Goal: Task Accomplishment & Management: Manage account settings

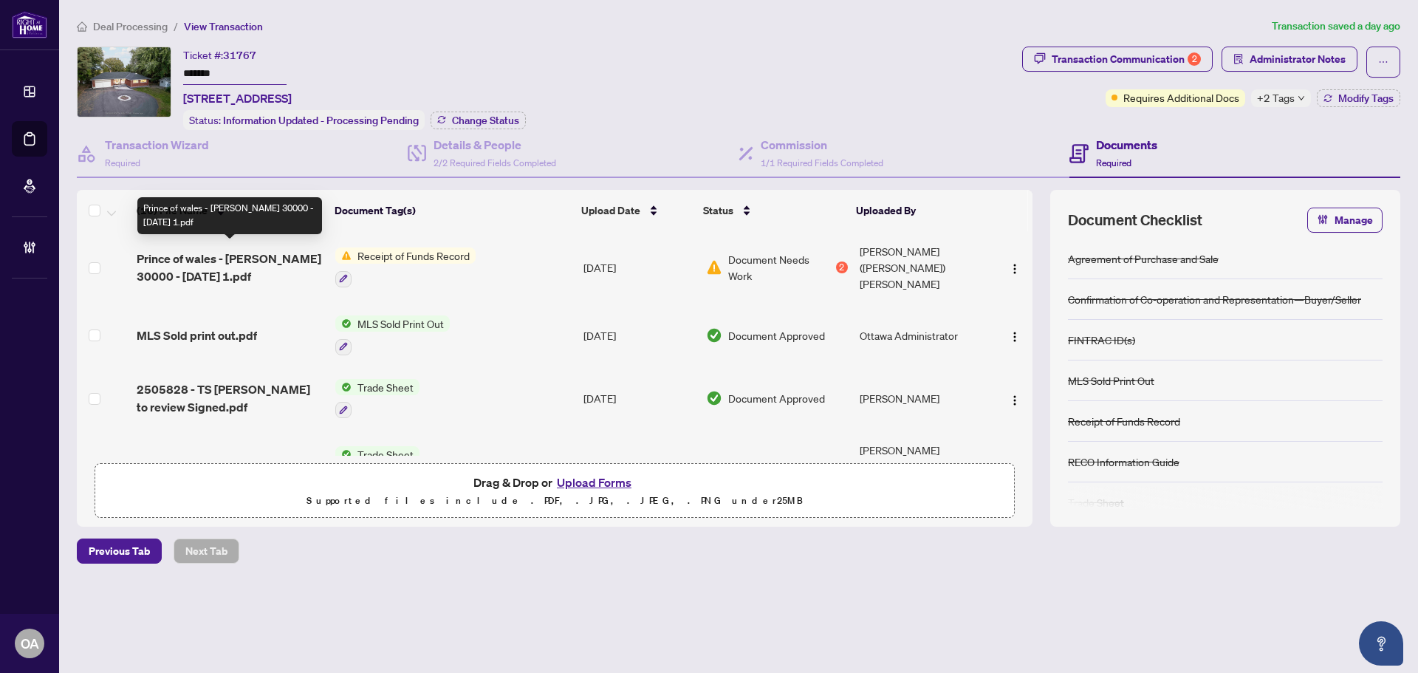
click at [228, 253] on span "Prince of wales - STACEY MARGARET ARTHUR- CAD 30000 - 2025-07-31 1.pdf" at bounding box center [230, 267] width 187 height 35
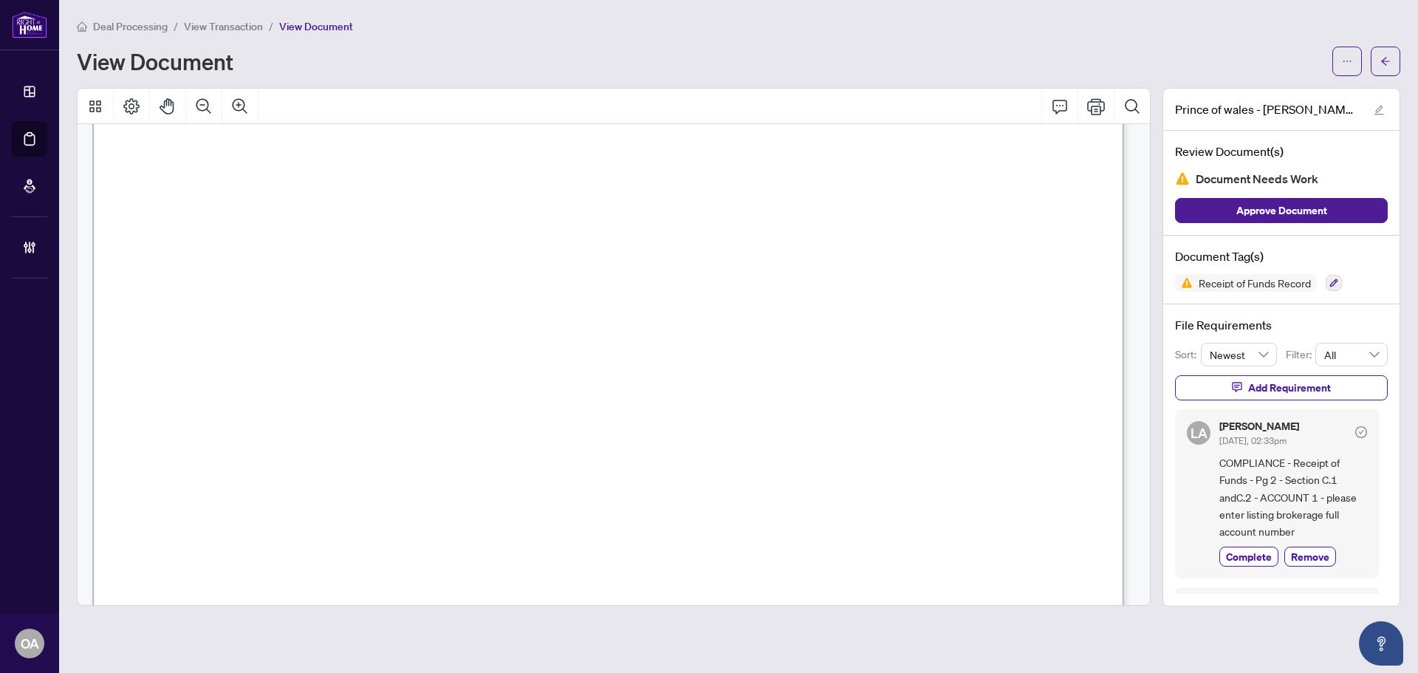
scroll to position [1403, 0]
drag, startPoint x: 730, startPoint y: 281, endPoint x: 716, endPoint y: 281, distance: 14.8
click at [715, 281] on span "01086 Ps01513" at bounding box center [669, 281] width 93 height 13
click at [716, 276] on span "01086 Ps01513" at bounding box center [669, 281] width 93 height 13
click at [209, 108] on icon "Zoom Out" at bounding box center [204, 106] width 18 height 18
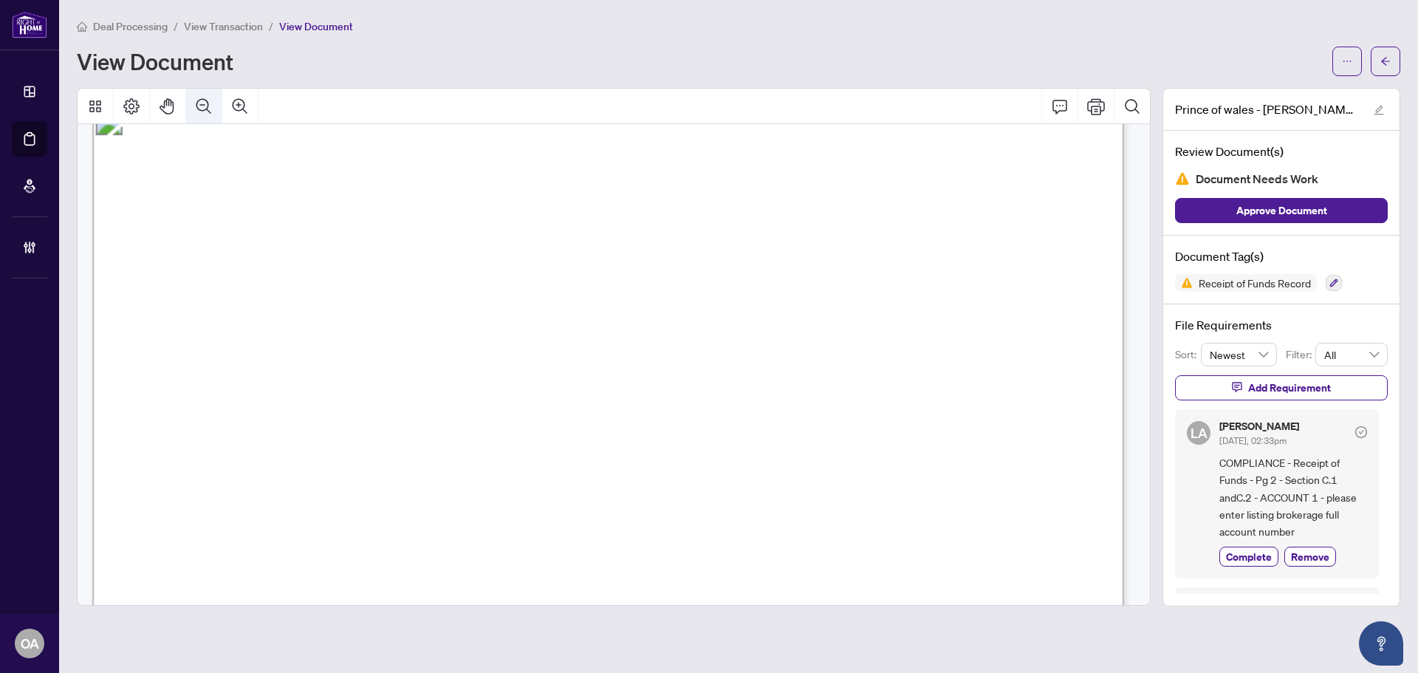
click at [209, 108] on icon "Zoom Out" at bounding box center [204, 106] width 18 height 18
click at [210, 108] on icon "Zoom Out" at bounding box center [204, 106] width 18 height 18
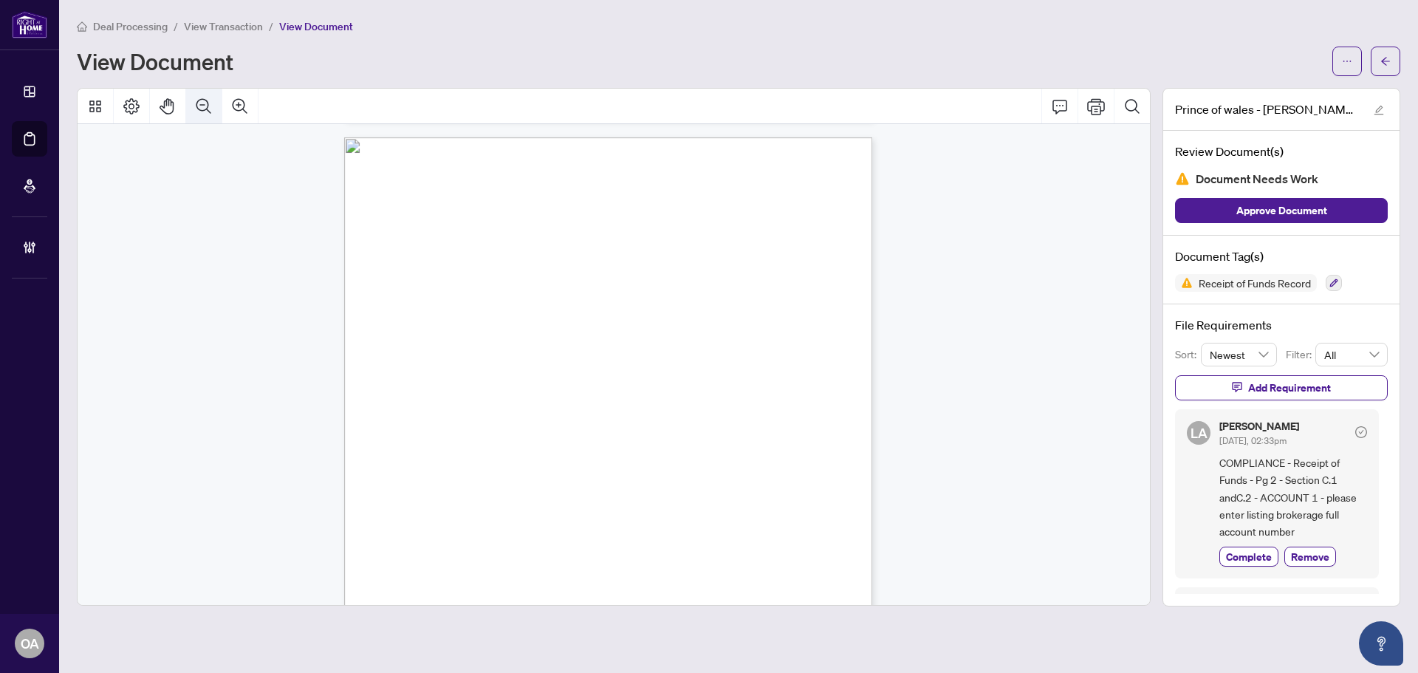
scroll to position [702, 0]
click at [236, 112] on icon "Zoom In" at bounding box center [240, 106] width 18 height 18
click at [238, 112] on icon "Zoom In" at bounding box center [240, 106] width 18 height 18
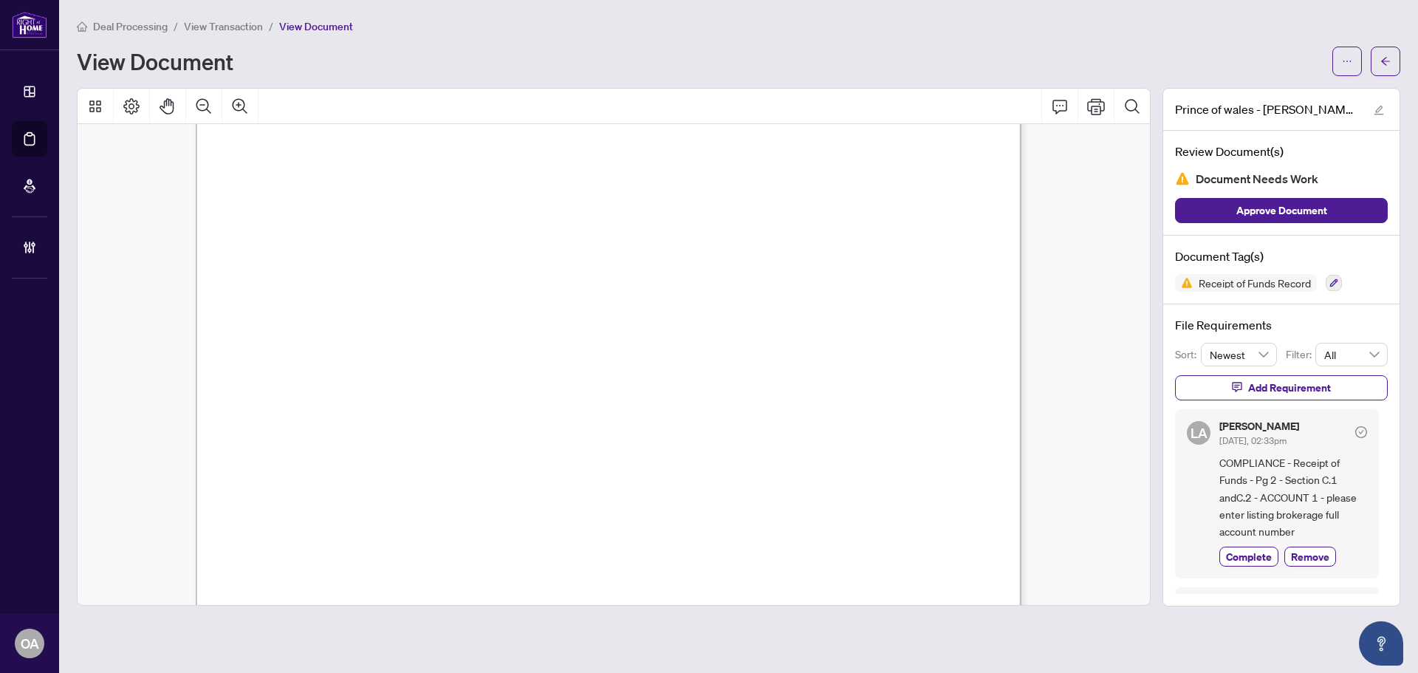
scroll to position [1190, 0]
drag, startPoint x: 456, startPoint y: 303, endPoint x: 467, endPoint y: 298, distance: 12.2
click at [467, 298] on span "✔" at bounding box center [462, 298] width 12 height 15
click at [467, 292] on span "✔" at bounding box center [462, 298] width 12 height 15
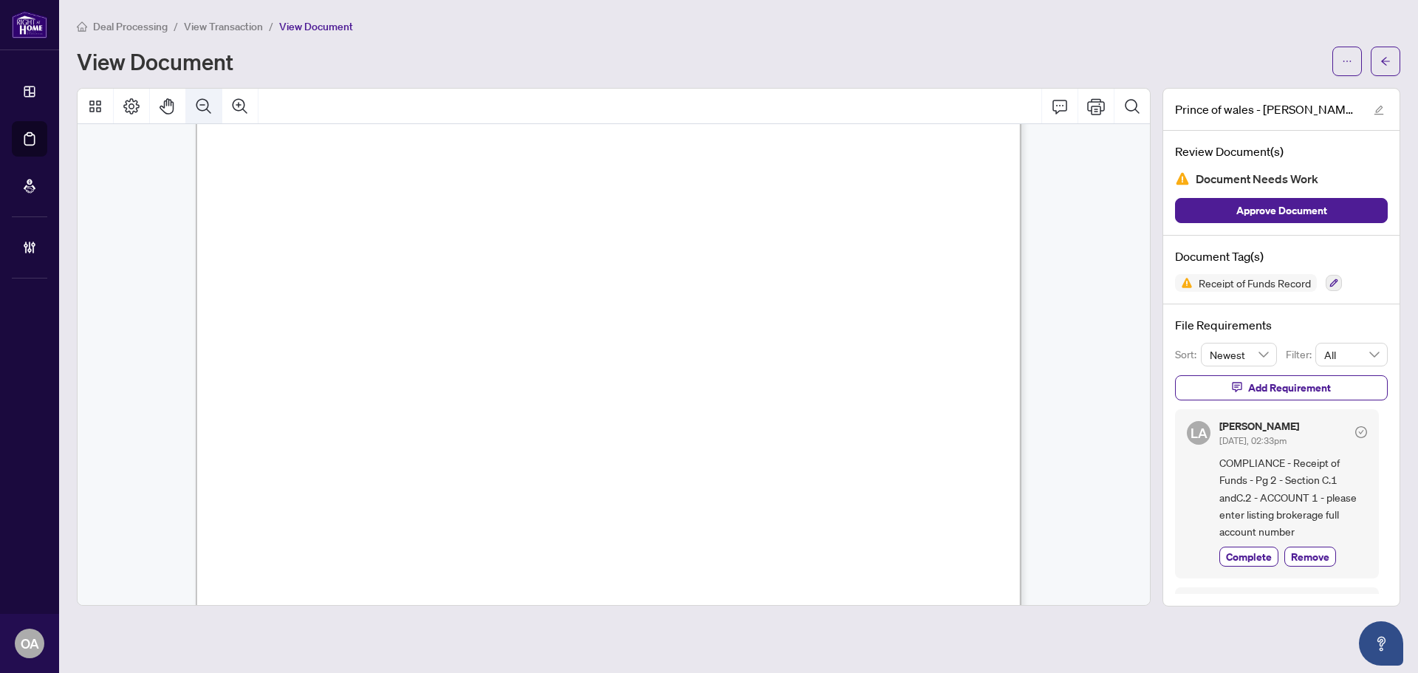
click at [202, 98] on icon "Zoom Out" at bounding box center [203, 105] width 15 height 15
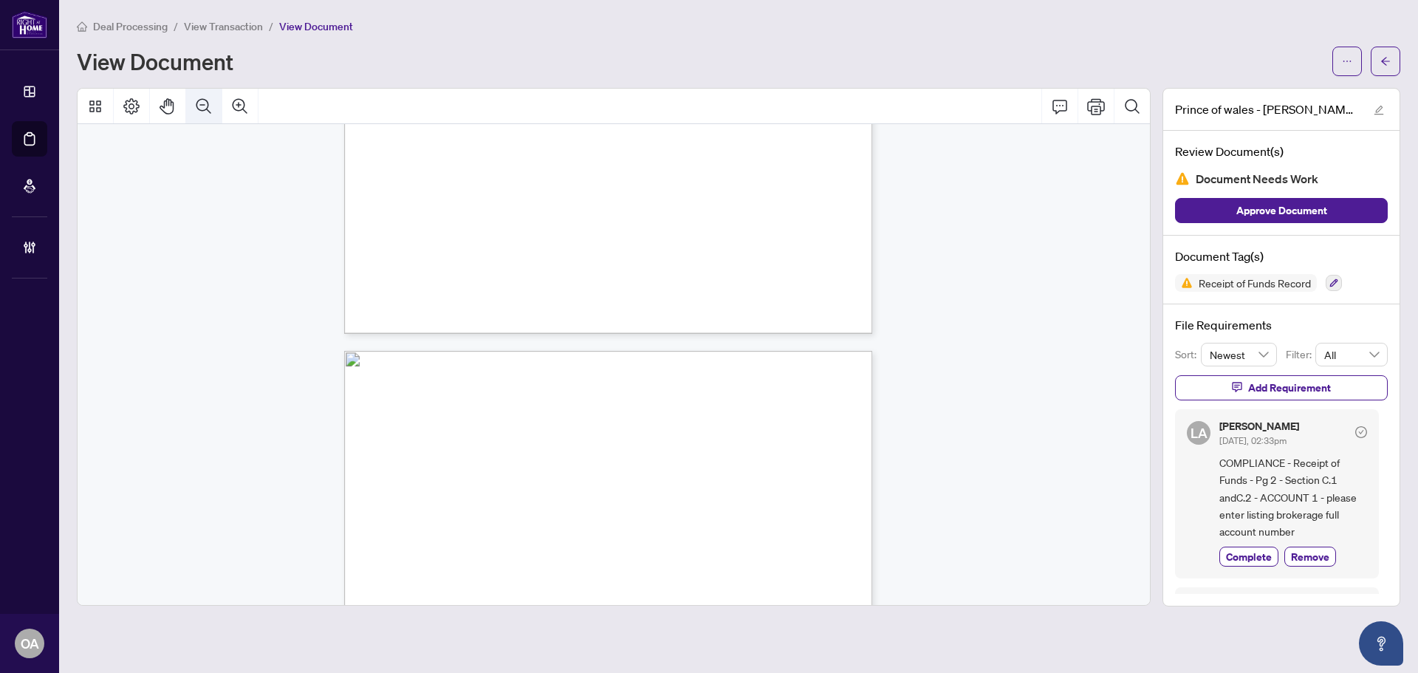
scroll to position [750, 0]
click at [248, 106] on icon "Zoom In" at bounding box center [240, 106] width 18 height 18
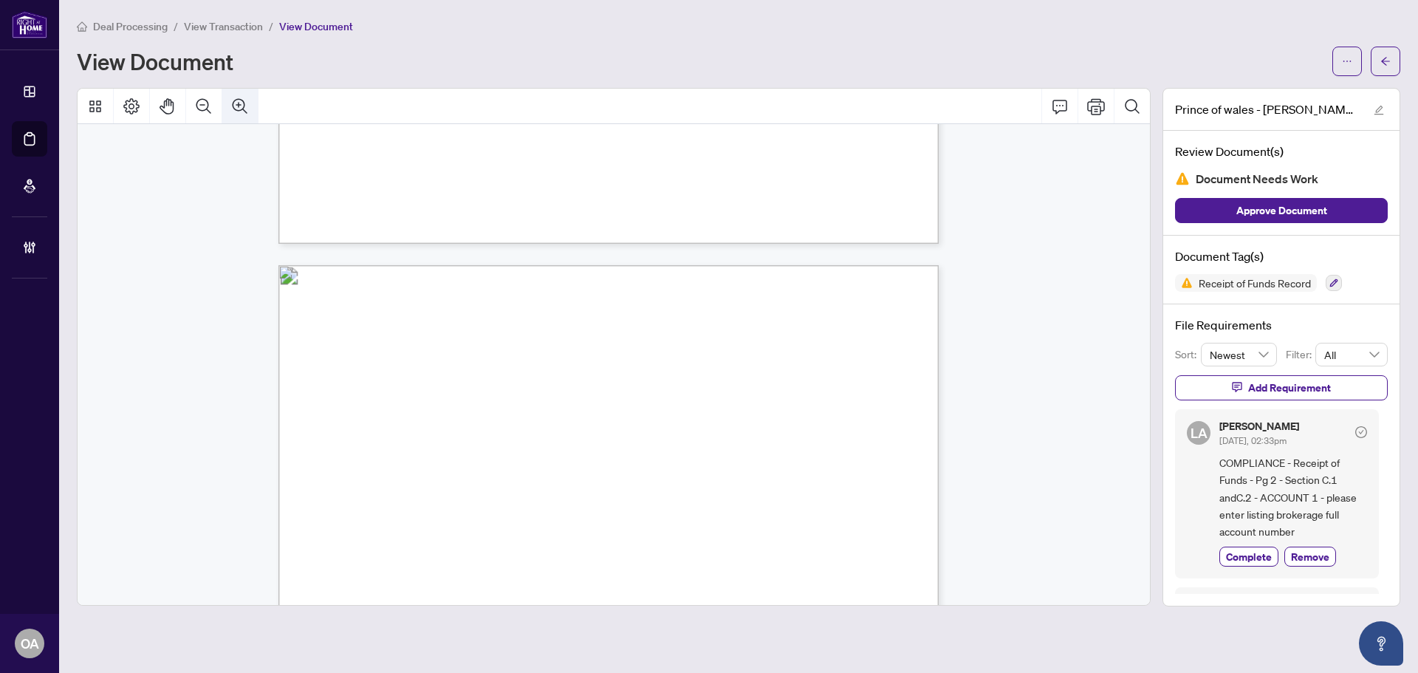
scroll to position [945, 0]
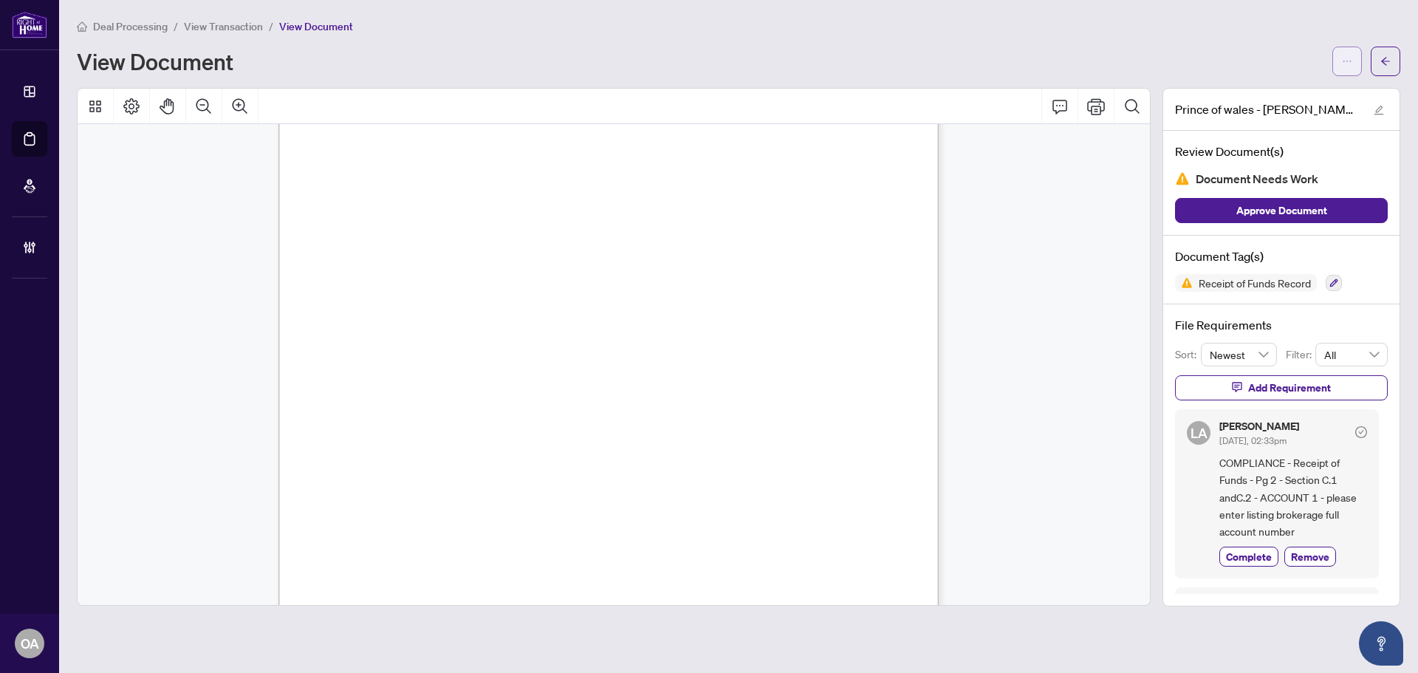
click at [1351, 62] on icon "ellipsis" at bounding box center [1347, 61] width 10 height 10
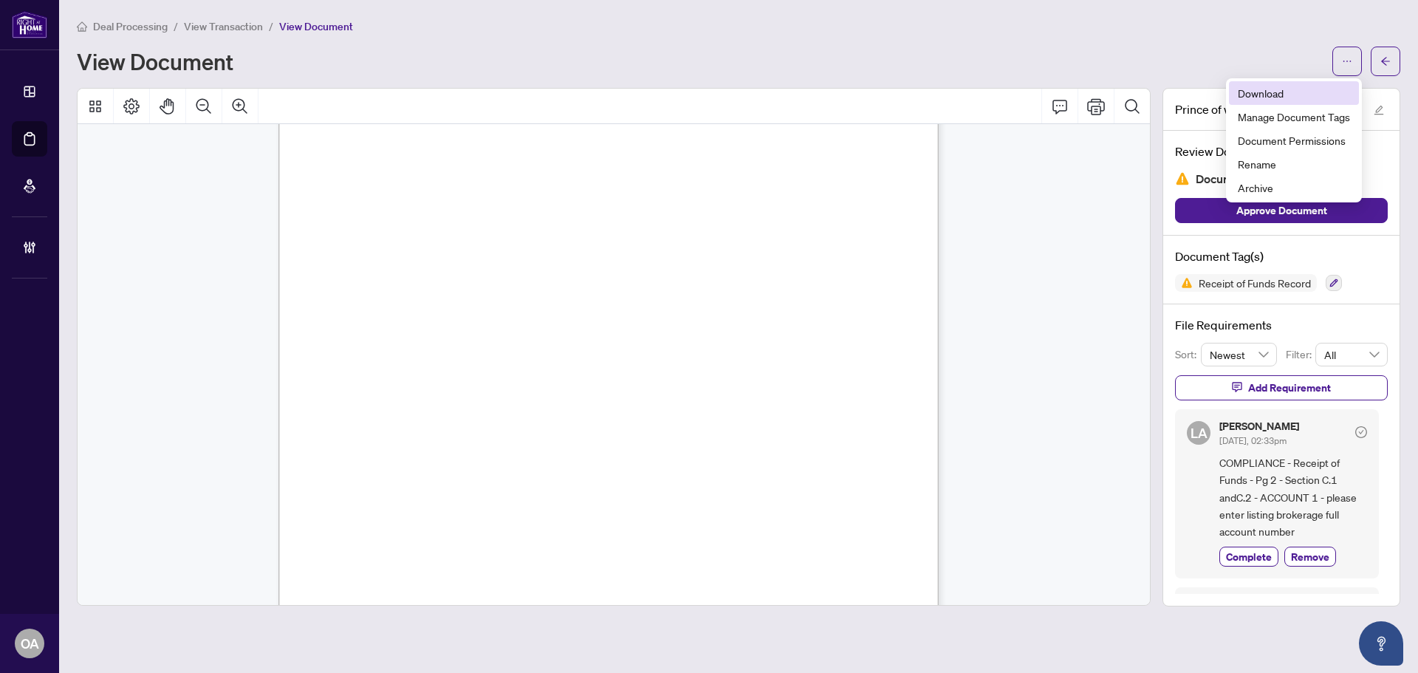
click at [1294, 92] on span "Download" at bounding box center [1294, 93] width 112 height 16
drag, startPoint x: 608, startPoint y: 177, endPoint x: 690, endPoint y: 176, distance: 81.2
click at [693, 69] on p "Receipt of Funds Record This document has been prepared by The Canadian Real Es…" at bounding box center [760, 69] width 964 height 0
click at [545, 187] on span "transaction and that functions as an account for the Funds:" at bounding box center [428, 183] width 234 height 13
click at [674, 179] on span "01086 Ps01513" at bounding box center [647, 183] width 60 height 8
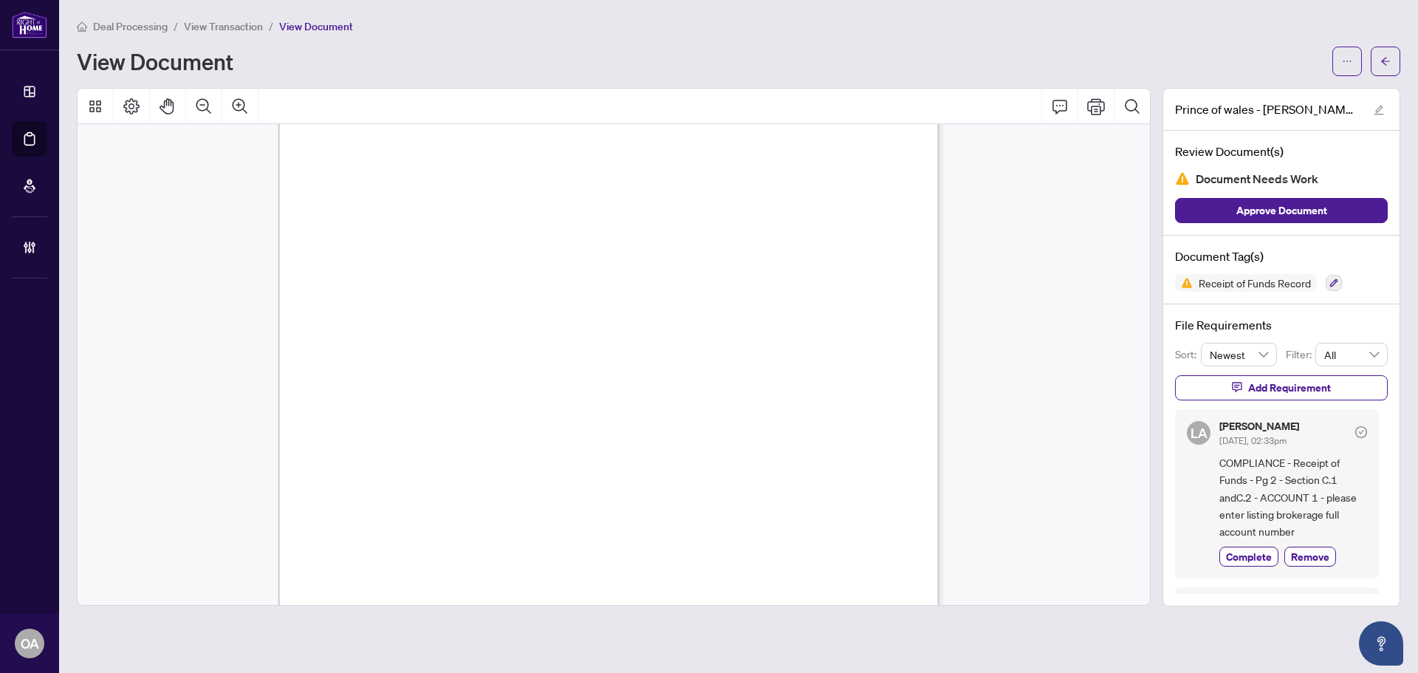
drag, startPoint x: 676, startPoint y: 177, endPoint x: 633, endPoint y: 181, distance: 43.0
click at [633, 181] on span "01086 Ps01513" at bounding box center [647, 183] width 60 height 8
click at [644, 182] on span "01086 Ps01513" at bounding box center [647, 183] width 60 height 8
click at [705, 38] on div "Deal Processing / View Transaction / View Document View Document" at bounding box center [738, 47] width 1323 height 58
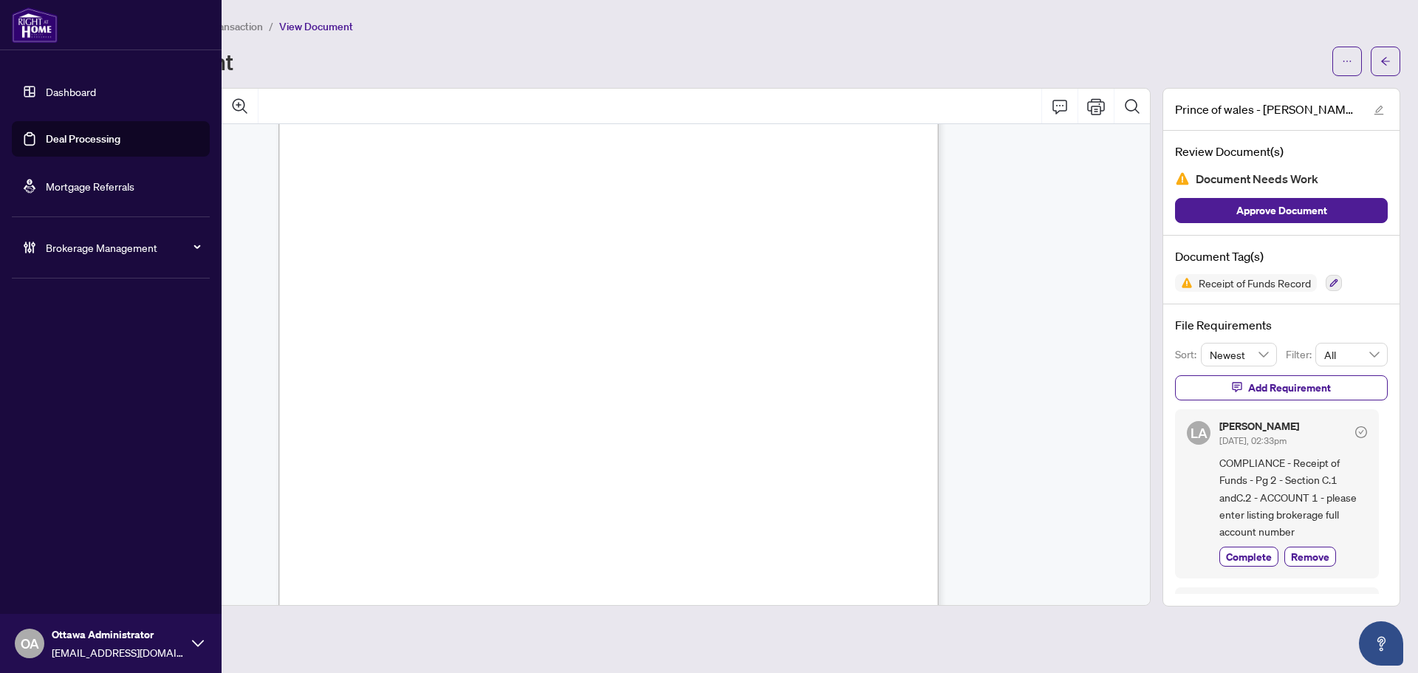
click at [48, 138] on link "Deal Processing" at bounding box center [83, 138] width 75 height 13
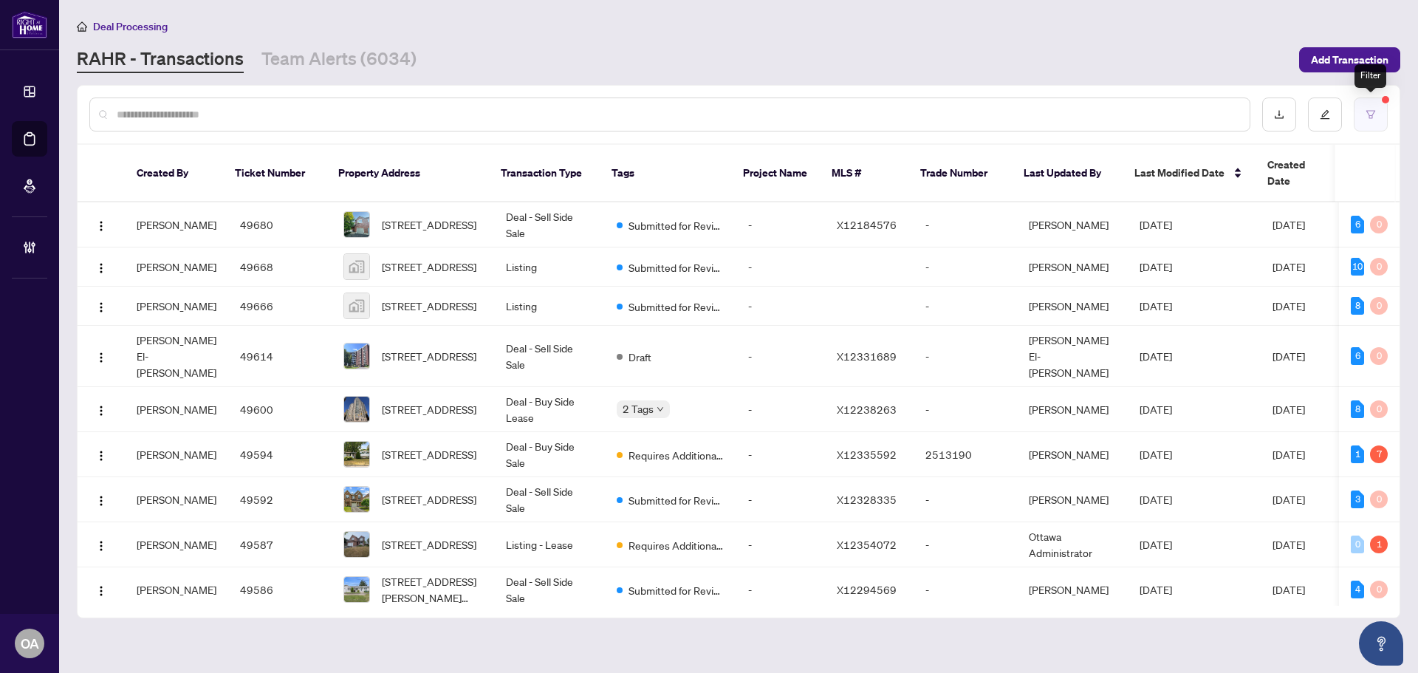
click at [1368, 103] on button "button" at bounding box center [1371, 114] width 34 height 34
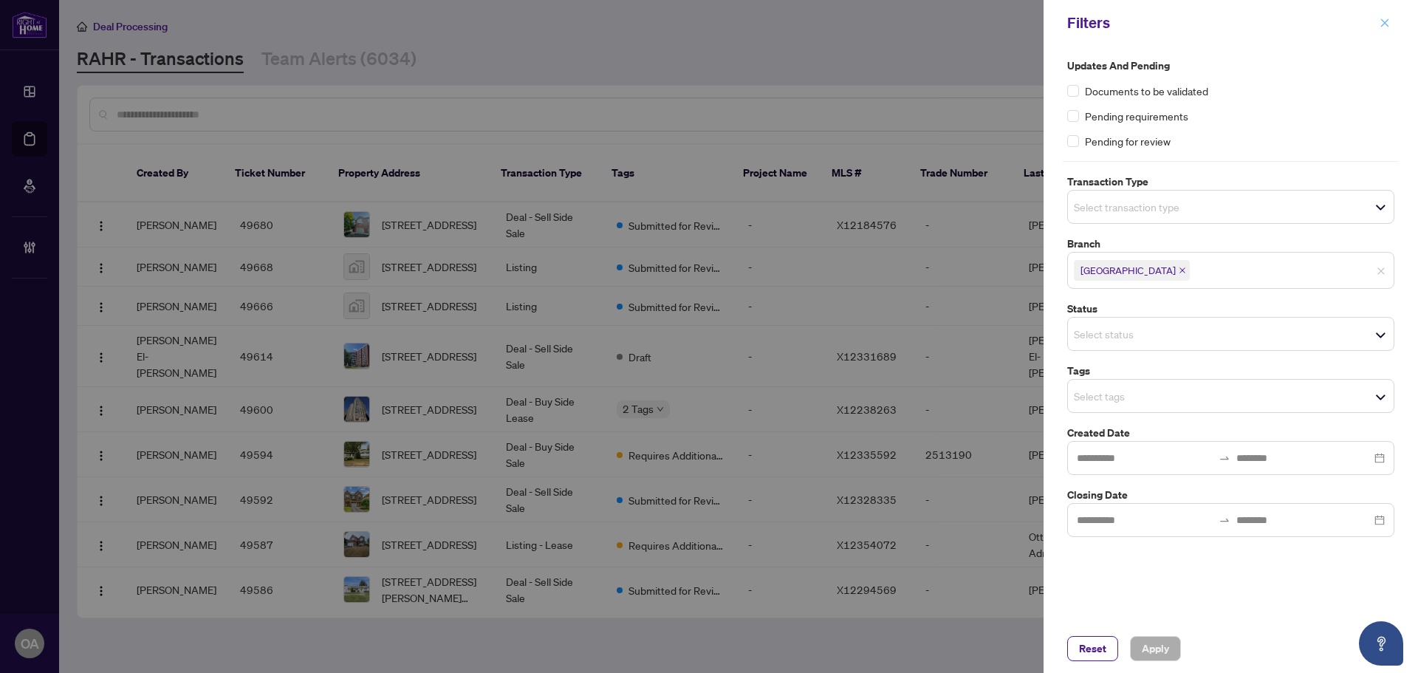
click at [1390, 24] on button "button" at bounding box center [1384, 23] width 19 height 18
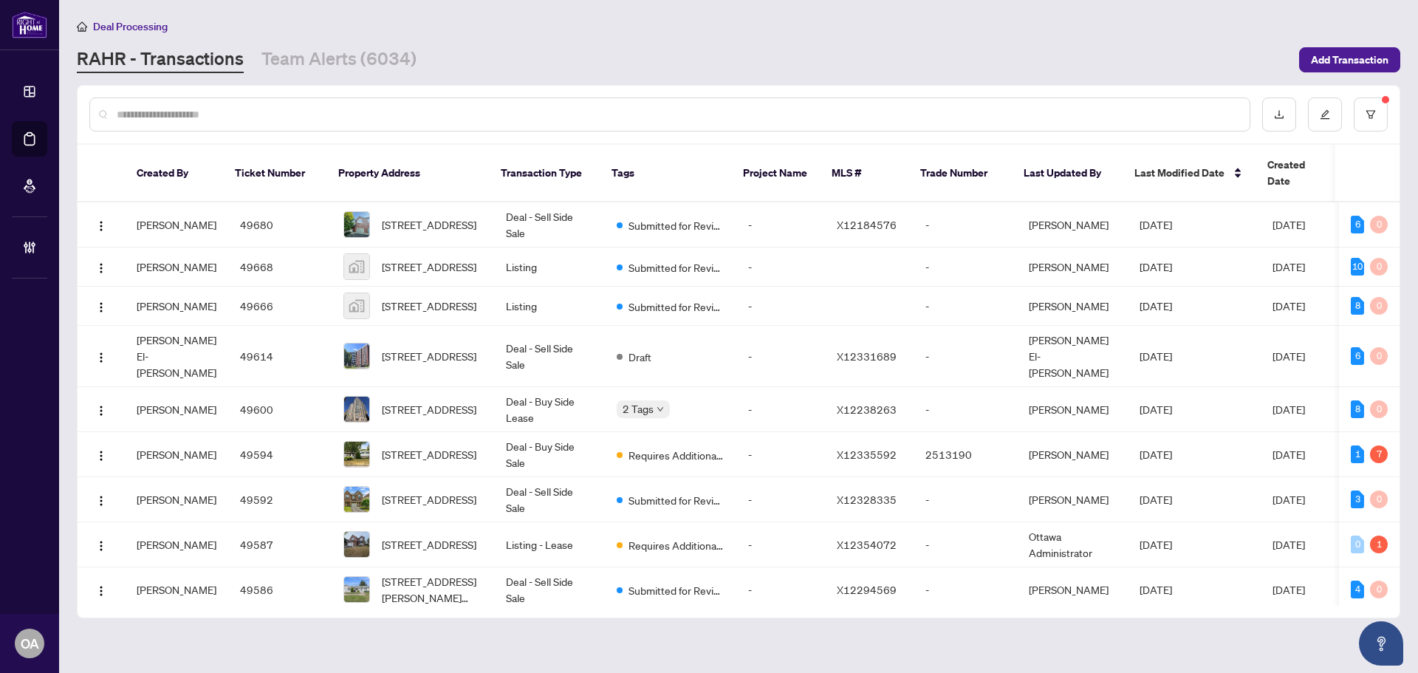
click at [429, 104] on div at bounding box center [669, 114] width 1161 height 34
click at [435, 126] on div at bounding box center [669, 114] width 1161 height 34
drag, startPoint x: 468, startPoint y: 108, endPoint x: 484, endPoint y: 113, distance: 17.0
click at [469, 108] on input "text" at bounding box center [677, 114] width 1121 height 16
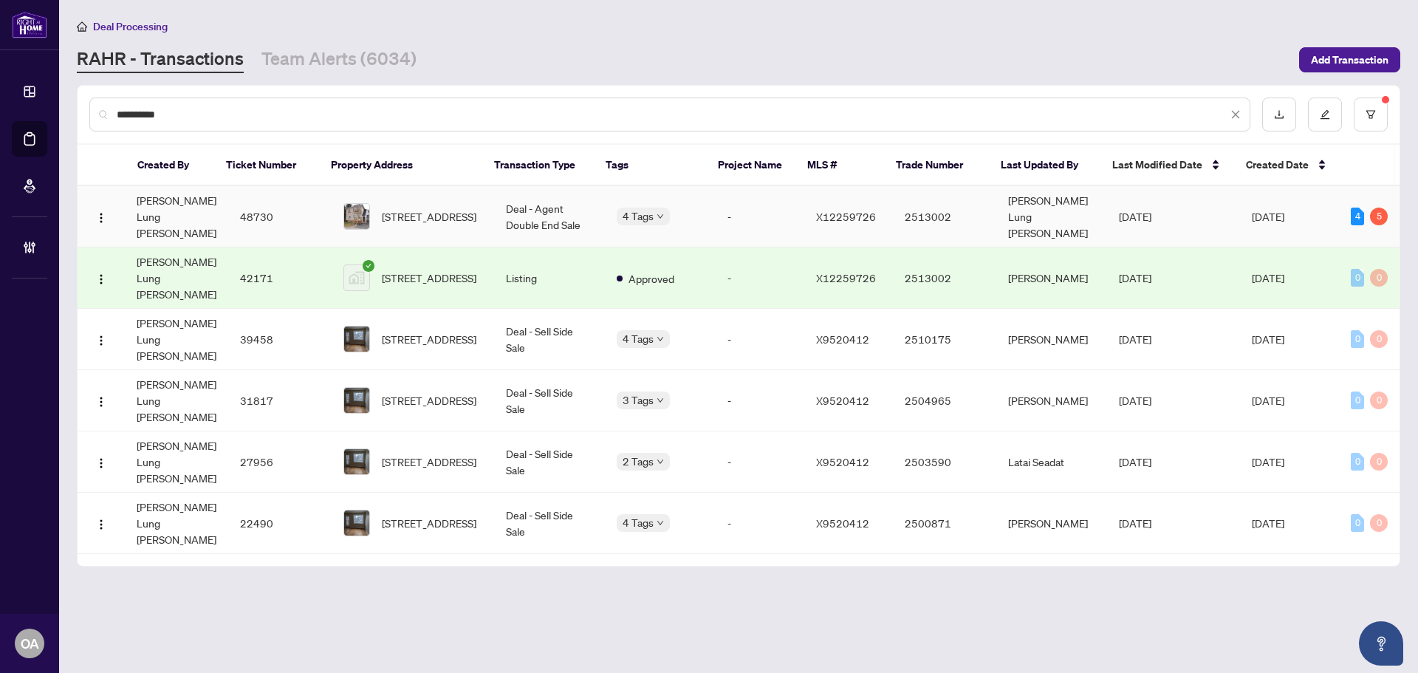
type input "**********"
click at [424, 208] on span "3-488 Regent St, Hawkesbury, Ontario K6A 1G3, Canada" at bounding box center [429, 216] width 95 height 16
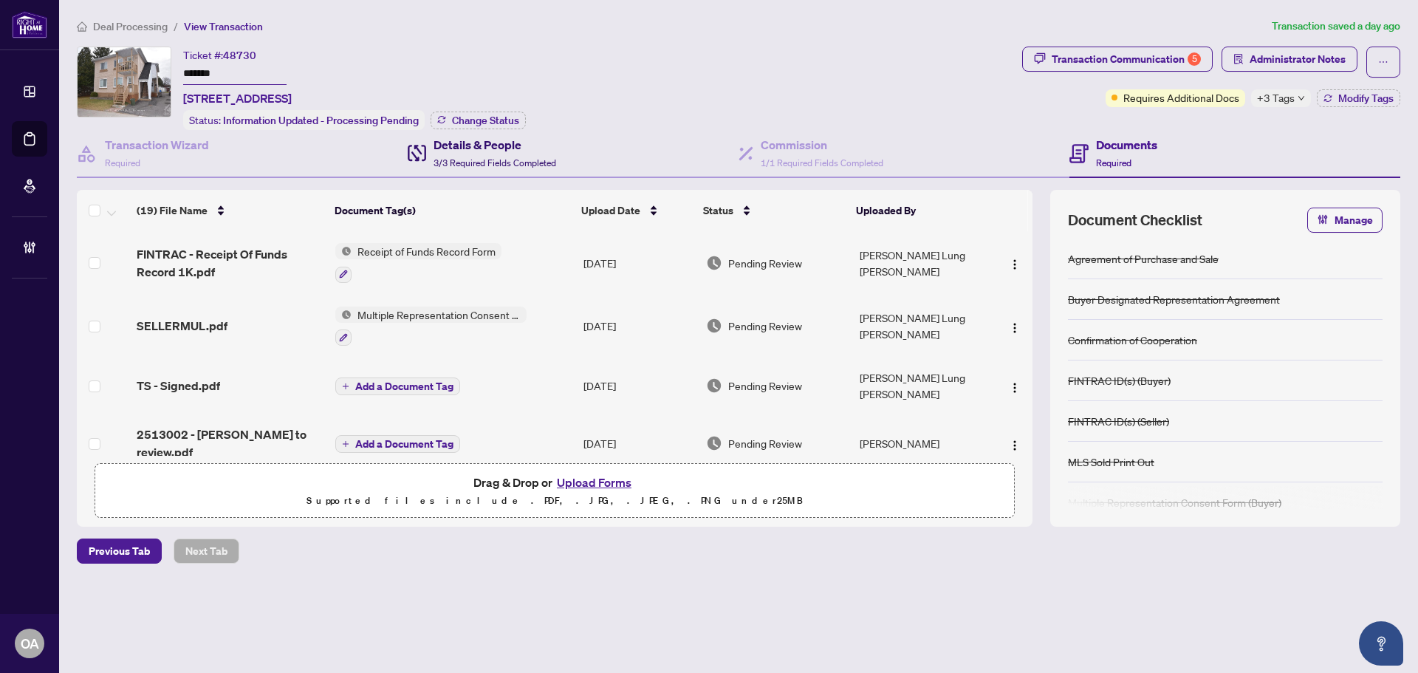
drag, startPoint x: 504, startPoint y: 144, endPoint x: 520, endPoint y: 173, distance: 33.1
click at [504, 145] on h4 "Details & People" at bounding box center [494, 145] width 123 height 18
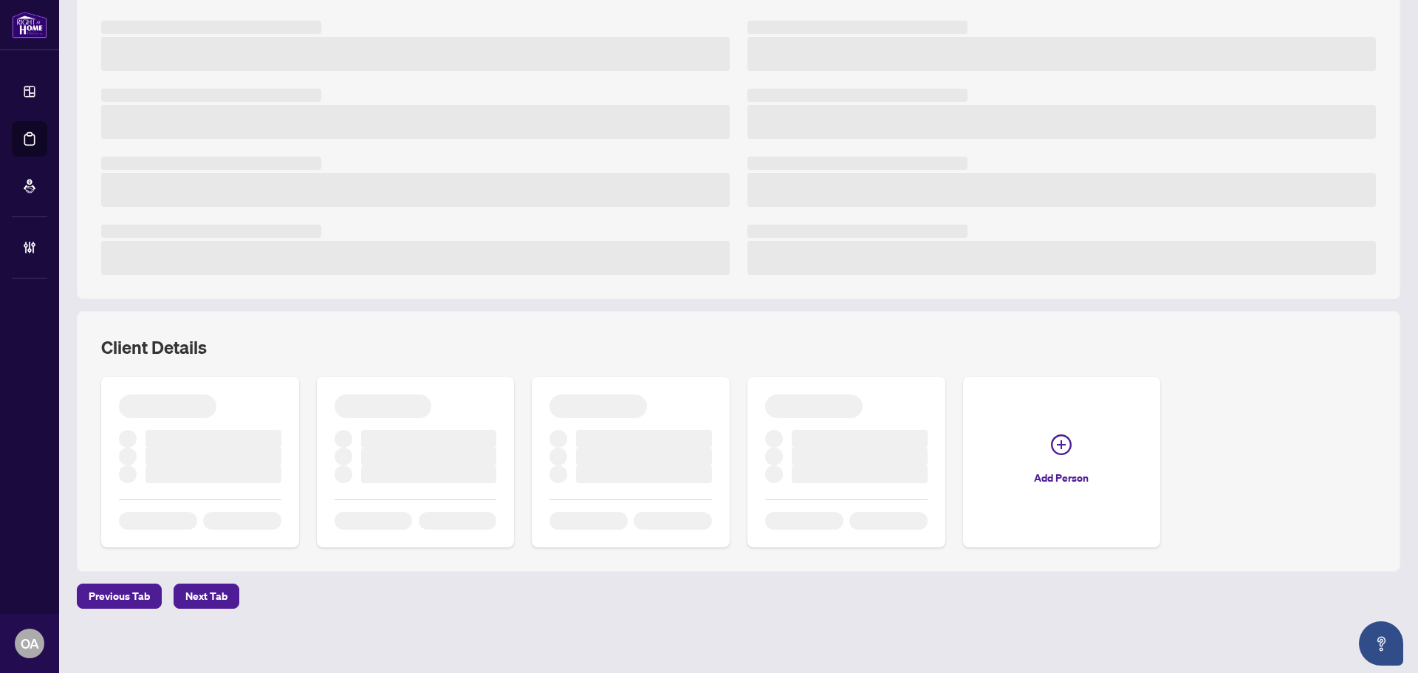
scroll to position [238, 0]
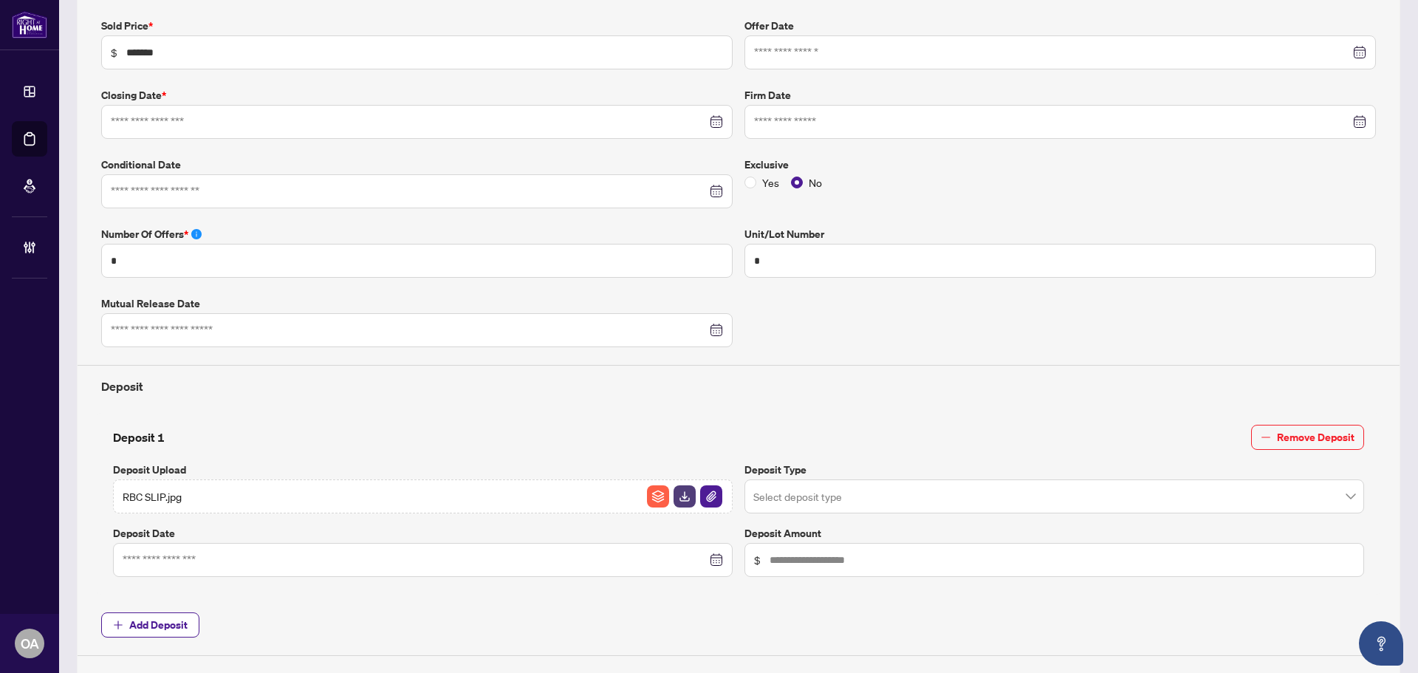
type input "**********"
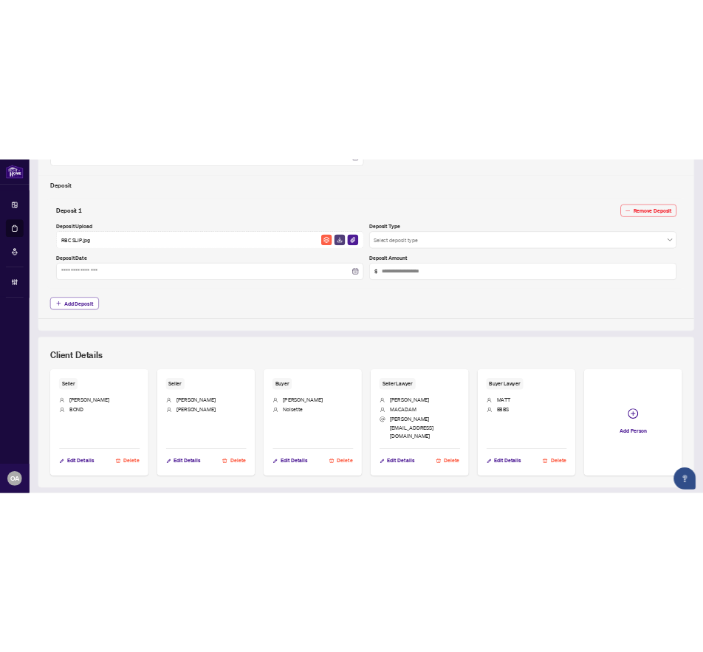
scroll to position [633, 0]
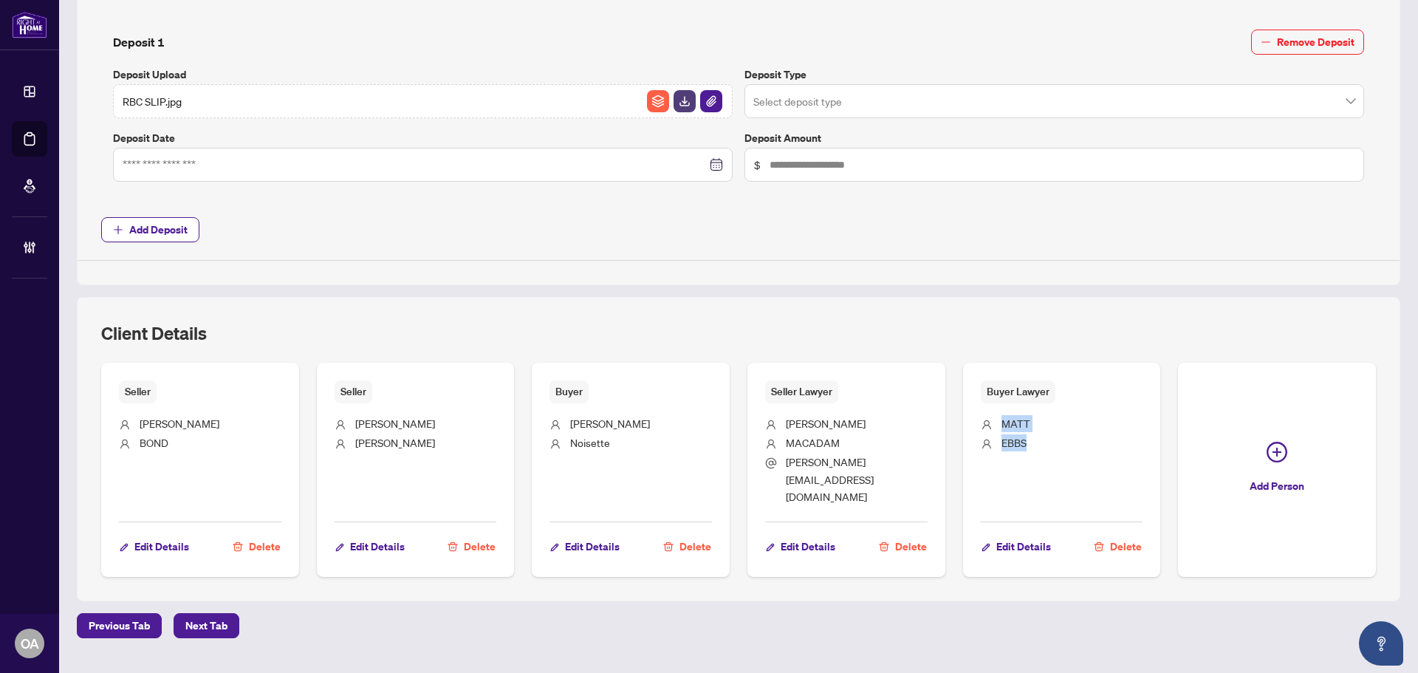
drag, startPoint x: 995, startPoint y: 422, endPoint x: 1040, endPoint y: 450, distance: 53.1
click at [1040, 450] on ul "MATT EBBS" at bounding box center [1062, 457] width 162 height 108
click at [1064, 440] on li "EBBS" at bounding box center [1062, 443] width 162 height 19
click at [1021, 535] on span "Edit Details" at bounding box center [1023, 547] width 55 height 24
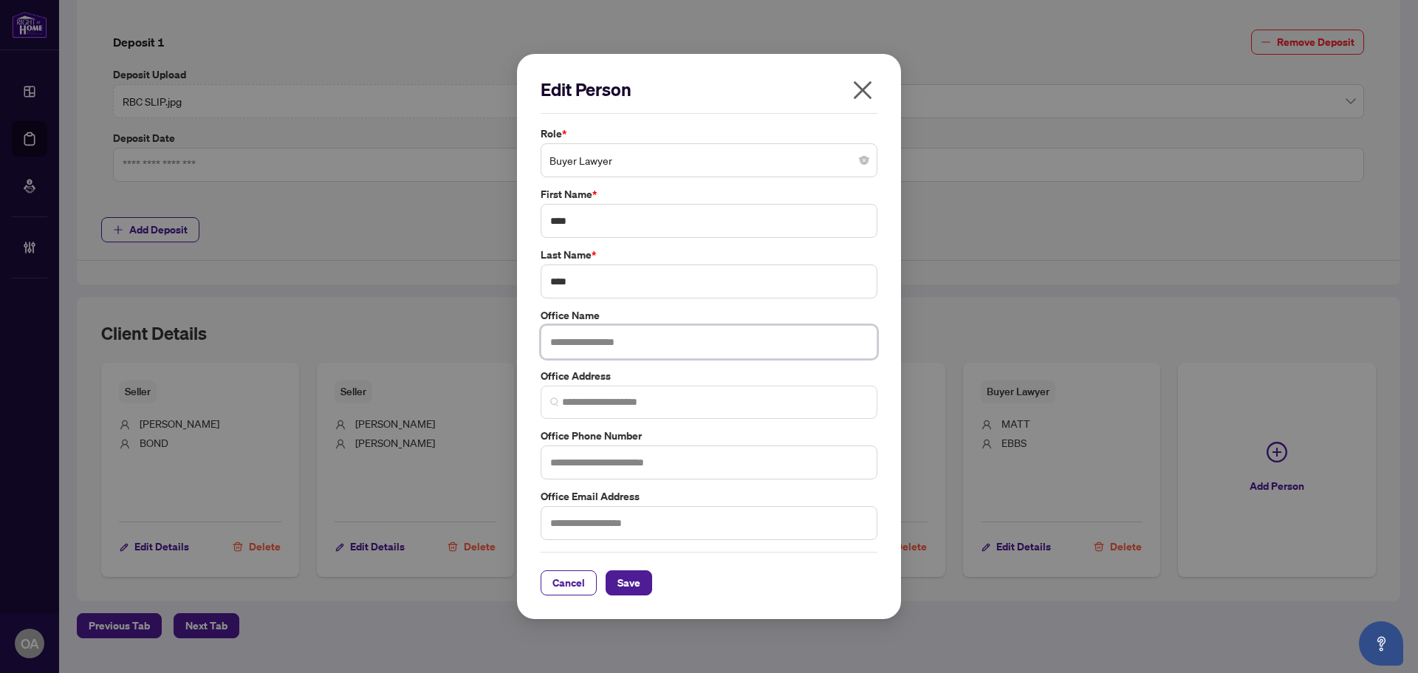
click at [572, 344] on input "text" at bounding box center [709, 342] width 337 height 34
type input "**********"
click at [586, 464] on input "text" at bounding box center [709, 462] width 337 height 34
paste input "**********"
type input "**********"
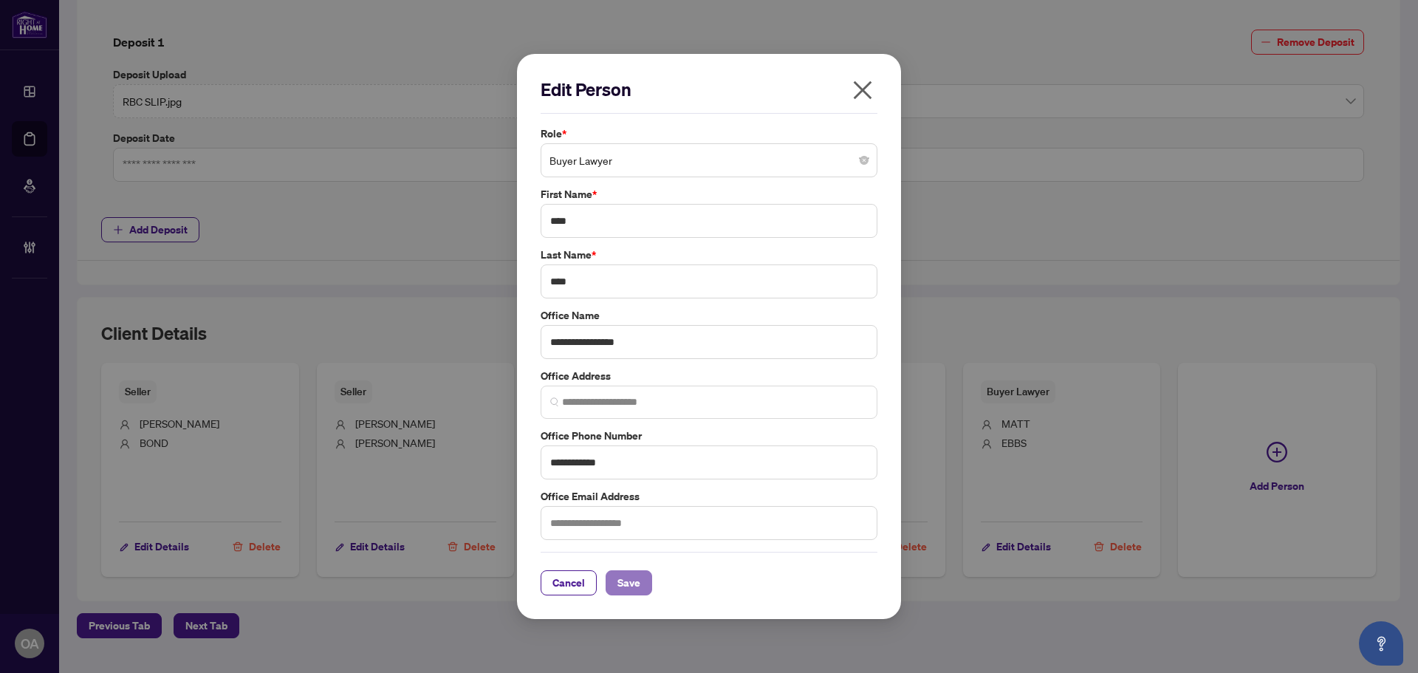
click at [639, 581] on span "Save" at bounding box center [628, 583] width 23 height 24
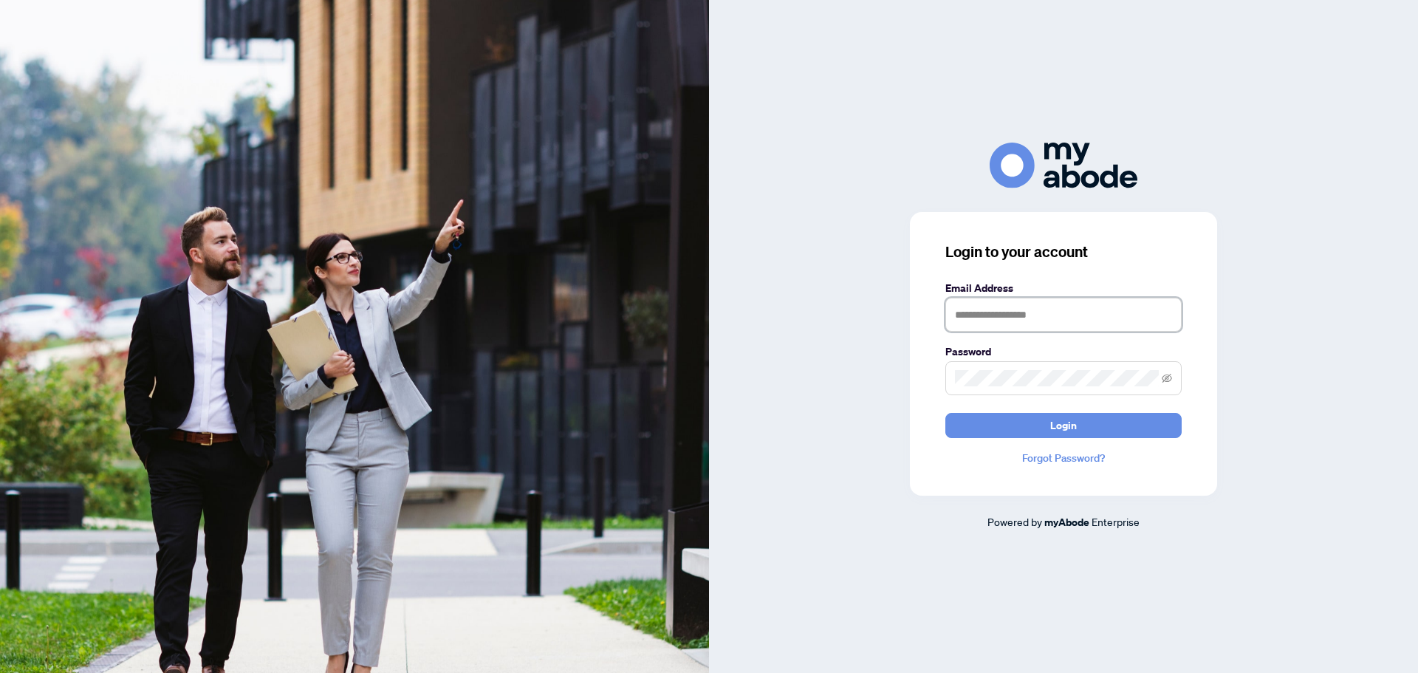
type input "**********"
click at [1062, 419] on span "Login" at bounding box center [1063, 426] width 27 height 24
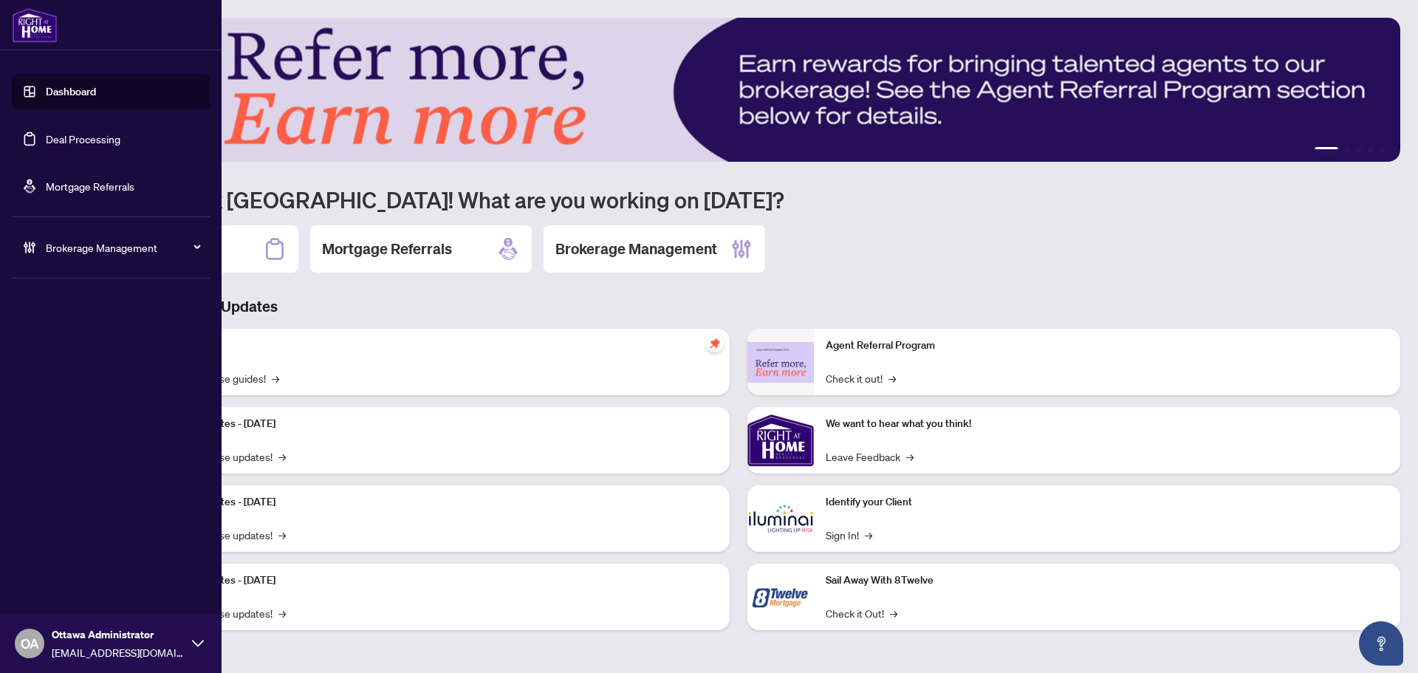
click at [113, 137] on link "Deal Processing" at bounding box center [83, 138] width 75 height 13
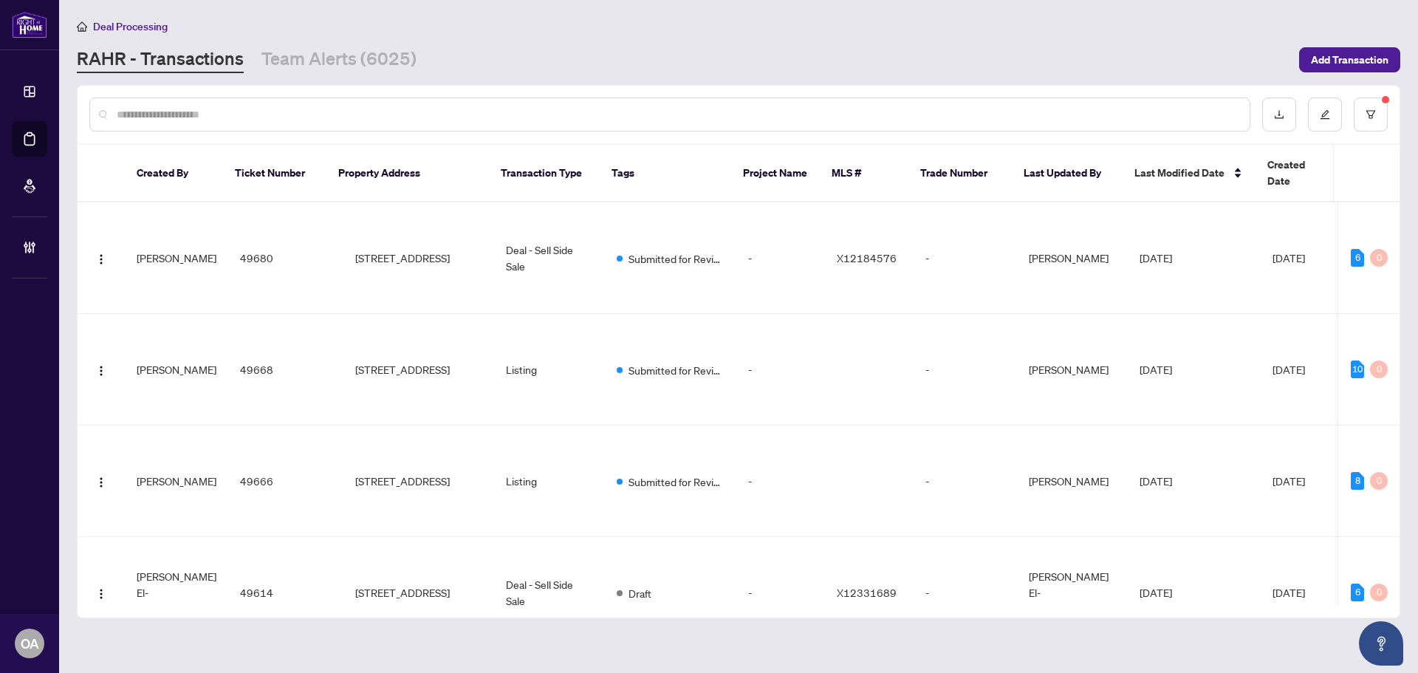
click at [650, 116] on input "text" at bounding box center [677, 114] width 1121 height 16
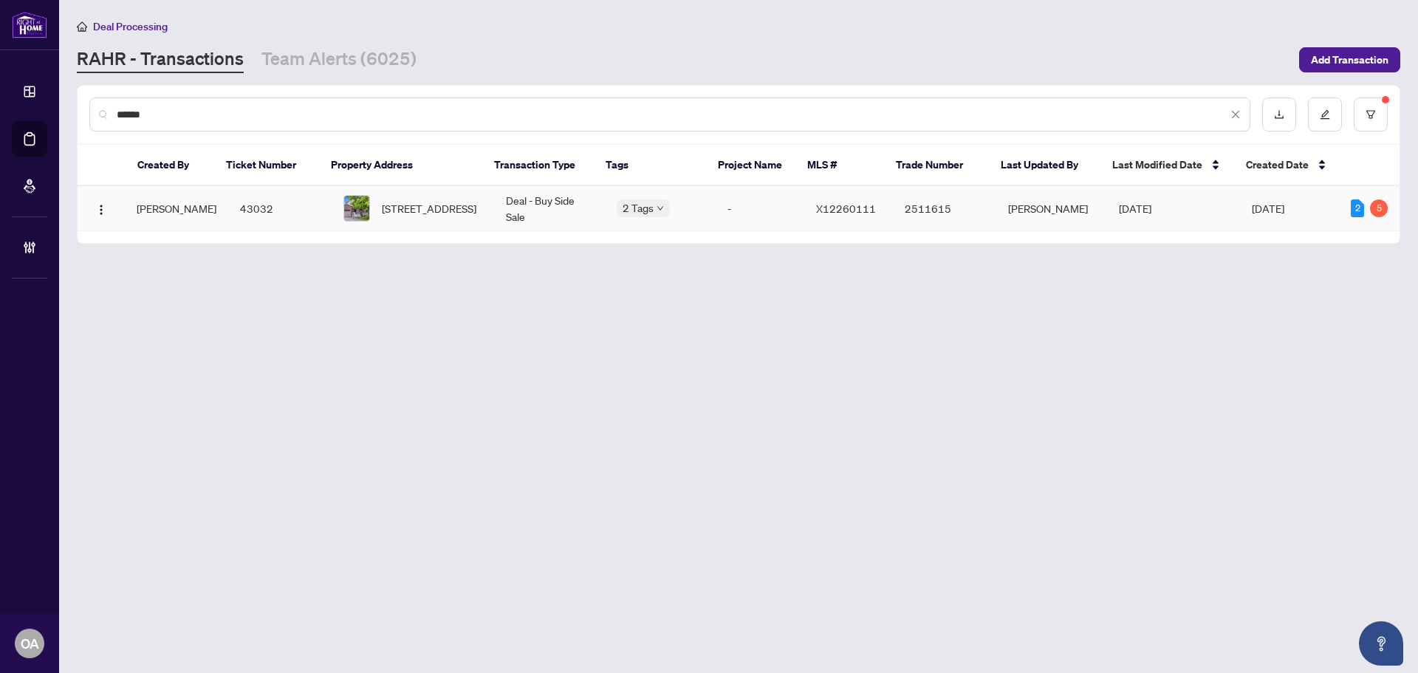
type input "******"
click at [403, 190] on td "337 Bonair Dr, Orleans, Ontario K1E 2N9, Canada" at bounding box center [413, 208] width 162 height 45
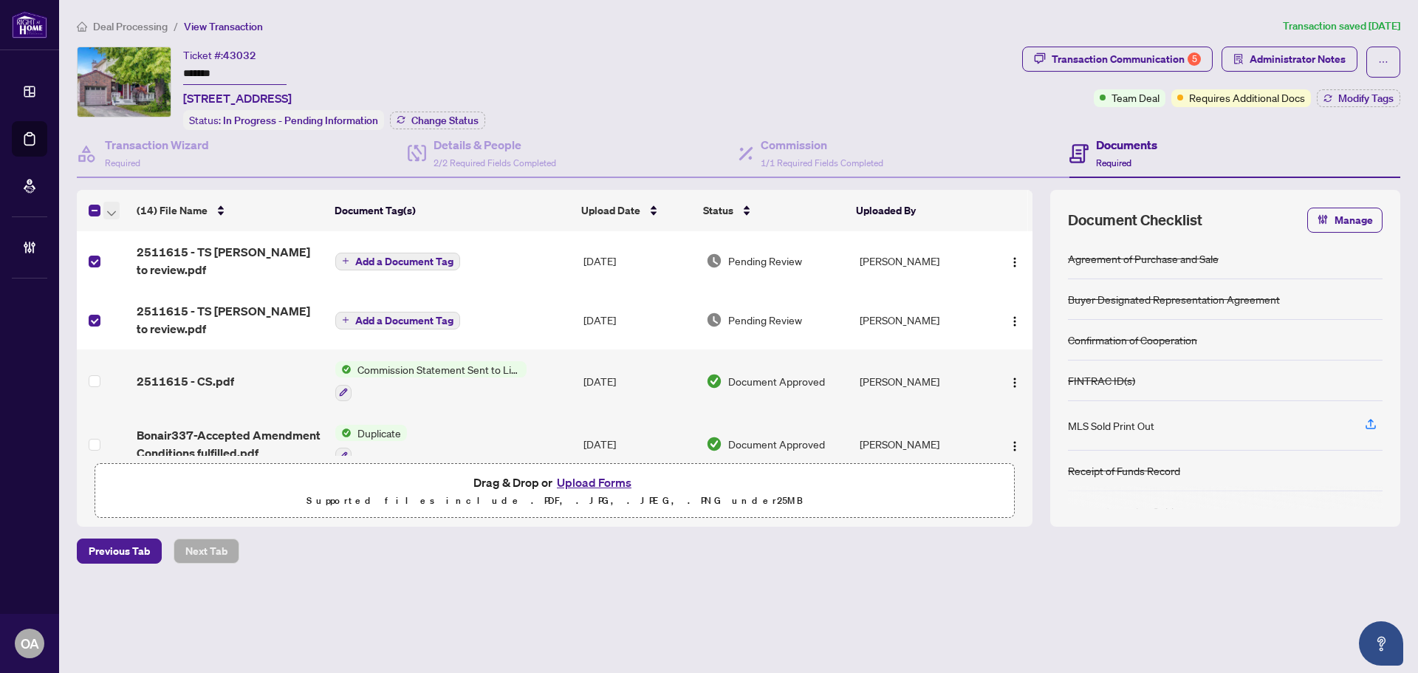
click at [114, 210] on icon "button" at bounding box center [111, 212] width 9 height 5
click at [187, 281] on span "Archive Selected" at bounding box center [180, 282] width 131 height 16
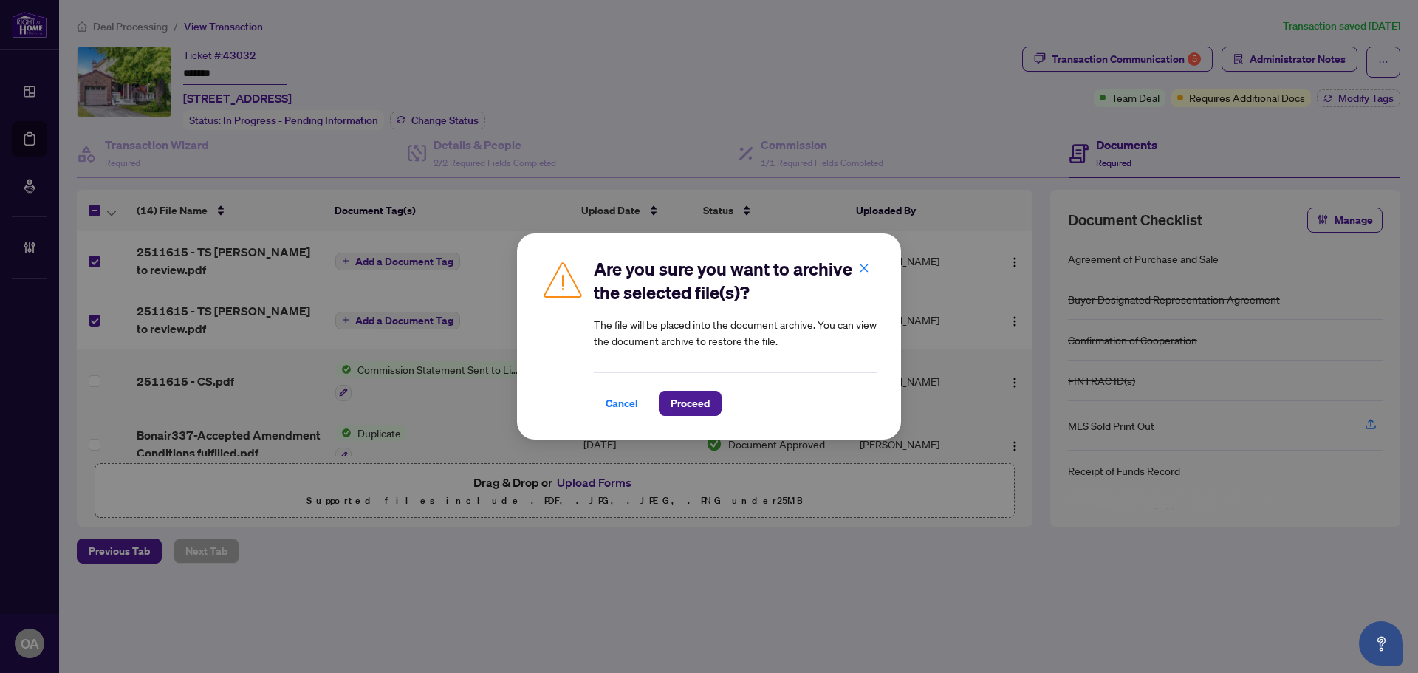
click at [694, 388] on div "Cancel Proceed" at bounding box center [736, 394] width 284 height 44
click at [690, 400] on span "Proceed" at bounding box center [690, 403] width 39 height 24
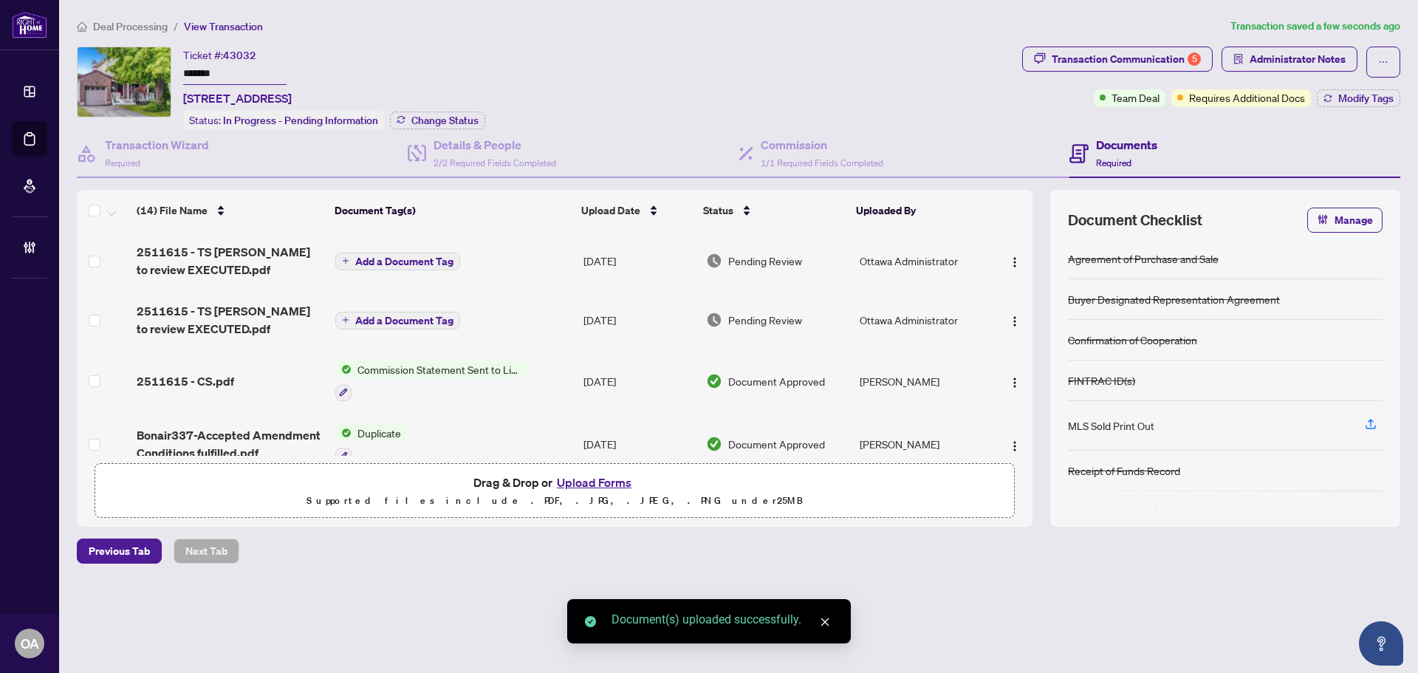
click at [404, 315] on span "Add a Document Tag" at bounding box center [404, 320] width 98 height 10
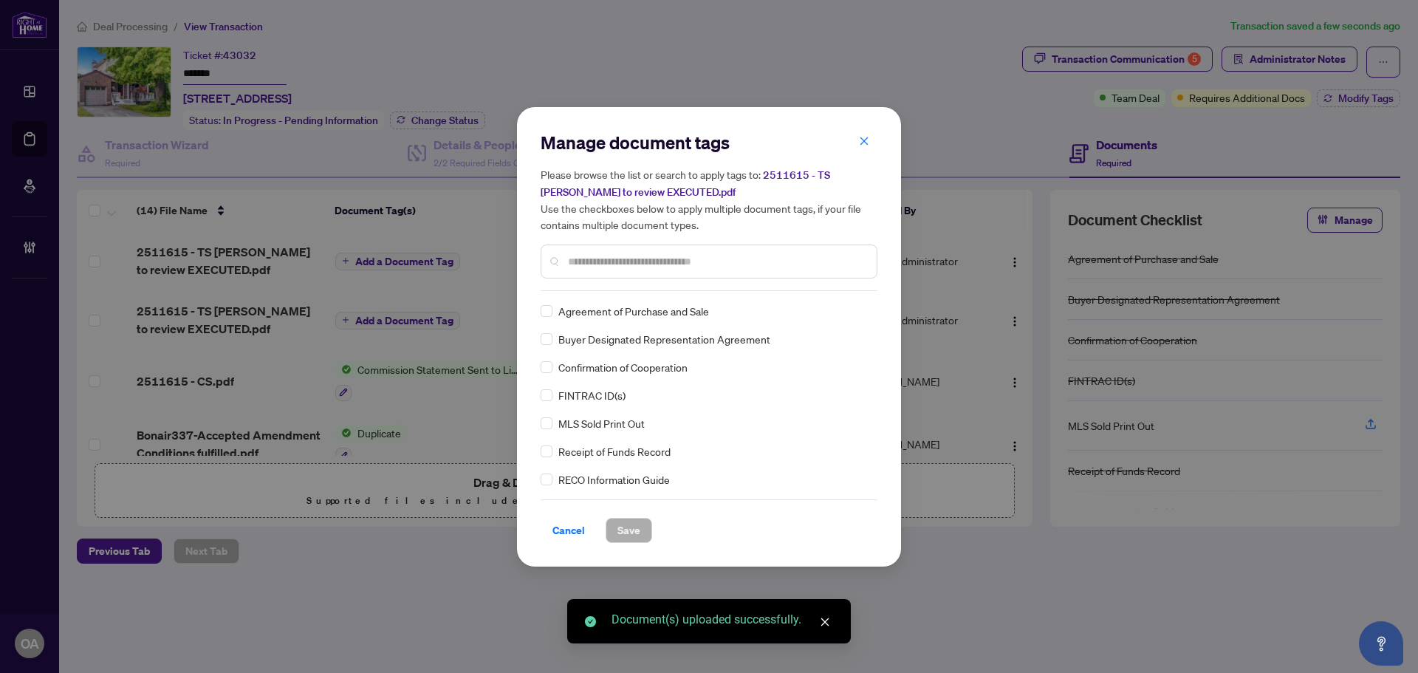
click at [606, 284] on div "Manage document tags Please browse the list or search to apply tags to: 2511615…" at bounding box center [709, 211] width 337 height 160
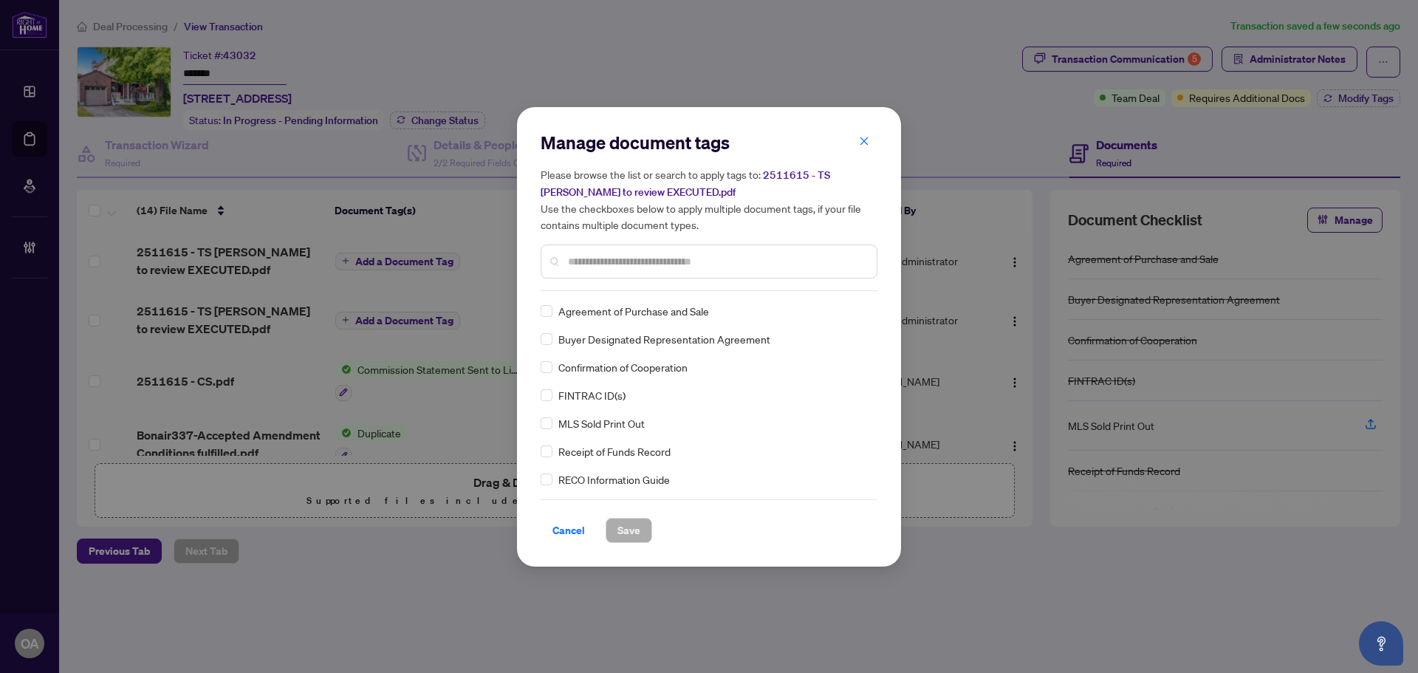
click at [617, 259] on input "text" at bounding box center [716, 261] width 297 height 16
type input "*****"
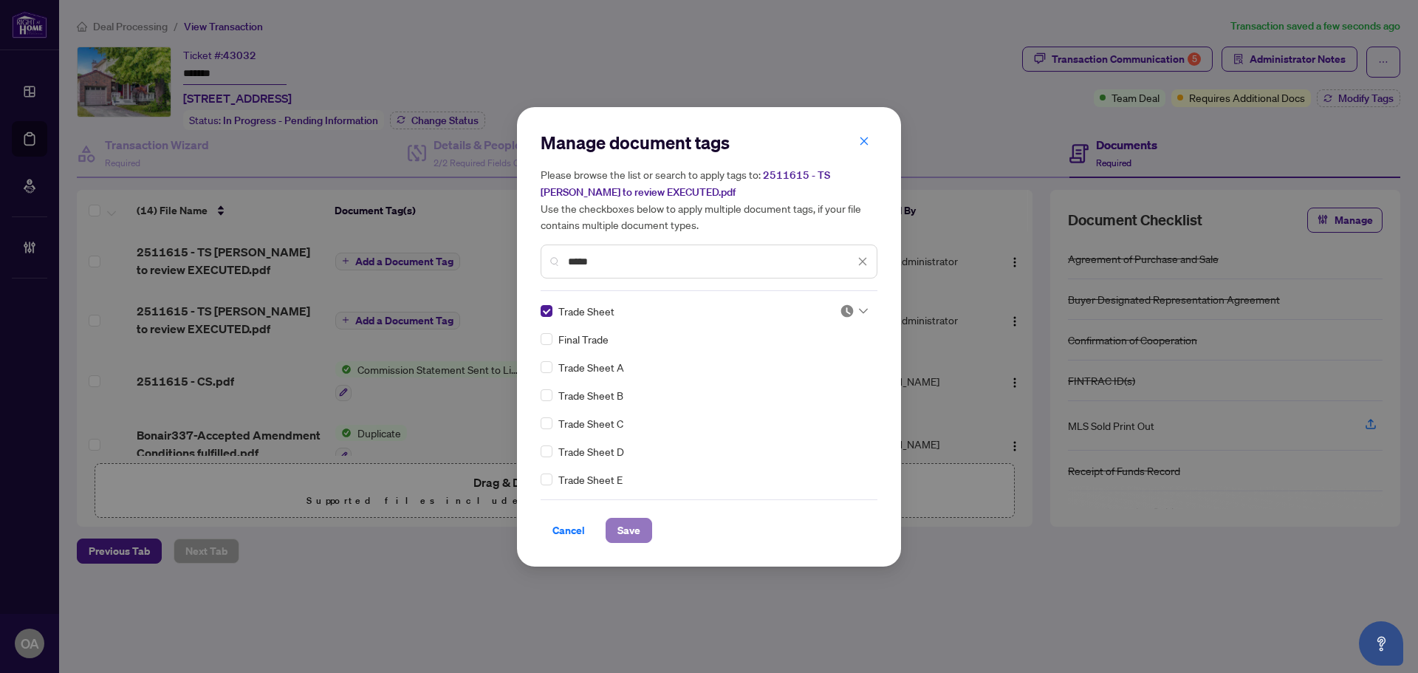
click at [634, 529] on span "Save" at bounding box center [628, 530] width 23 height 24
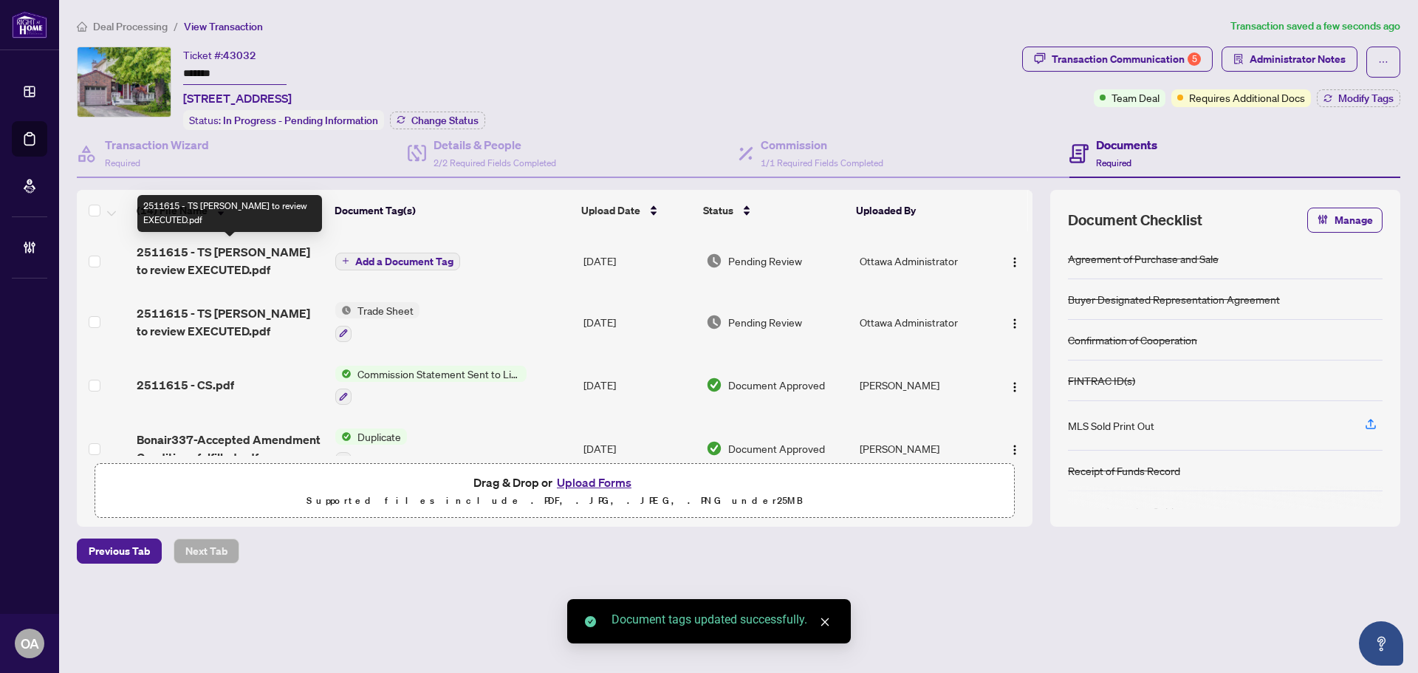
click at [209, 248] on span "2511615 - TS Sonya to review EXECUTED.pdf" at bounding box center [230, 260] width 187 height 35
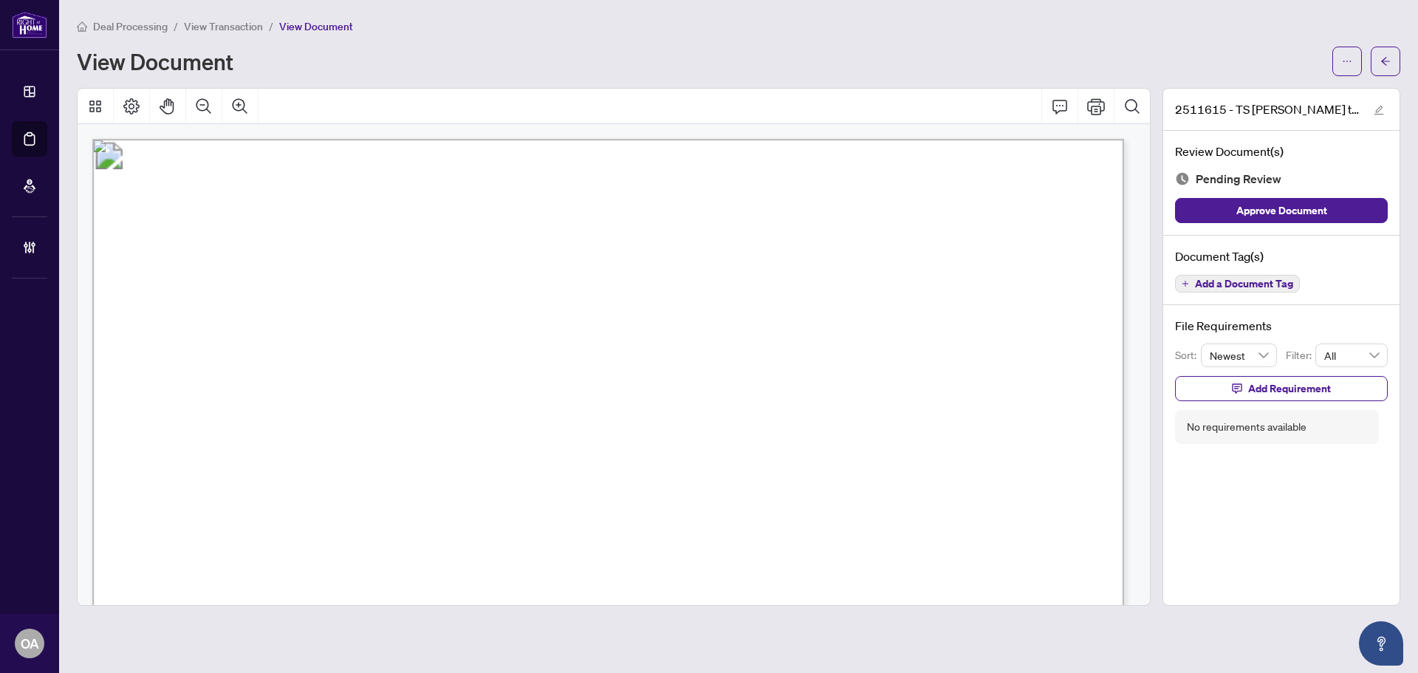
click at [1258, 281] on span "Add a Document Tag" at bounding box center [1244, 283] width 98 height 10
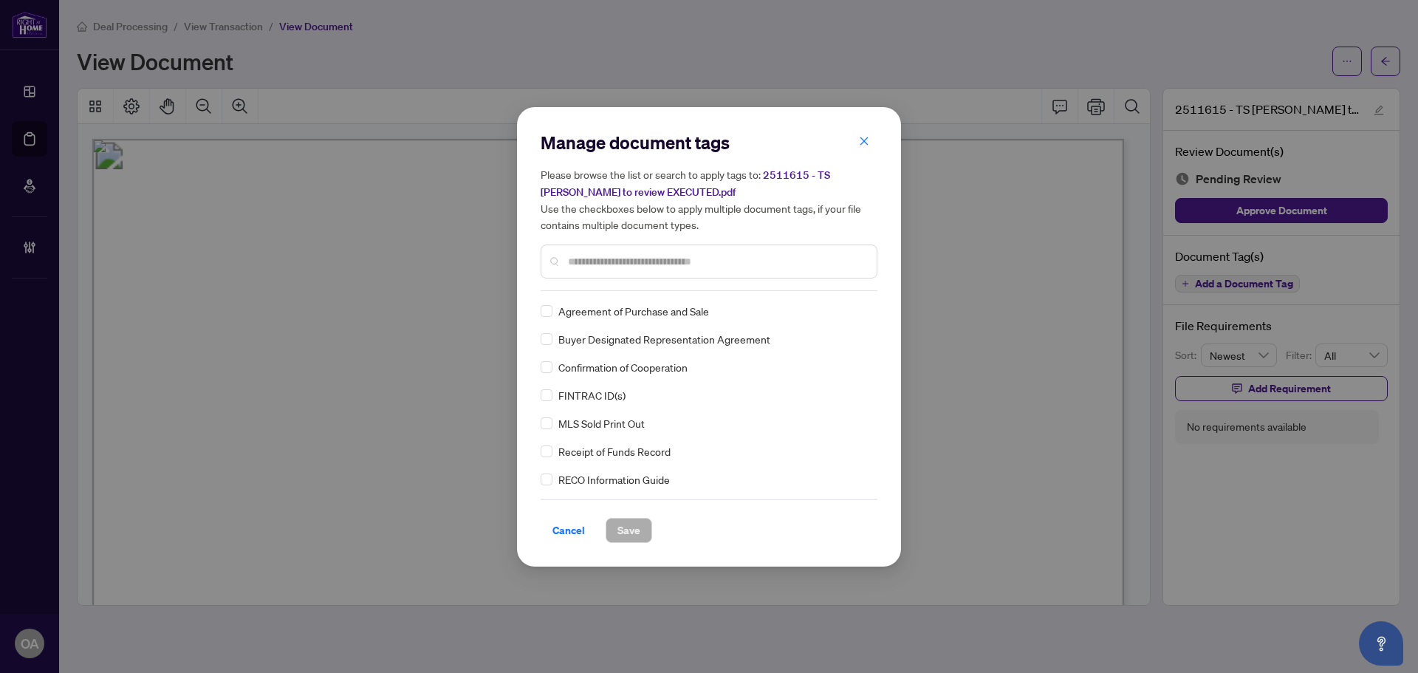
click at [590, 260] on input "text" at bounding box center [716, 261] width 297 height 16
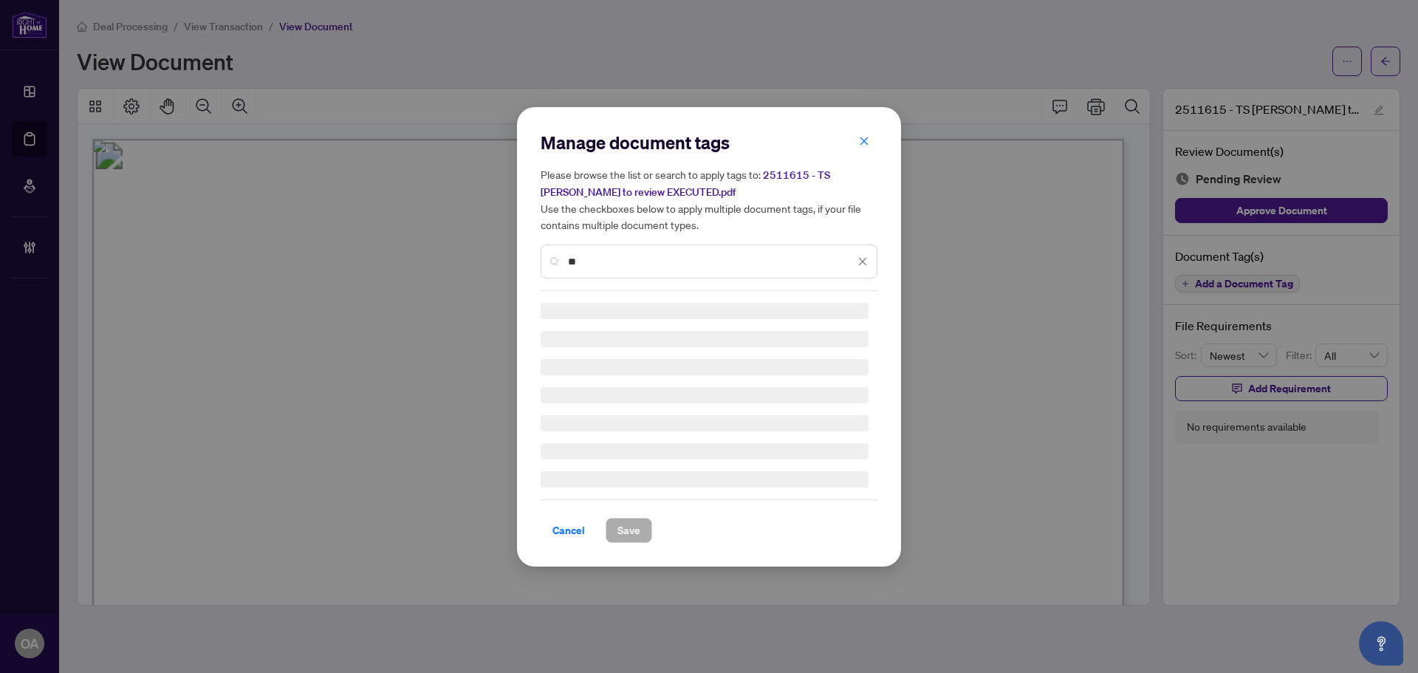
type input "*"
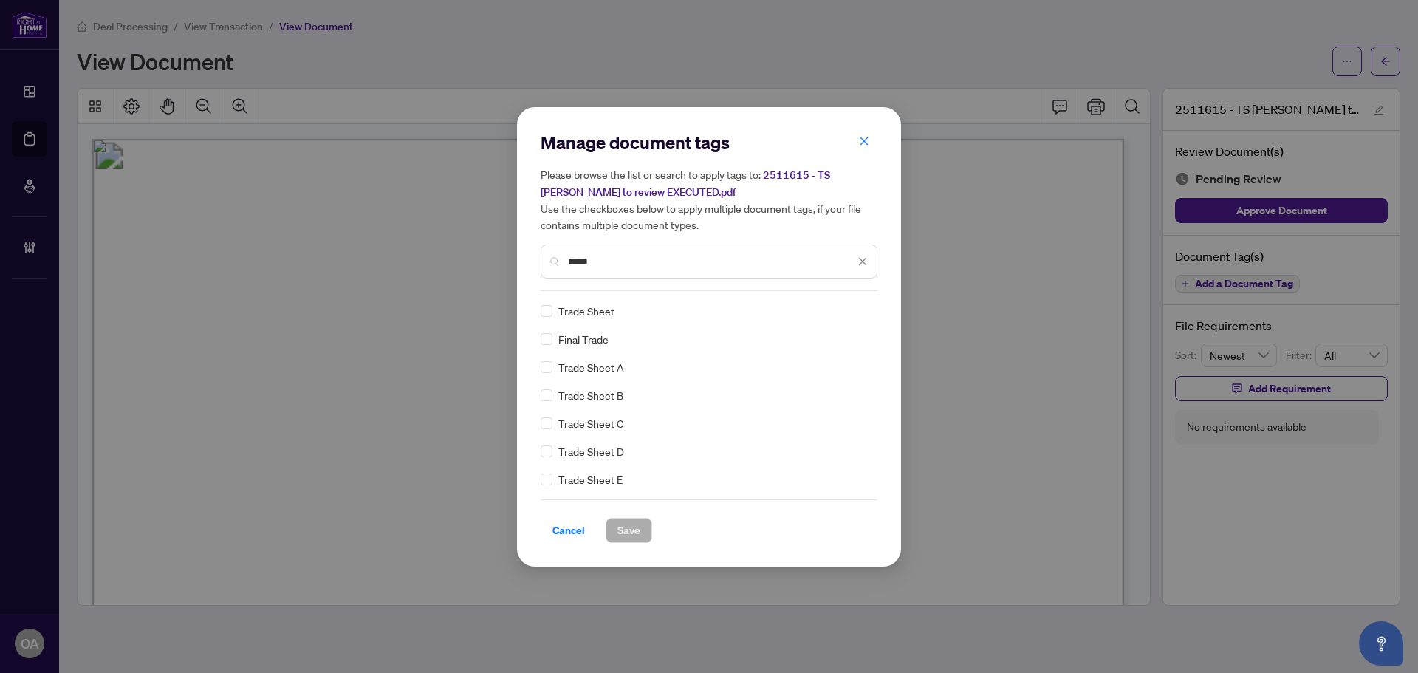
type input "*****"
click at [634, 526] on span "Save" at bounding box center [628, 530] width 23 height 24
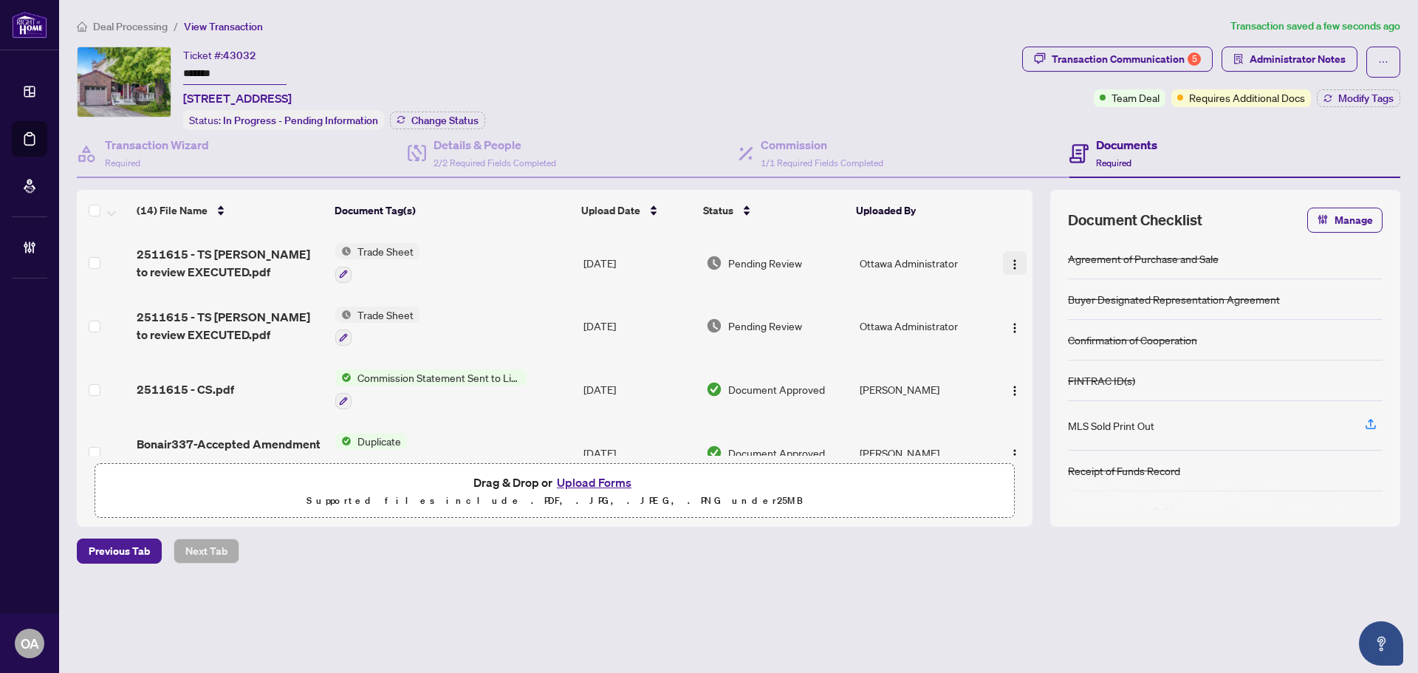
click at [1012, 261] on img "button" at bounding box center [1015, 264] width 12 height 12
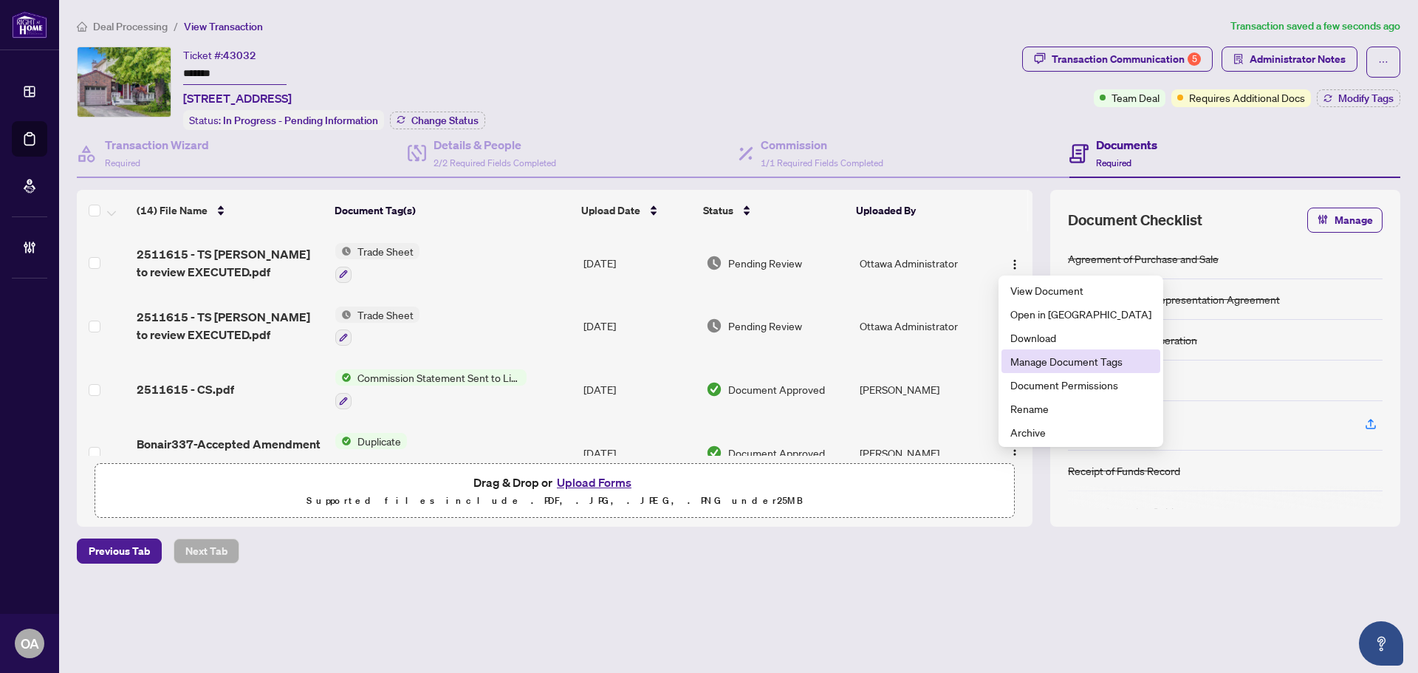
click at [1033, 360] on span "Manage Document Tags" at bounding box center [1080, 361] width 141 height 16
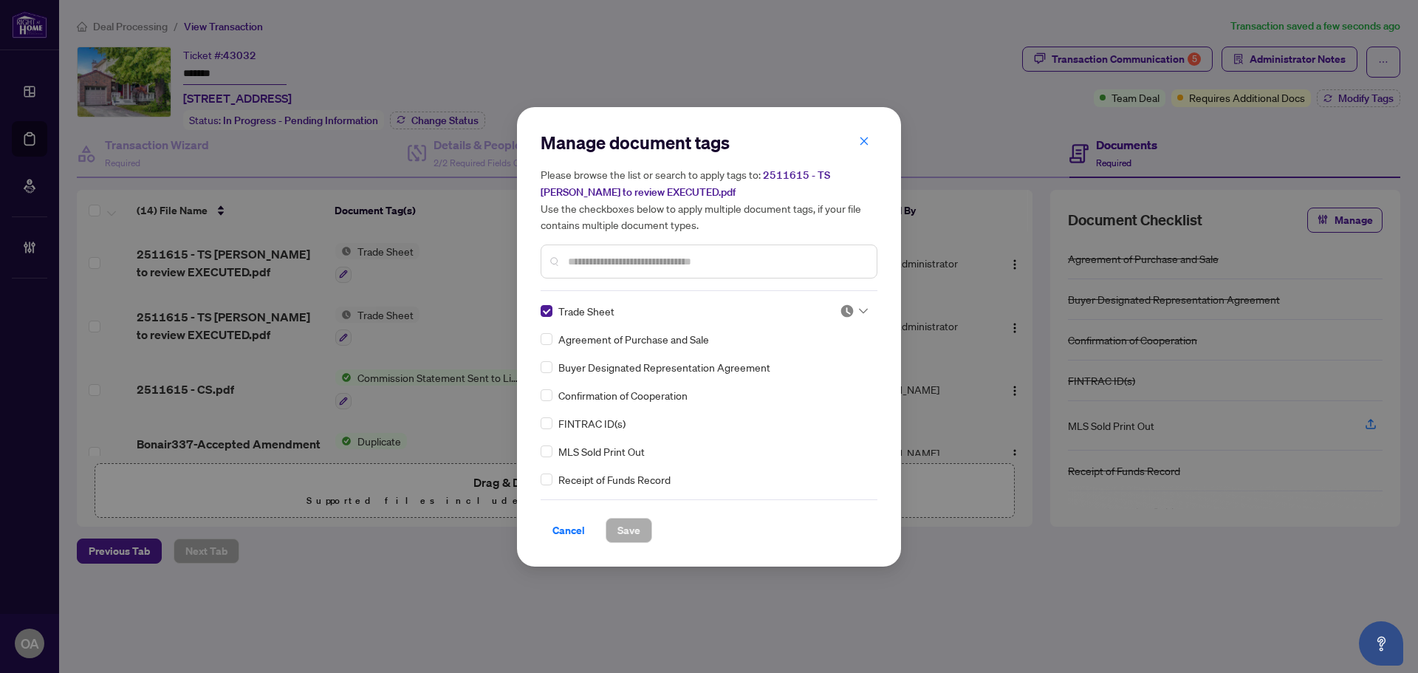
click at [642, 259] on input "text" at bounding box center [716, 261] width 297 height 16
click at [625, 261] on input "text" at bounding box center [716, 261] width 297 height 16
click at [872, 143] on button "button" at bounding box center [864, 141] width 30 height 25
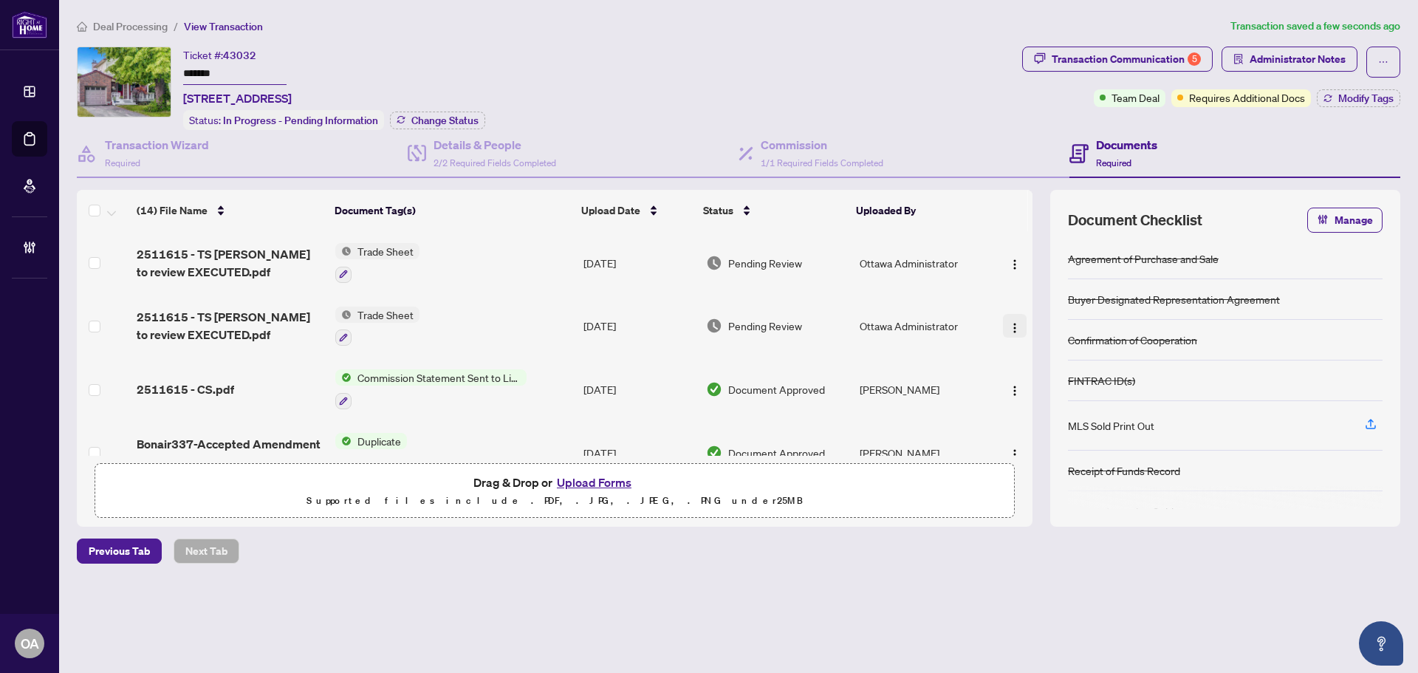
click at [1009, 327] on img "button" at bounding box center [1015, 328] width 12 height 12
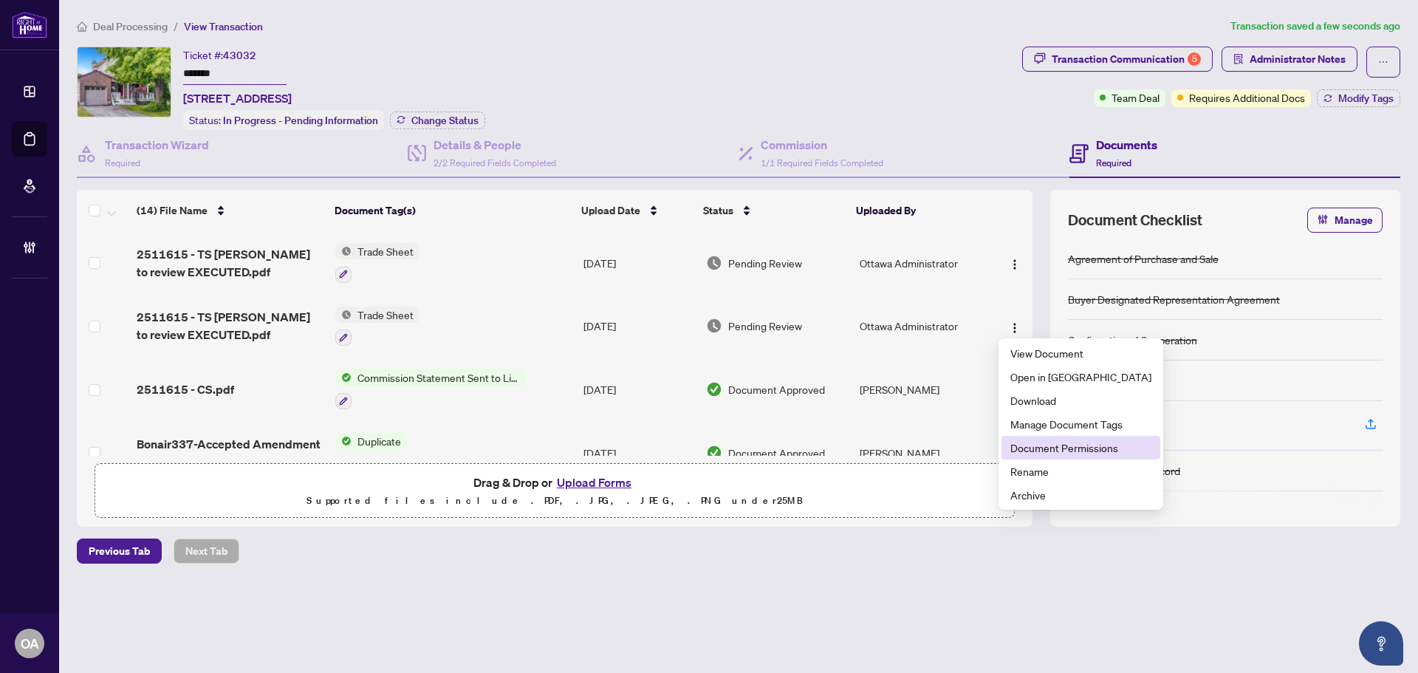
click at [1092, 449] on span "Document Permissions" at bounding box center [1080, 447] width 141 height 16
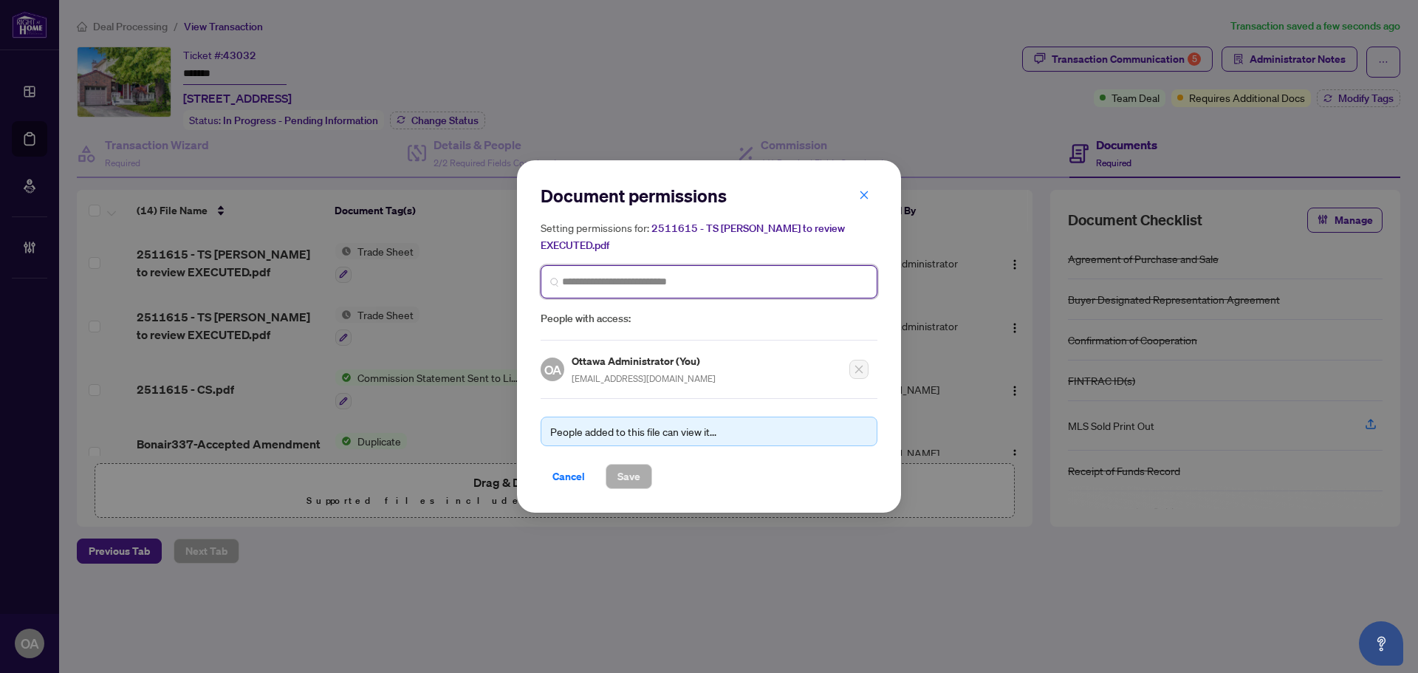
click at [623, 274] on input "search" at bounding box center [715, 282] width 306 height 16
type input "*******"
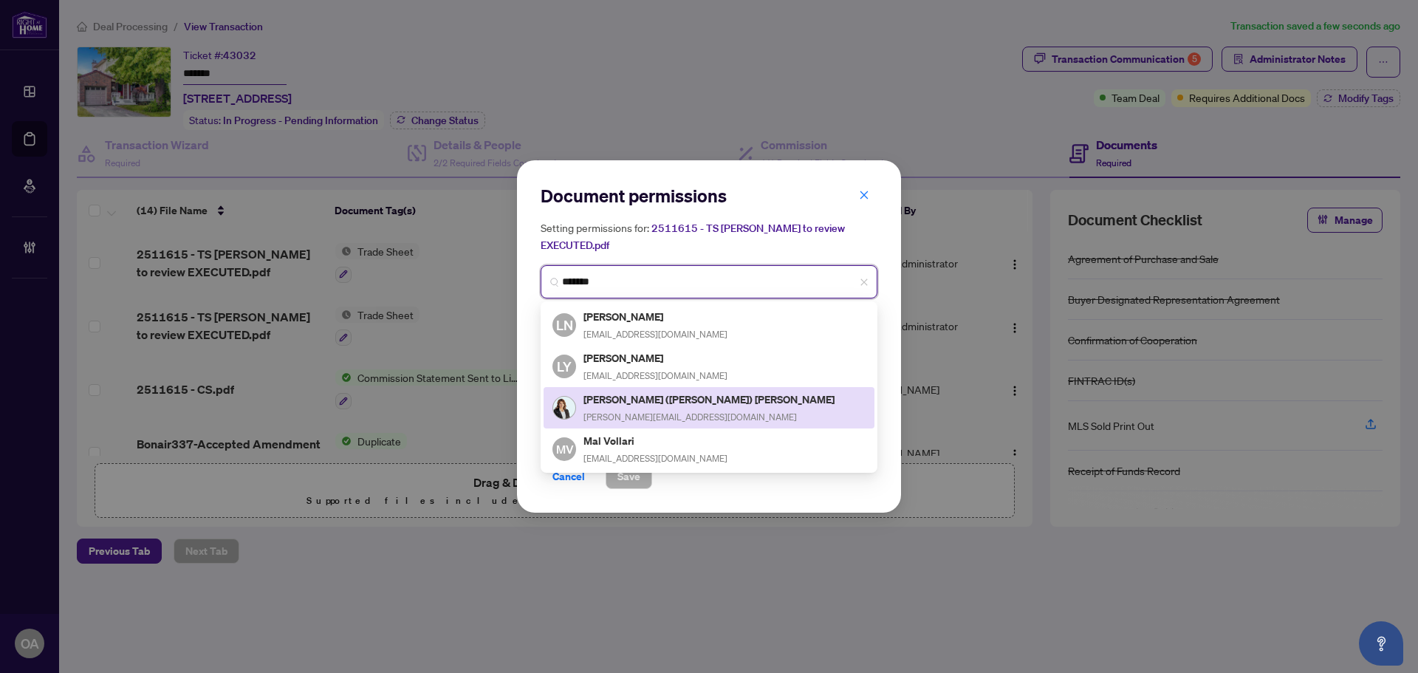
click at [618, 391] on h5 "Lori (Loretta) Williams" at bounding box center [709, 399] width 253 height 17
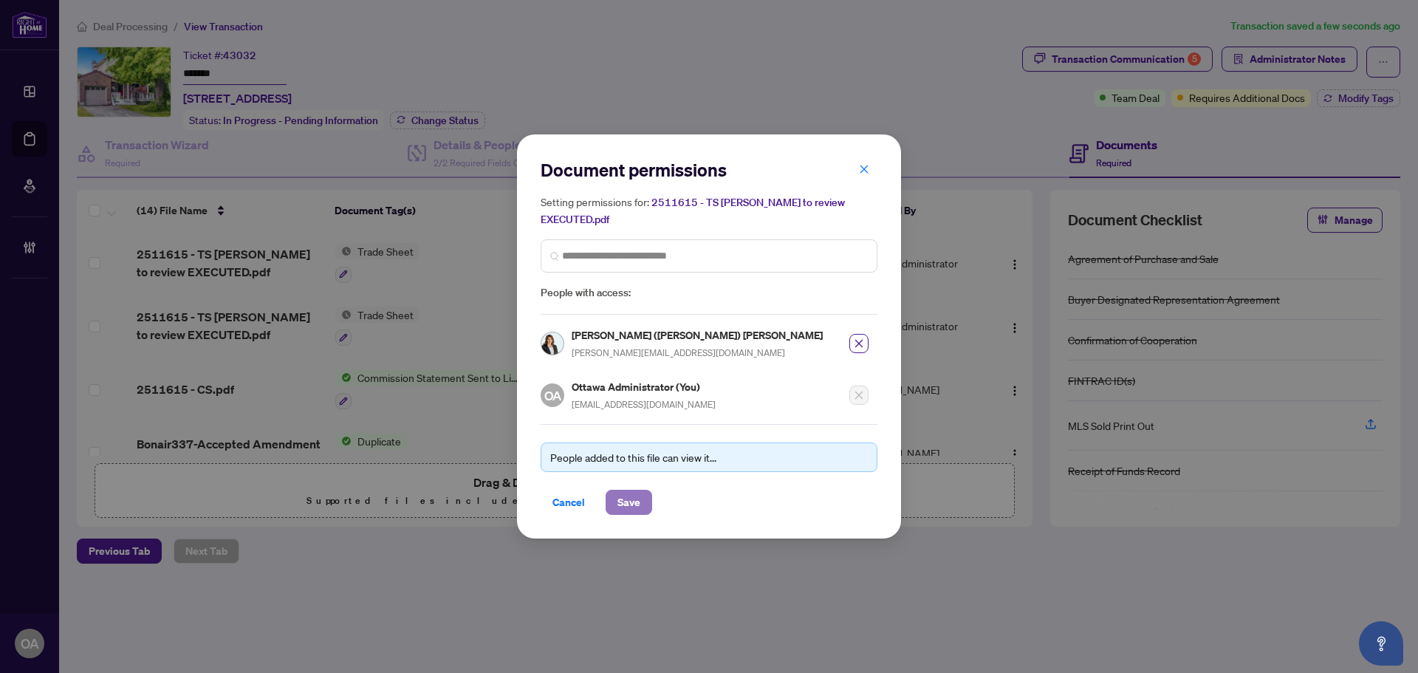
click at [623, 490] on span "Save" at bounding box center [628, 502] width 23 height 24
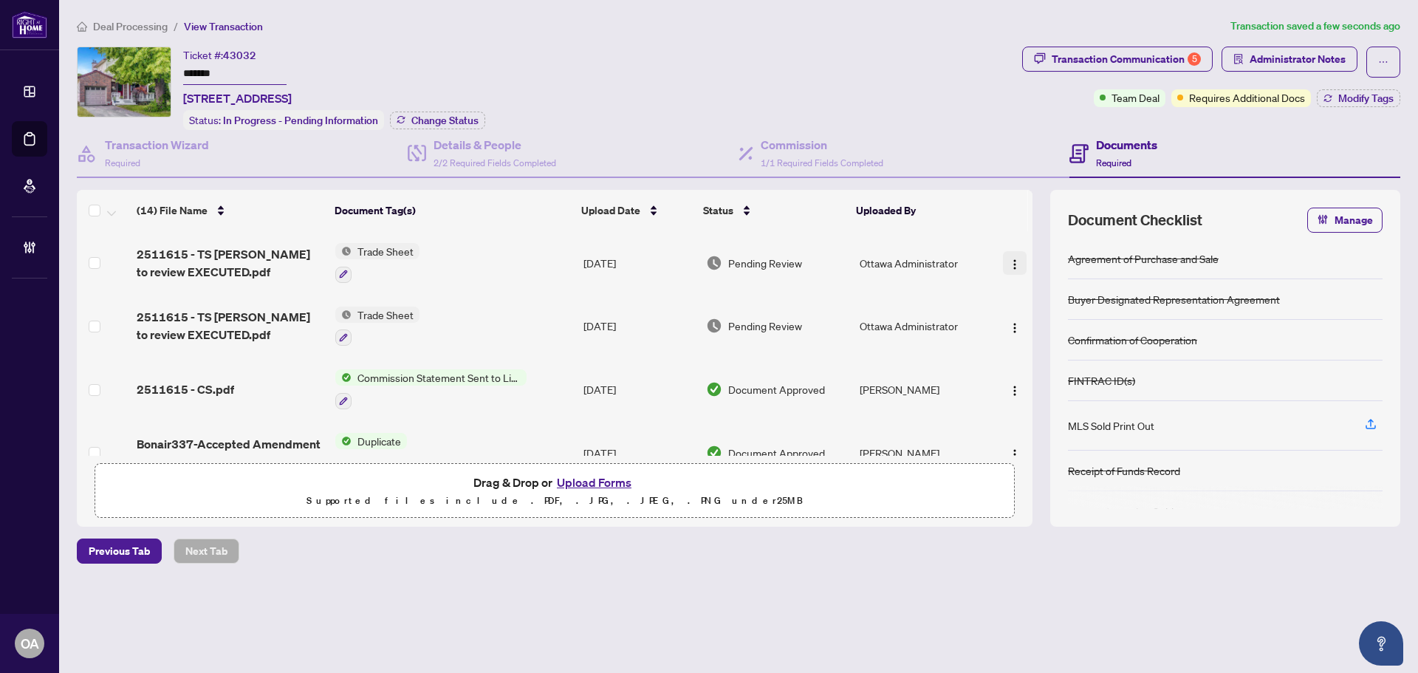
click at [1009, 264] on img "button" at bounding box center [1015, 264] width 12 height 12
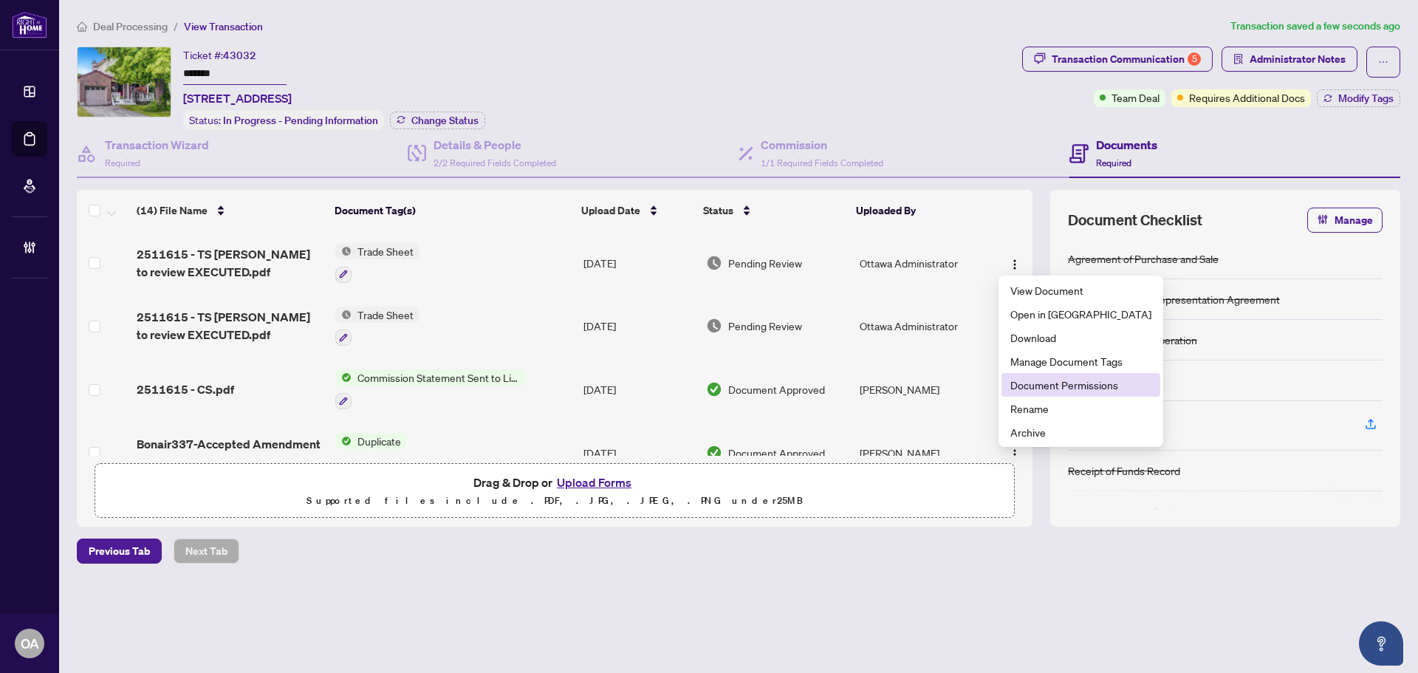
click at [1066, 383] on span "Document Permissions" at bounding box center [1080, 385] width 141 height 16
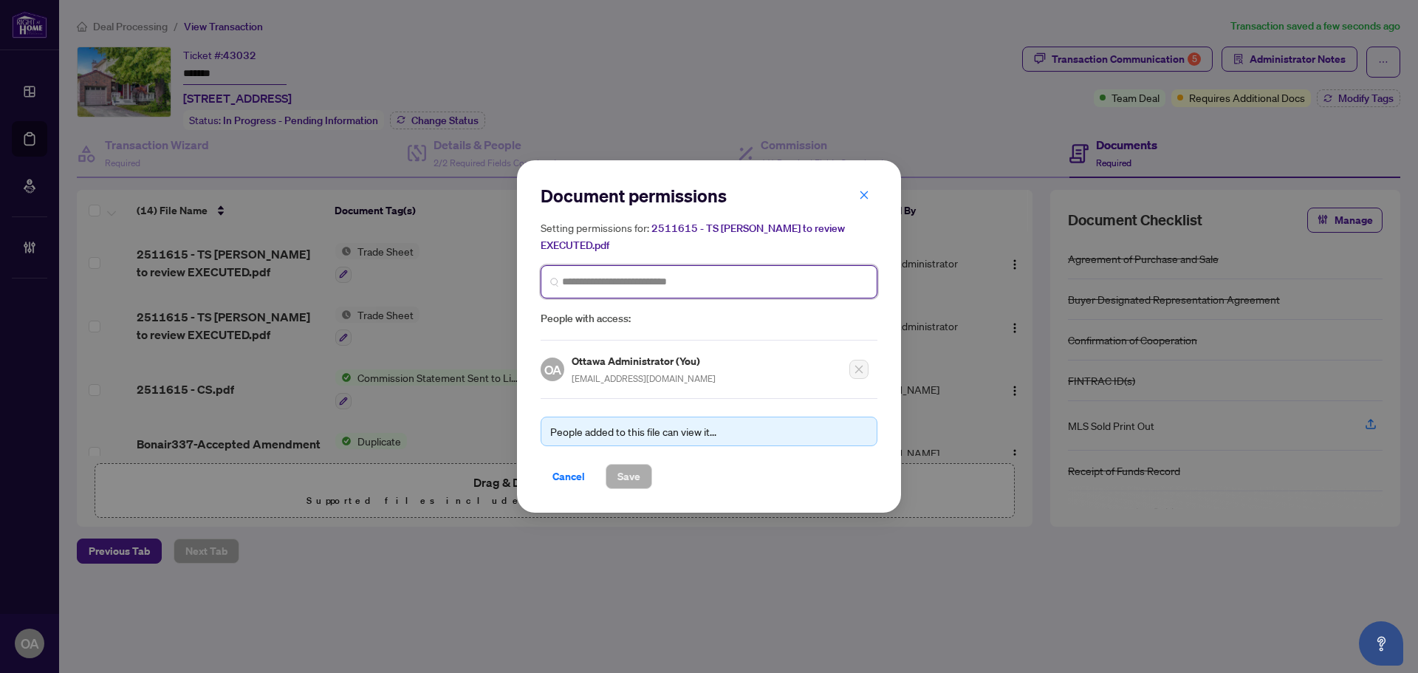
click at [584, 274] on input "search" at bounding box center [715, 282] width 306 height 16
type input "*****"
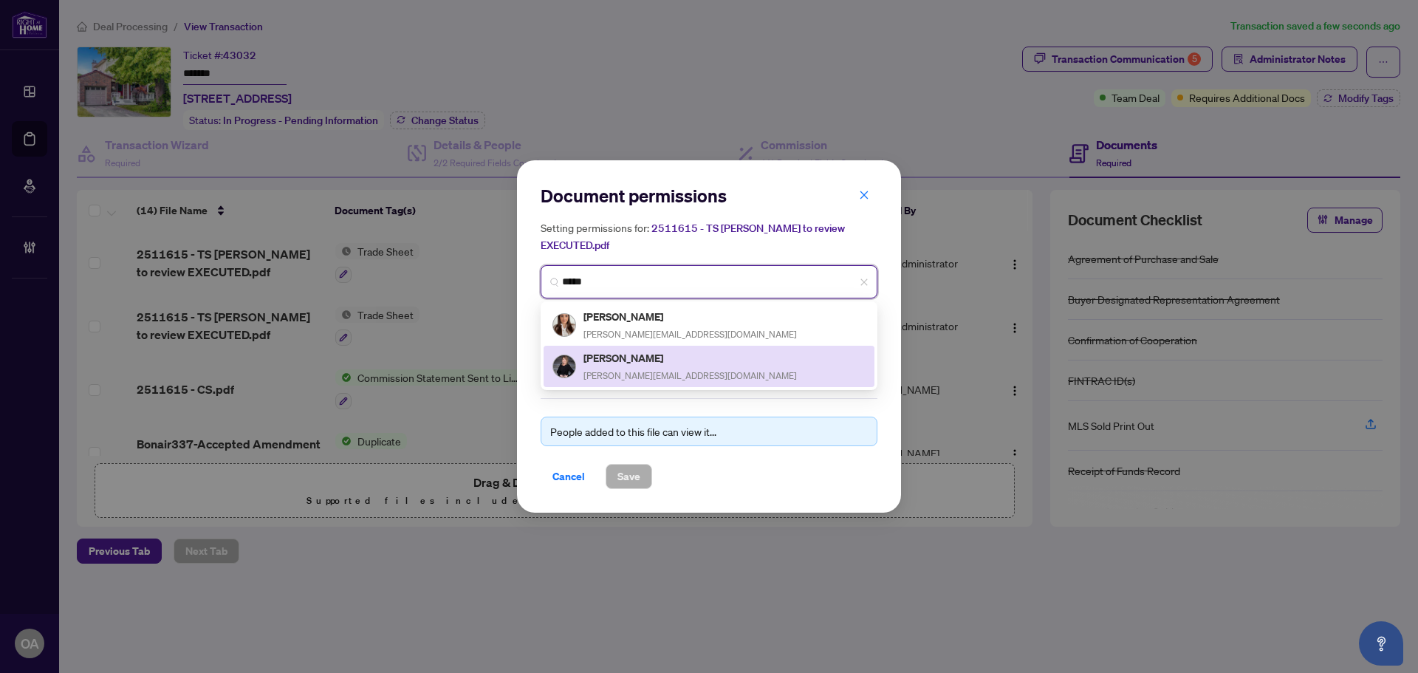
click at [621, 357] on div "Sonya Crites sonya@ottawapropertygals.com" at bounding box center [689, 366] width 213 height 34
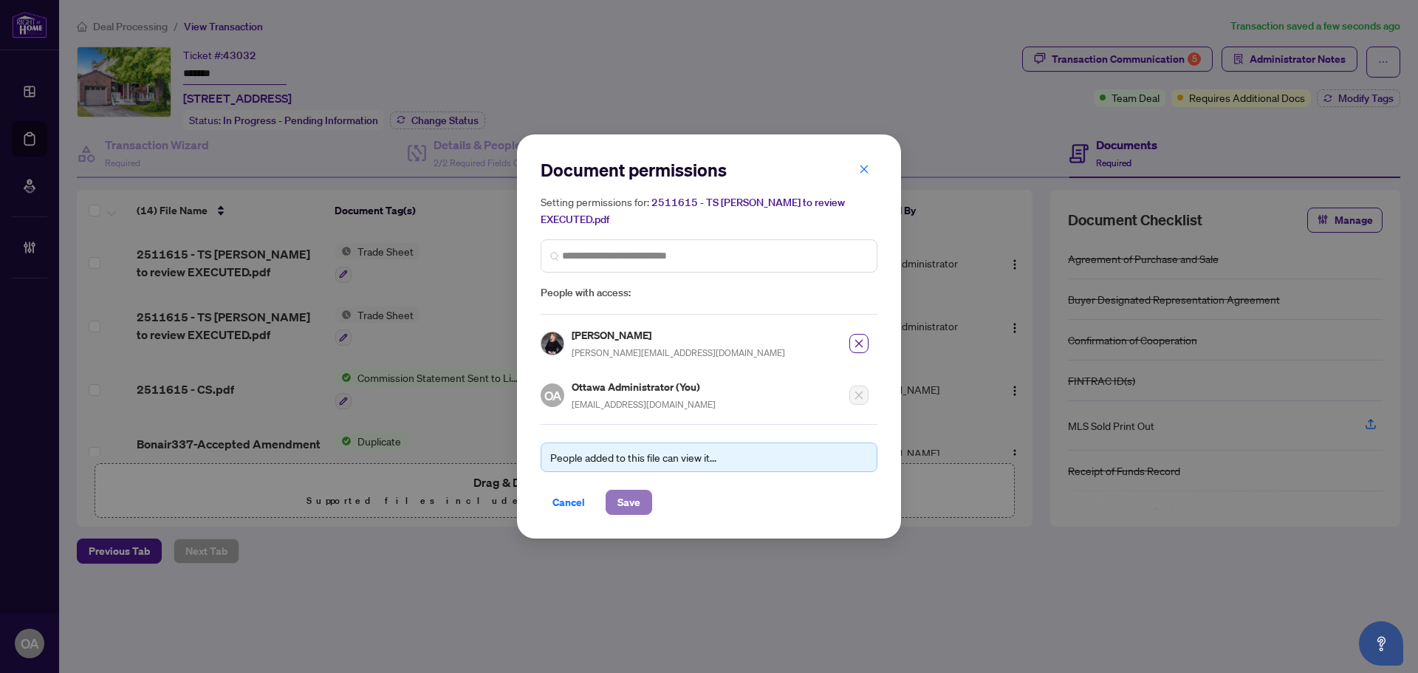
click at [634, 494] on span "Save" at bounding box center [628, 502] width 23 height 24
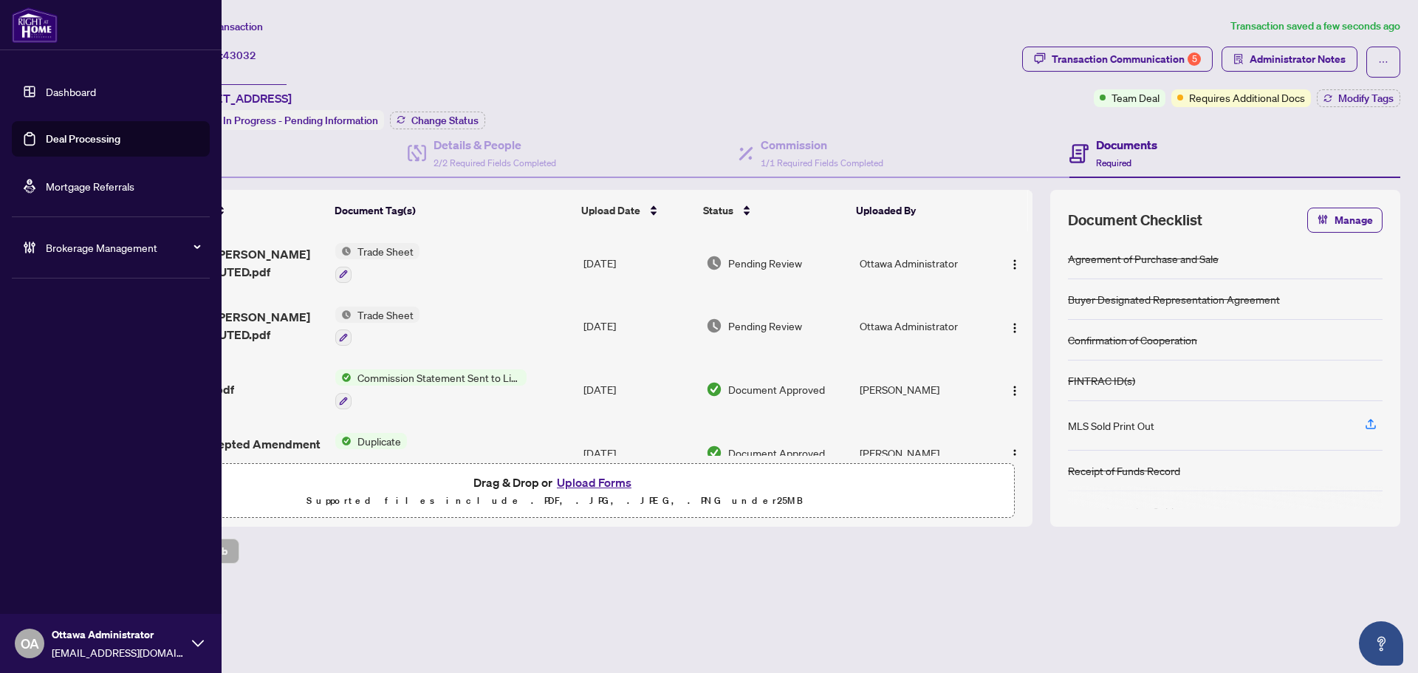
drag, startPoint x: 69, startPoint y: 133, endPoint x: 100, endPoint y: 121, distance: 32.5
click at [70, 133] on link "Deal Processing" at bounding box center [83, 138] width 75 height 13
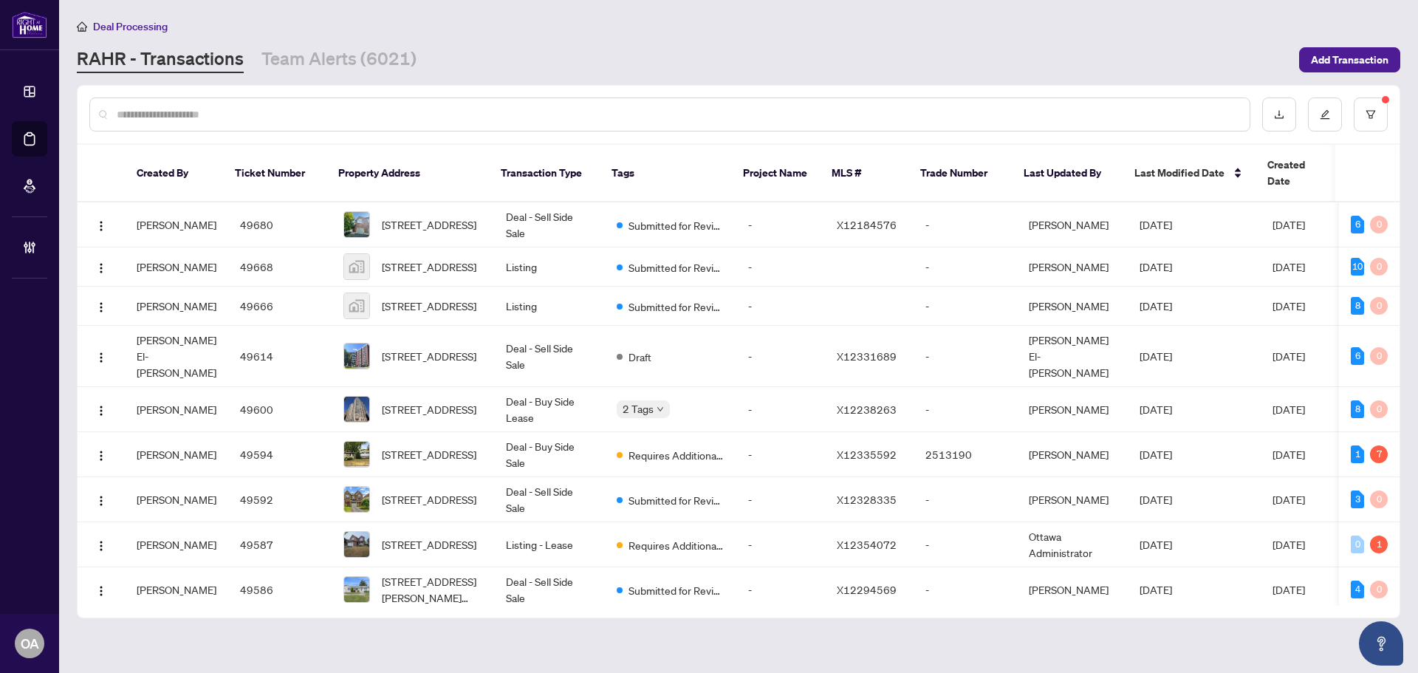
click at [681, 112] on input "text" at bounding box center [677, 114] width 1121 height 16
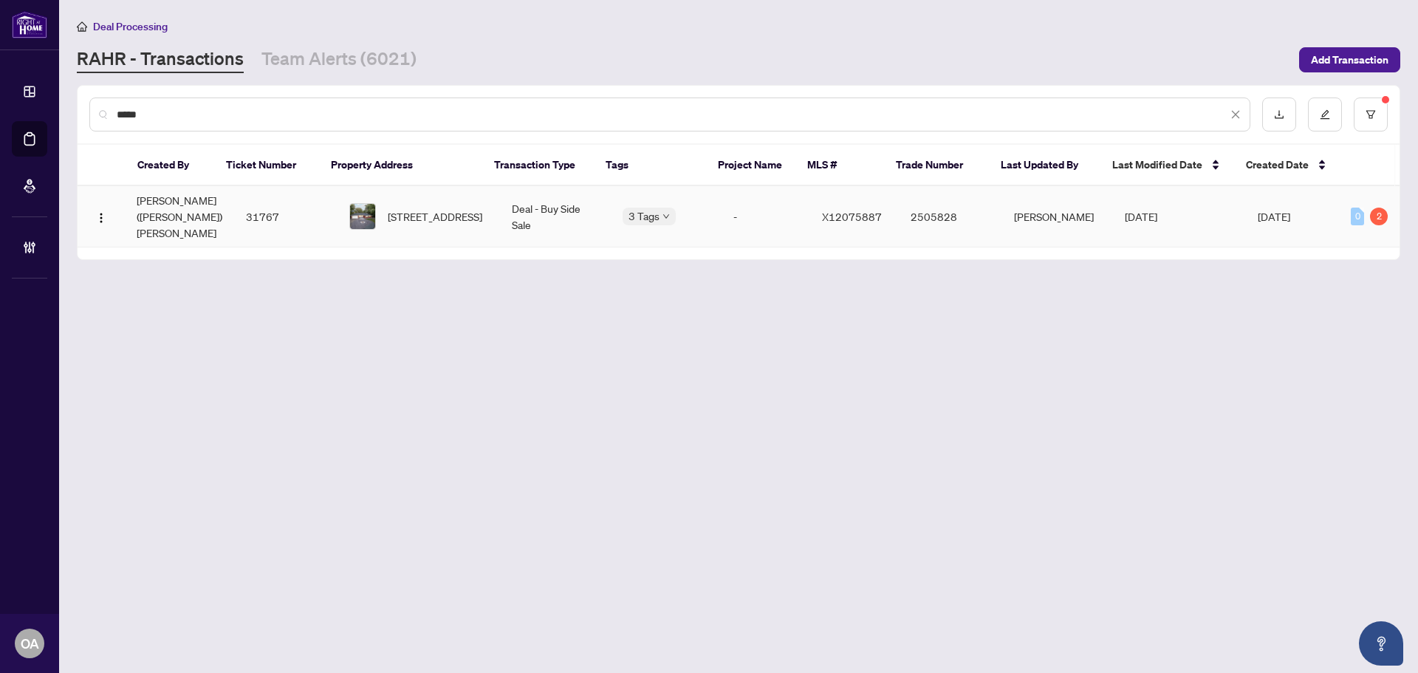
type input "*****"
click at [445, 208] on span "3027 Prince Of Wales Dr, Ottawa, Ontario K2C 3H1, Canada" at bounding box center [435, 216] width 95 height 16
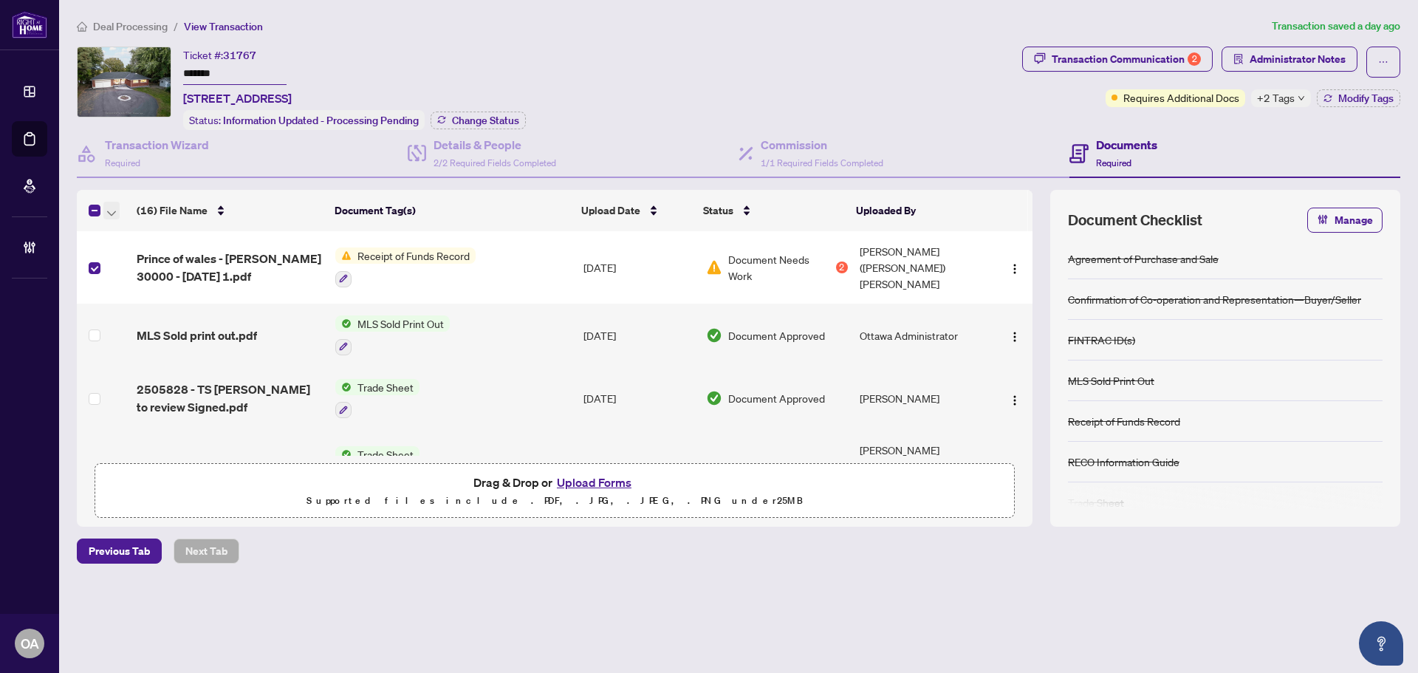
click at [109, 210] on icon "button" at bounding box center [111, 212] width 9 height 5
click at [137, 286] on span "Archive Selected" at bounding box center [180, 282] width 131 height 16
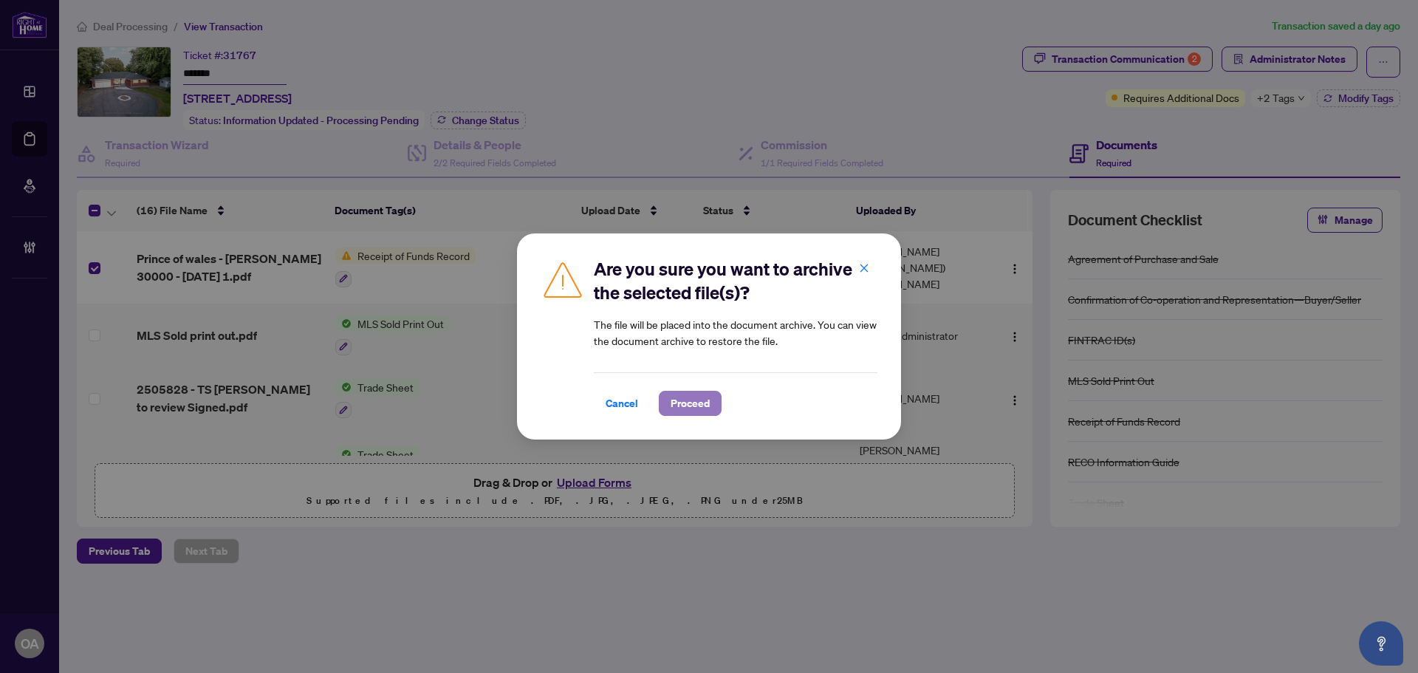
click at [693, 394] on span "Proceed" at bounding box center [690, 403] width 39 height 24
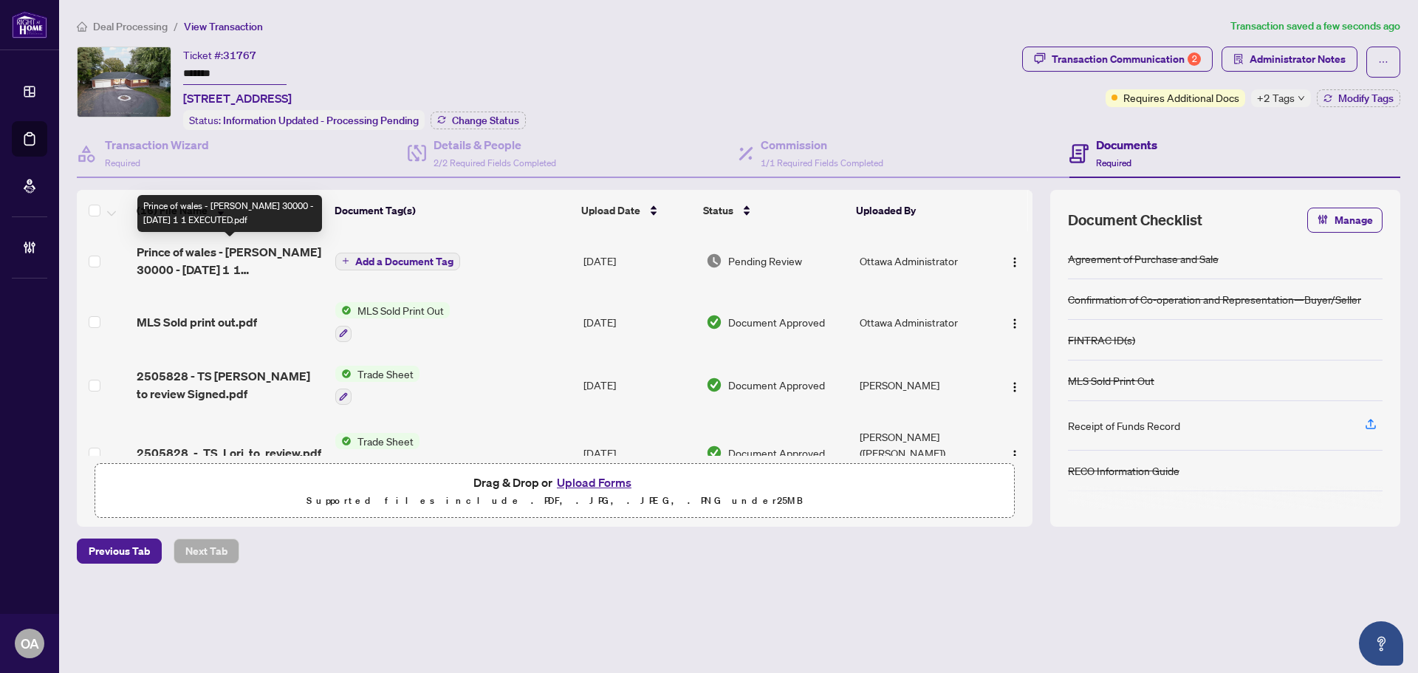
click at [259, 267] on span "Prince of wales - STACEY MARGARET ARTHUR- CAD 30000 - 2025-07-31 1 1 EXECUTED.p…" at bounding box center [230, 260] width 187 height 35
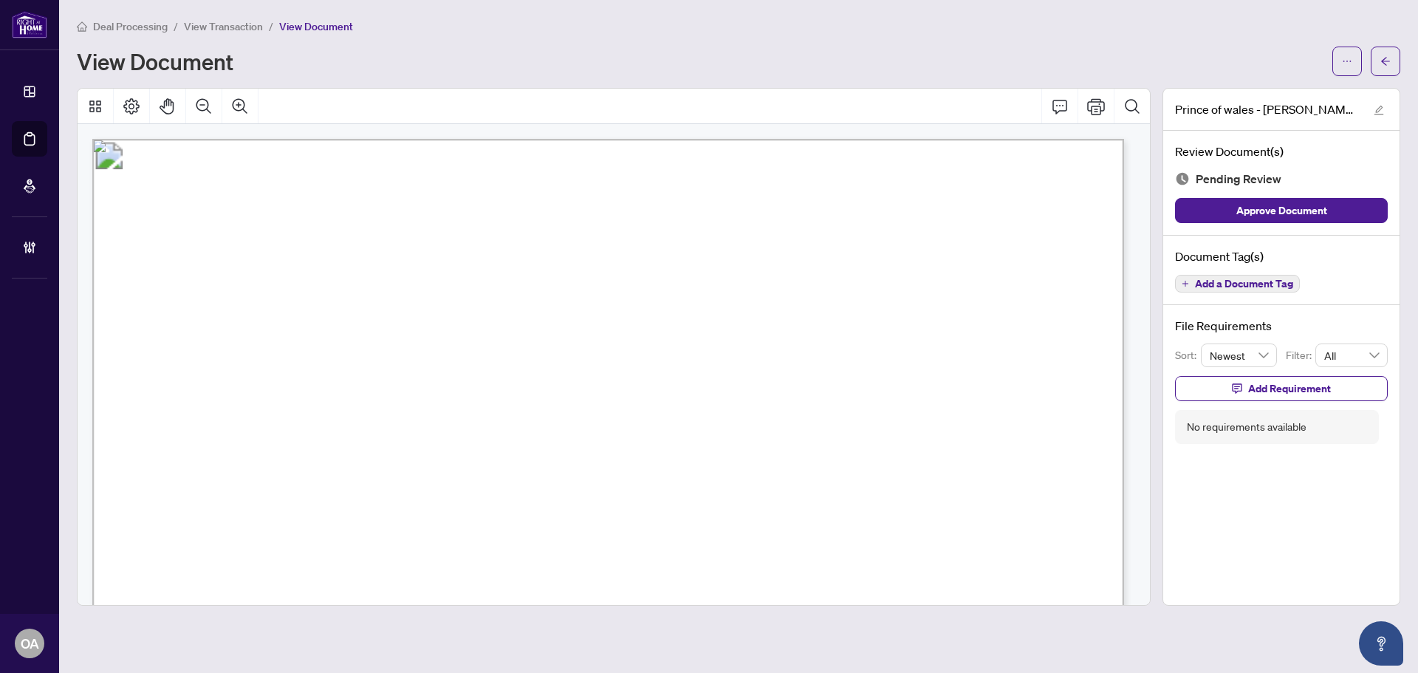
click at [1258, 278] on span "Add a Document Tag" at bounding box center [1244, 283] width 98 height 10
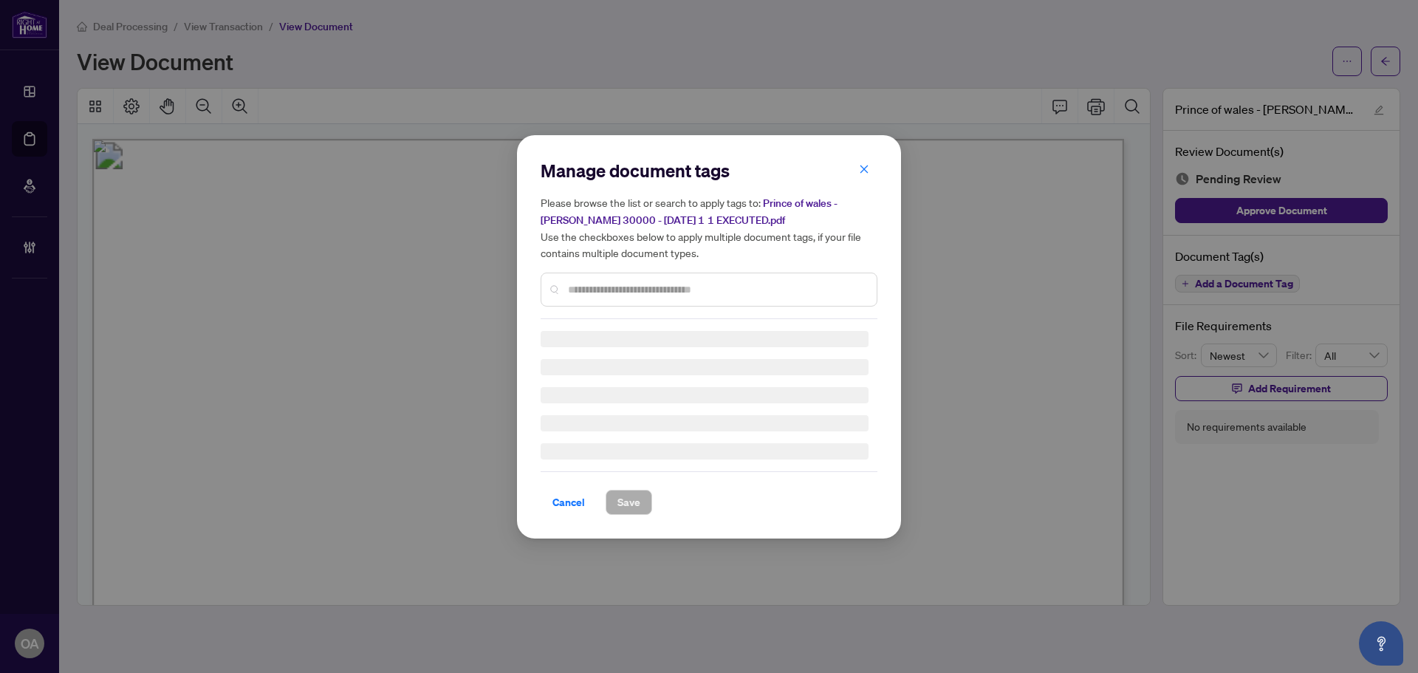
click at [666, 290] on input "text" at bounding box center [716, 289] width 297 height 16
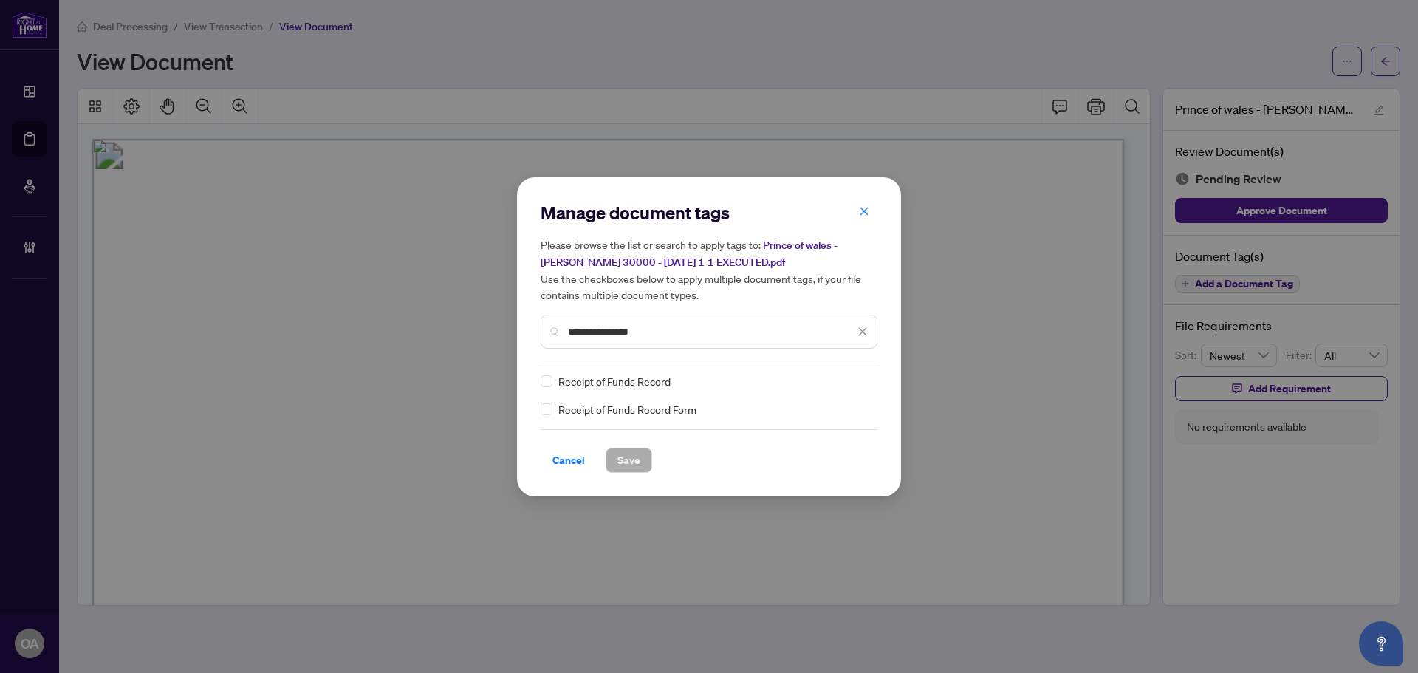
type input "**********"
click at [623, 459] on span "Save" at bounding box center [628, 460] width 23 height 24
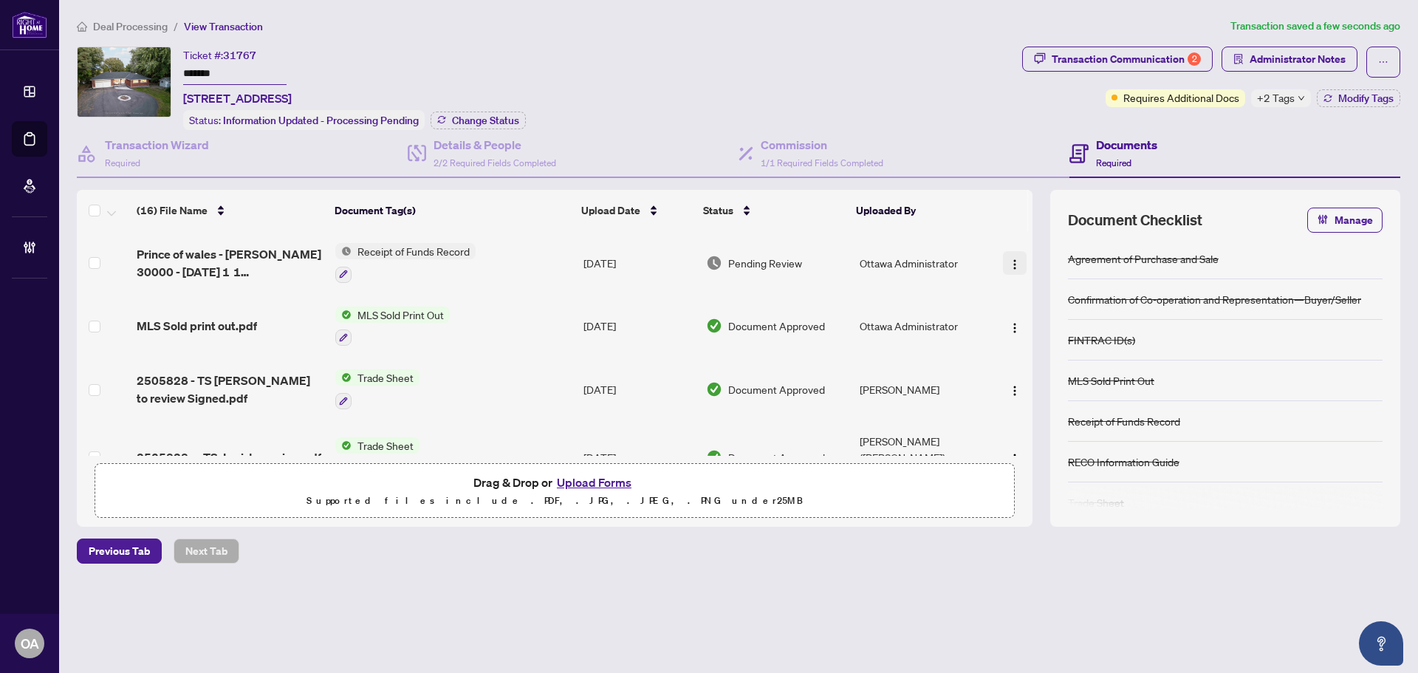
click at [1013, 261] on img "button" at bounding box center [1015, 264] width 12 height 12
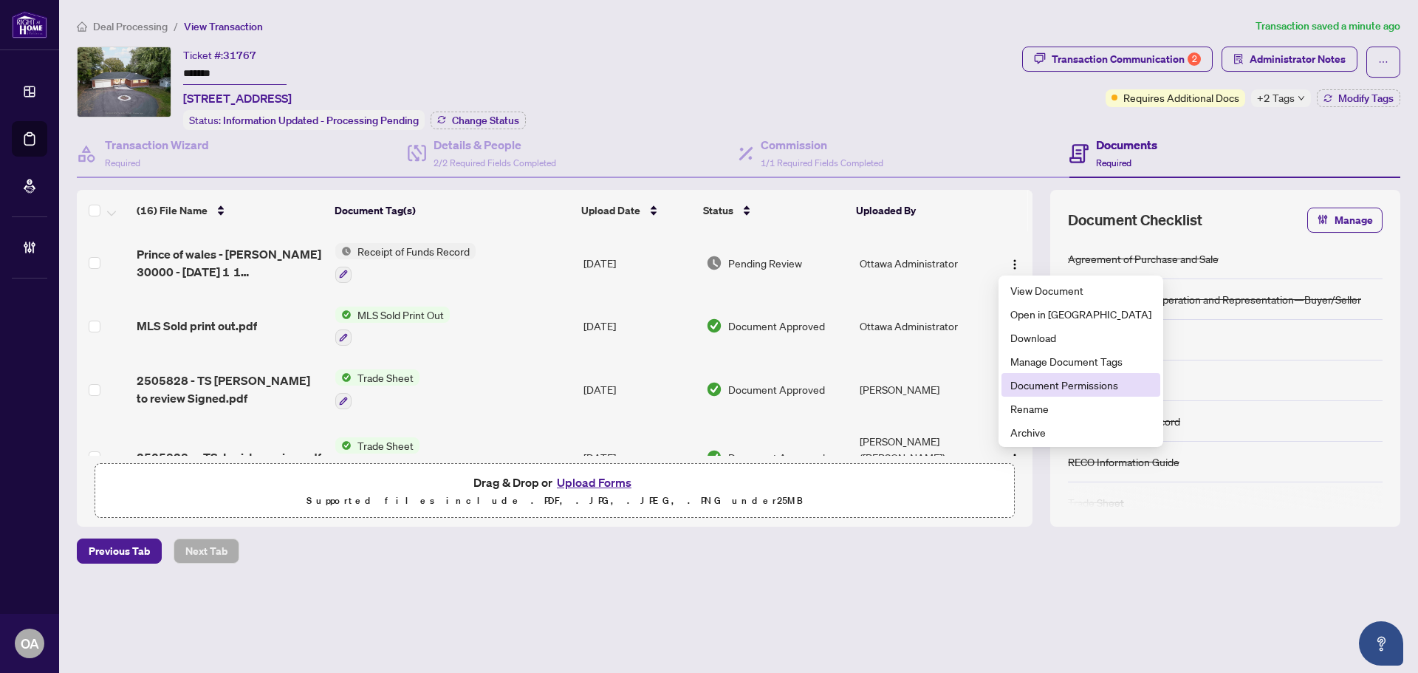
click at [1057, 384] on span "Document Permissions" at bounding box center [1080, 385] width 141 height 16
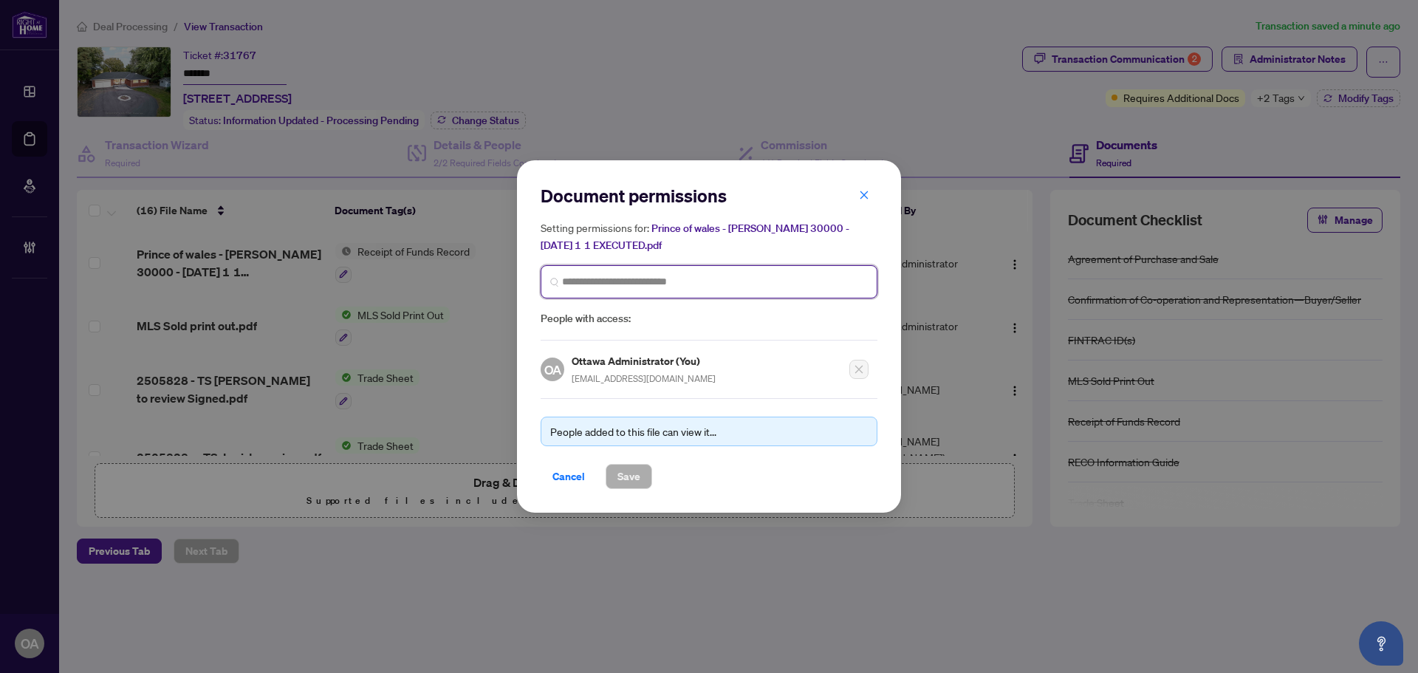
drag, startPoint x: 623, startPoint y: 284, endPoint x: 645, endPoint y: 356, distance: 74.8
click at [623, 288] on input "search" at bounding box center [715, 282] width 306 height 16
type input "*******"
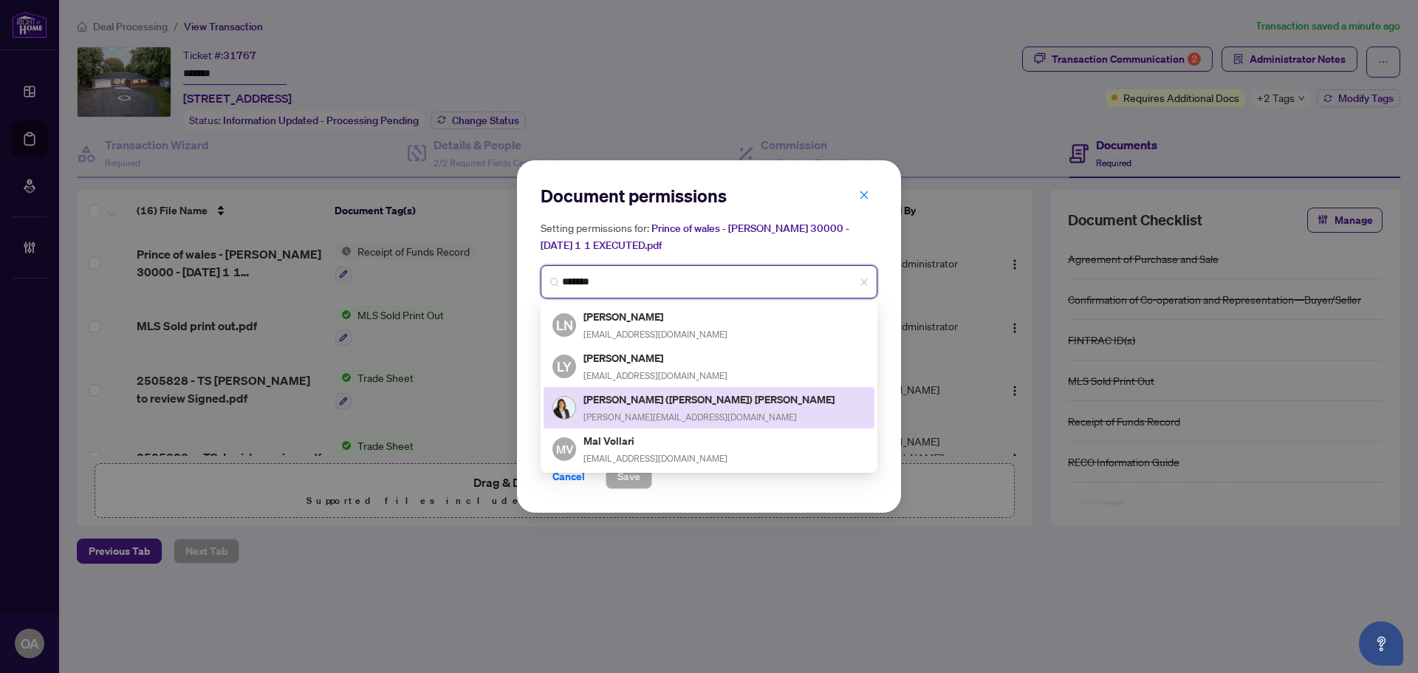
click at [716, 391] on div "Lori (Loretta) Williams lori@ottawapropertygals.com" at bounding box center [708, 408] width 313 height 34
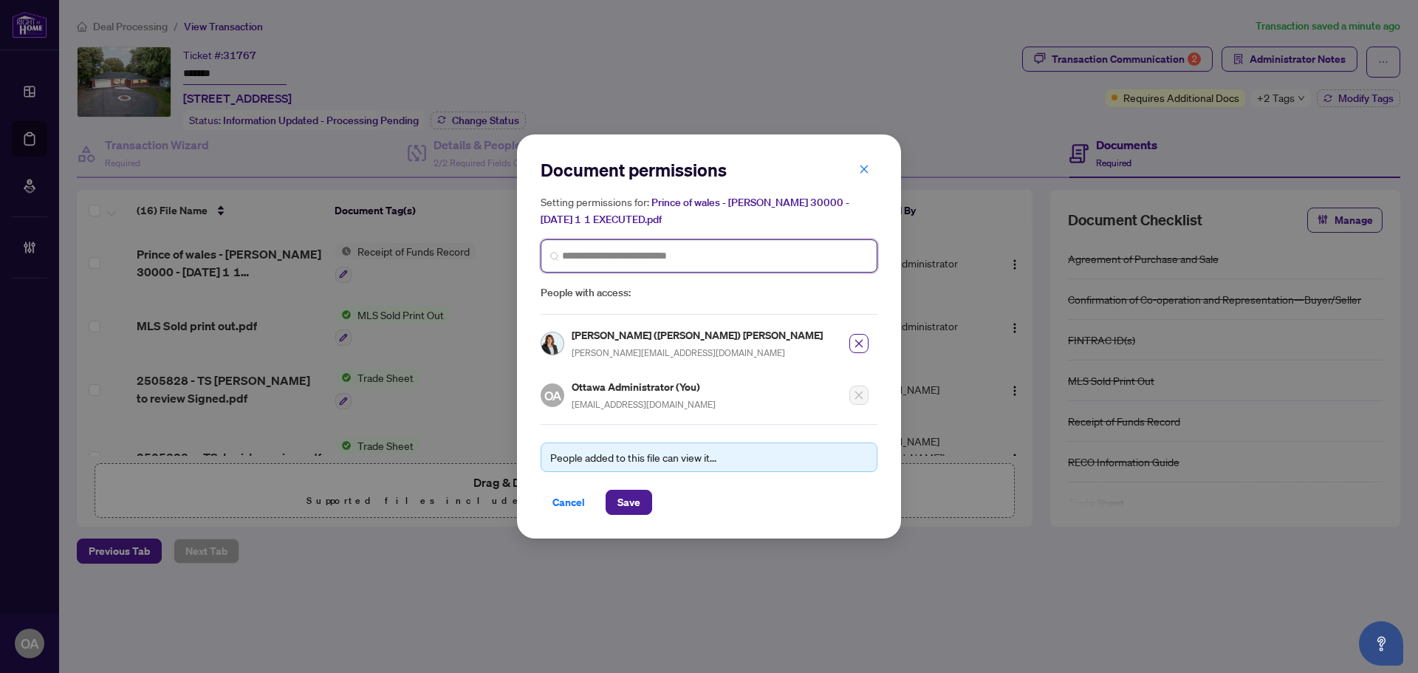
click at [617, 264] on input "search" at bounding box center [715, 256] width 306 height 16
type input "*****"
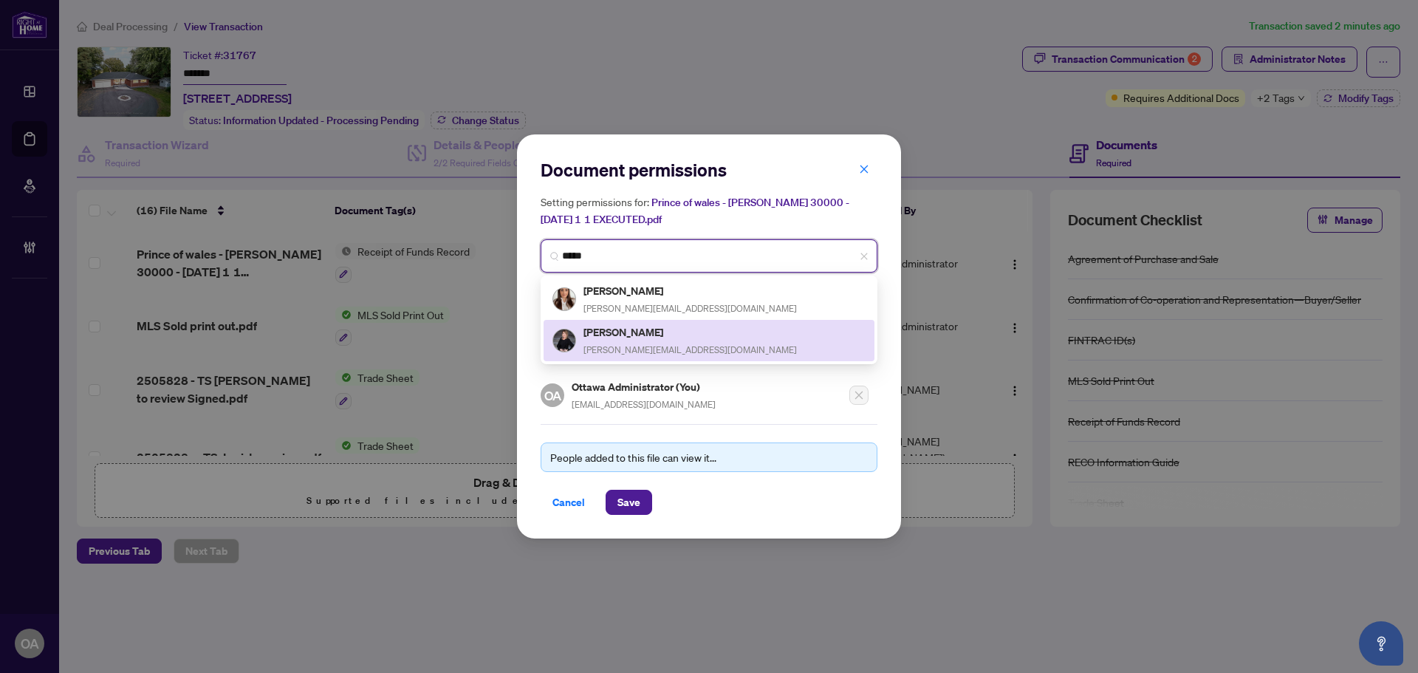
click at [644, 332] on h5 "Sonya Crites" at bounding box center [689, 331] width 213 height 17
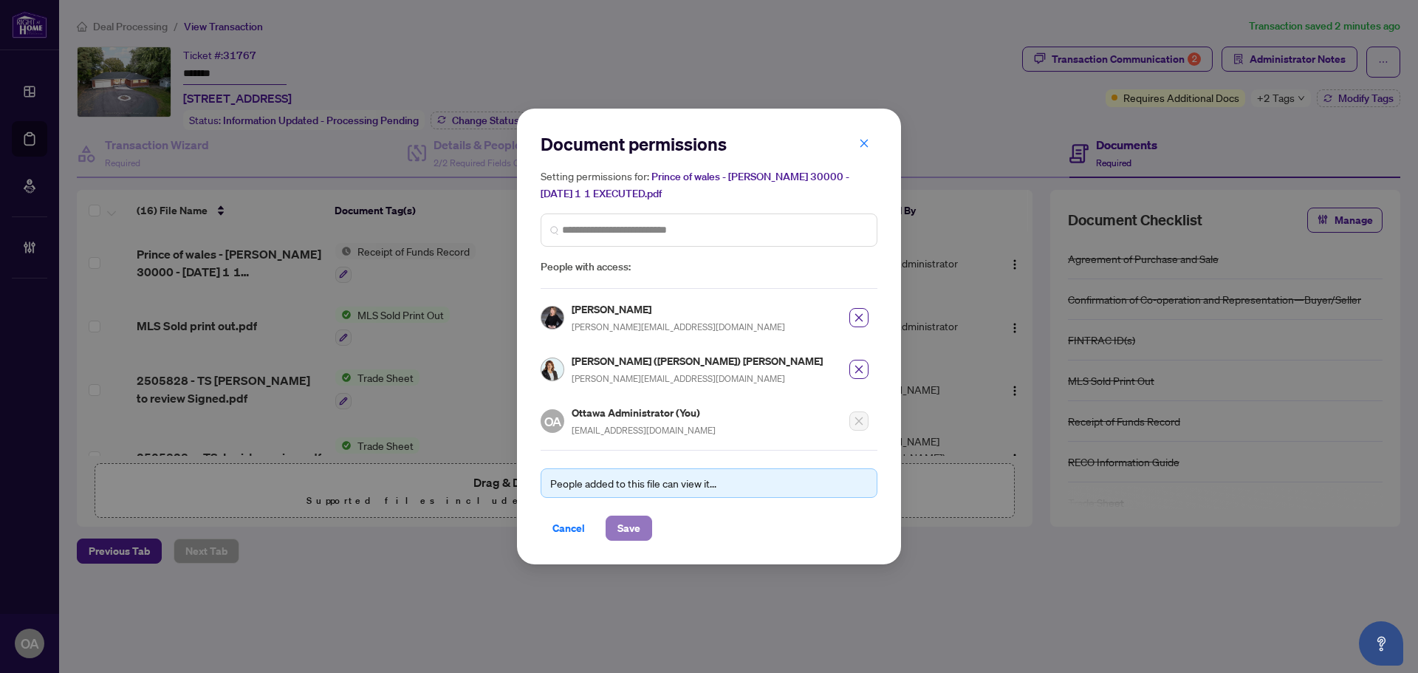
click at [620, 535] on span "Save" at bounding box center [628, 528] width 23 height 24
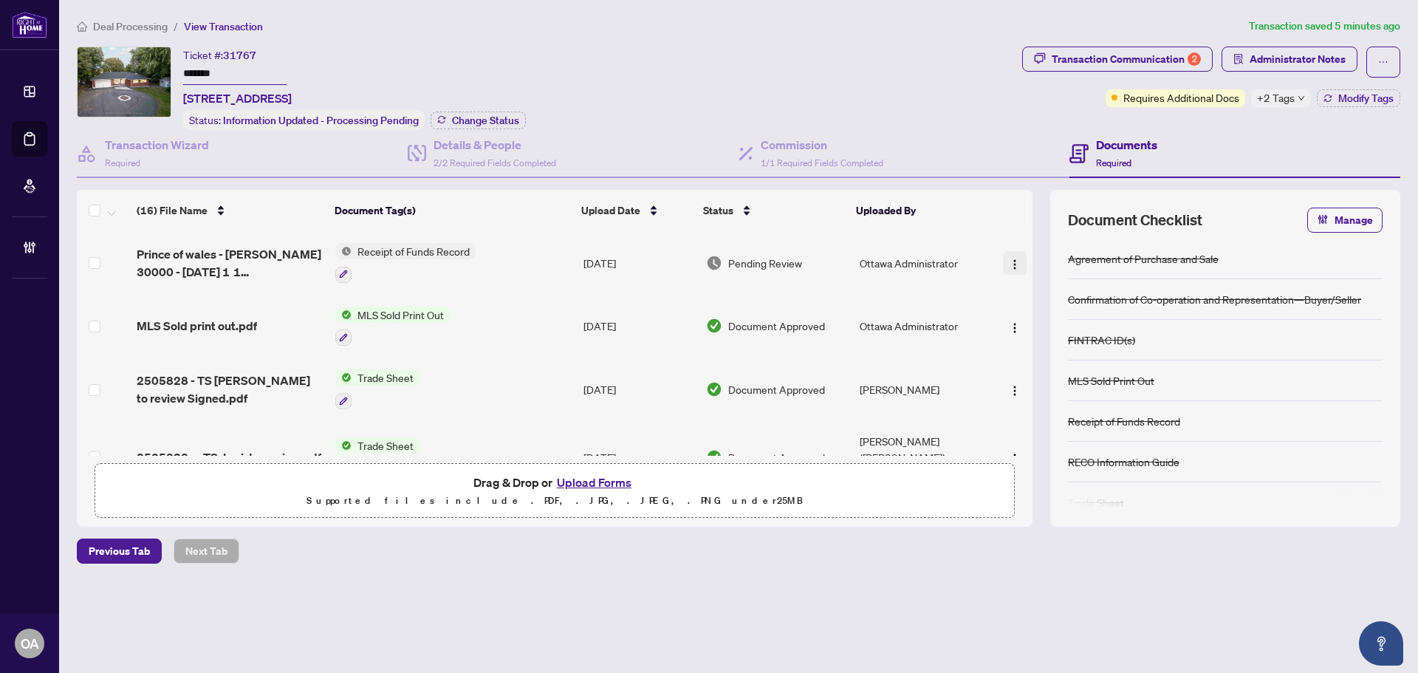
click at [1009, 262] on img "button" at bounding box center [1015, 264] width 12 height 12
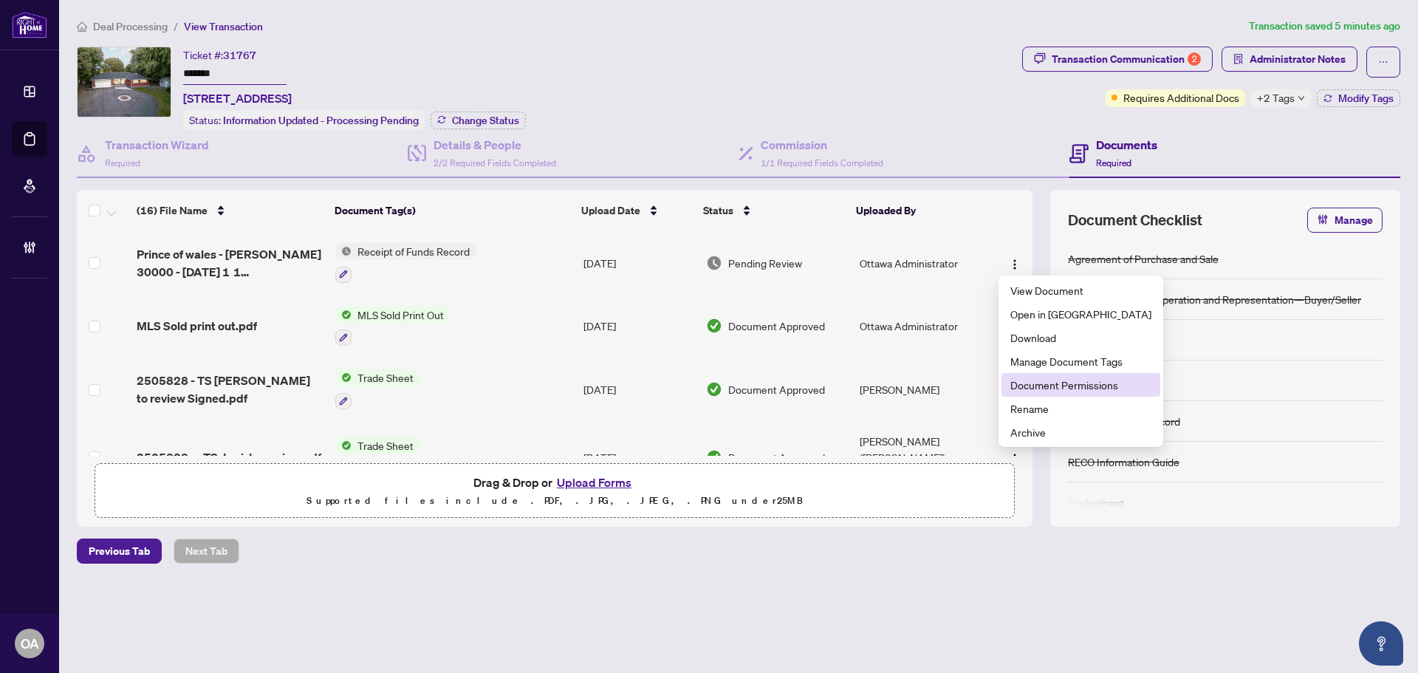
click at [1014, 385] on span "Document Permissions" at bounding box center [1080, 385] width 141 height 16
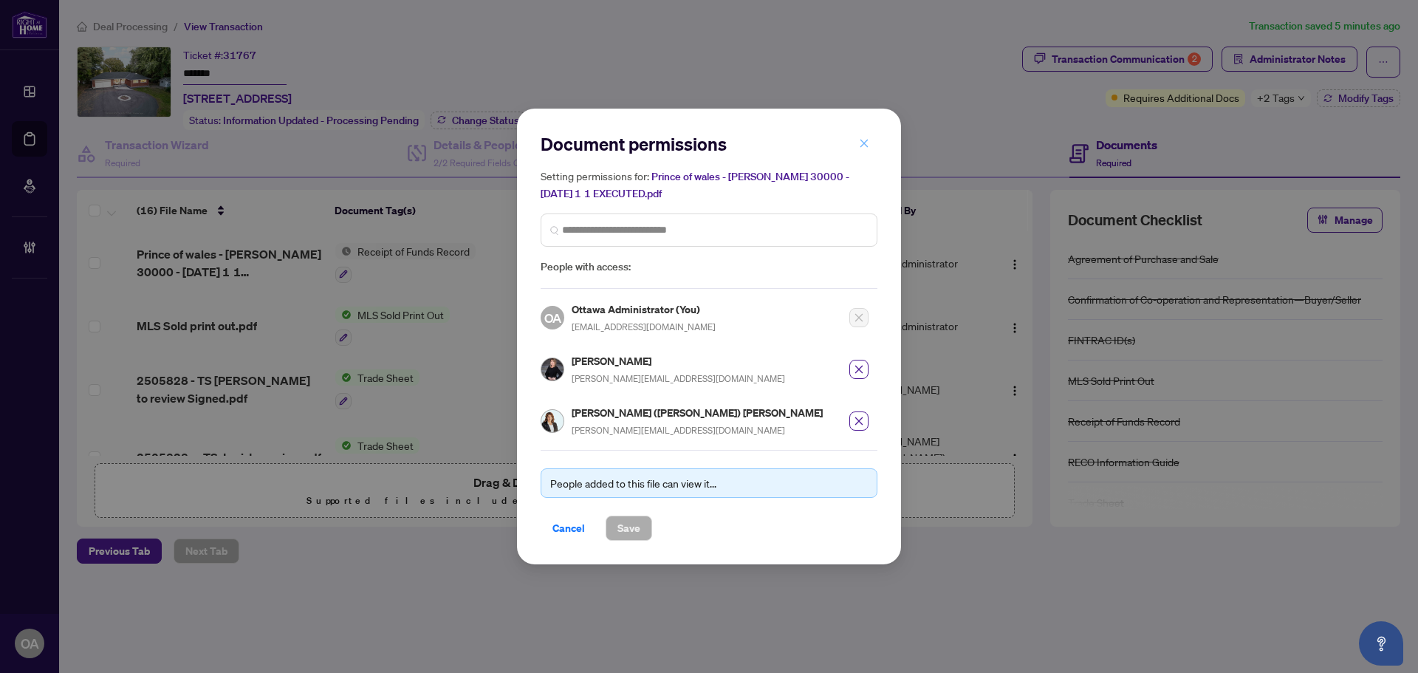
click at [864, 144] on icon "close" at bounding box center [864, 143] width 10 height 10
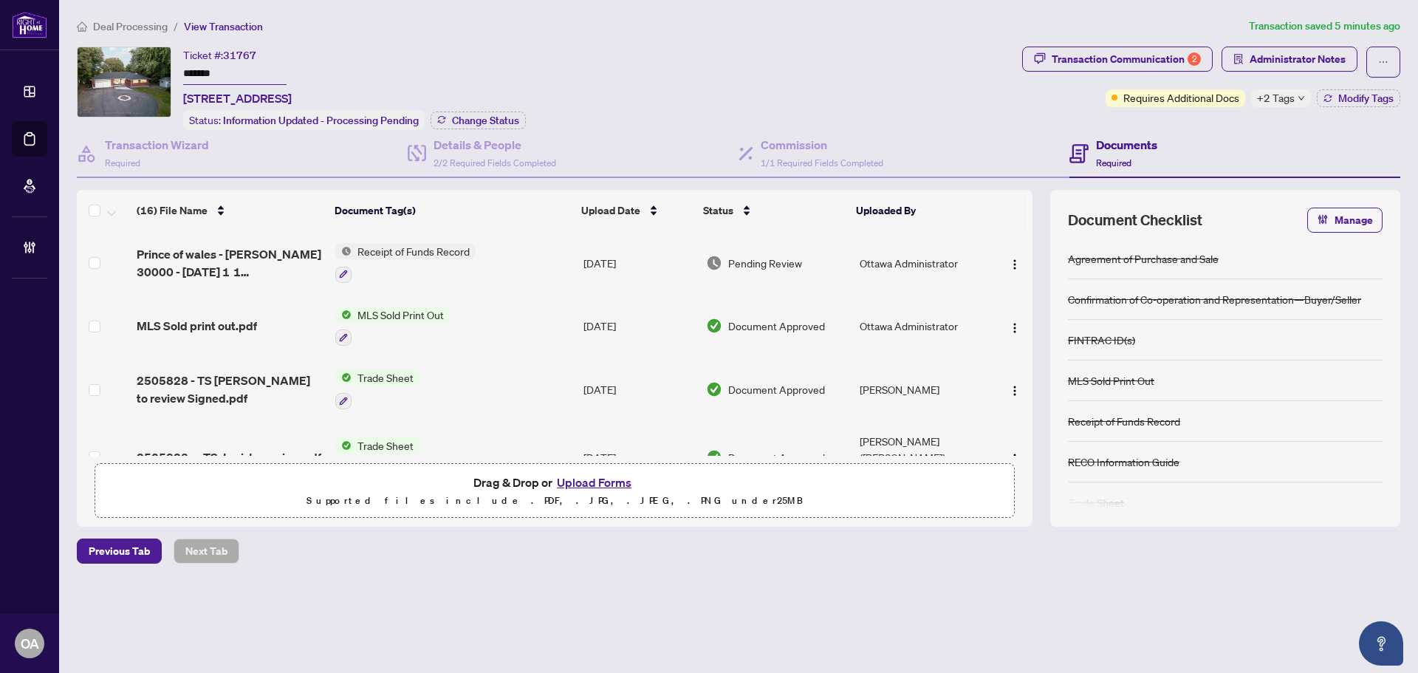
drag, startPoint x: 509, startPoint y: 52, endPoint x: 510, endPoint y: 36, distance: 16.3
click at [508, 58] on div "Ticket #: 31767 ******* 3027 Prince Of Wales Dr, Ottawa, Ontario K2C 3H1, Canad…" at bounding box center [354, 88] width 343 height 83
click at [1278, 55] on span "Administrator Notes" at bounding box center [1297, 59] width 96 height 24
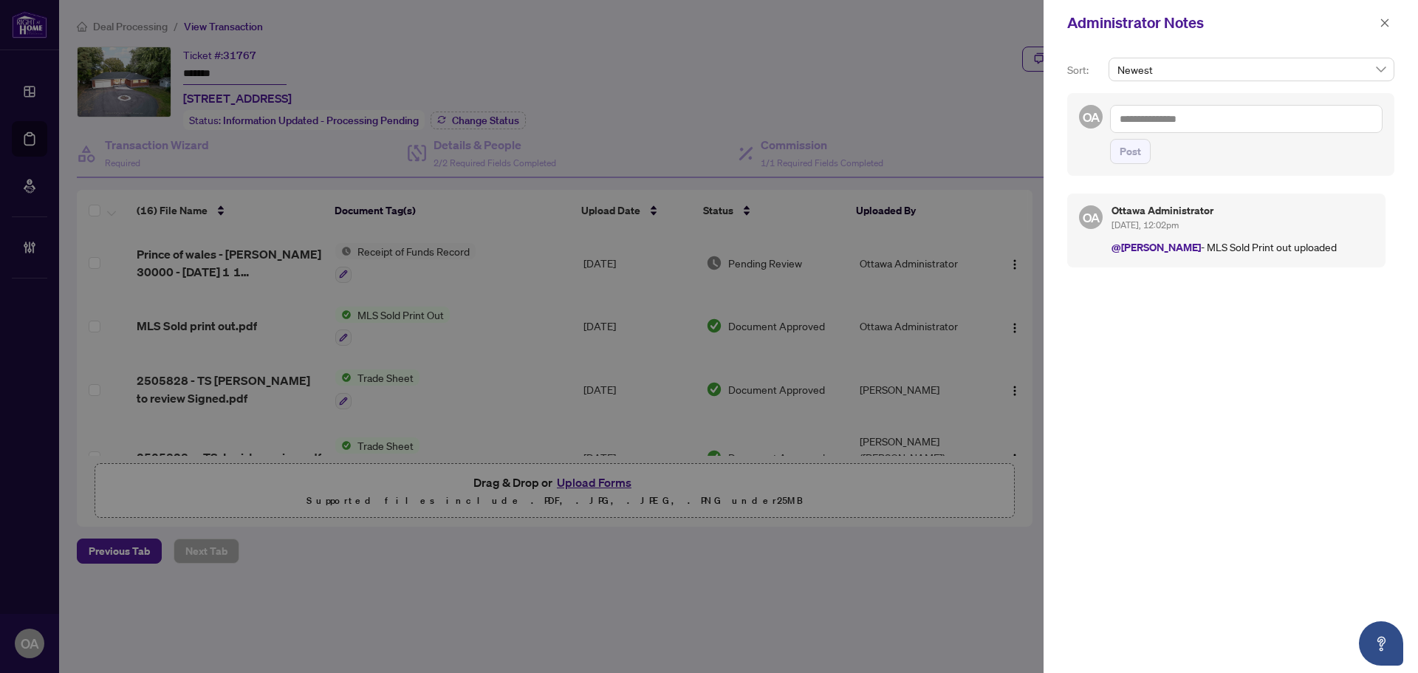
click at [1220, 116] on textarea at bounding box center [1246, 119] width 272 height 28
click at [1232, 113] on textarea at bounding box center [1246, 119] width 272 height 28
type textarea "*"
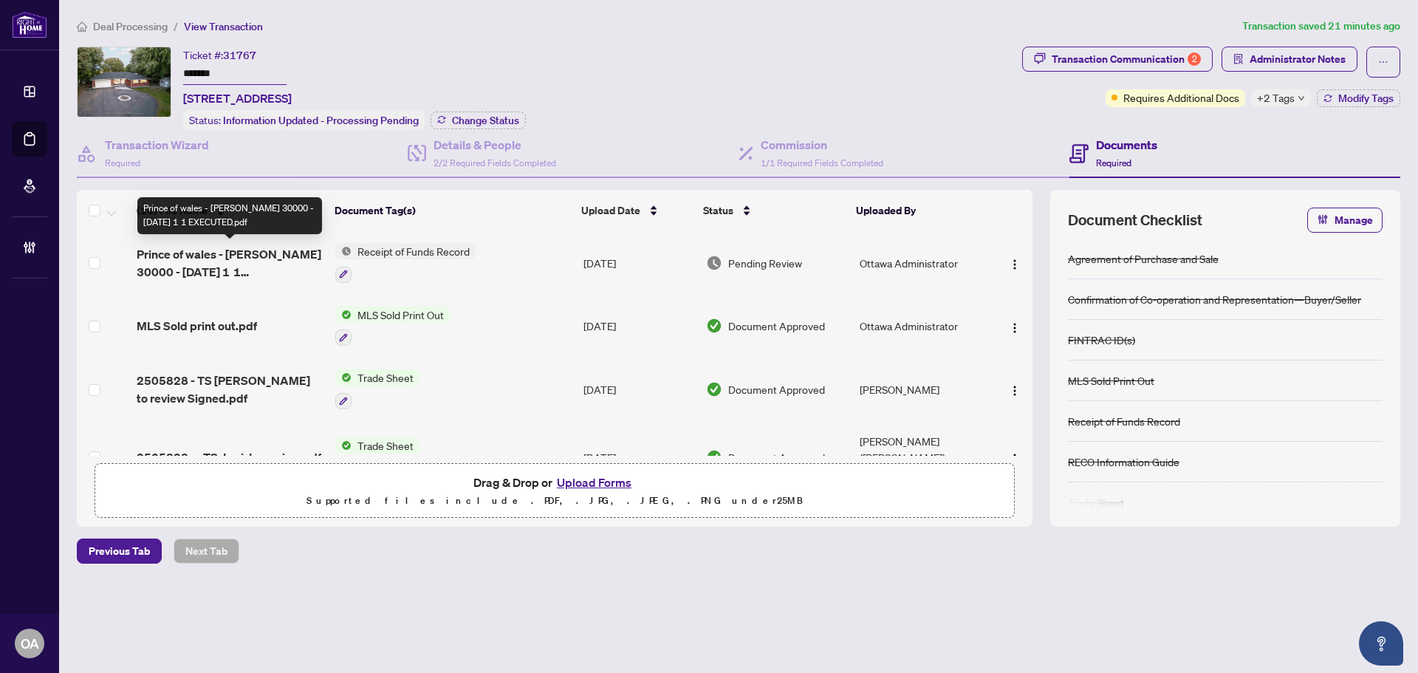
click at [267, 239] on td "Prince of wales - STACEY MARGARET ARTHUR- CAD 30000 - 2025-07-31 1 1 EXECUTED.p…" at bounding box center [230, 263] width 199 height 64
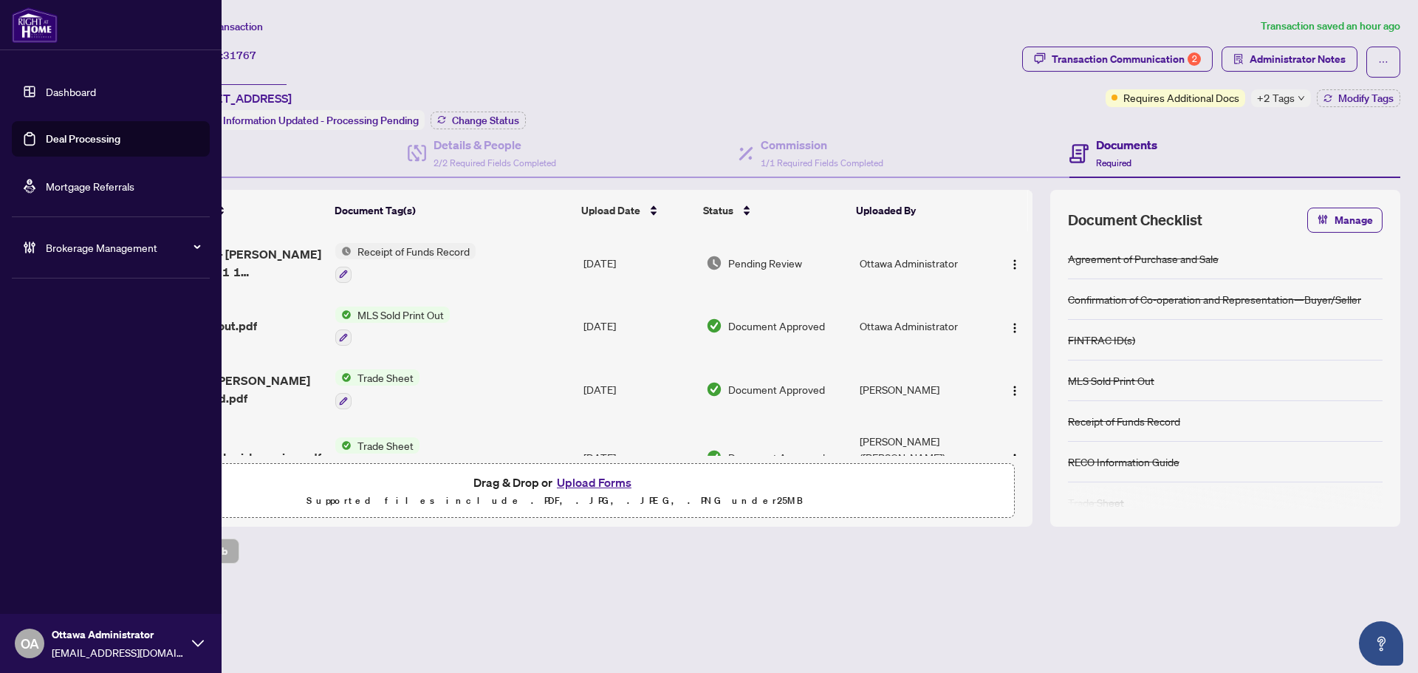
click at [64, 143] on link "Deal Processing" at bounding box center [83, 138] width 75 height 13
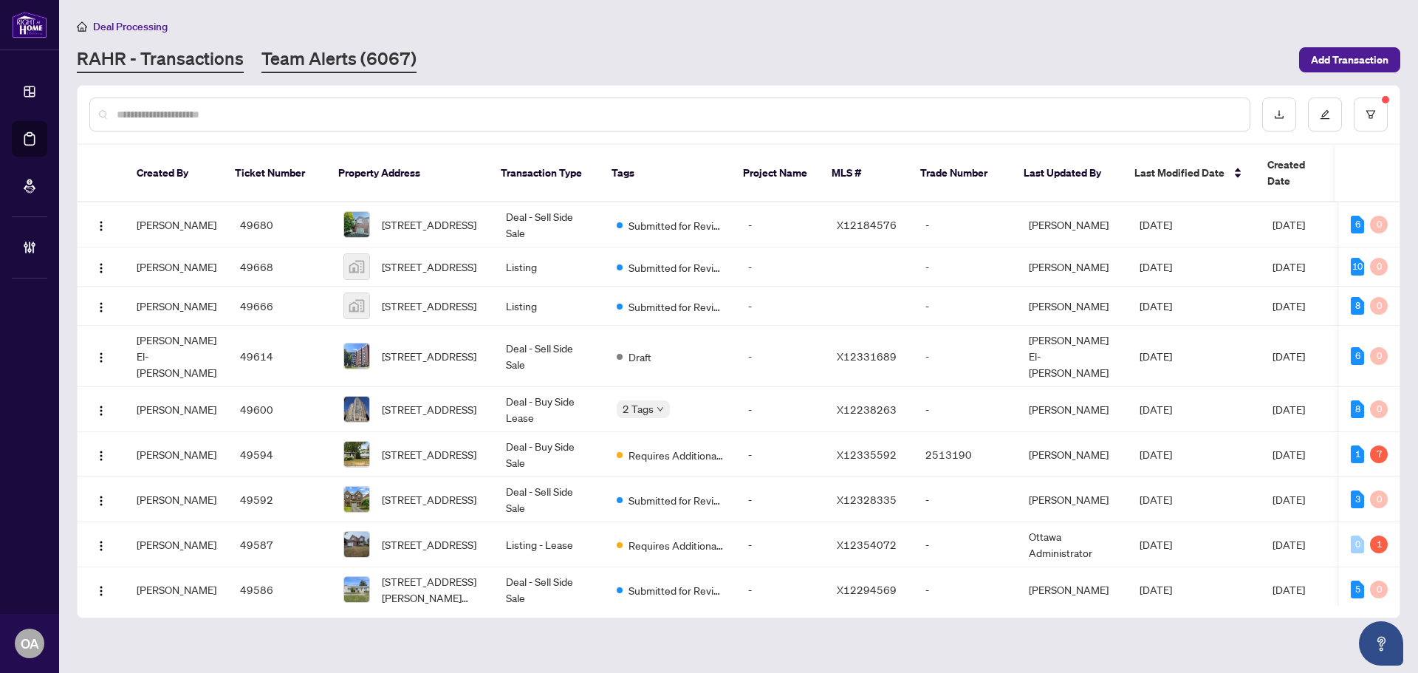
click at [315, 60] on link "Team Alerts (6067)" at bounding box center [338, 60] width 155 height 27
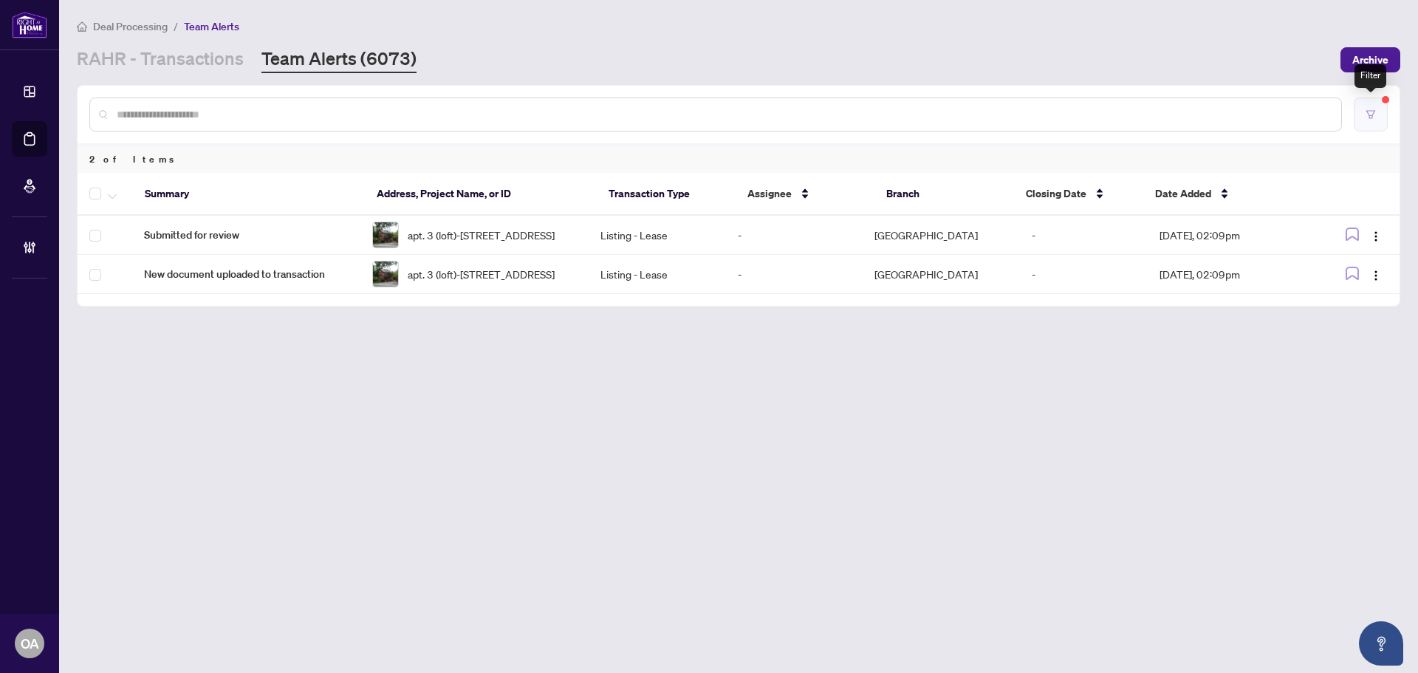
click at [1371, 114] on icon "filter" at bounding box center [1370, 114] width 10 height 10
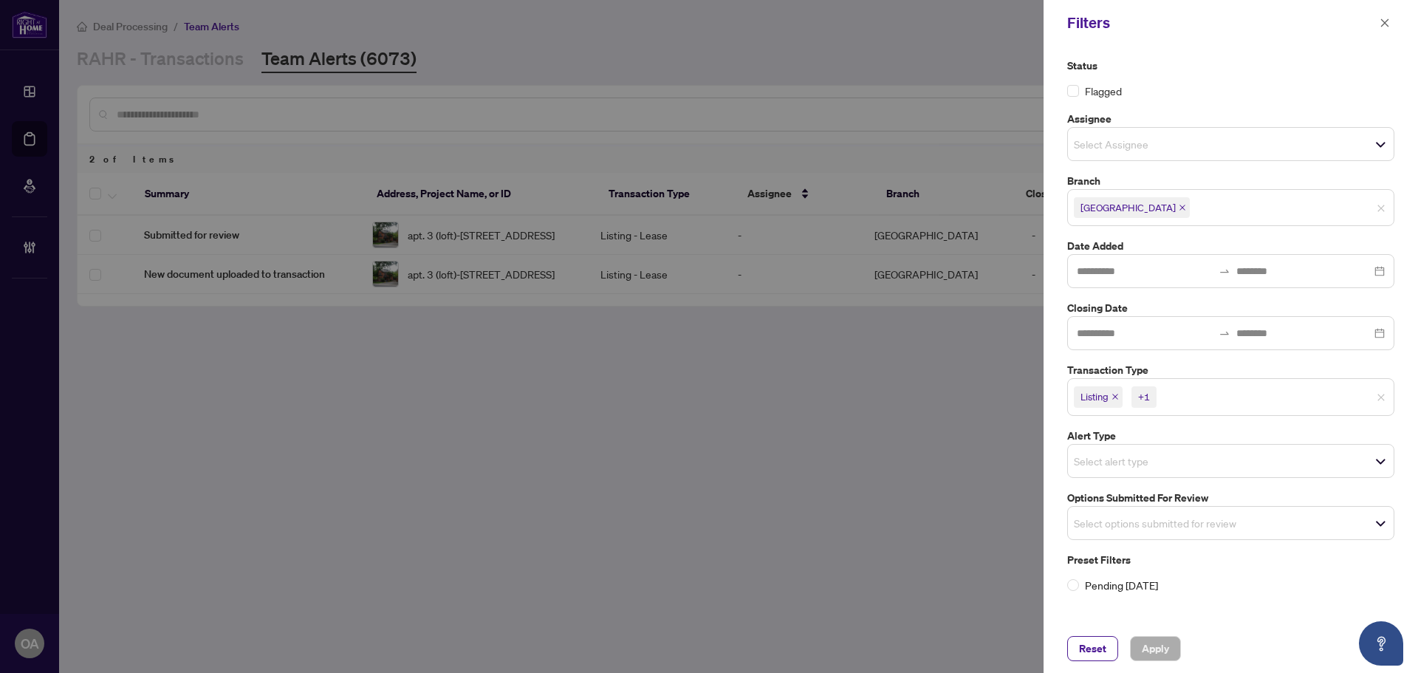
click at [1115, 394] on icon "close" at bounding box center [1114, 396] width 7 height 7
click at [1149, 396] on icon "close" at bounding box center [1148, 396] width 7 height 7
click at [1110, 510] on input "search" at bounding box center [1125, 519] width 103 height 18
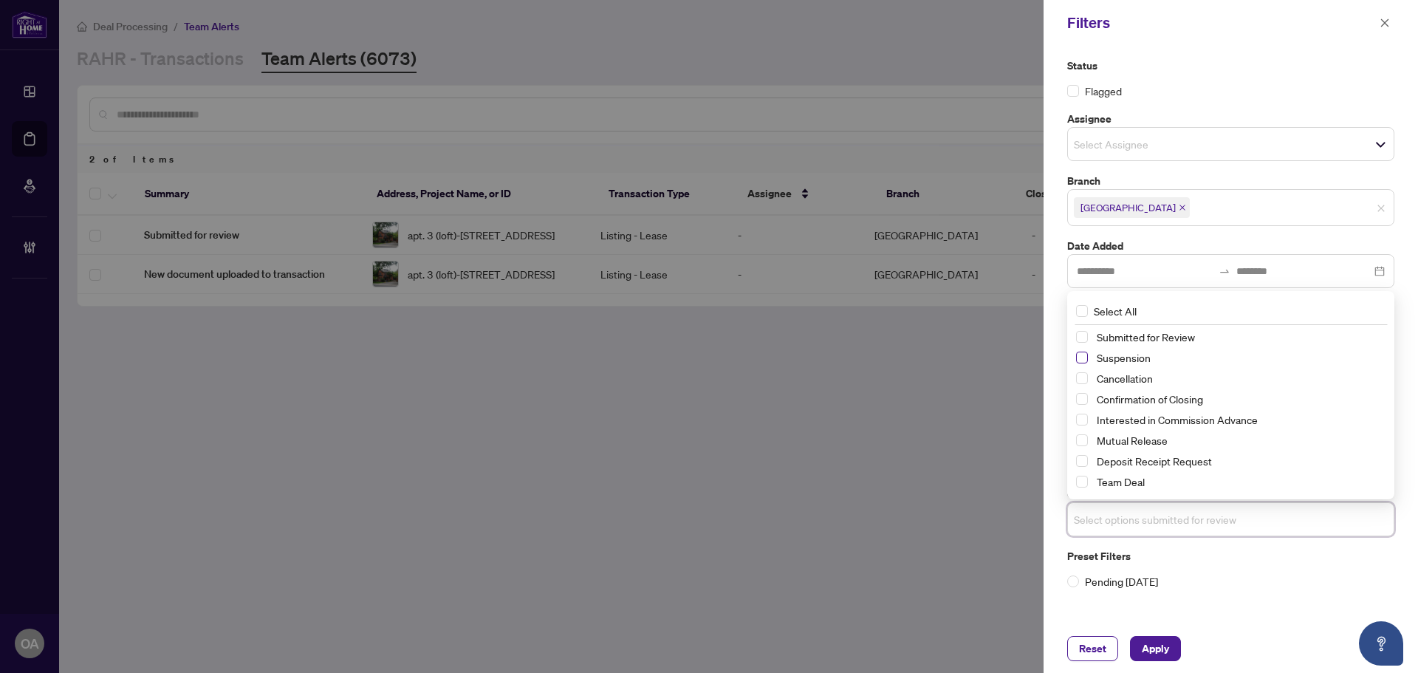
click at [1083, 354] on span "Select Suspension" at bounding box center [1082, 357] width 12 height 12
click at [1086, 377] on span "Select Cancellation" at bounding box center [1082, 379] width 12 height 12
click at [1086, 442] on span "Select Mutual Release" at bounding box center [1082, 441] width 12 height 12
click at [1162, 645] on span "Apply" at bounding box center [1155, 649] width 27 height 24
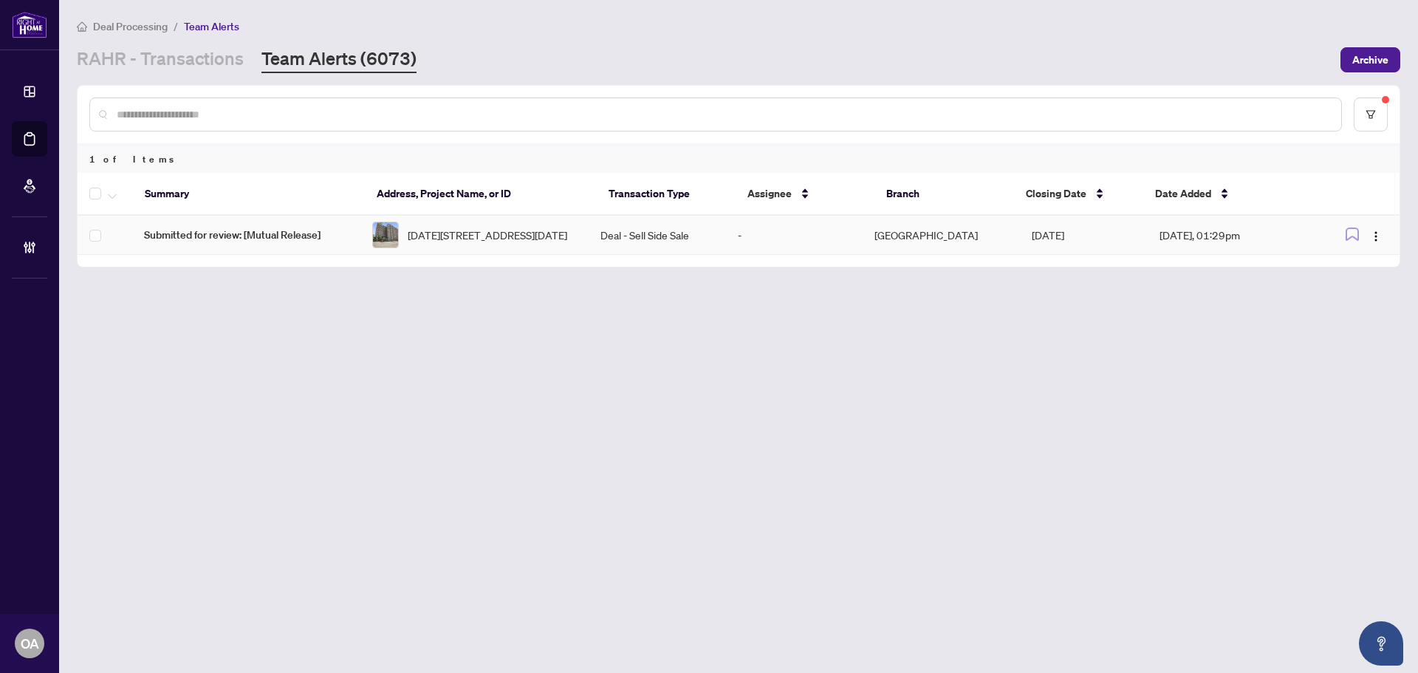
click at [443, 239] on span "[DATE][STREET_ADDRESS][DATE]" at bounding box center [488, 235] width 160 height 16
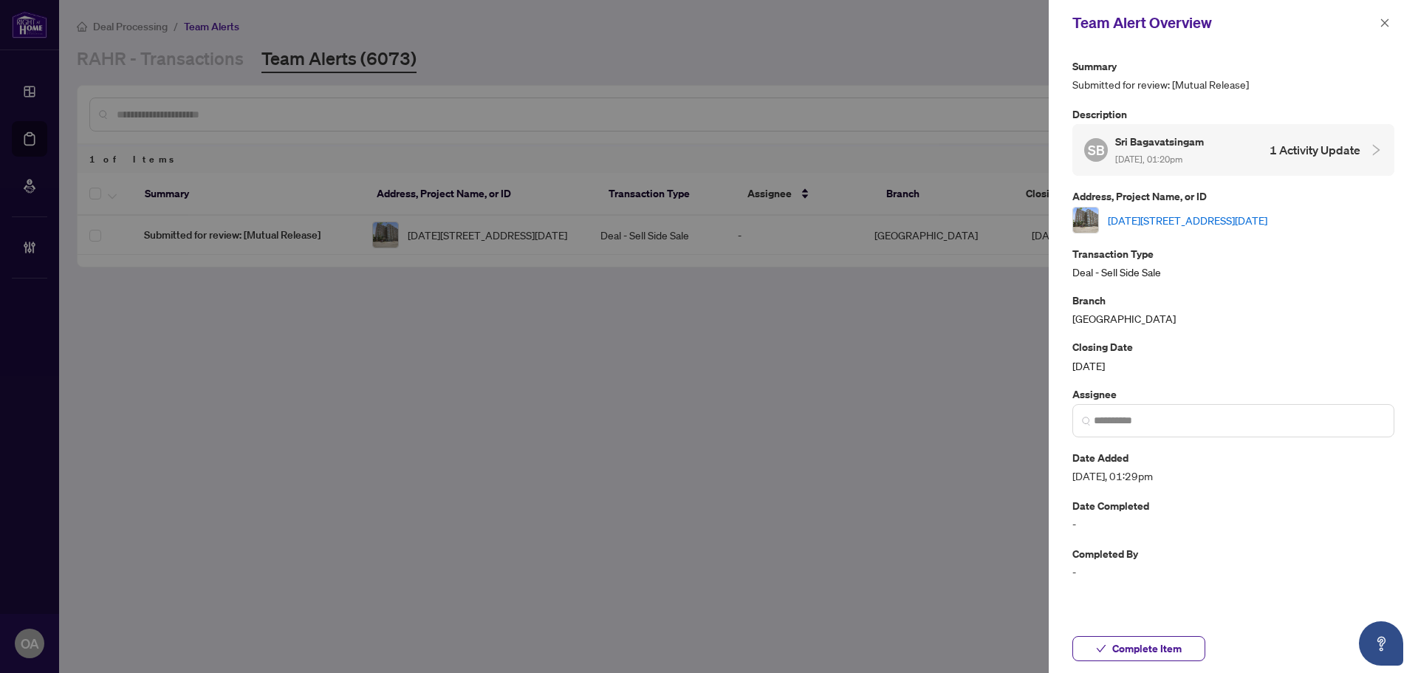
click at [1196, 219] on link "[DATE][STREET_ADDRESS][DATE]" at bounding box center [1188, 220] width 160 height 16
drag, startPoint x: 1382, startPoint y: 22, endPoint x: 1341, endPoint y: 27, distance: 40.9
click at [1382, 22] on icon "close" at bounding box center [1384, 23] width 10 height 10
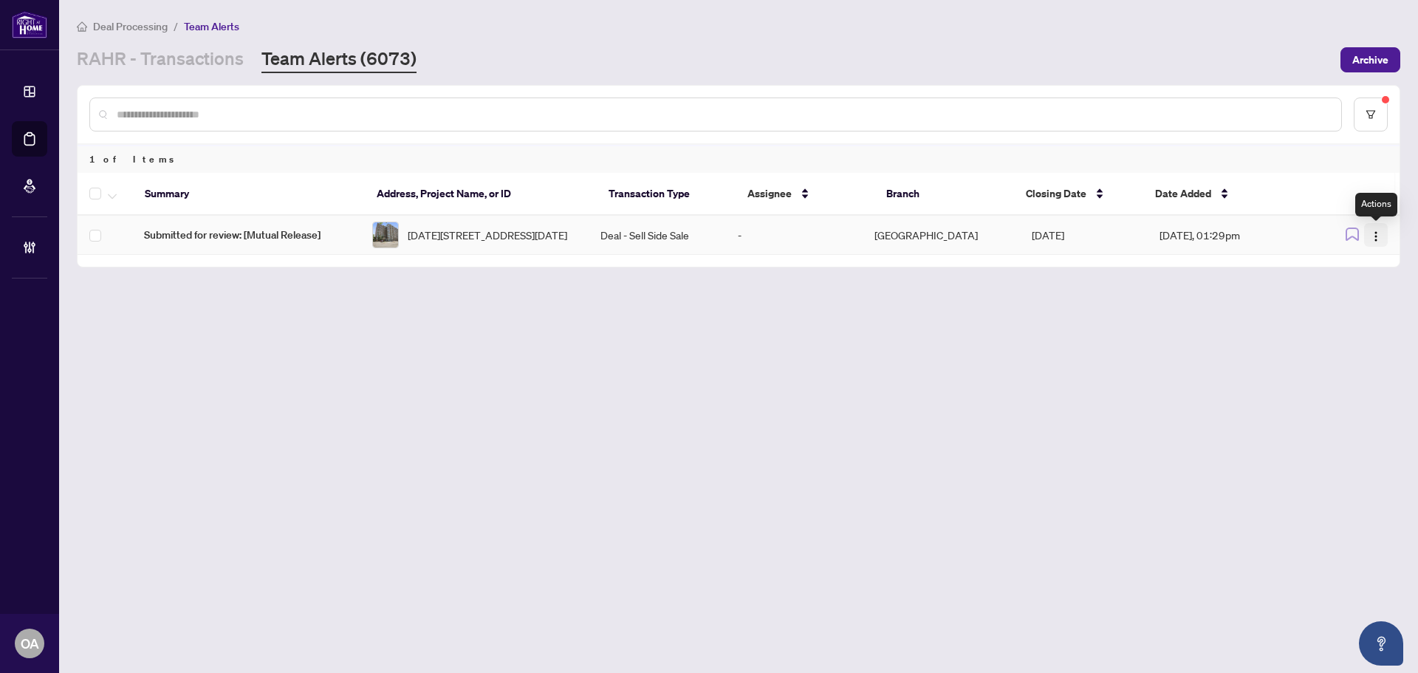
click at [1377, 235] on img "button" at bounding box center [1376, 236] width 12 height 12
click at [1344, 313] on span "Complete Item" at bounding box center [1341, 314] width 69 height 16
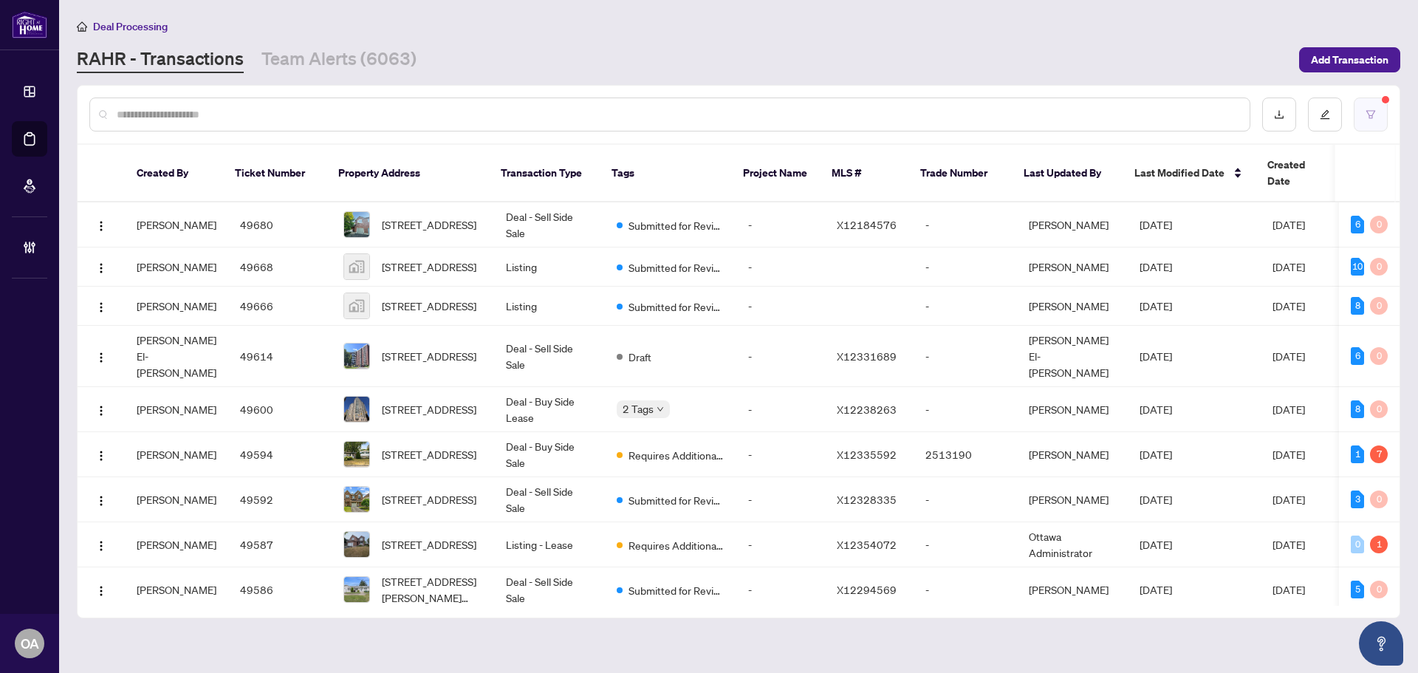
click at [1379, 113] on button "button" at bounding box center [1371, 114] width 34 height 34
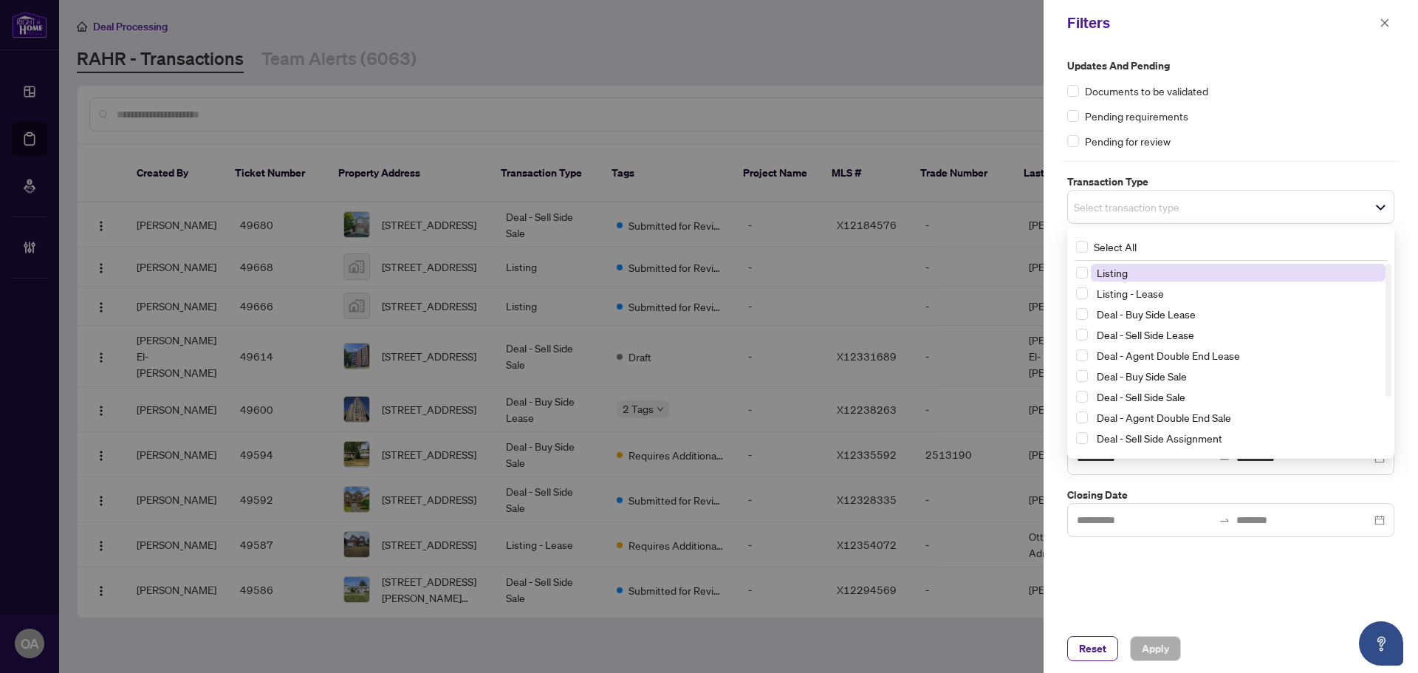
click at [1151, 196] on span "Select transaction type" at bounding box center [1231, 206] width 326 height 21
click at [1104, 269] on span "Listing" at bounding box center [1112, 272] width 31 height 13
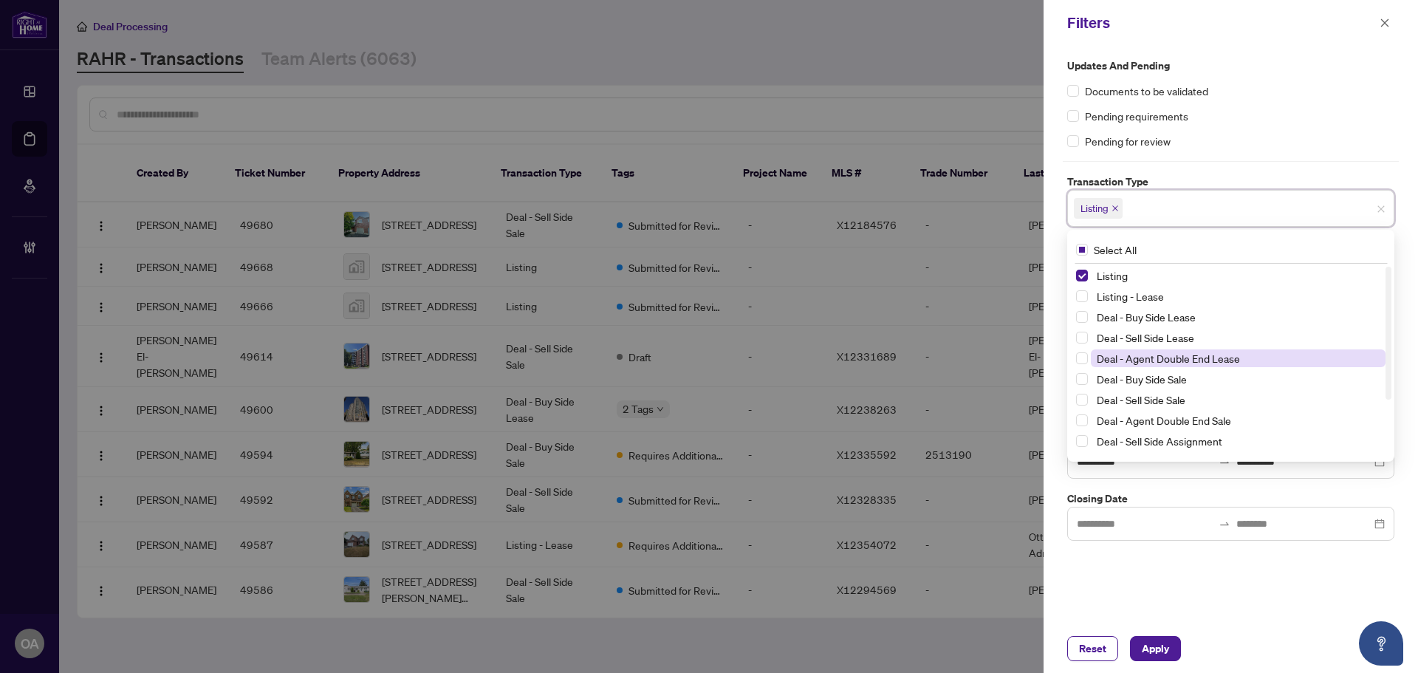
drag, startPoint x: 1099, startPoint y: 295, endPoint x: 1158, endPoint y: 363, distance: 90.0
click at [1102, 298] on span "Listing - Lease" at bounding box center [1130, 295] width 67 height 13
click at [1148, 591] on div "**********" at bounding box center [1230, 335] width 374 height 578
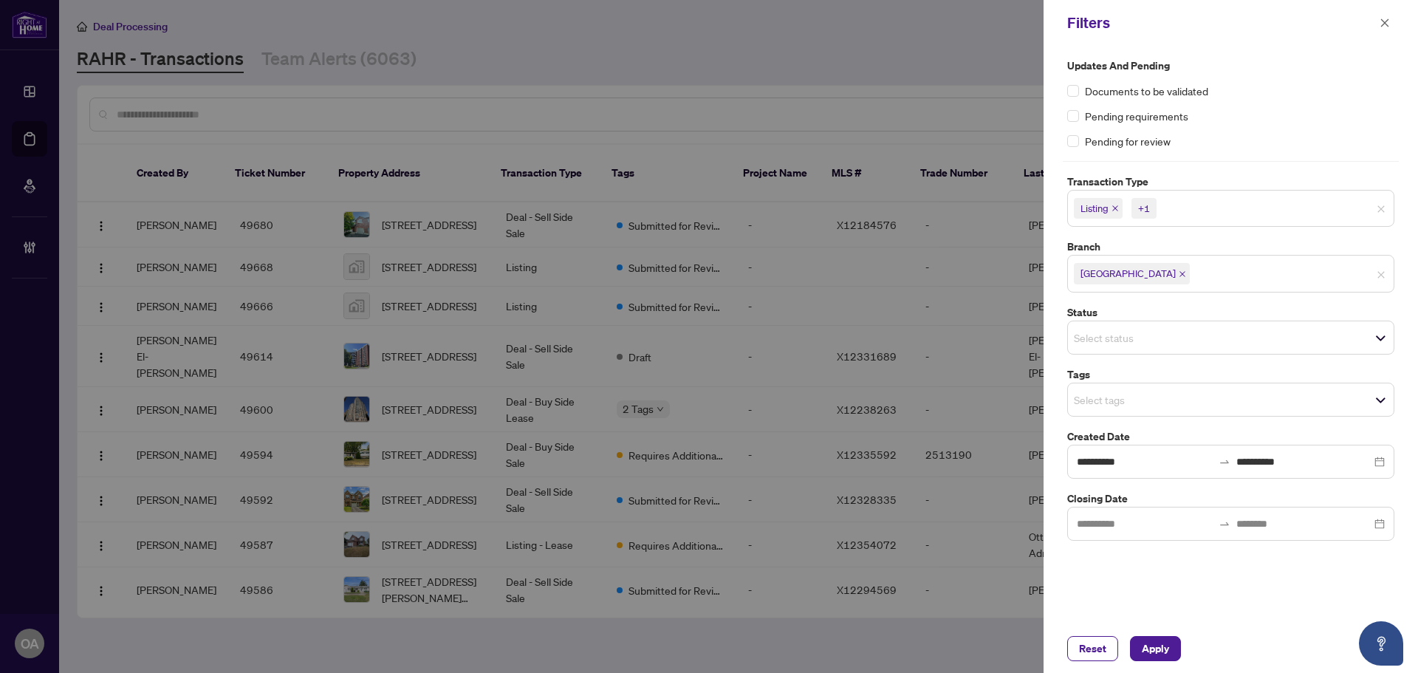
click at [1088, 335] on input "search" at bounding box center [1125, 338] width 103 height 18
click at [1224, 589] on div "**********" at bounding box center [1230, 335] width 374 height 578
click at [1126, 332] on input "search" at bounding box center [1125, 338] width 103 height 18
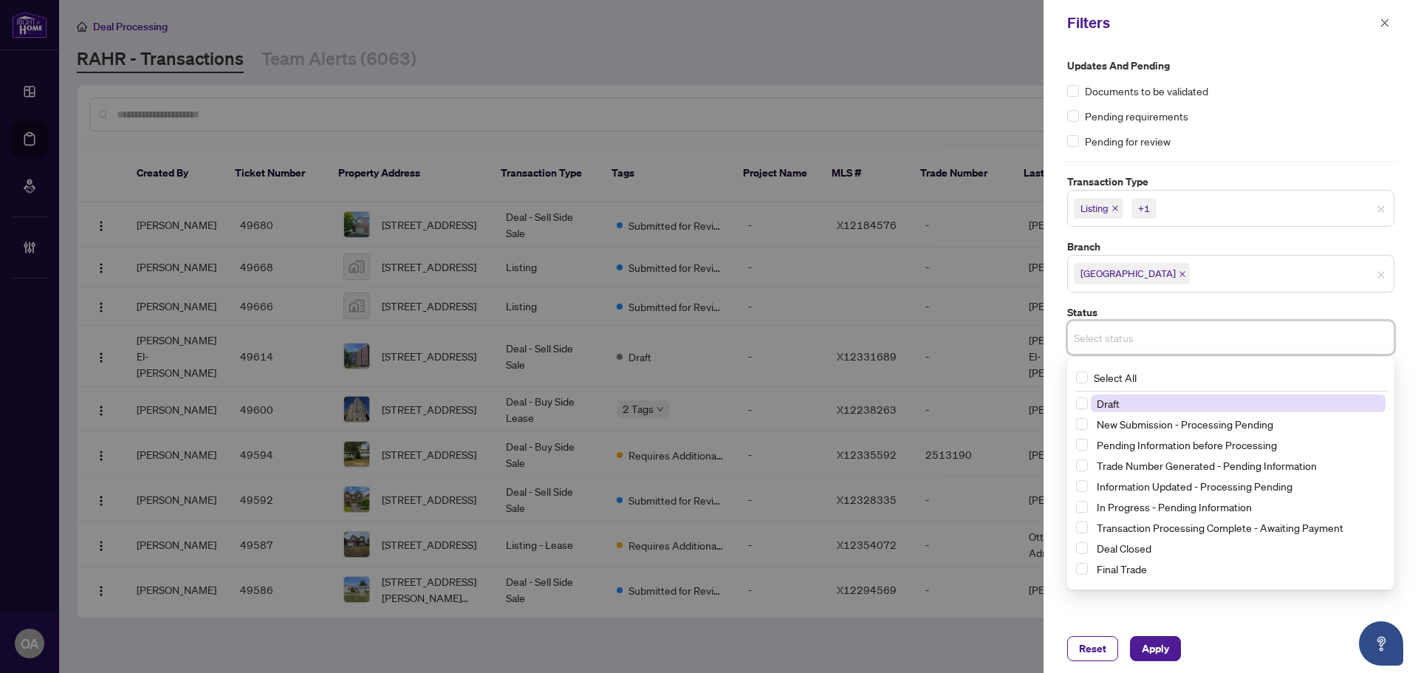
click at [1141, 337] on input "search" at bounding box center [1125, 338] width 103 height 18
click at [1275, 633] on div "Reset Apply" at bounding box center [1230, 648] width 374 height 49
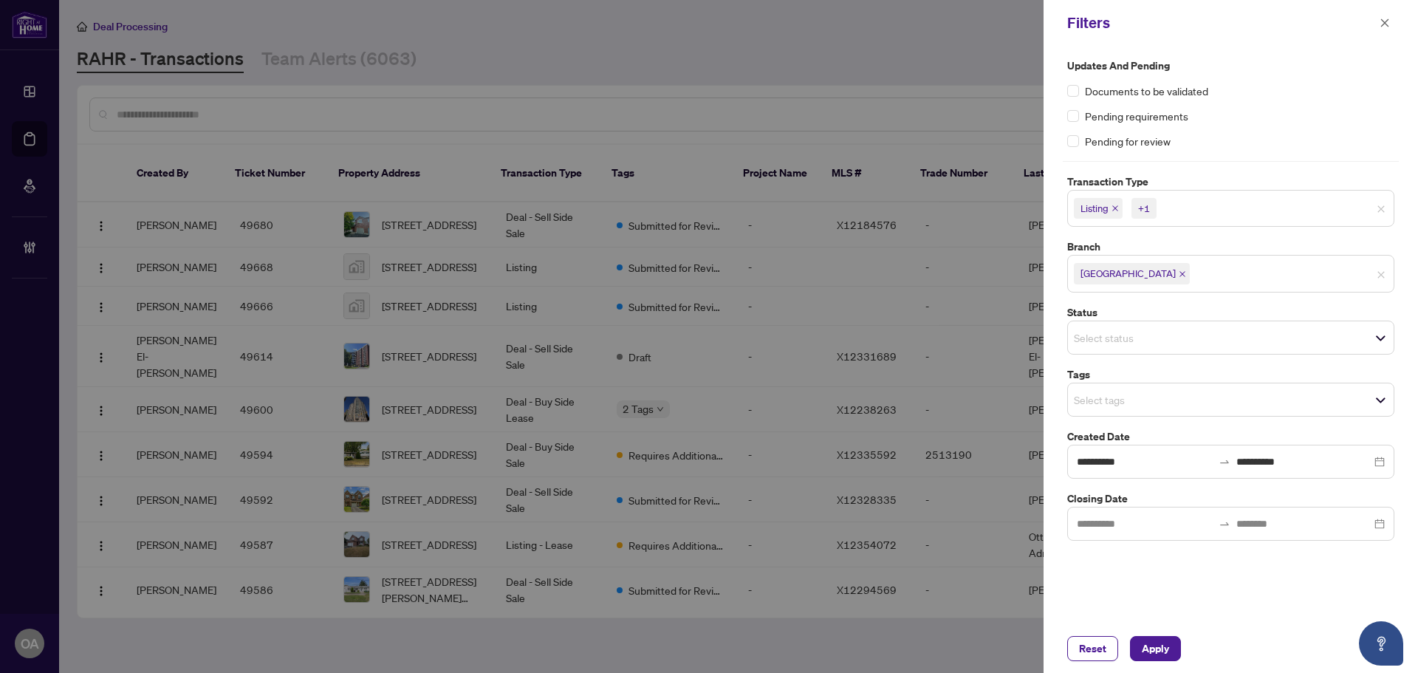
click at [1101, 405] on input "search" at bounding box center [1125, 400] width 103 height 18
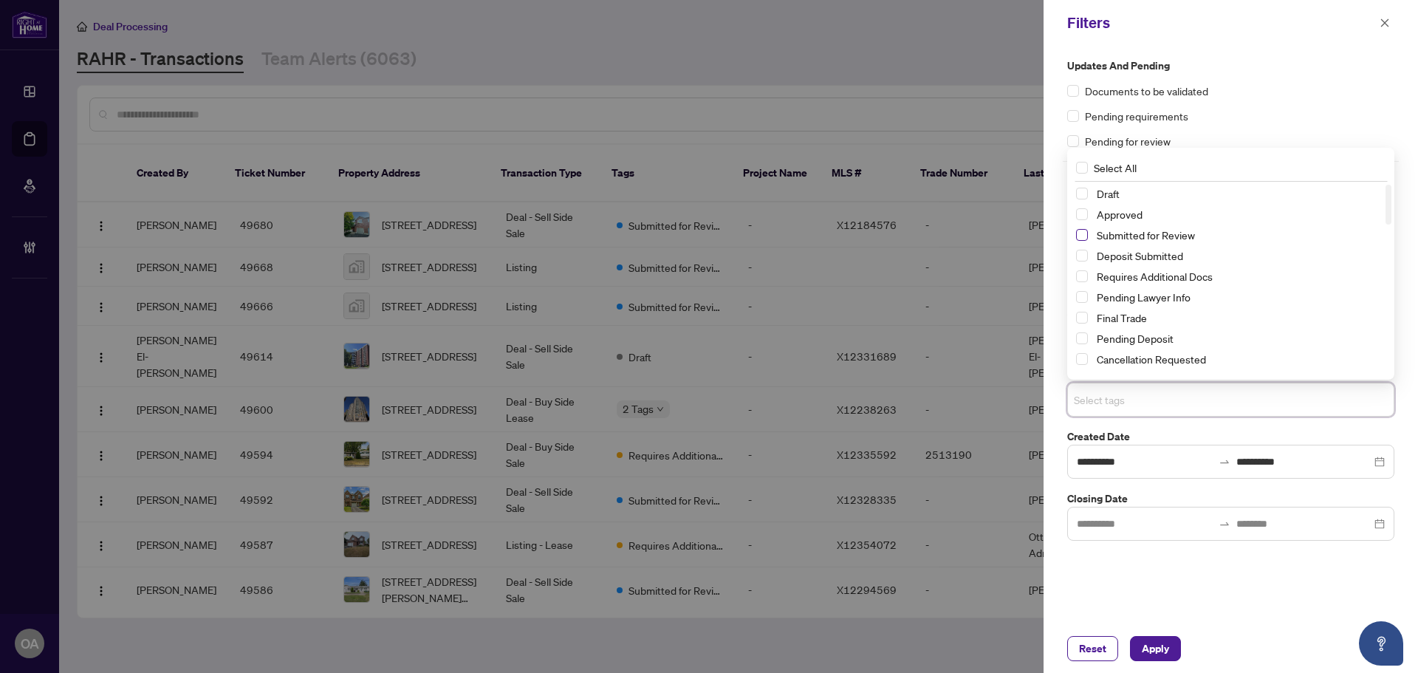
click at [1084, 235] on span "Select Submitted for Review" at bounding box center [1082, 235] width 12 height 12
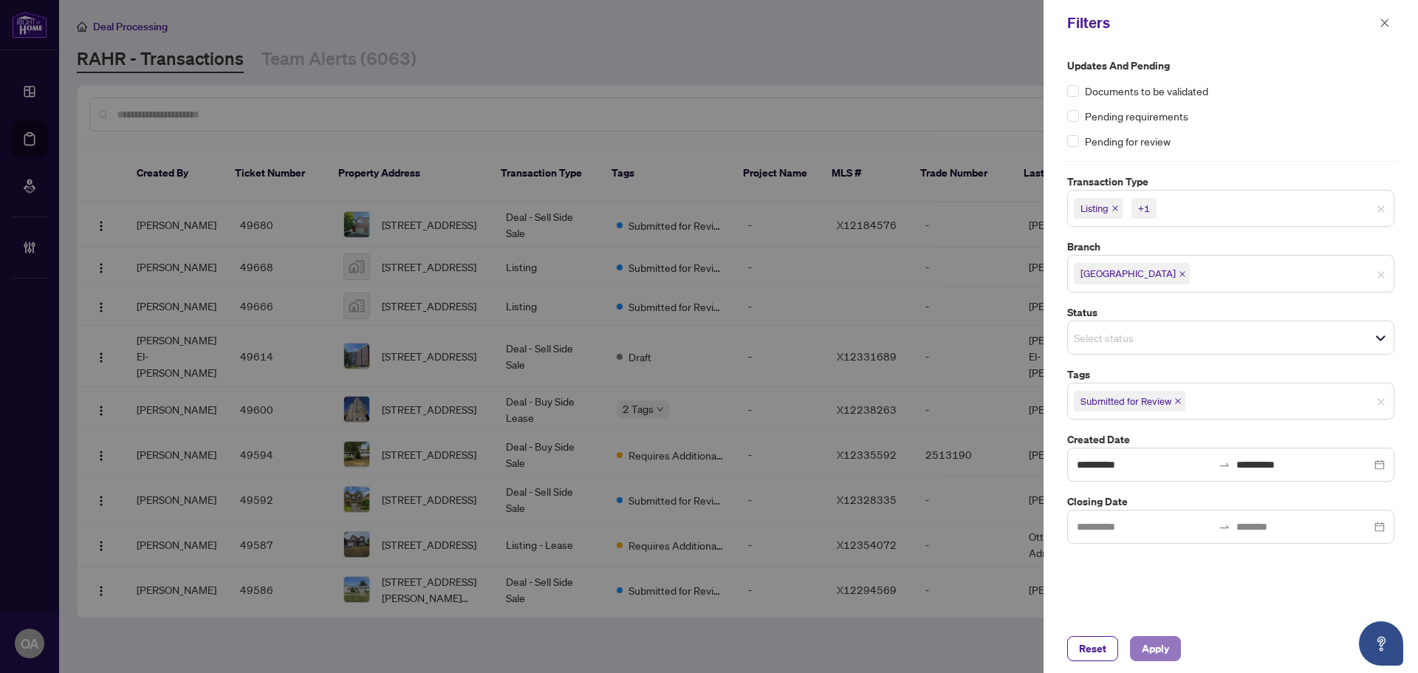
click at [1166, 639] on span "Apply" at bounding box center [1155, 649] width 27 height 24
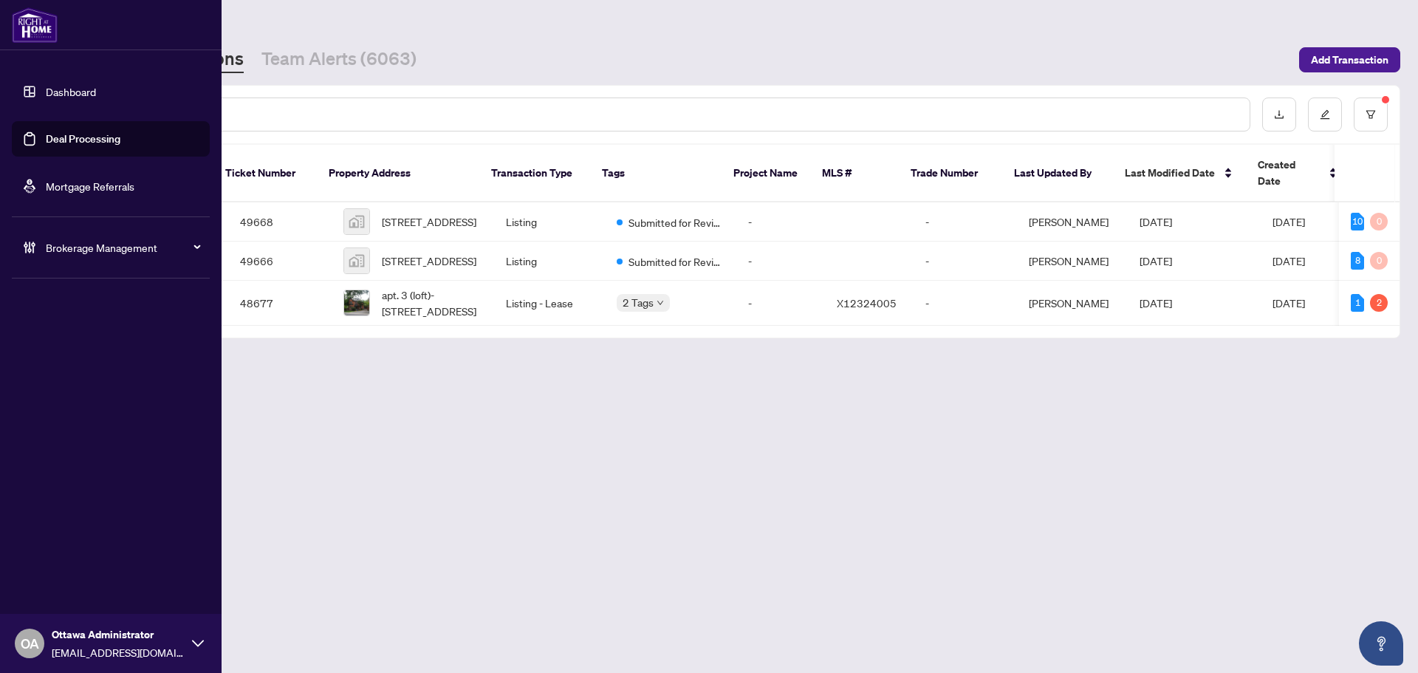
click at [72, 145] on link "Deal Processing" at bounding box center [83, 138] width 75 height 13
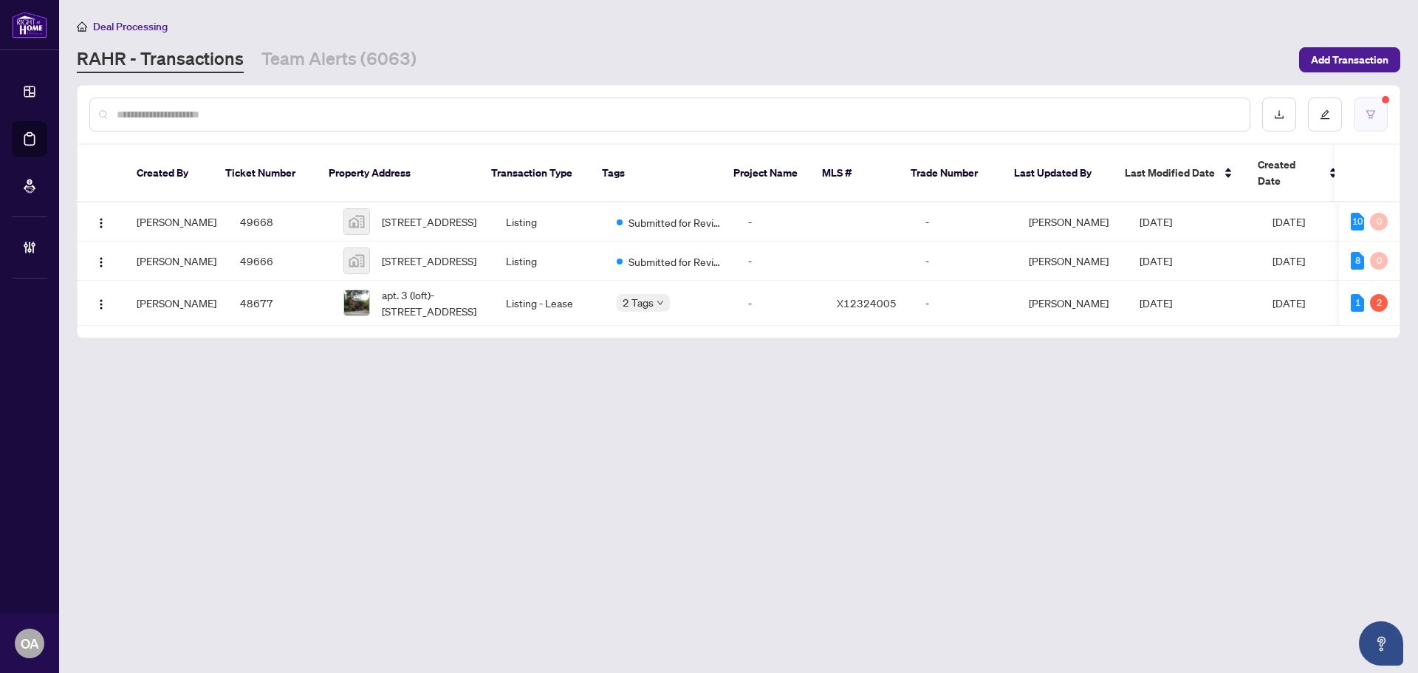
click at [1371, 106] on button "button" at bounding box center [1371, 114] width 34 height 34
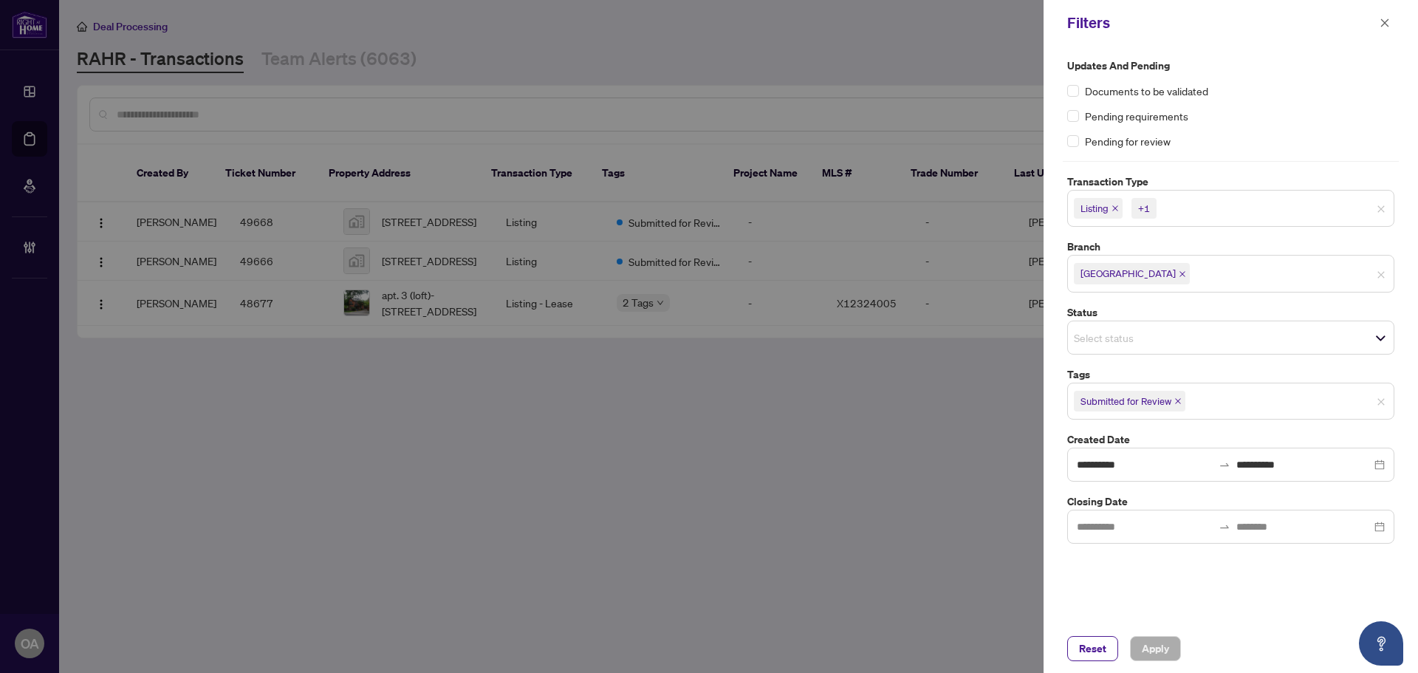
click at [1114, 208] on icon "close" at bounding box center [1114, 208] width 7 height 7
click at [1148, 205] on icon "close" at bounding box center [1148, 208] width 7 height 7
click at [1390, 21] on button "button" at bounding box center [1384, 23] width 19 height 18
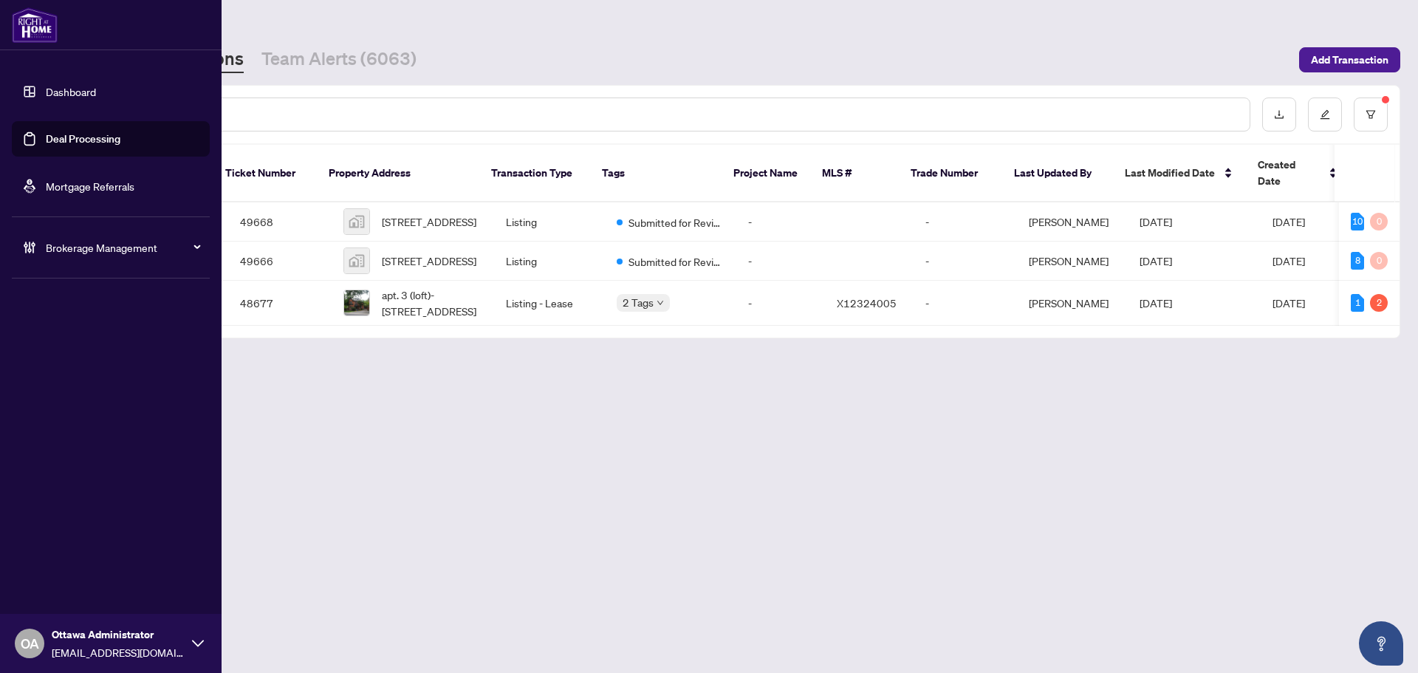
click at [46, 132] on link "Deal Processing" at bounding box center [83, 138] width 75 height 13
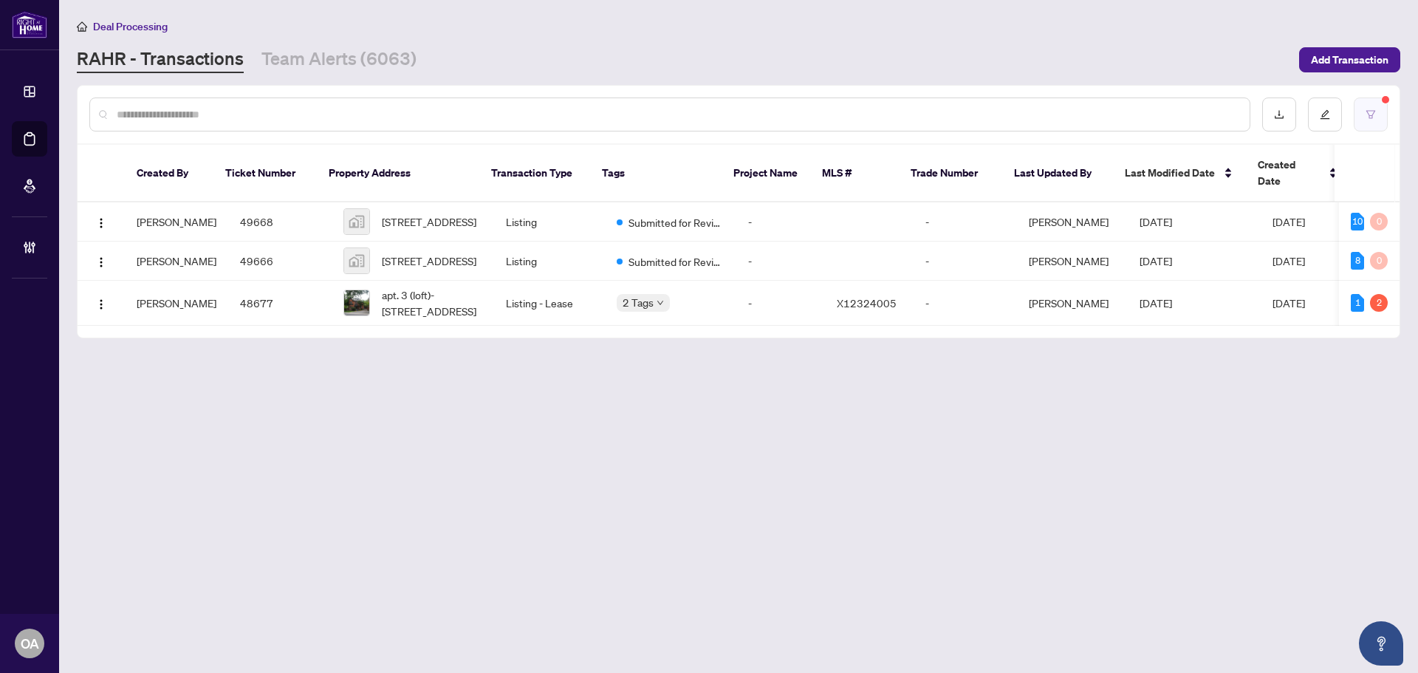
click at [1375, 123] on button "button" at bounding box center [1371, 114] width 34 height 34
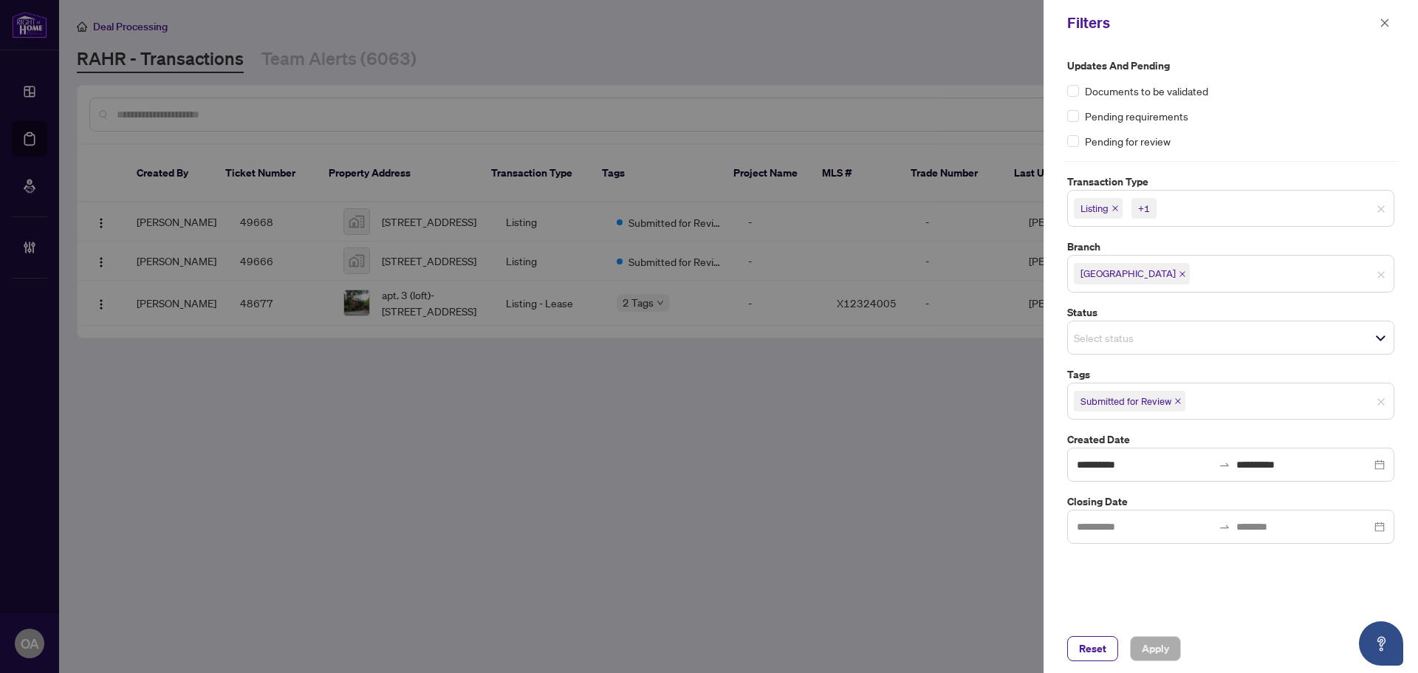
click at [1175, 399] on icon "close" at bounding box center [1177, 400] width 7 height 7
click at [1118, 207] on icon "close" at bounding box center [1114, 208] width 7 height 7
click at [1148, 206] on icon "close" at bounding box center [1148, 208] width 7 height 7
click at [1150, 652] on span "Apply" at bounding box center [1155, 649] width 27 height 24
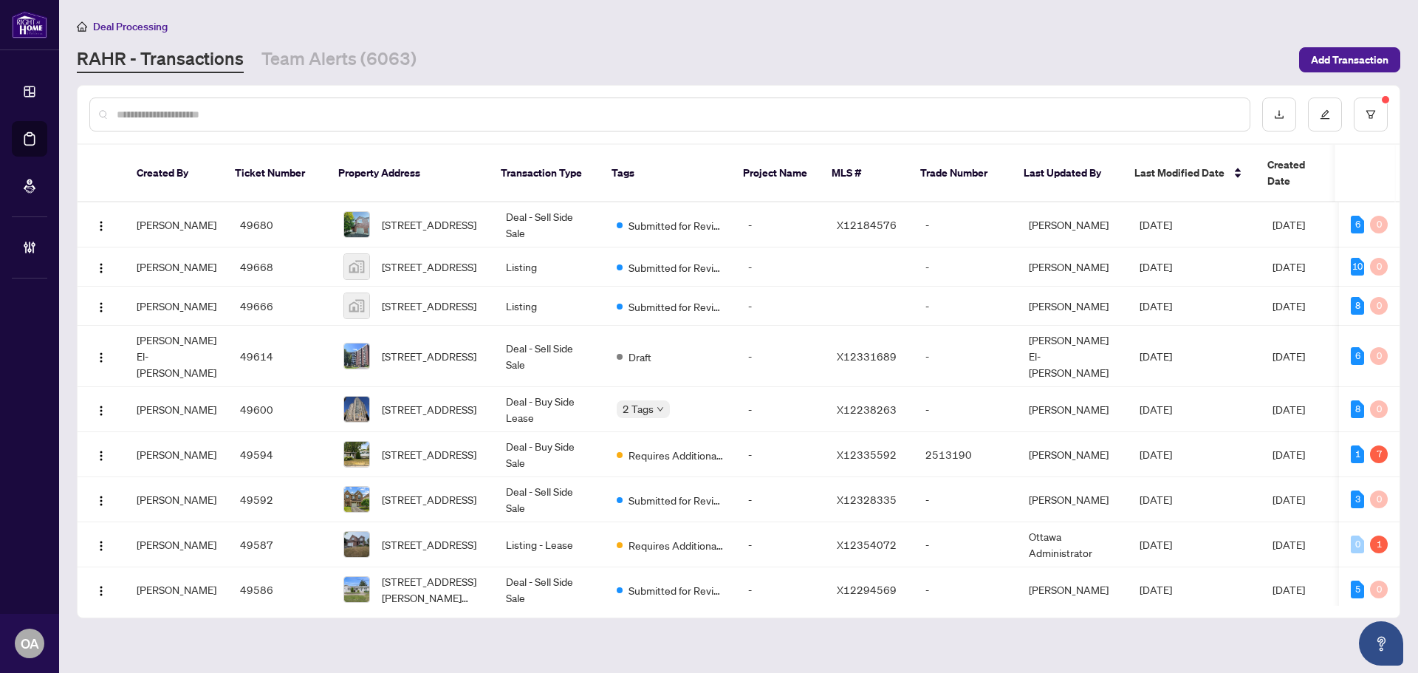
click at [294, 107] on input "text" at bounding box center [677, 114] width 1121 height 16
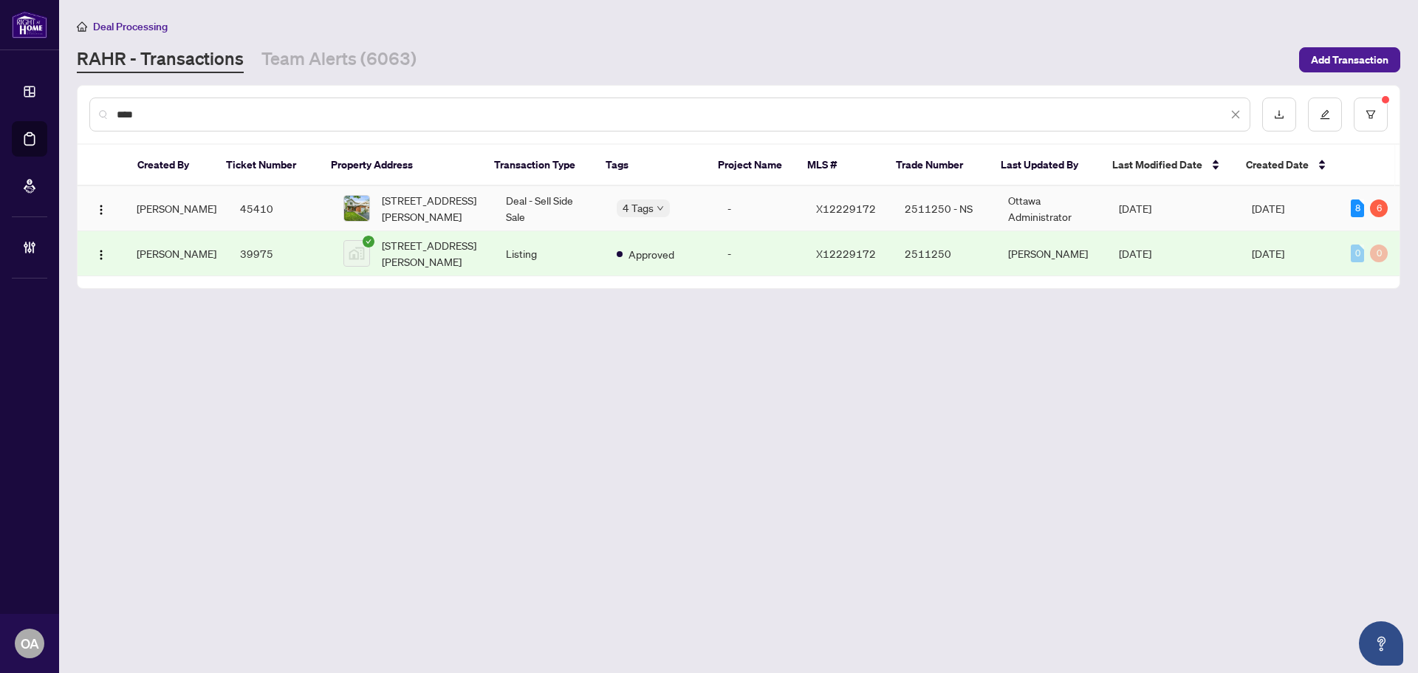
type input "****"
click at [540, 199] on td "Deal - Sell Side Sale" at bounding box center [549, 208] width 111 height 45
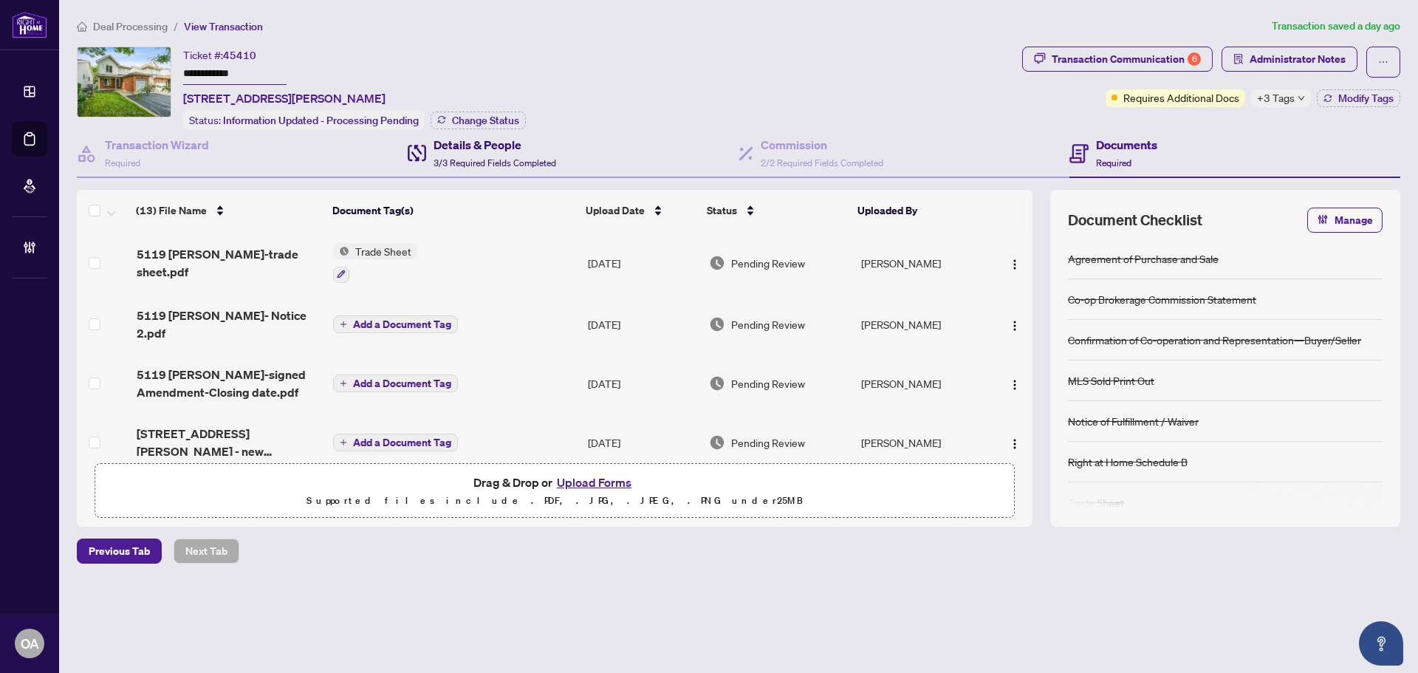
click at [494, 152] on div "Details & People 3/3 Required Fields Completed" at bounding box center [494, 153] width 123 height 35
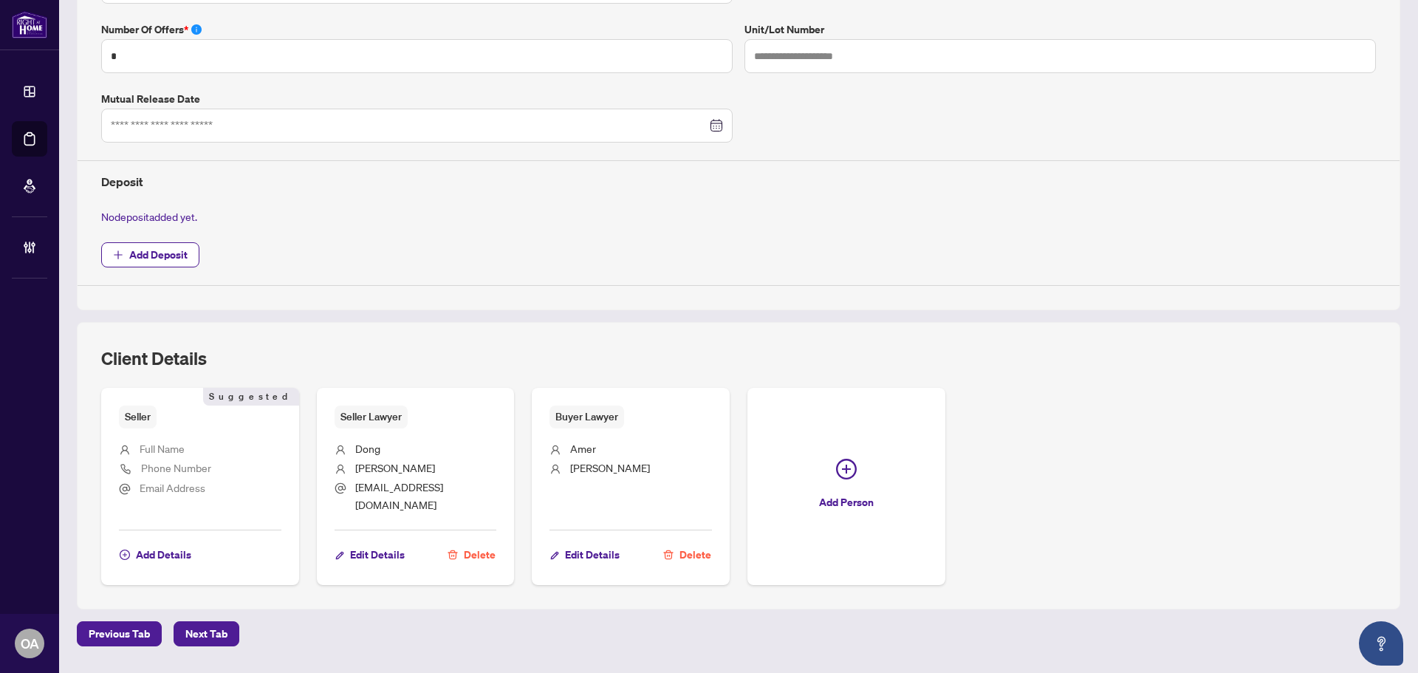
scroll to position [443, 0]
click at [572, 542] on span "Edit Details" at bounding box center [592, 554] width 55 height 24
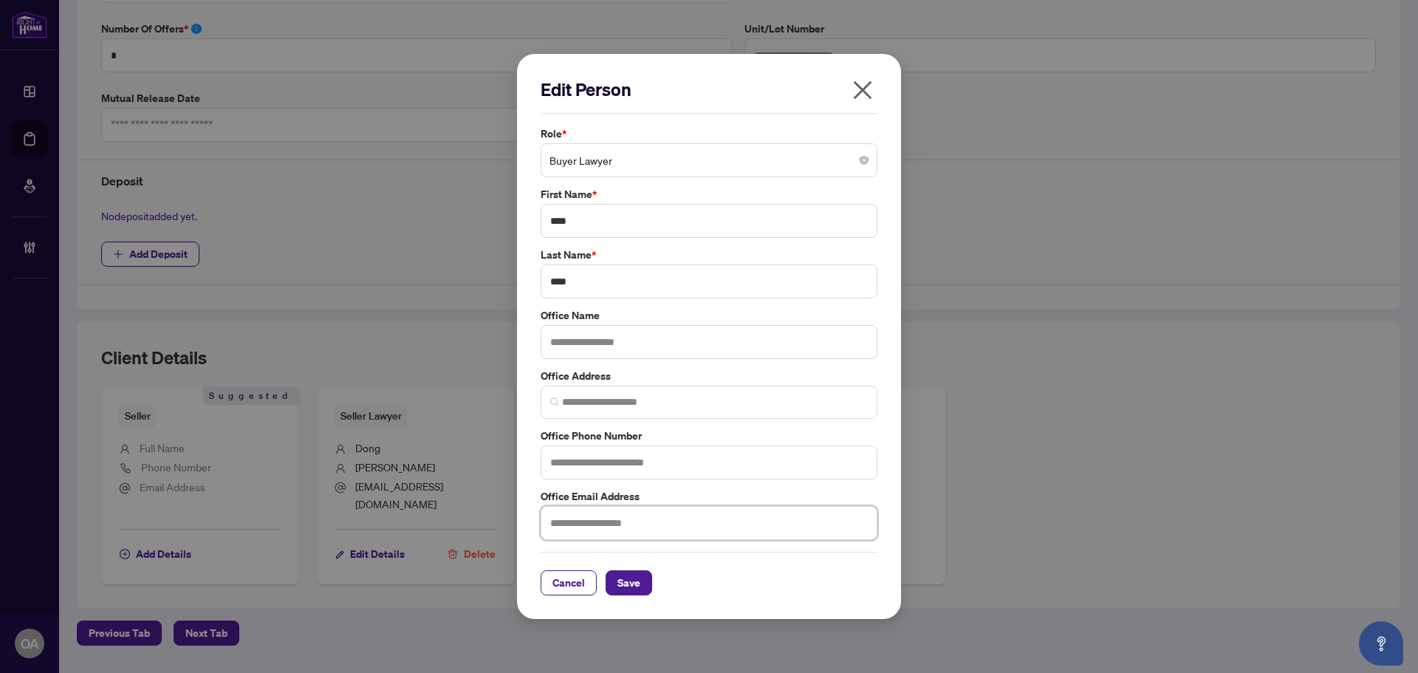
click at [580, 526] on input "text" at bounding box center [709, 523] width 337 height 34
paste input "**********"
type input "**********"
click at [608, 337] on input "text" at bounding box center [709, 342] width 337 height 34
type input "**********"
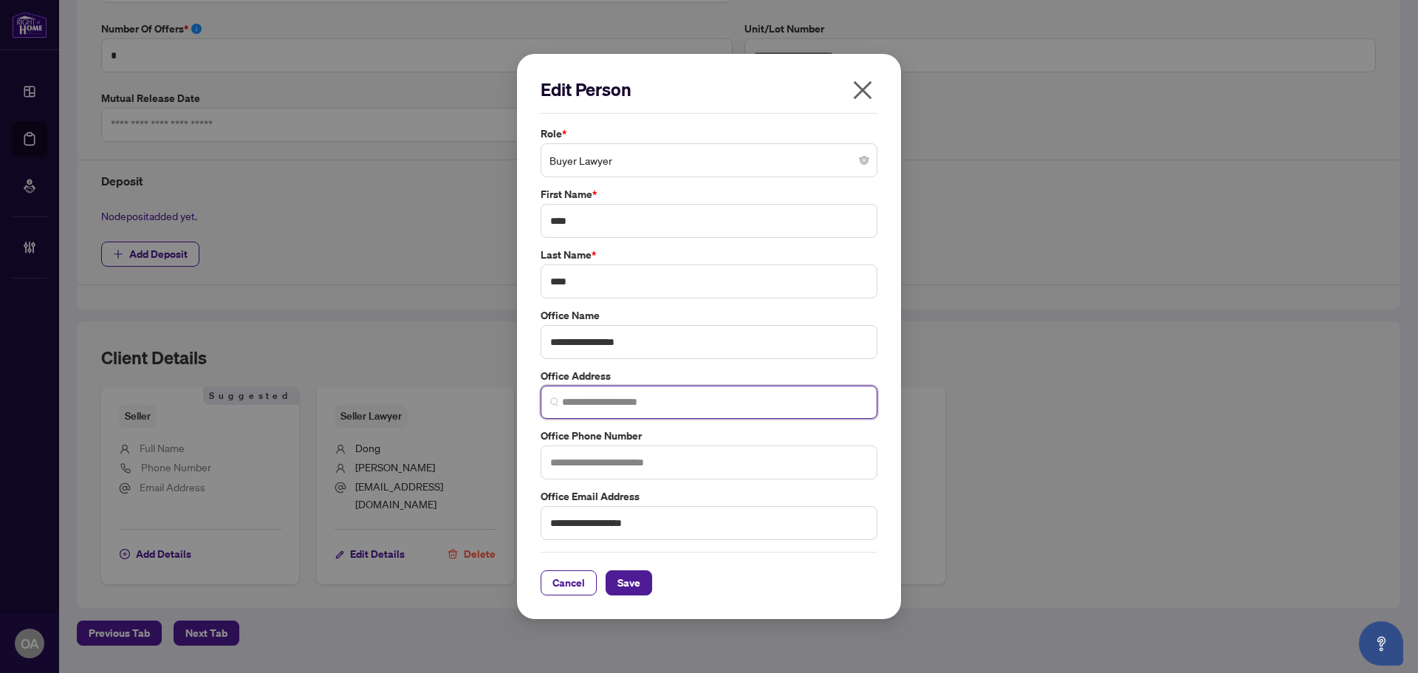
click at [603, 408] on input "search" at bounding box center [715, 402] width 306 height 16
paste input "**********"
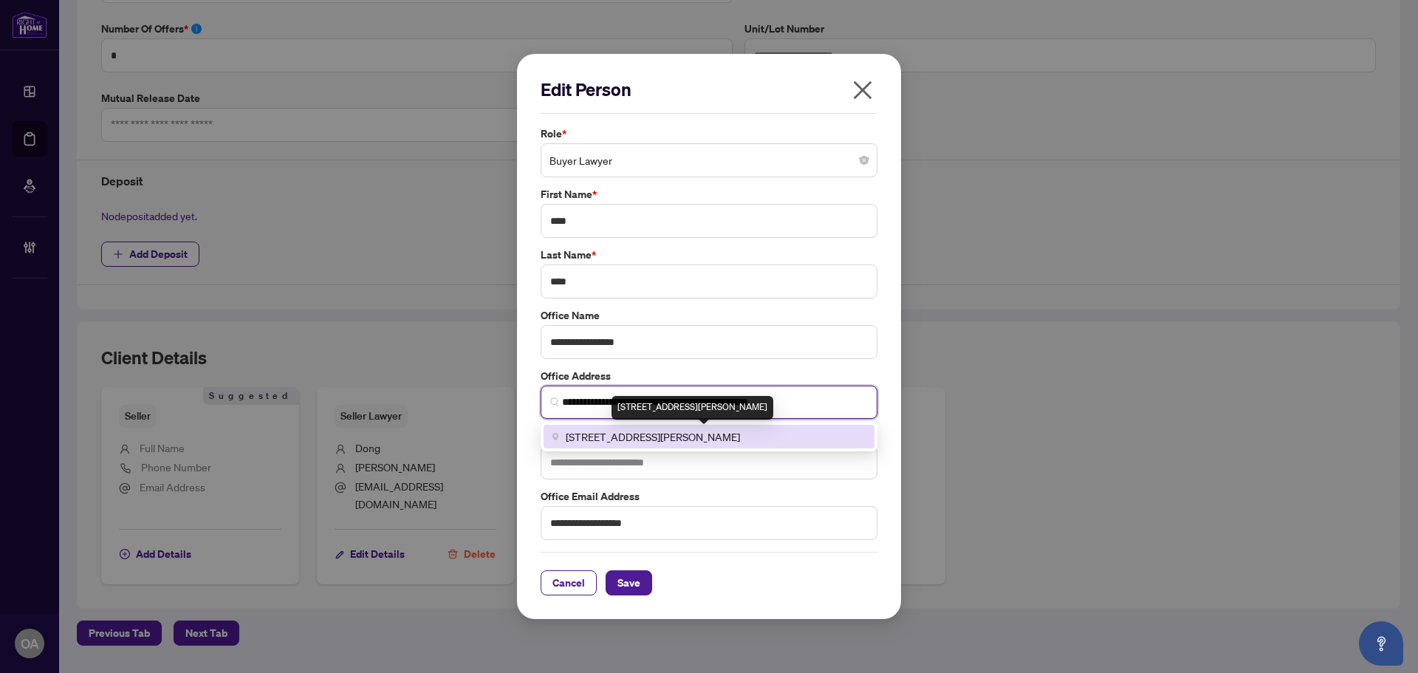
click at [740, 440] on span "890 Taylor Creek Drive unit 2, Orléans, ON K4A 0Z9, Canada" at bounding box center [653, 436] width 174 height 16
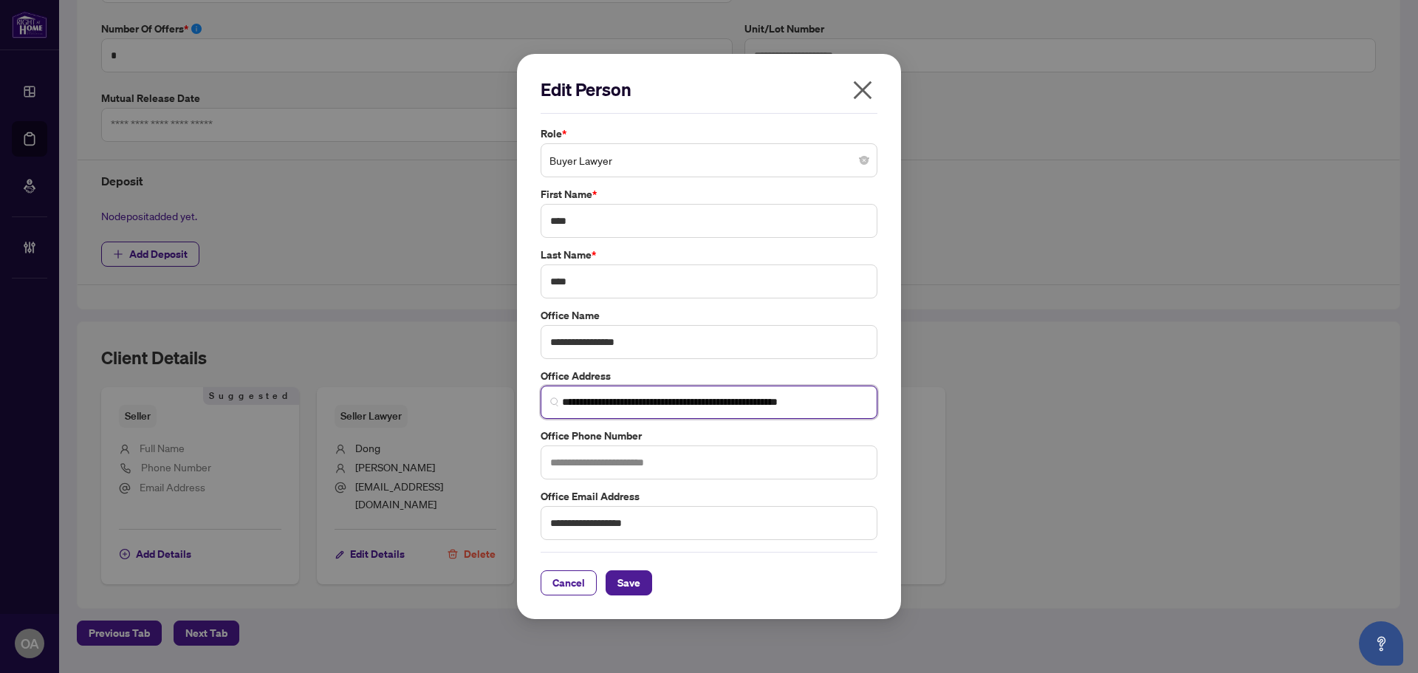
type input "**********"
drag, startPoint x: 609, startPoint y: 467, endPoint x: 648, endPoint y: 394, distance: 82.6
click at [609, 467] on input "text" at bounding box center [709, 462] width 337 height 34
click at [558, 467] on input "text" at bounding box center [709, 462] width 337 height 34
paste input "**********"
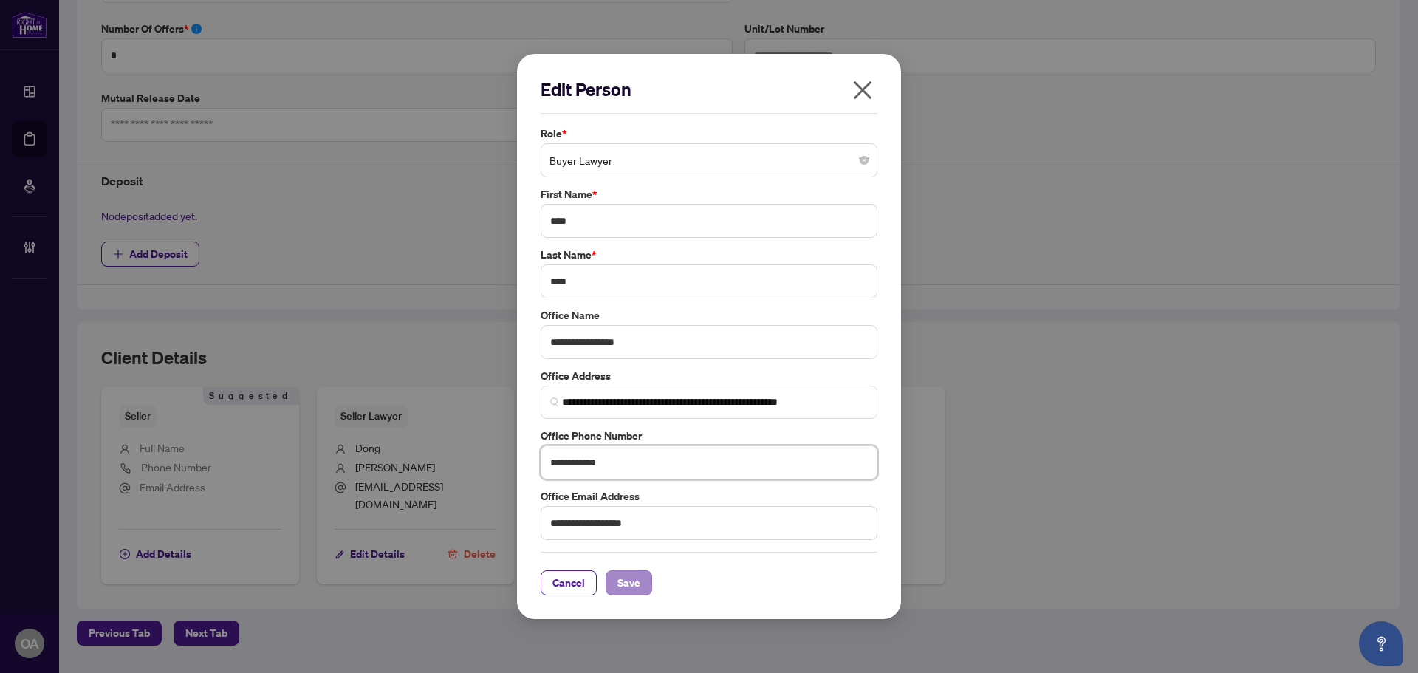
type input "**********"
click at [621, 580] on span "Save" at bounding box center [628, 583] width 23 height 24
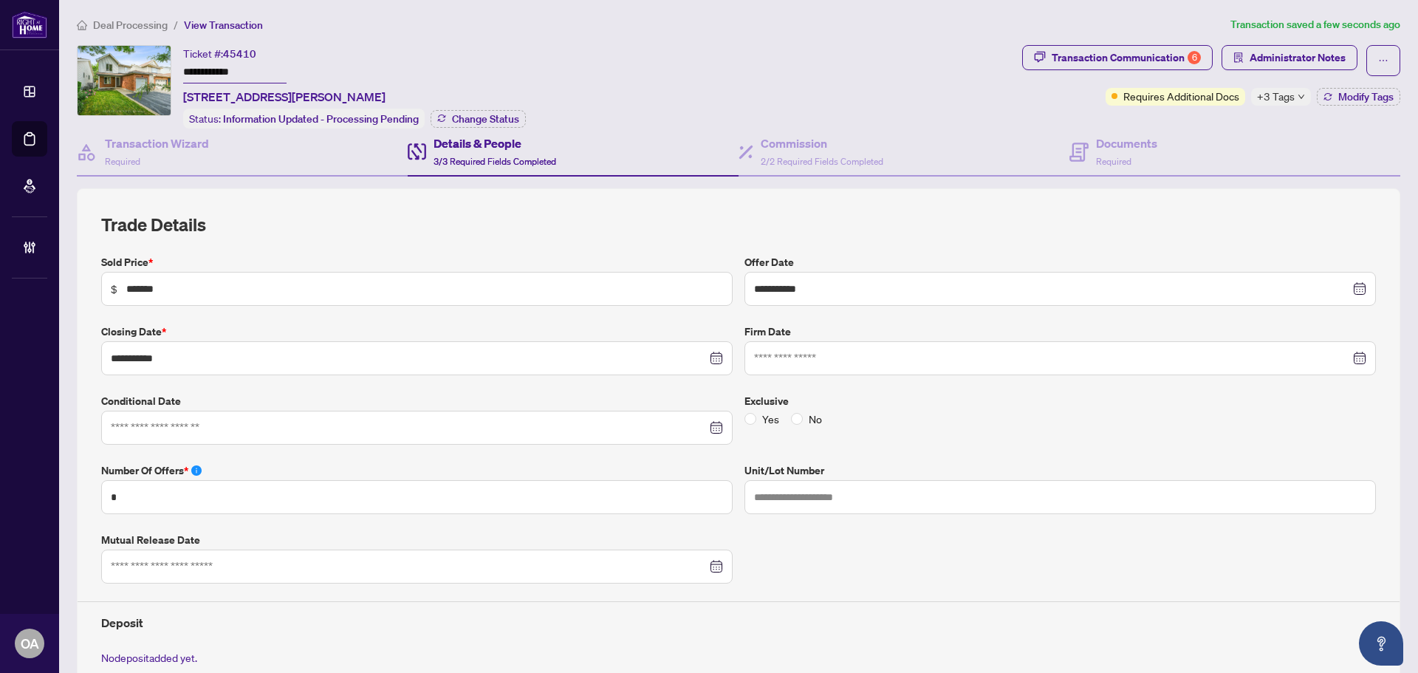
scroll to position [0, 0]
click at [834, 136] on h4 "Commission" at bounding box center [822, 145] width 123 height 18
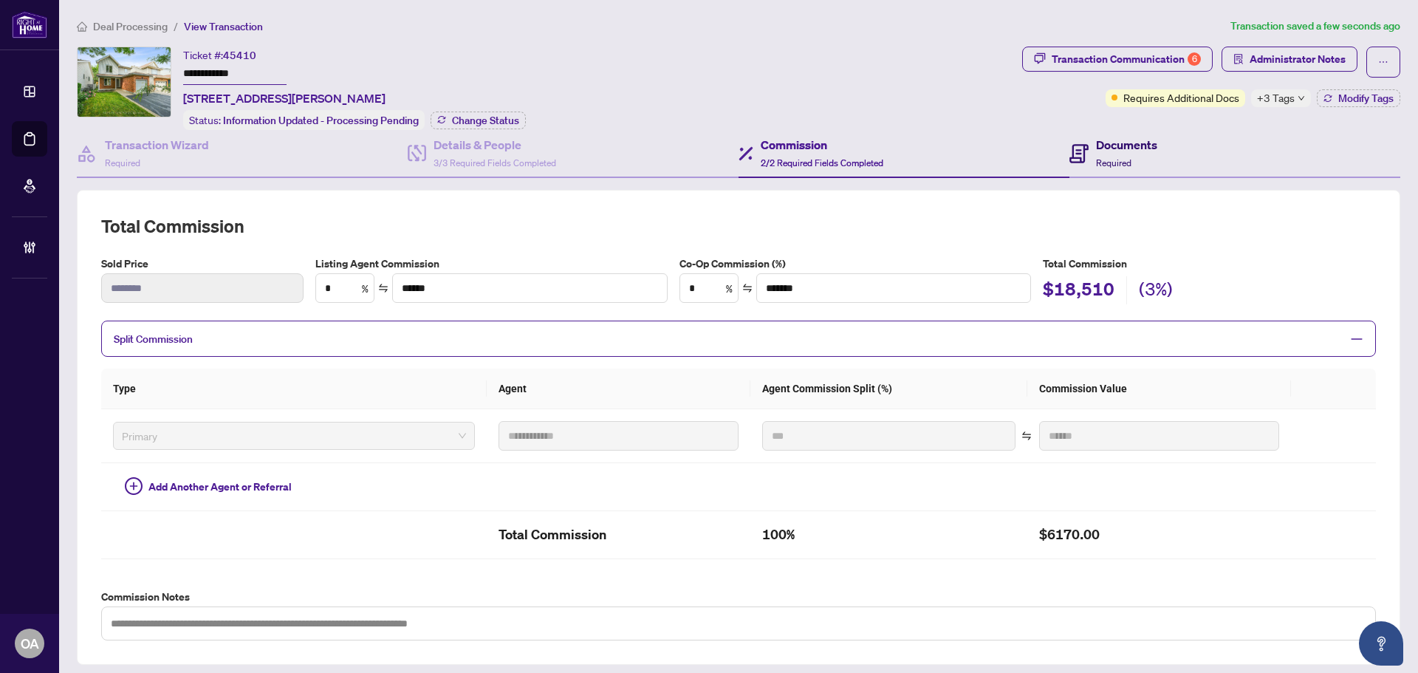
click at [1099, 145] on h4 "Documents" at bounding box center [1126, 145] width 61 height 18
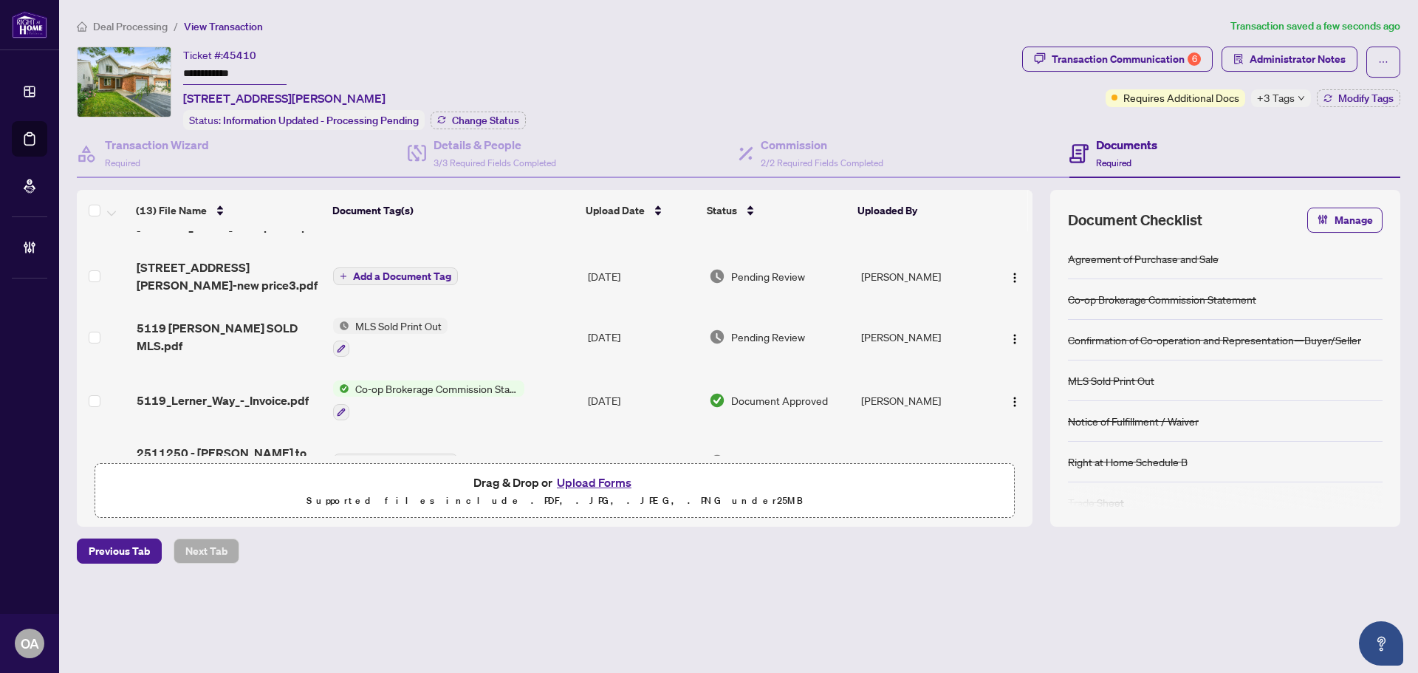
scroll to position [295, 0]
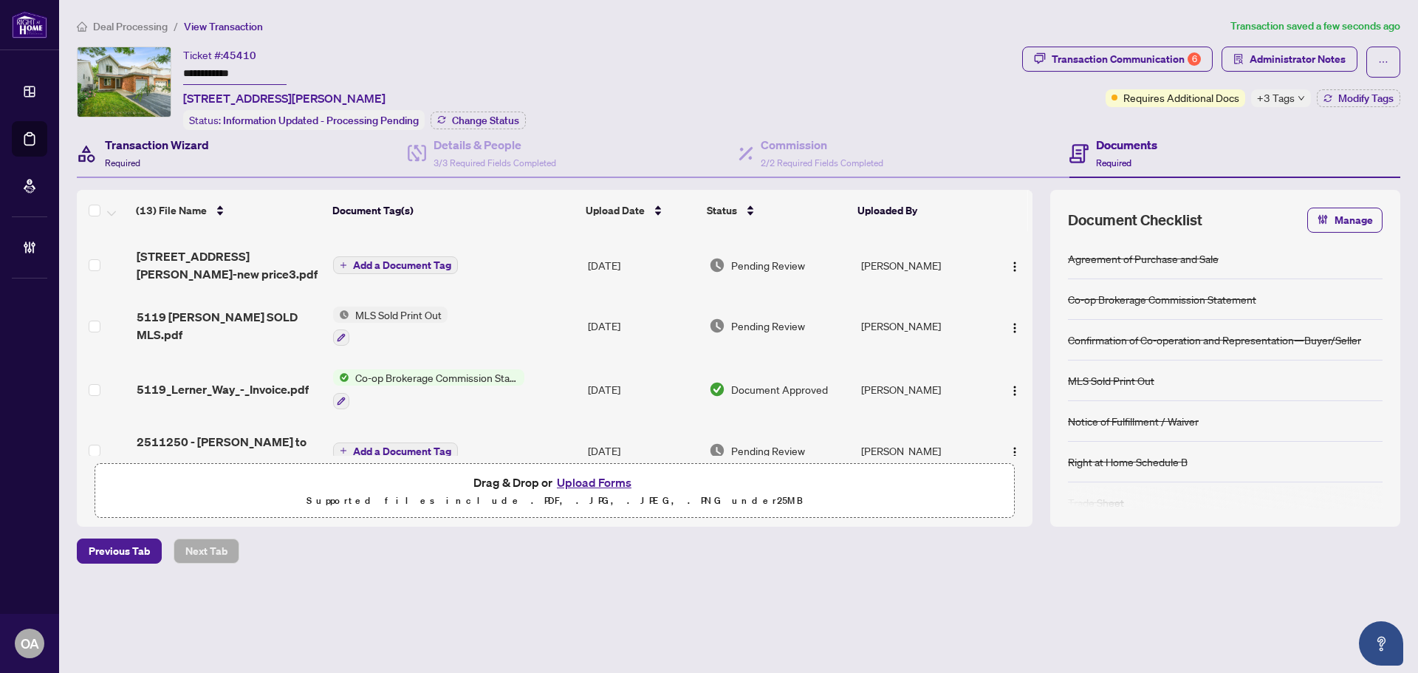
click at [171, 148] on h4 "Transaction Wizard" at bounding box center [157, 145] width 104 height 18
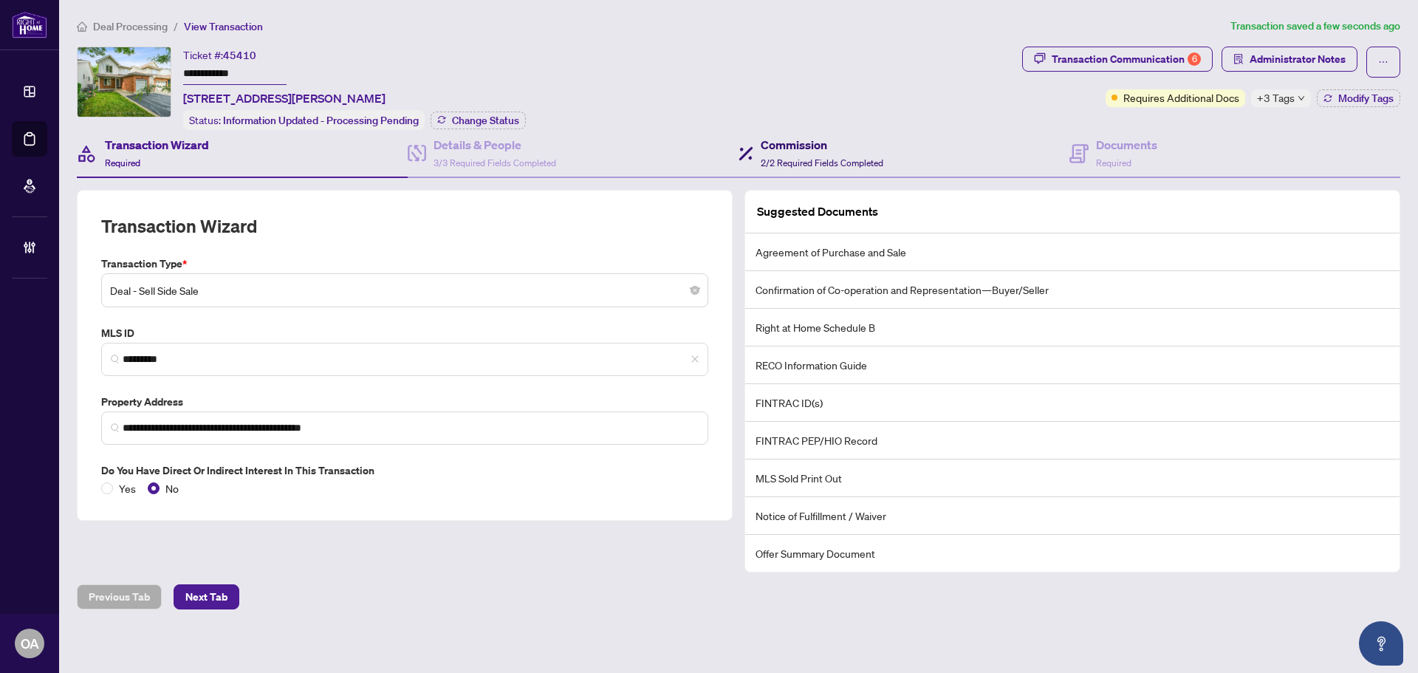
click at [831, 147] on h4 "Commission" at bounding box center [822, 145] width 123 height 18
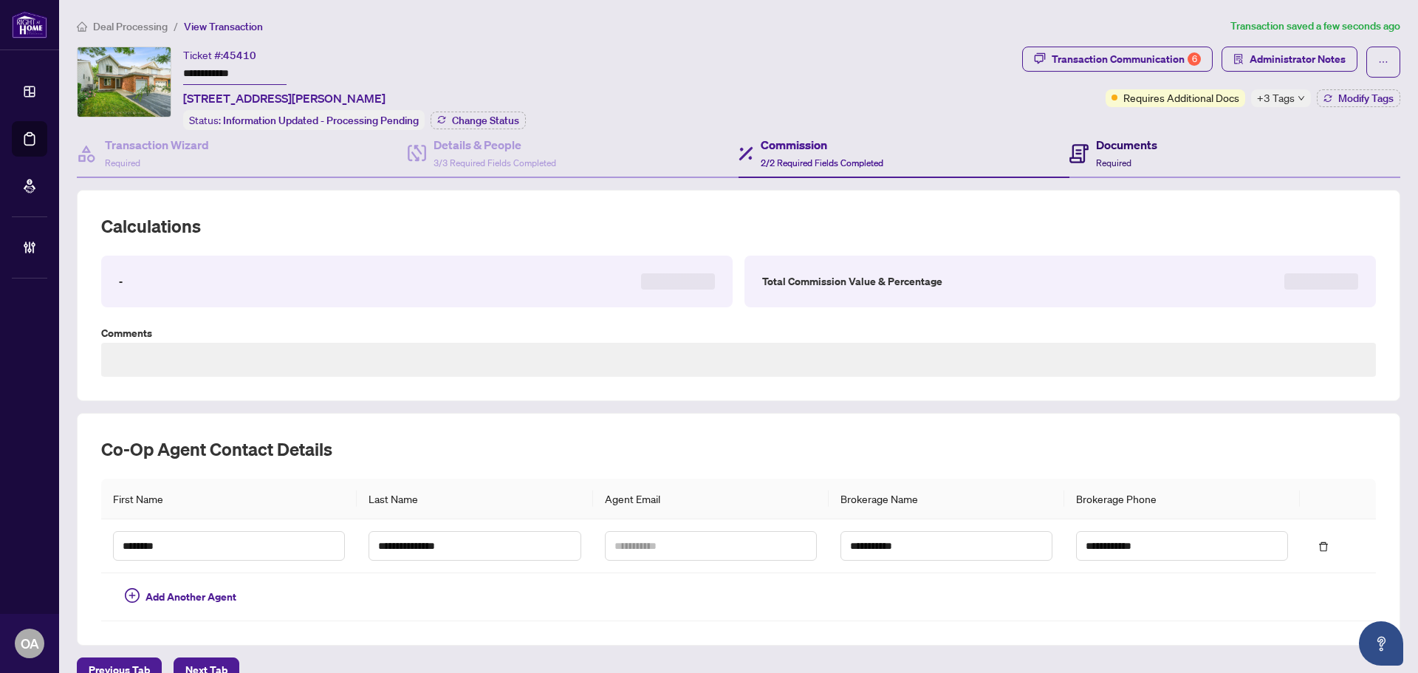
click at [1077, 153] on icon at bounding box center [1078, 153] width 19 height 19
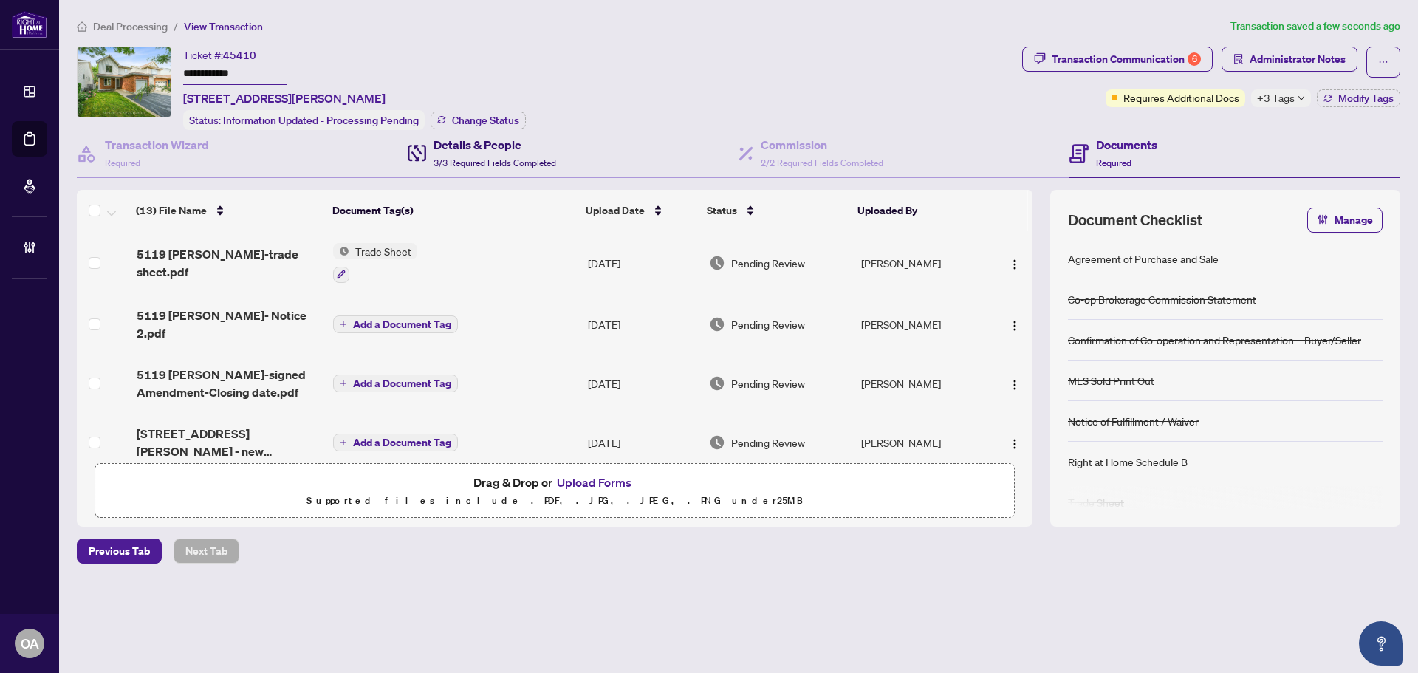
click at [492, 147] on h4 "Details & People" at bounding box center [494, 145] width 123 height 18
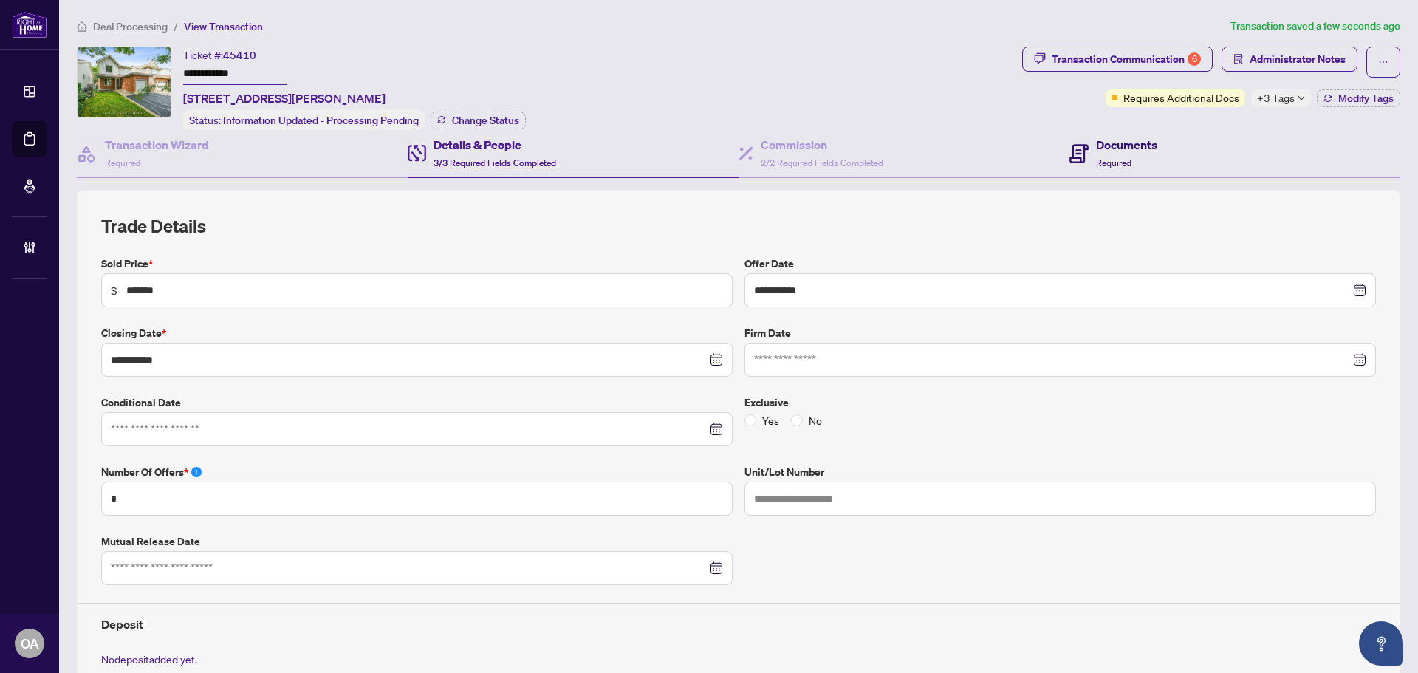
click at [1099, 145] on h4 "Documents" at bounding box center [1126, 145] width 61 height 18
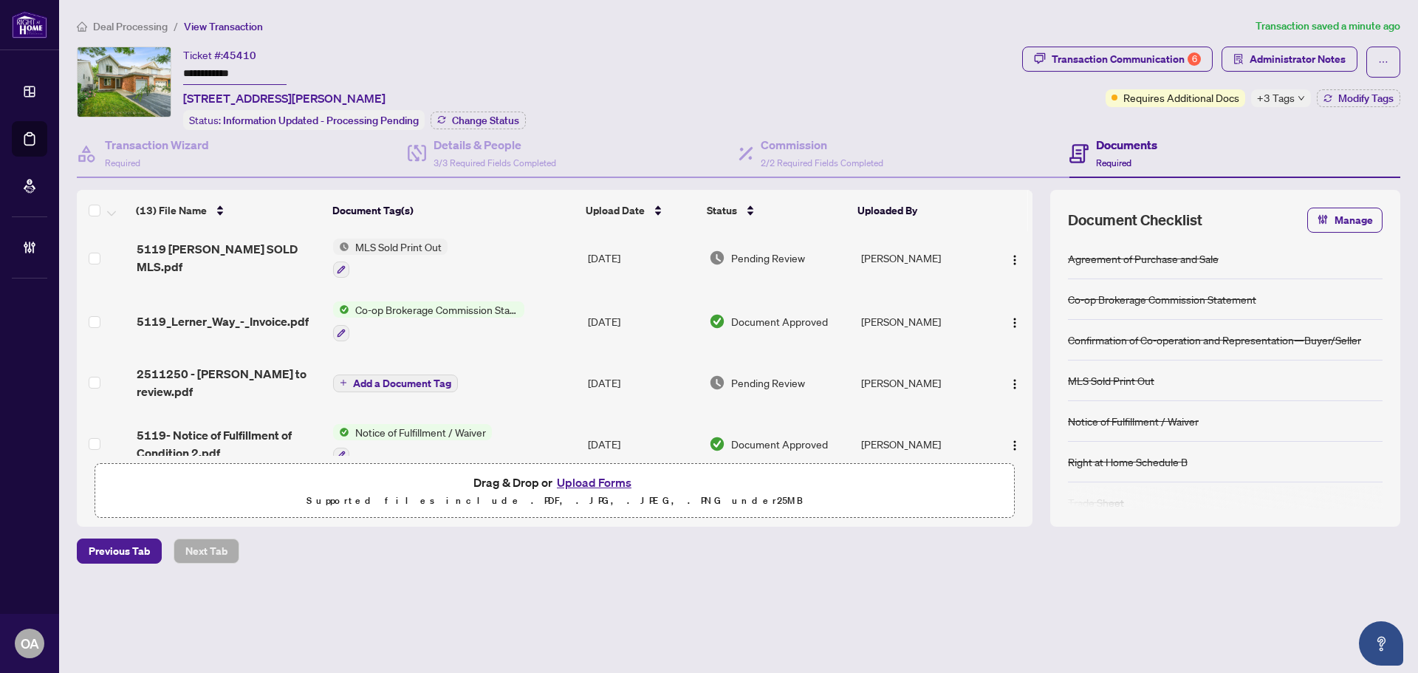
scroll to position [369, 0]
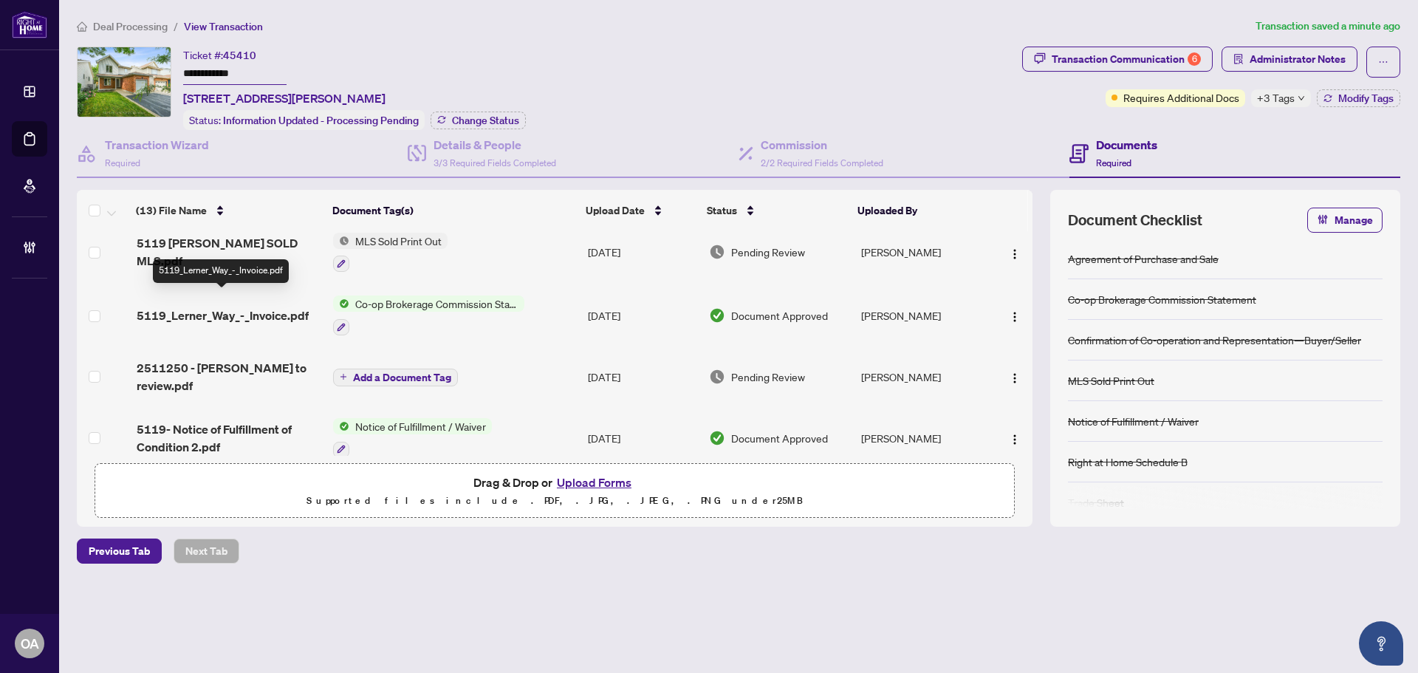
click at [250, 306] on span "5119_Lerner_Way_-_Invoice.pdf" at bounding box center [223, 315] width 172 height 18
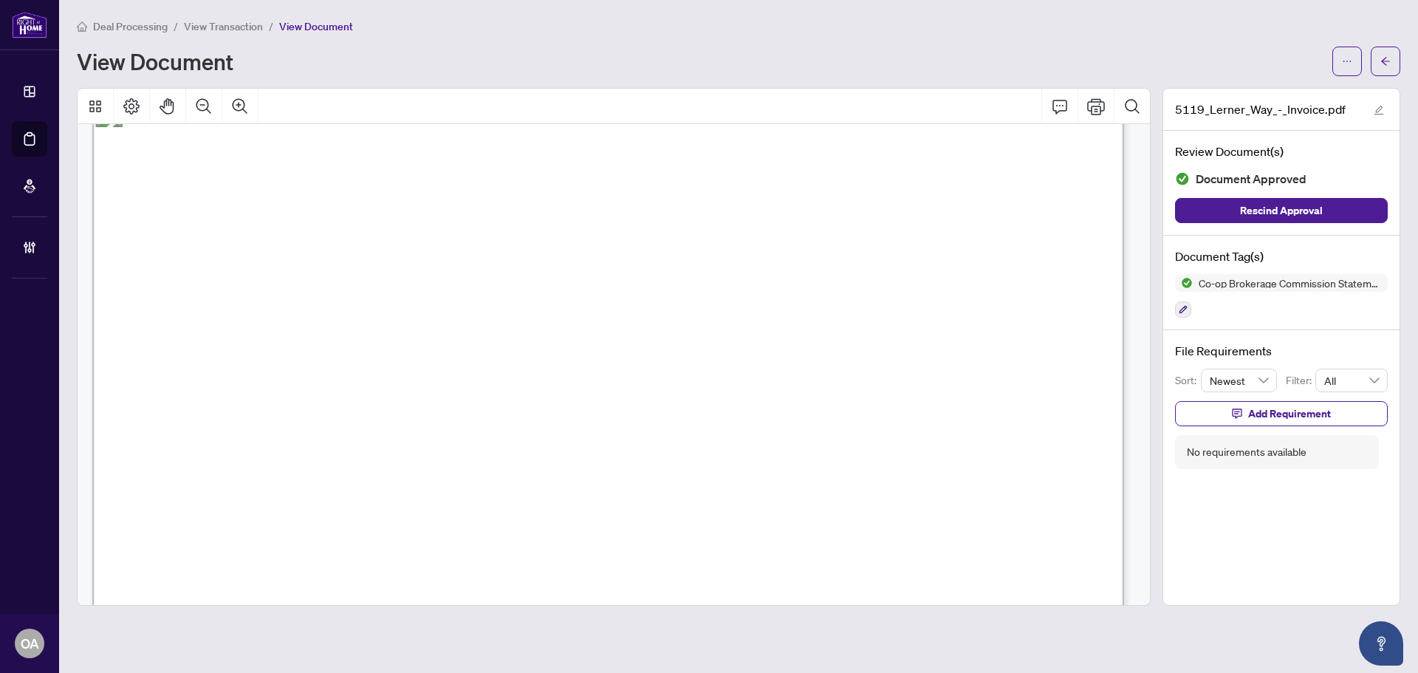
scroll to position [74, 0]
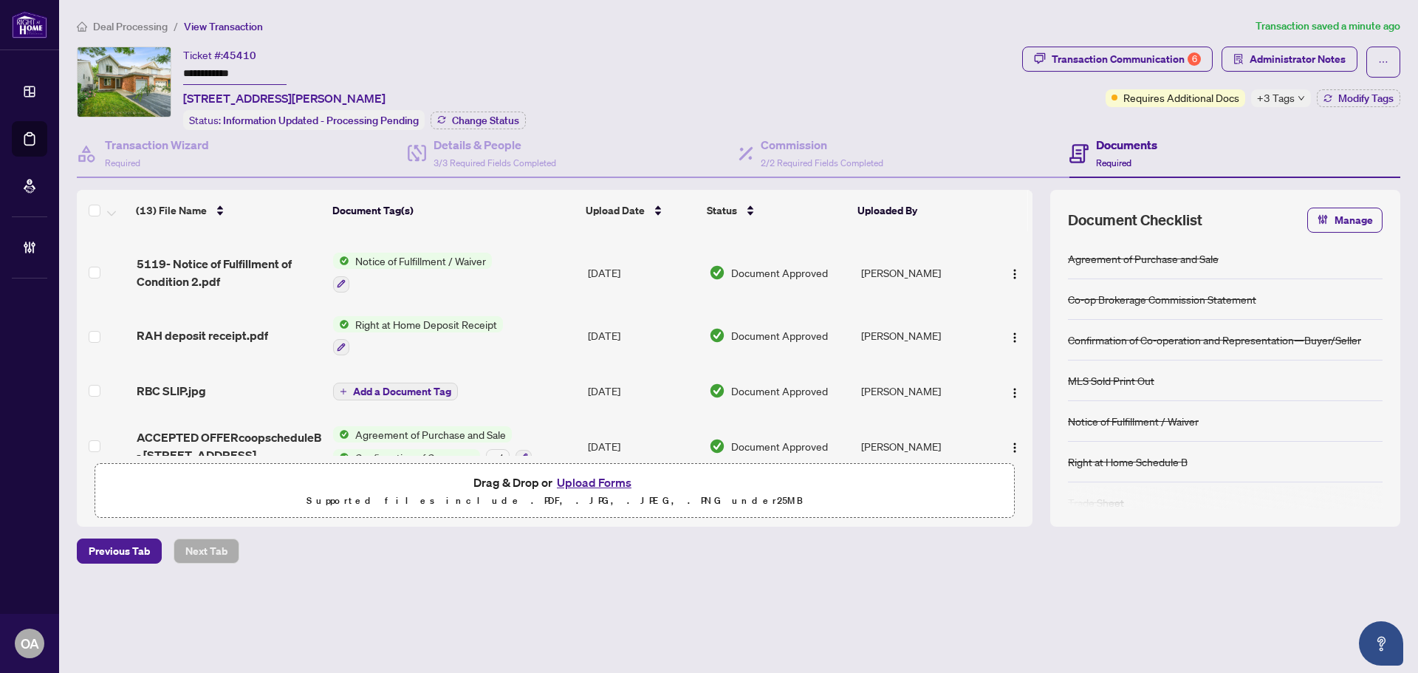
scroll to position [537, 0]
click at [479, 145] on h4 "Details & People" at bounding box center [494, 145] width 123 height 18
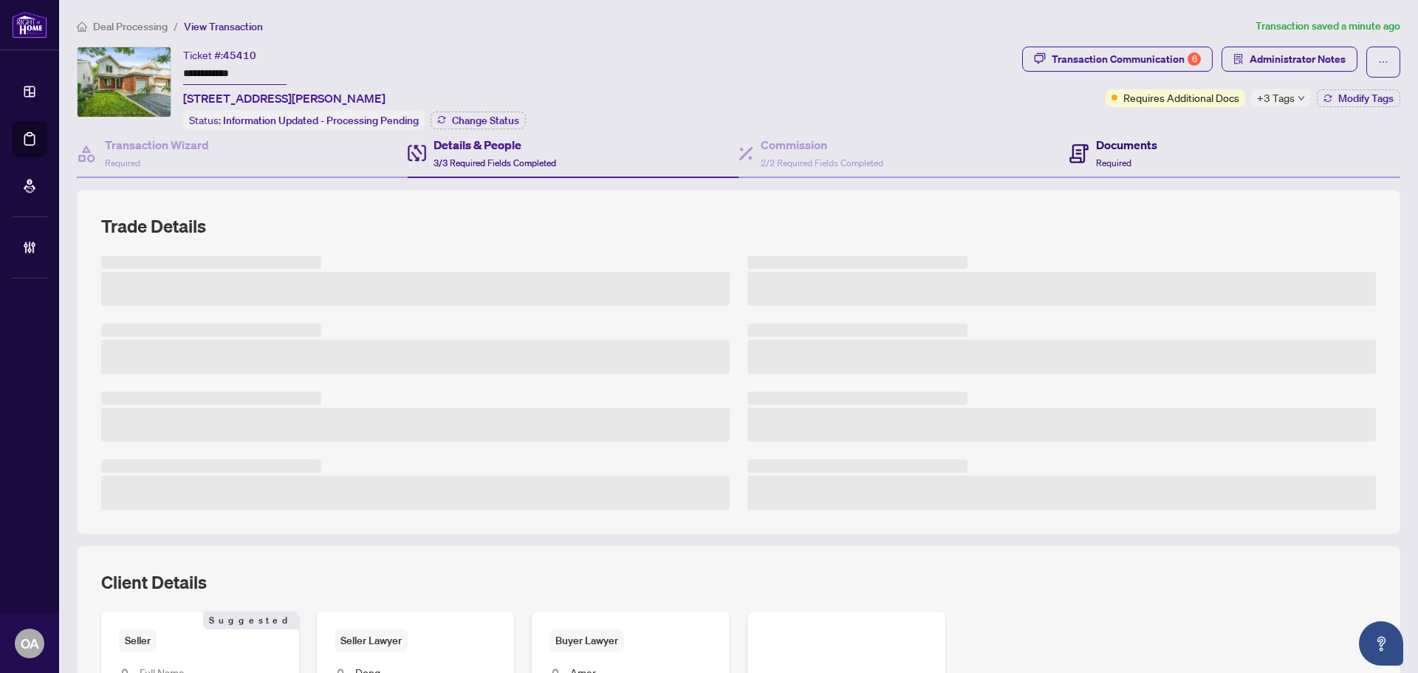
click at [1148, 139] on h4 "Documents" at bounding box center [1126, 145] width 61 height 18
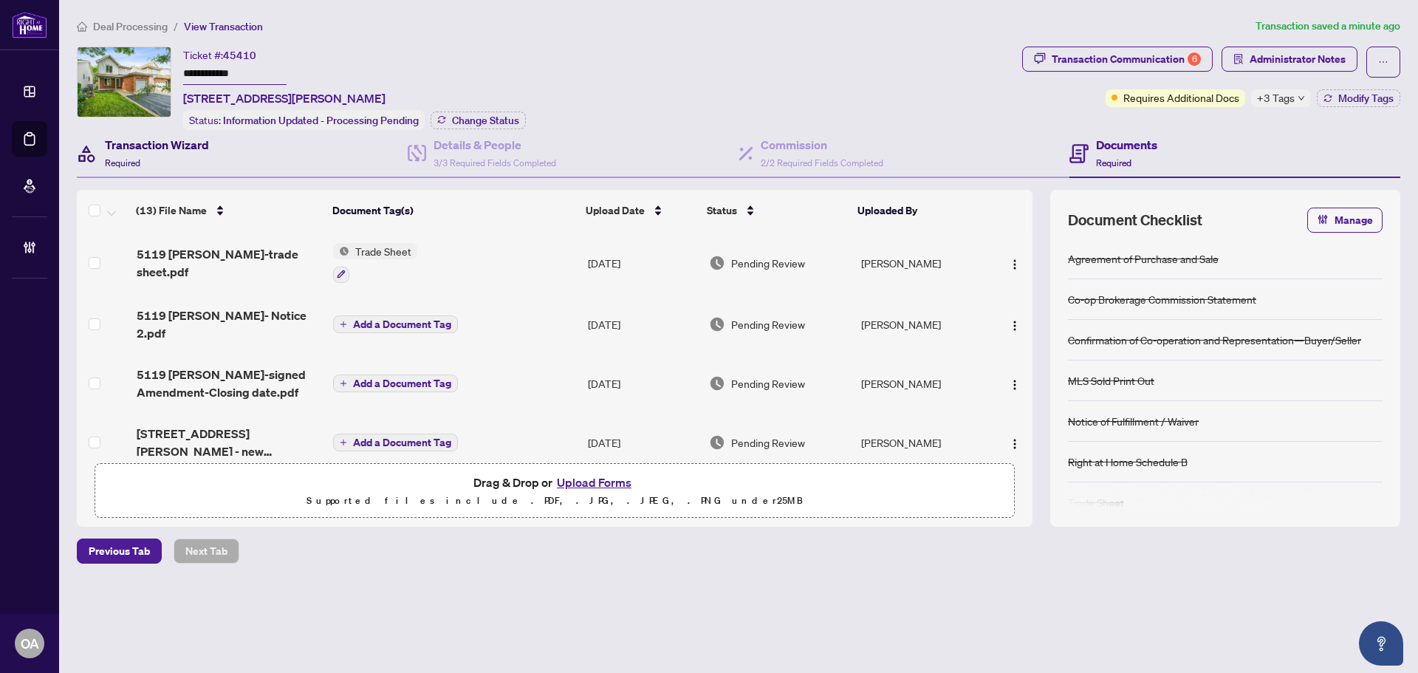
click at [166, 143] on h4 "Transaction Wizard" at bounding box center [157, 145] width 104 height 18
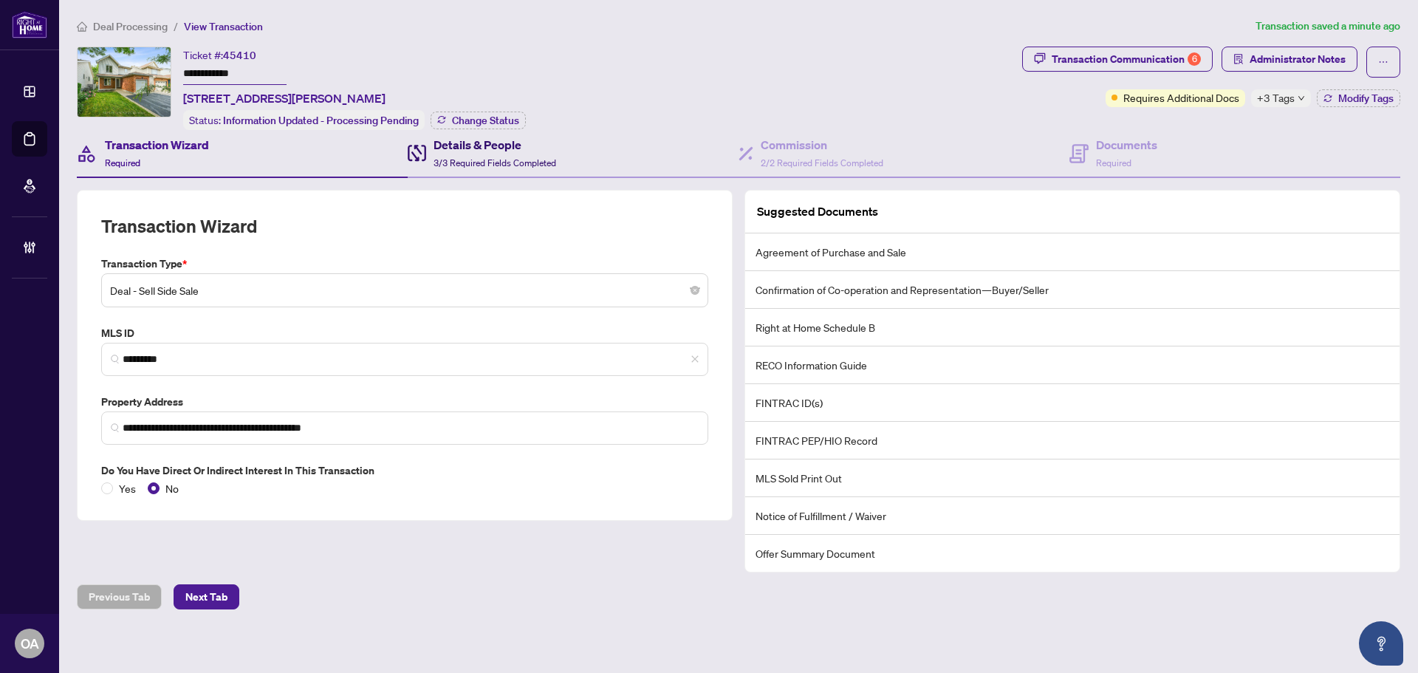
click at [438, 152] on div "Details & People 3/3 Required Fields Completed" at bounding box center [494, 153] width 123 height 35
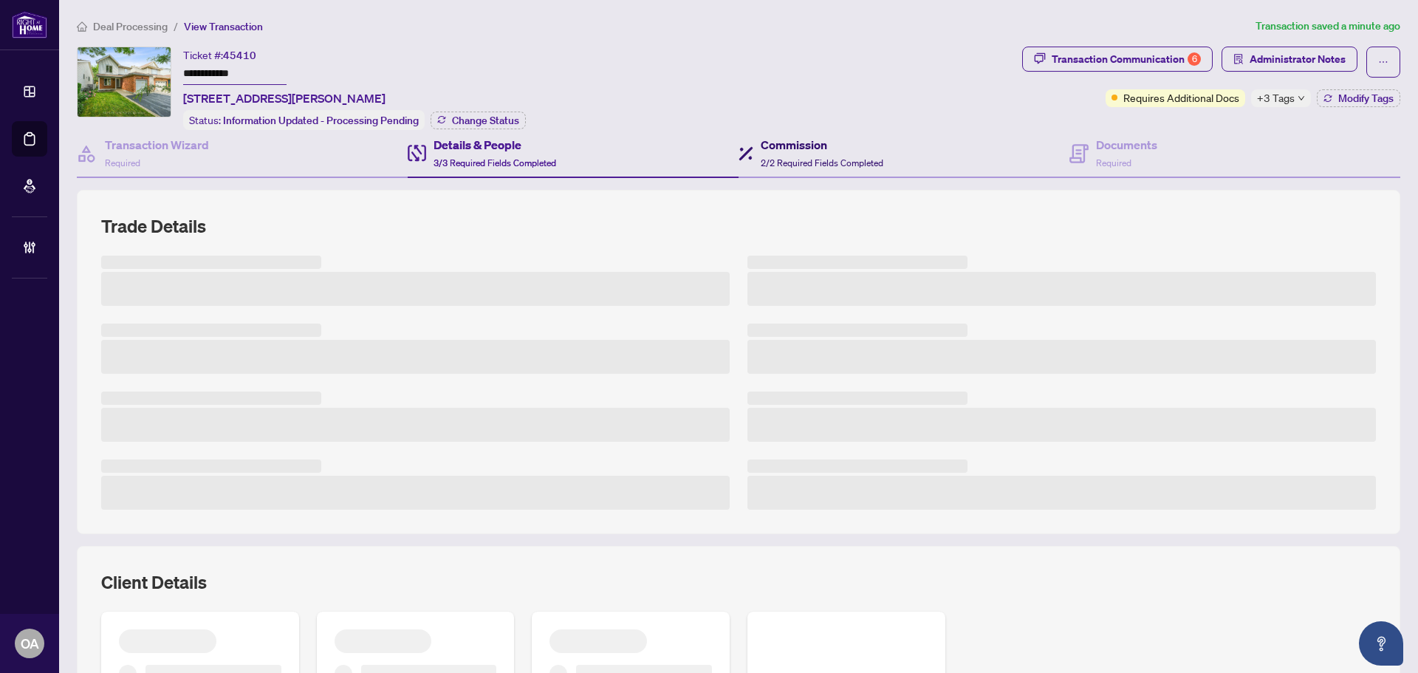
click at [783, 143] on h4 "Commission" at bounding box center [822, 145] width 123 height 18
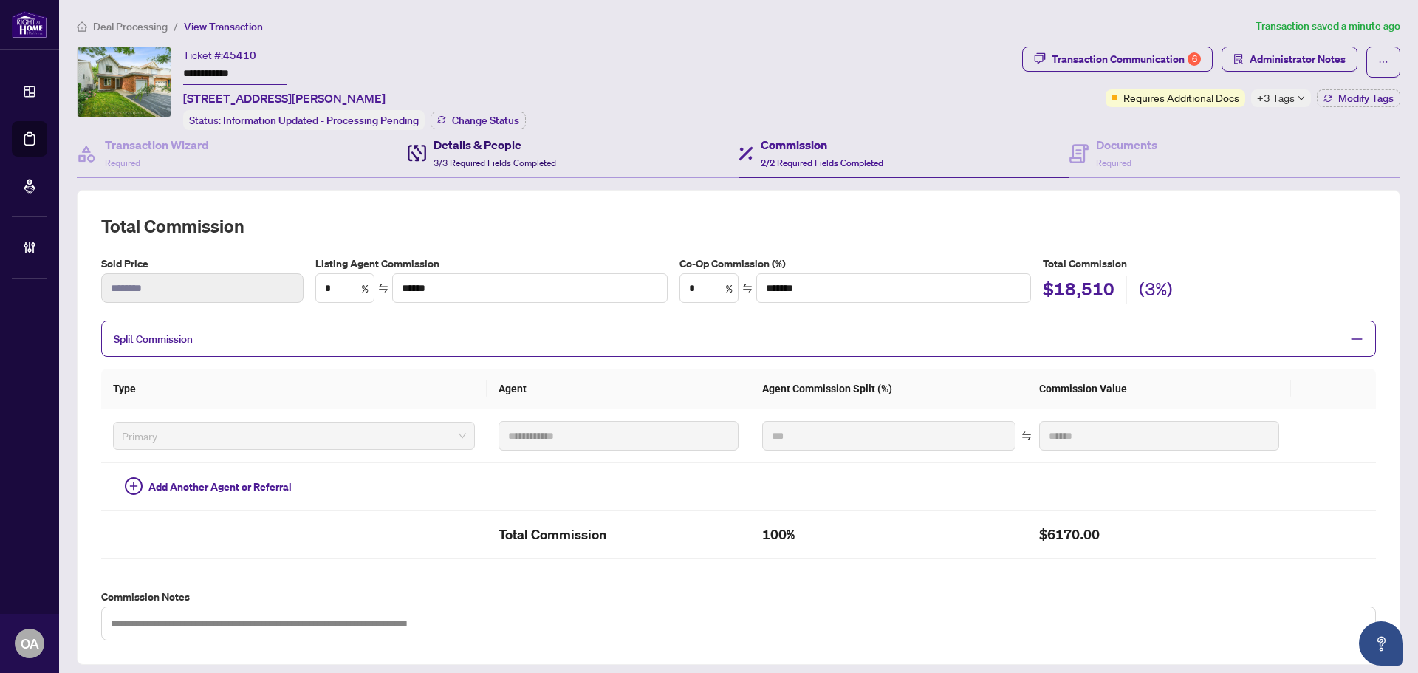
click at [500, 143] on h4 "Details & People" at bounding box center [494, 145] width 123 height 18
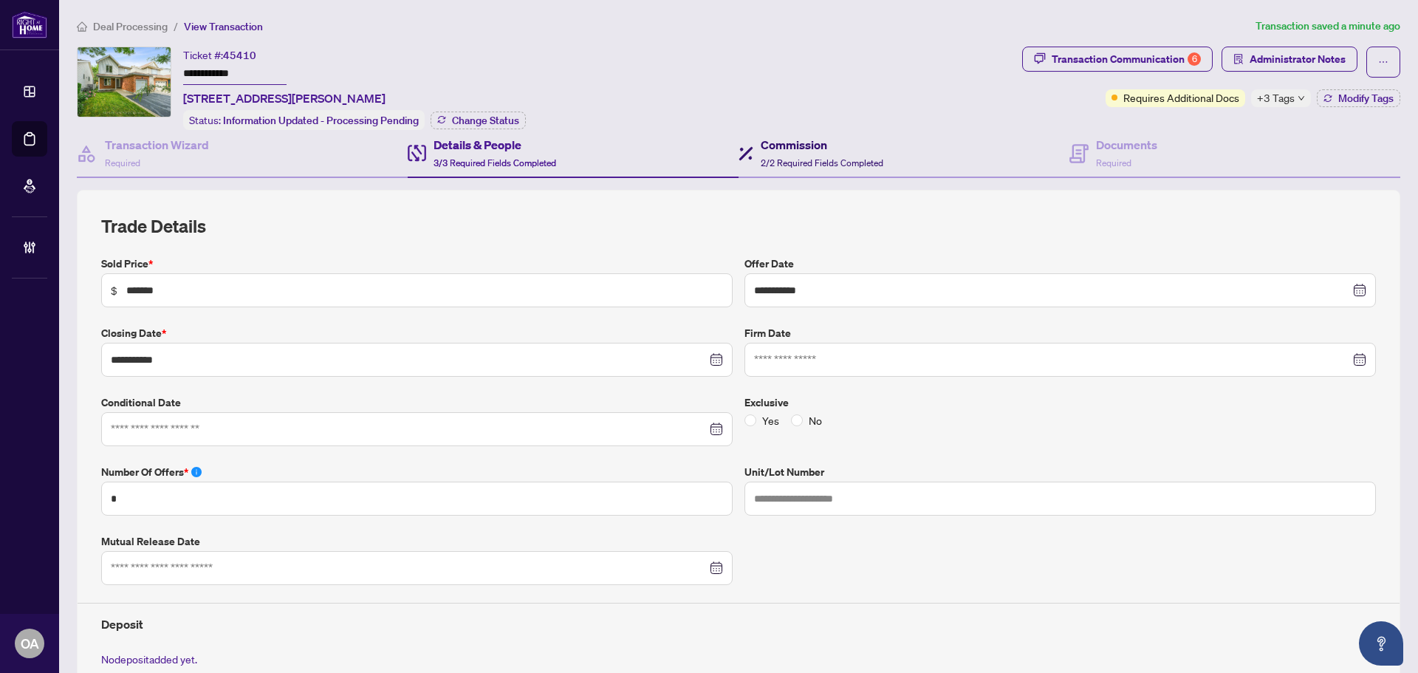
click at [786, 148] on h4 "Commission" at bounding box center [822, 145] width 123 height 18
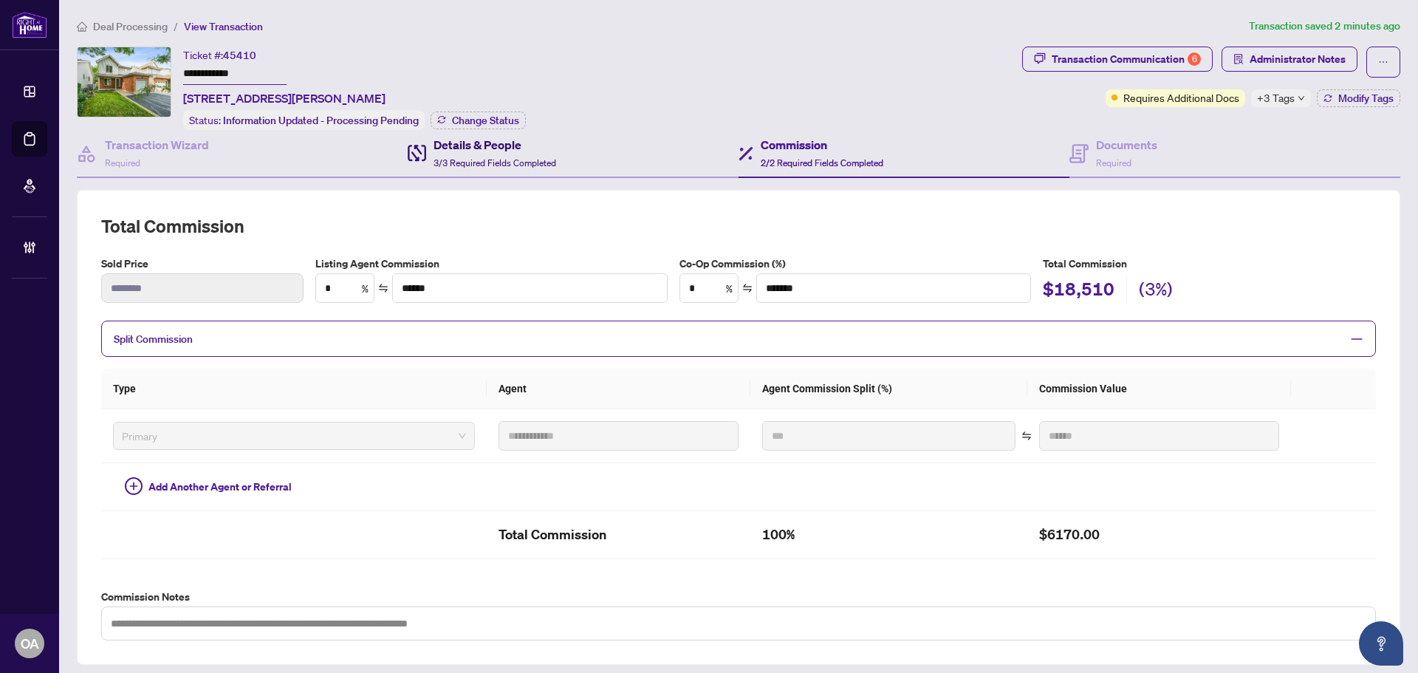
click at [436, 162] on span "3/3 Required Fields Completed" at bounding box center [494, 162] width 123 height 11
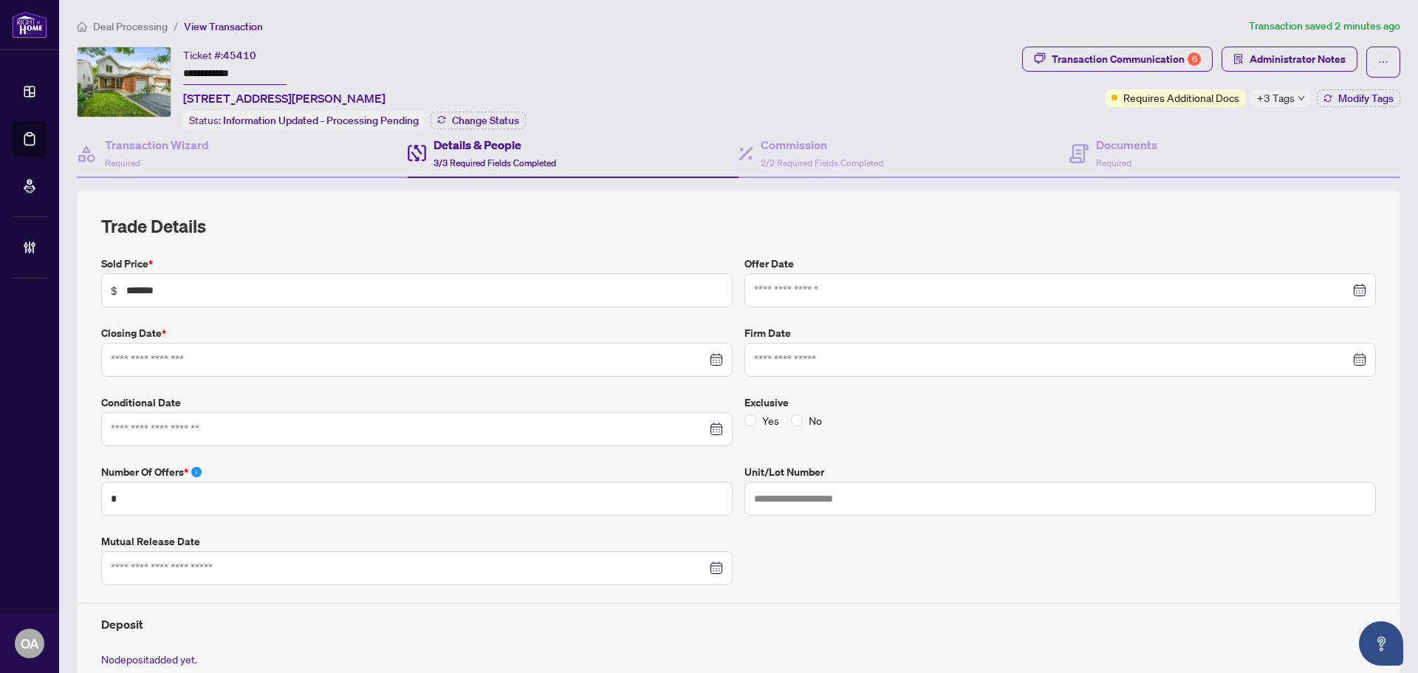
type input "**********"
click at [513, 147] on h4 "Details & People" at bounding box center [494, 145] width 123 height 18
click at [852, 152] on div "Commission 2/2 Required Fields Completed" at bounding box center [822, 153] width 123 height 35
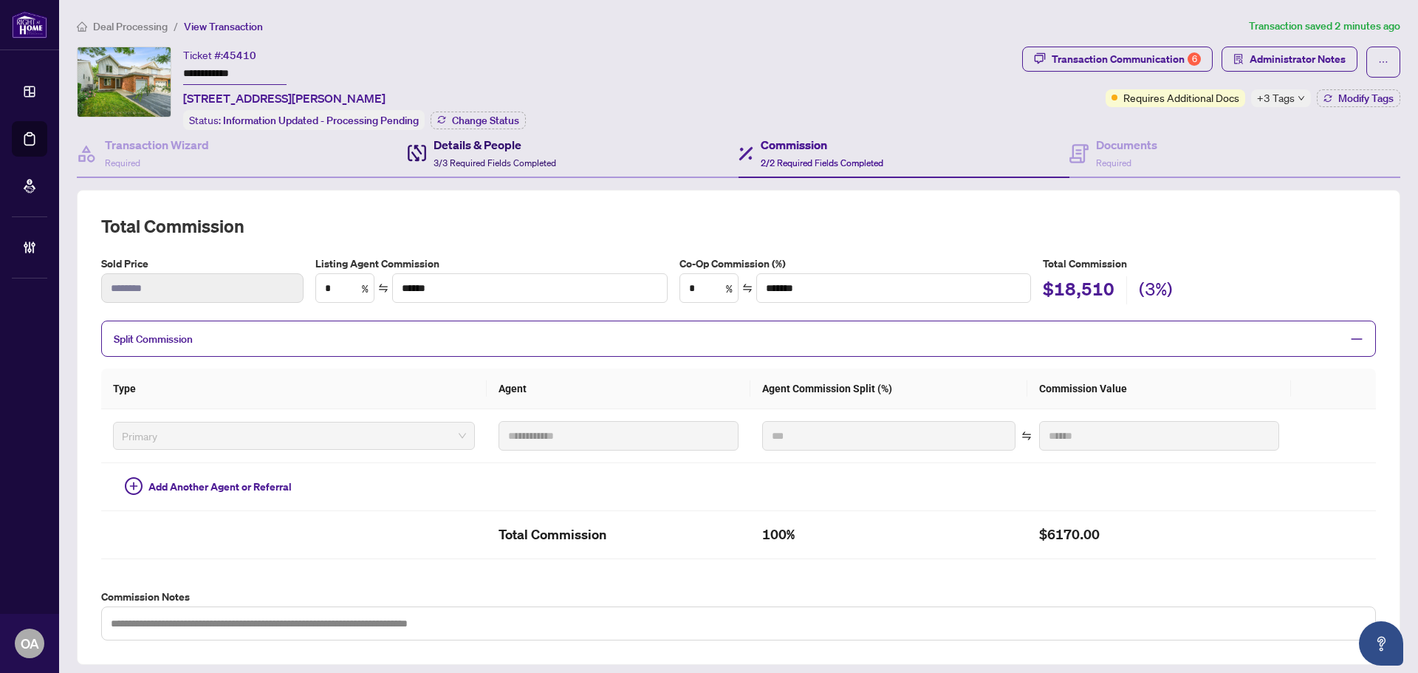
click at [484, 157] on span "3/3 Required Fields Completed" at bounding box center [494, 162] width 123 height 11
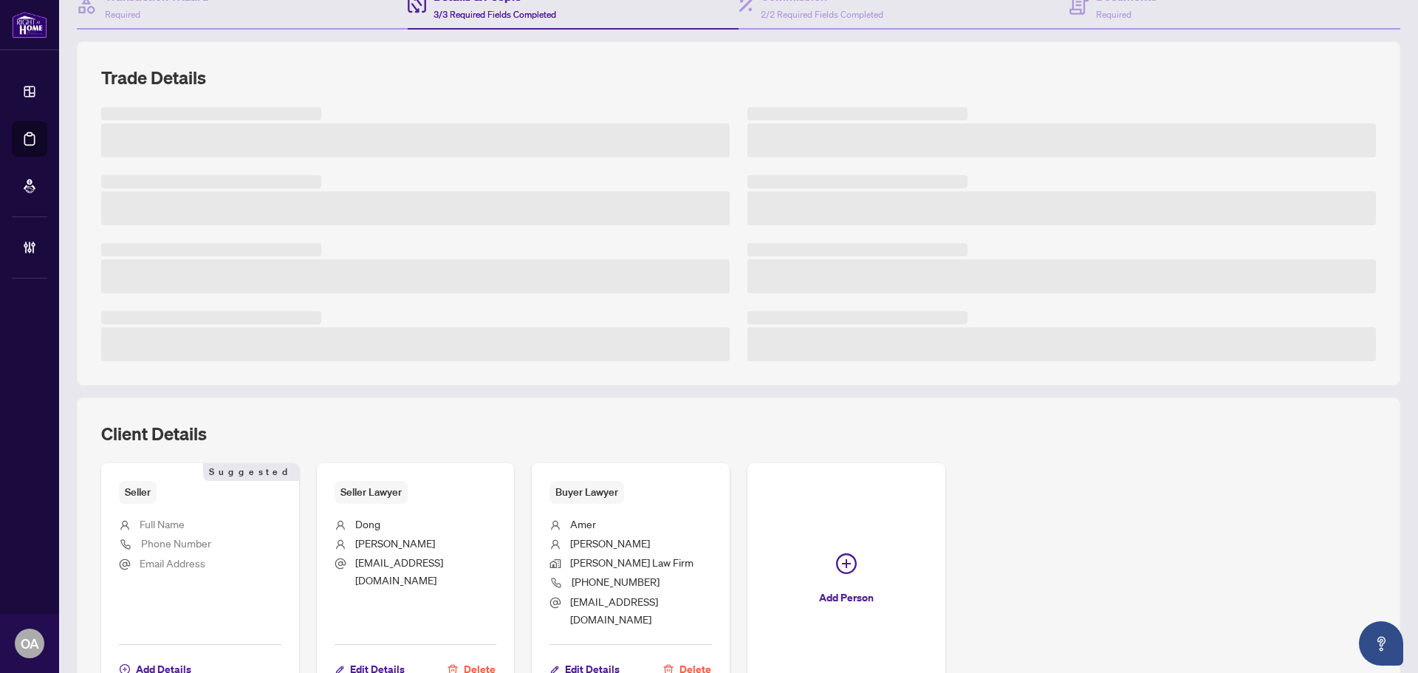
scroll to position [222, 0]
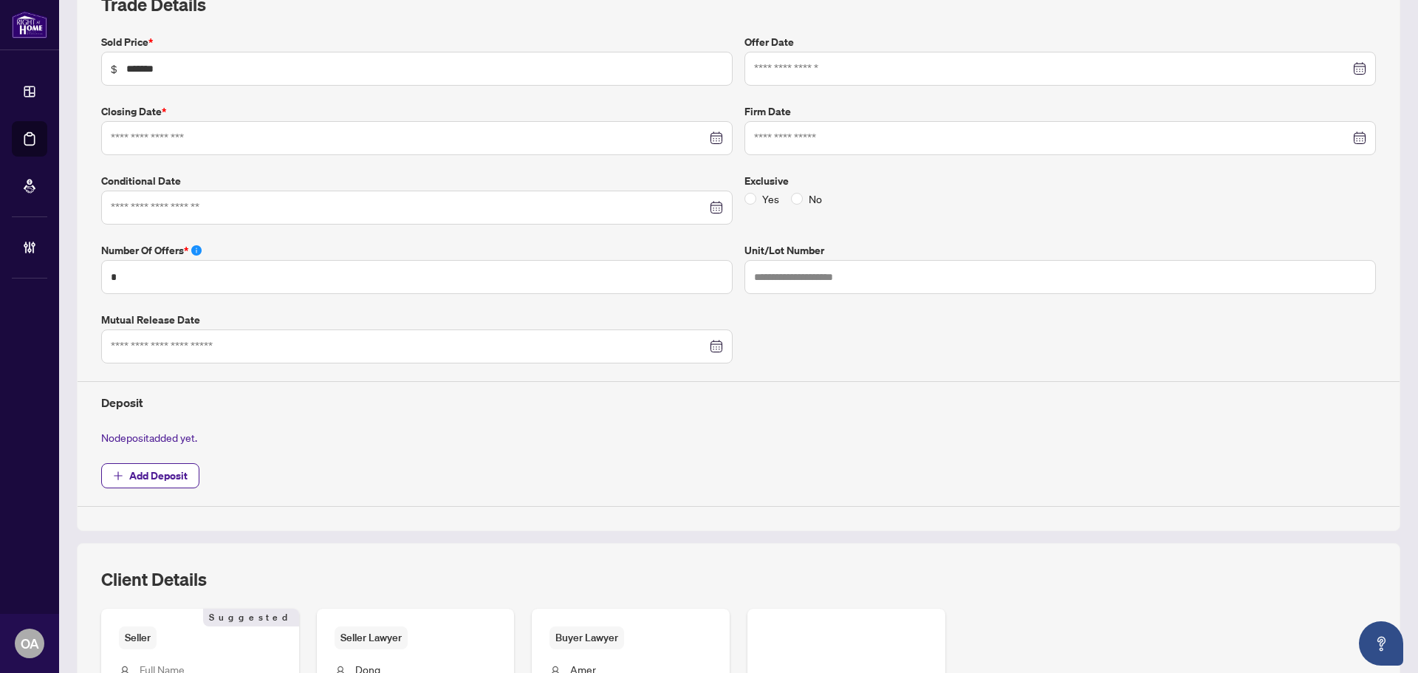
type input "**********"
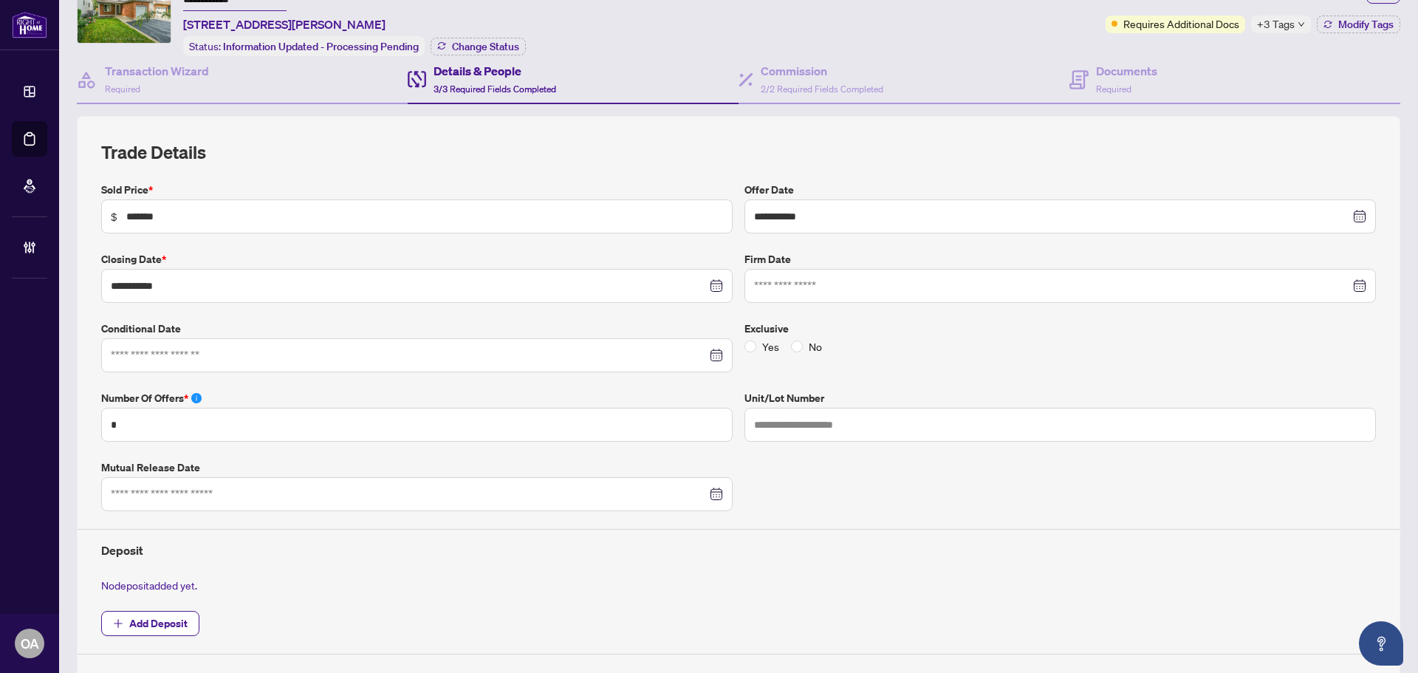
scroll to position [0, 0]
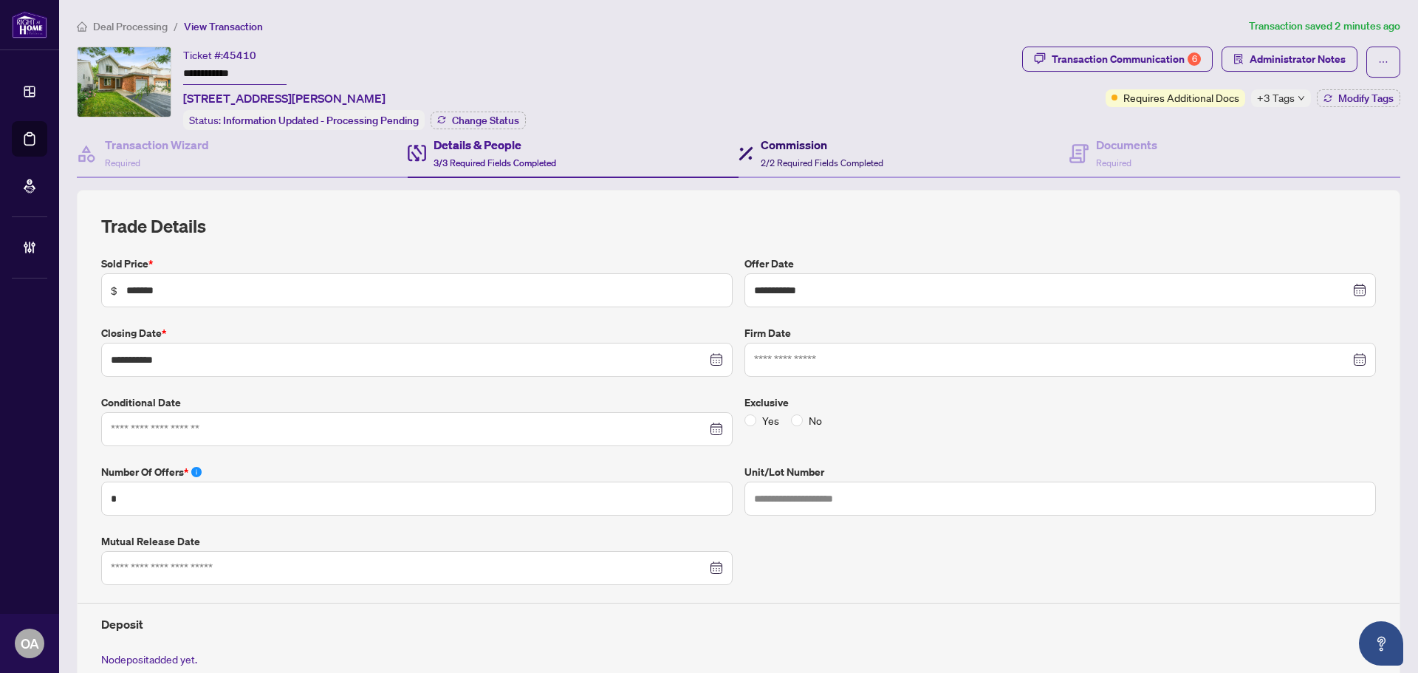
click at [781, 139] on h4 "Commission" at bounding box center [822, 145] width 123 height 18
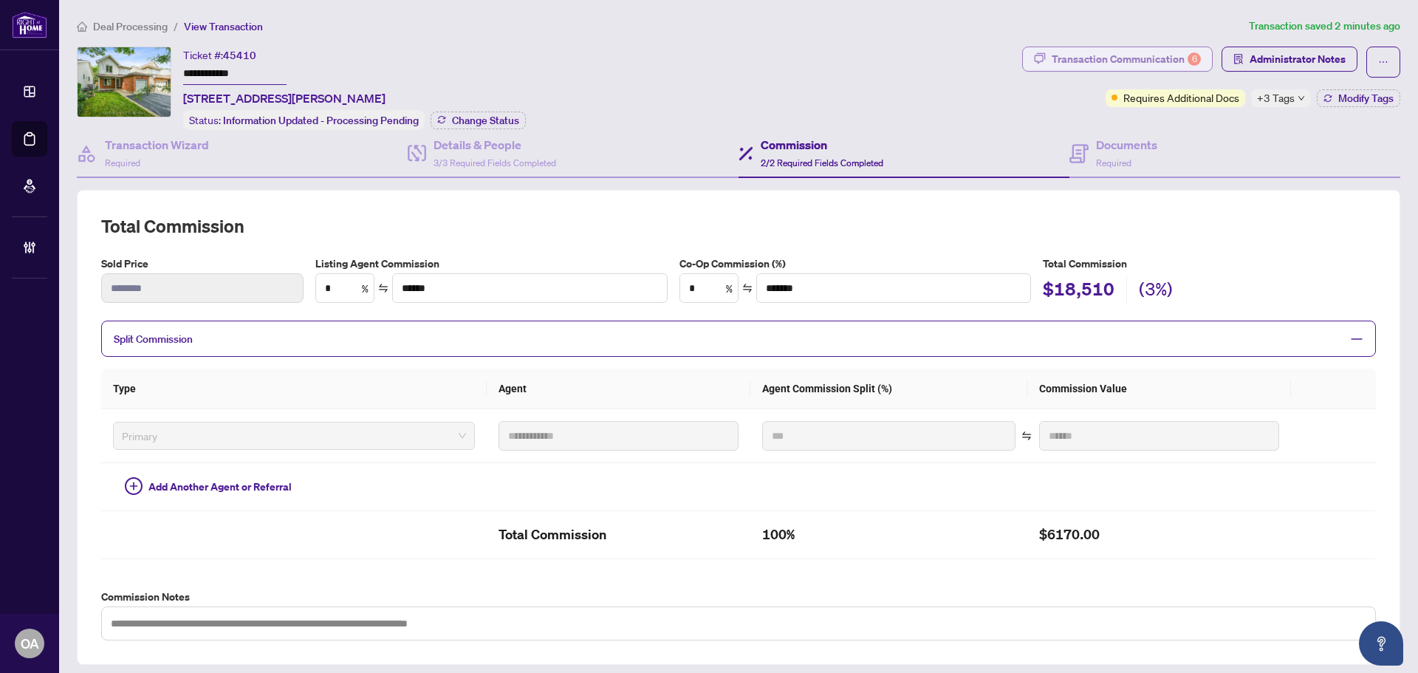
click at [1161, 53] on div "Transaction Communication 6" at bounding box center [1126, 59] width 149 height 24
type textarea "**********"
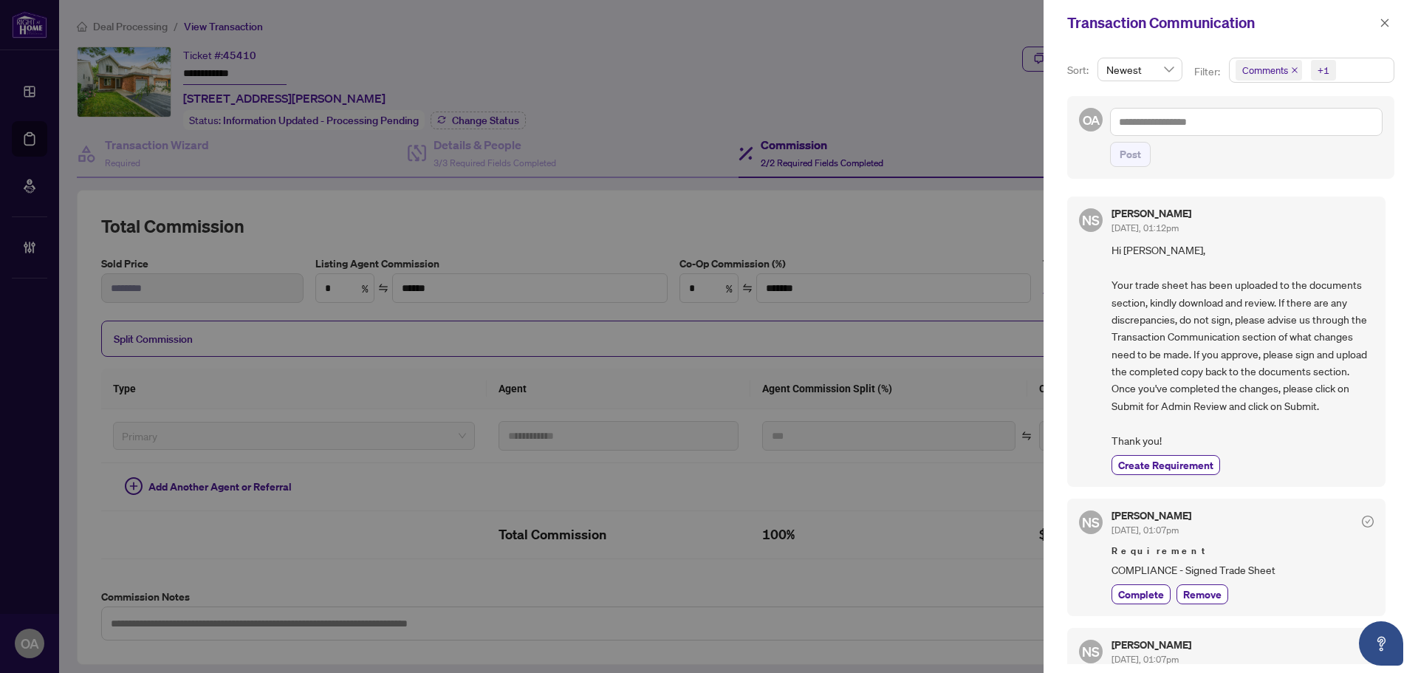
scroll to position [222, 0]
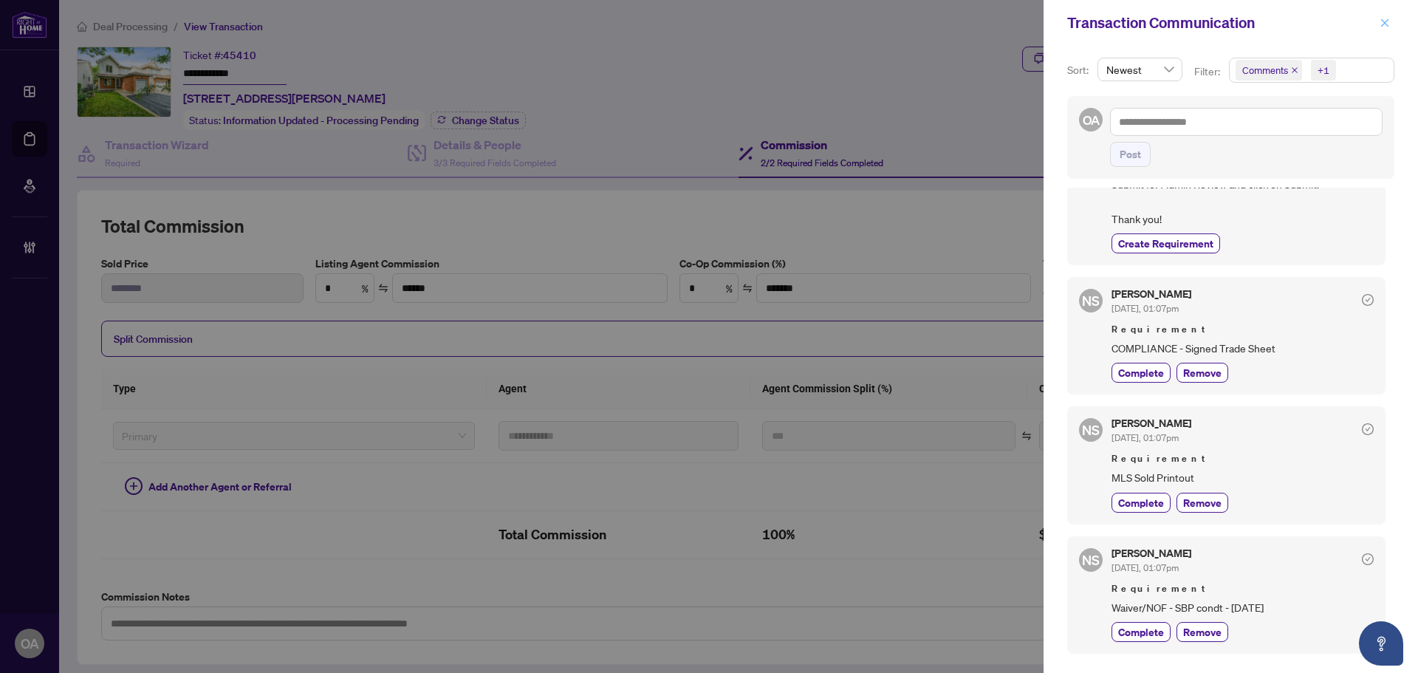
click at [1383, 24] on icon "close" at bounding box center [1384, 23] width 10 height 10
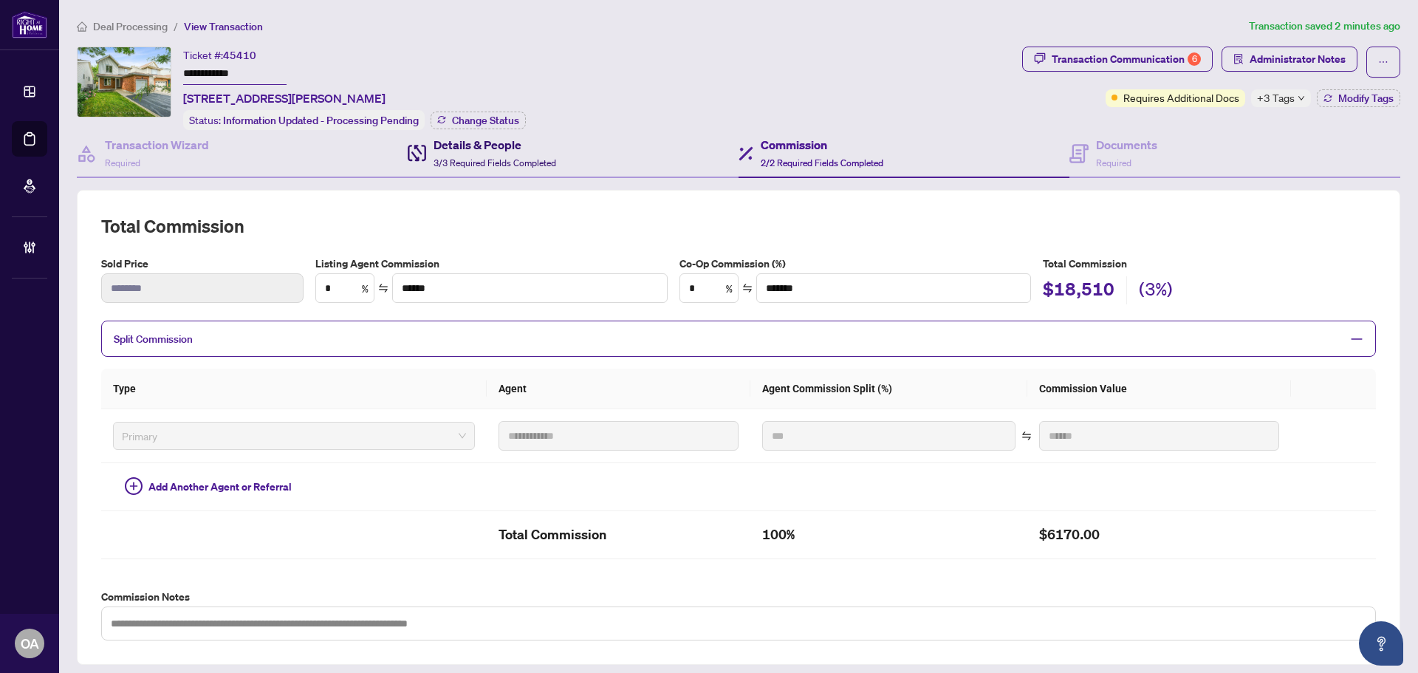
click at [487, 154] on div "Details & People 3/3 Required Fields Completed" at bounding box center [494, 153] width 123 height 35
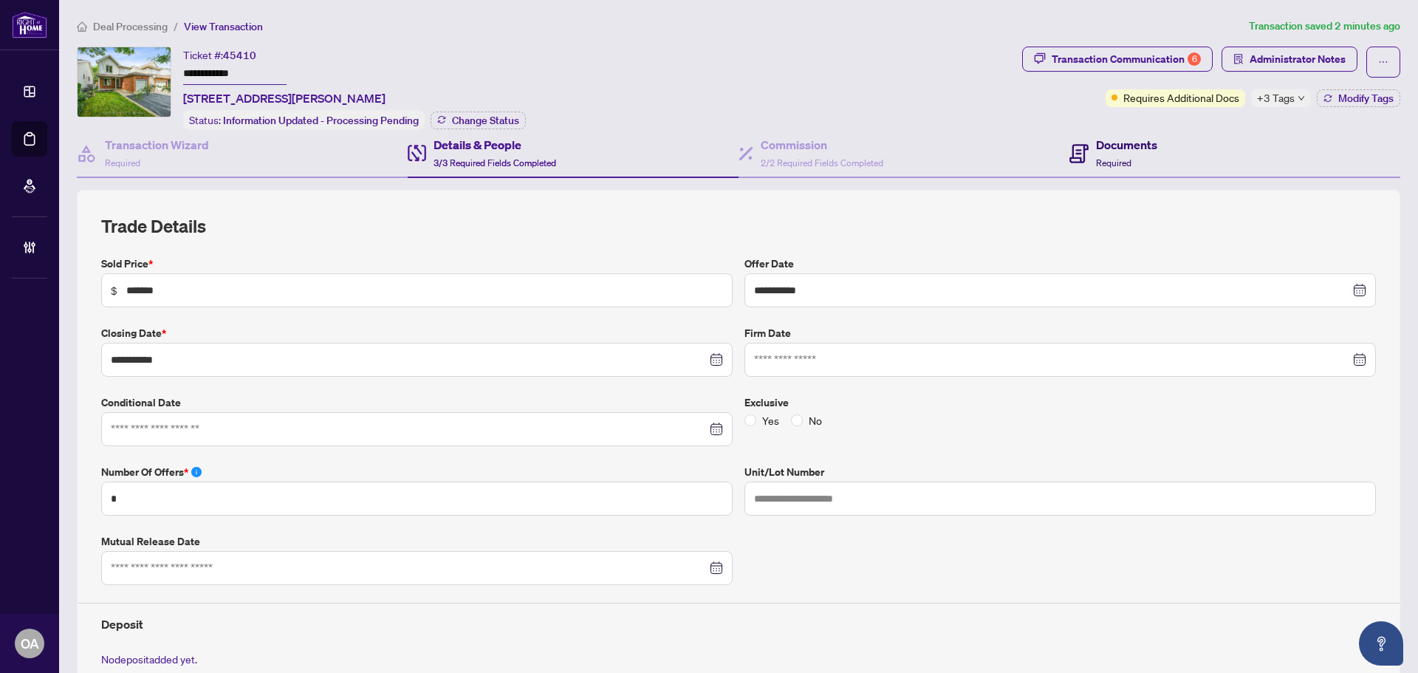
click at [1147, 151] on div "Documents Required" at bounding box center [1126, 153] width 61 height 35
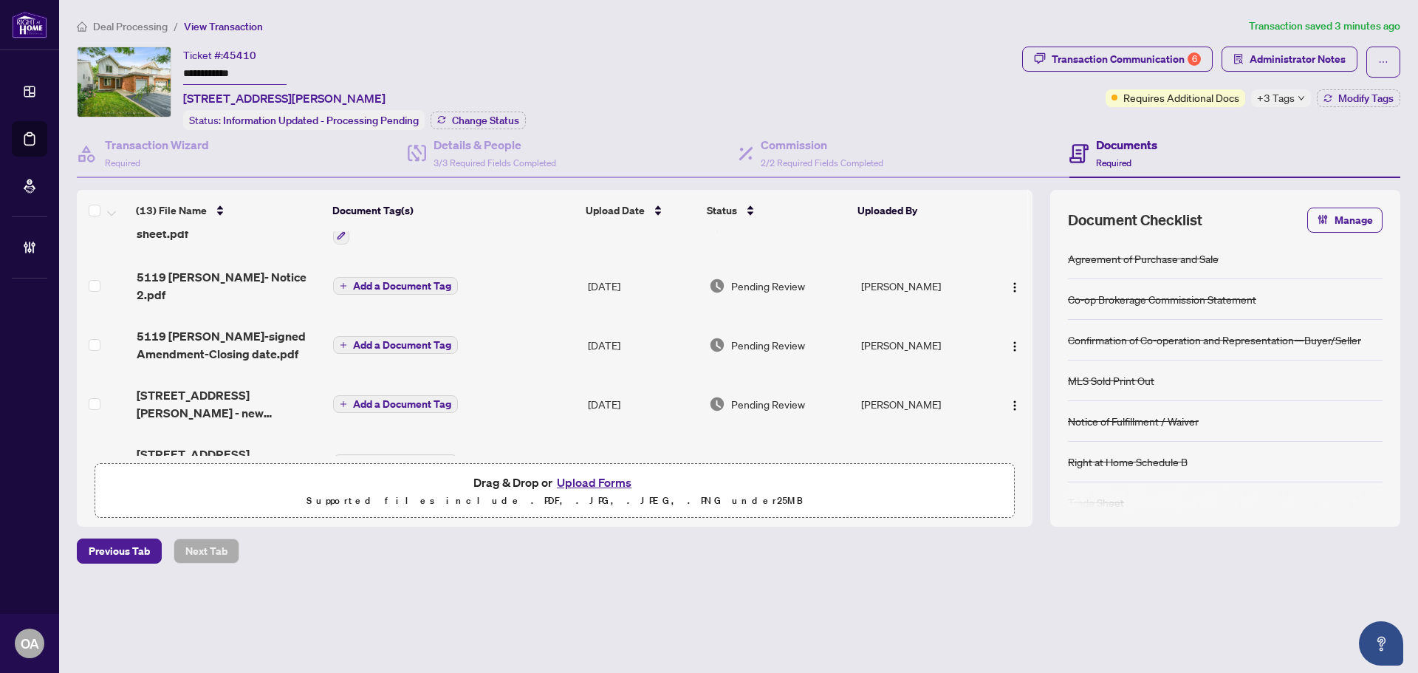
scroll to position [74, 0]
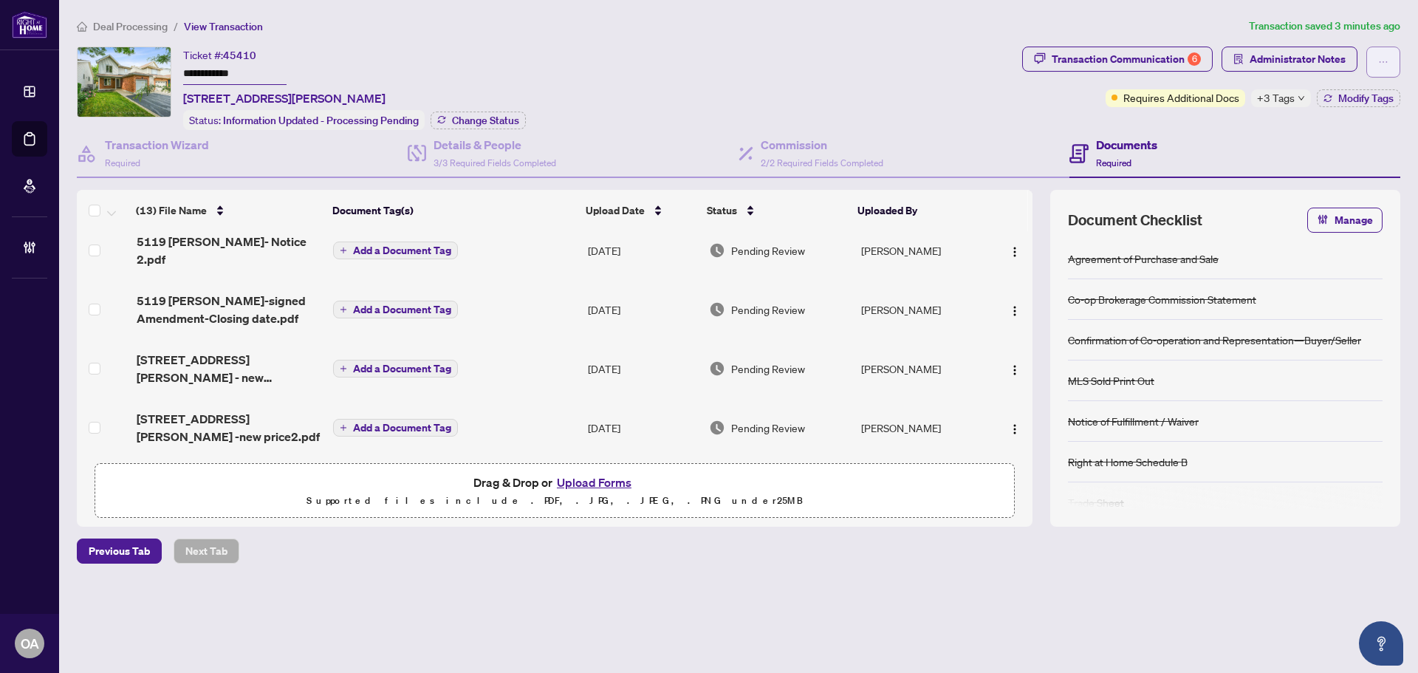
click at [1380, 59] on icon "ellipsis" at bounding box center [1383, 62] width 10 height 10
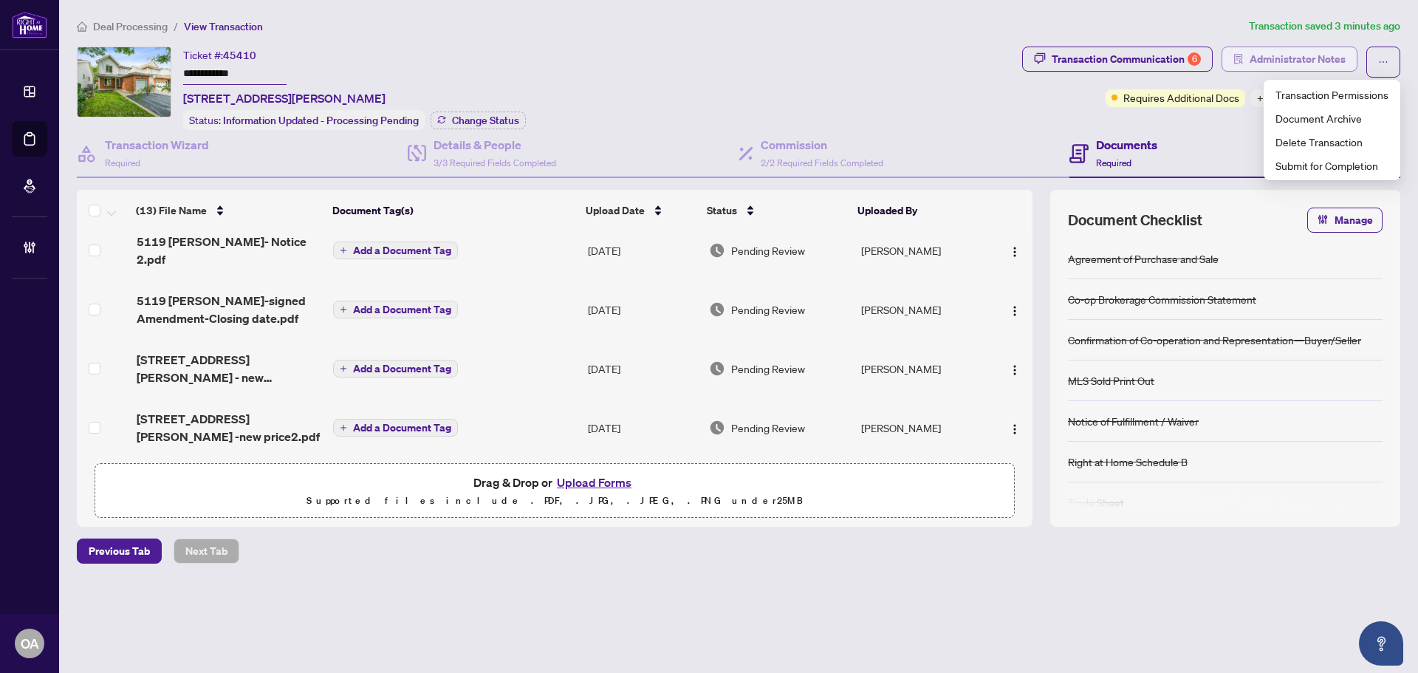
click at [1293, 59] on span "Administrator Notes" at bounding box center [1297, 59] width 96 height 24
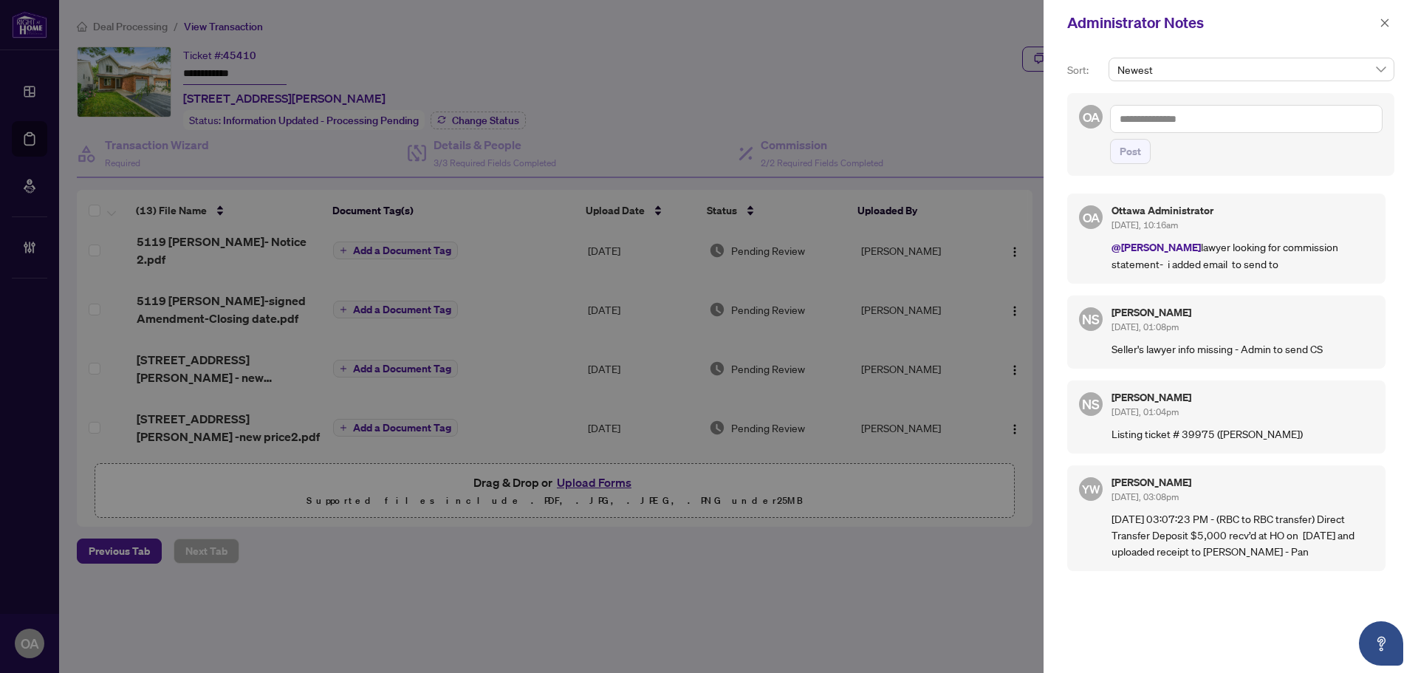
click at [1153, 124] on textarea at bounding box center [1246, 119] width 272 height 28
click at [1170, 137] on li "Neena Sharma" at bounding box center [1238, 129] width 177 height 25
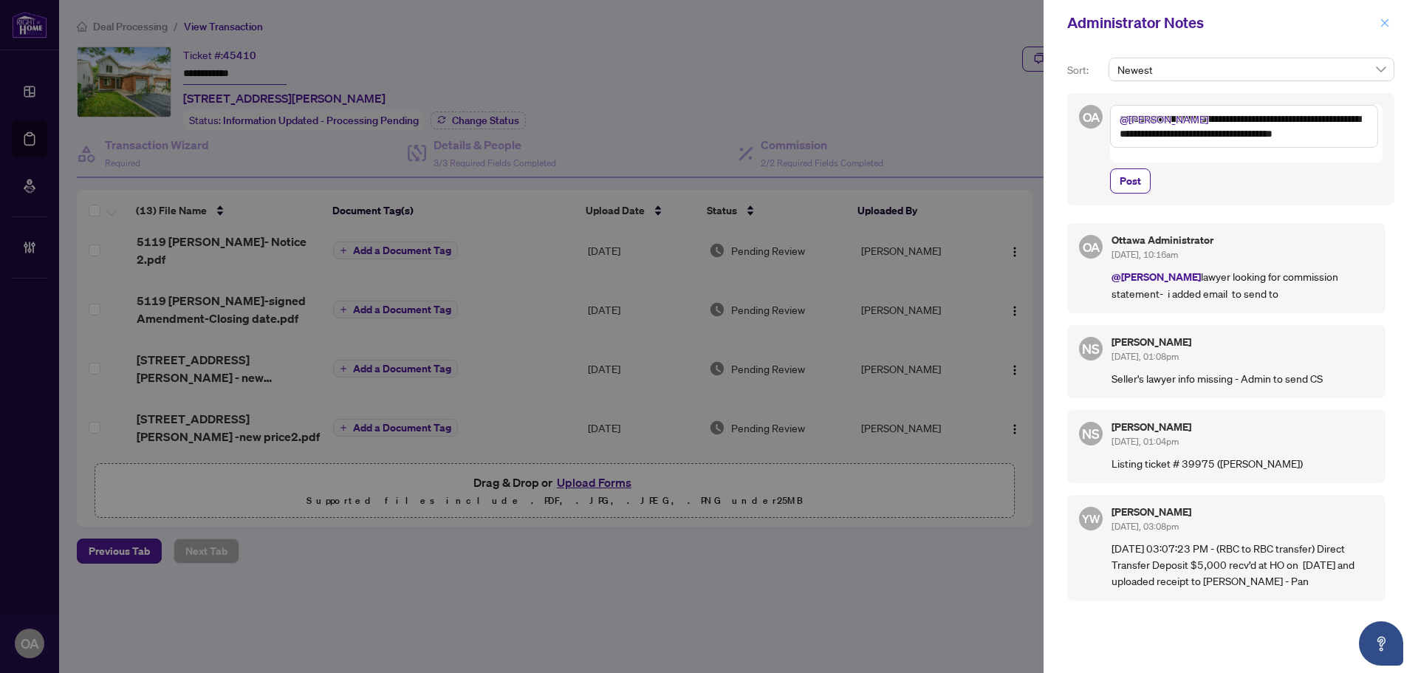
type textarea "**********"
click at [1385, 24] on icon "close" at bounding box center [1384, 23] width 10 height 10
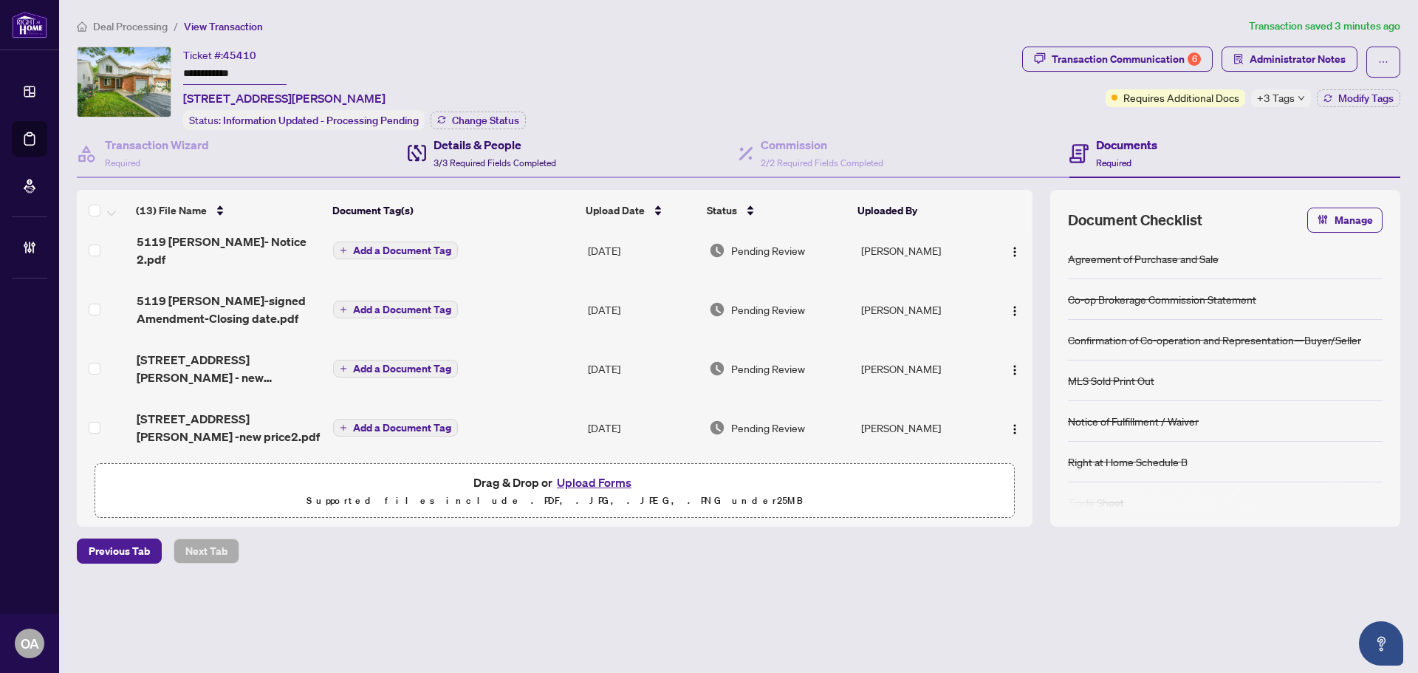
click at [467, 141] on h4 "Details & People" at bounding box center [494, 145] width 123 height 18
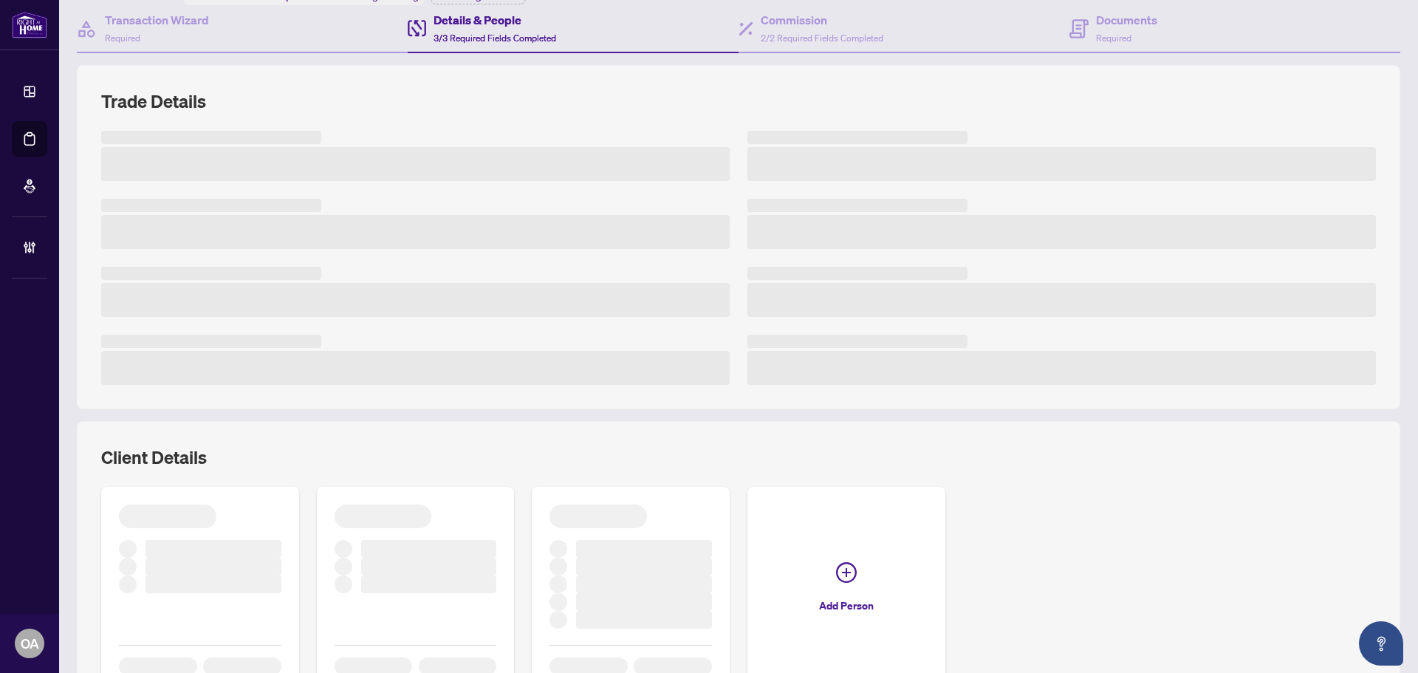
scroll to position [222, 0]
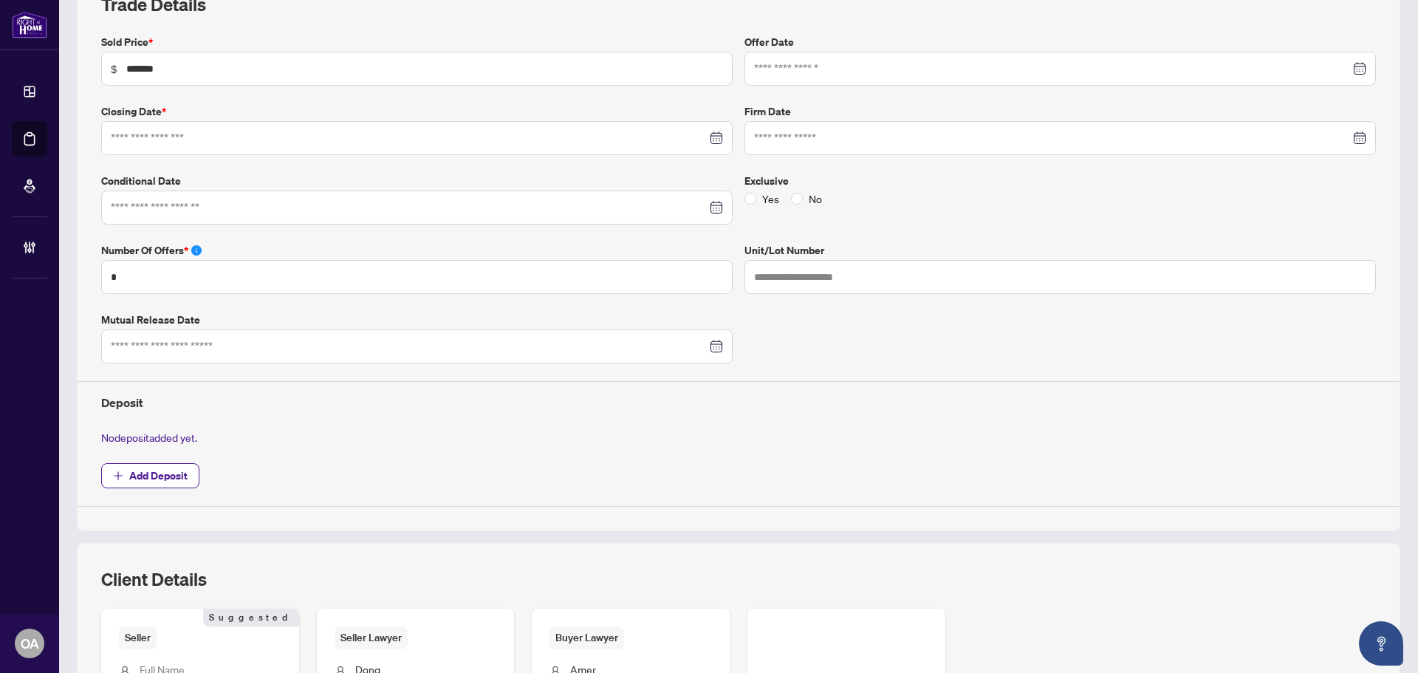
type input "**********"
click at [354, 489] on div "**********" at bounding box center [738, 270] width 1286 height 473
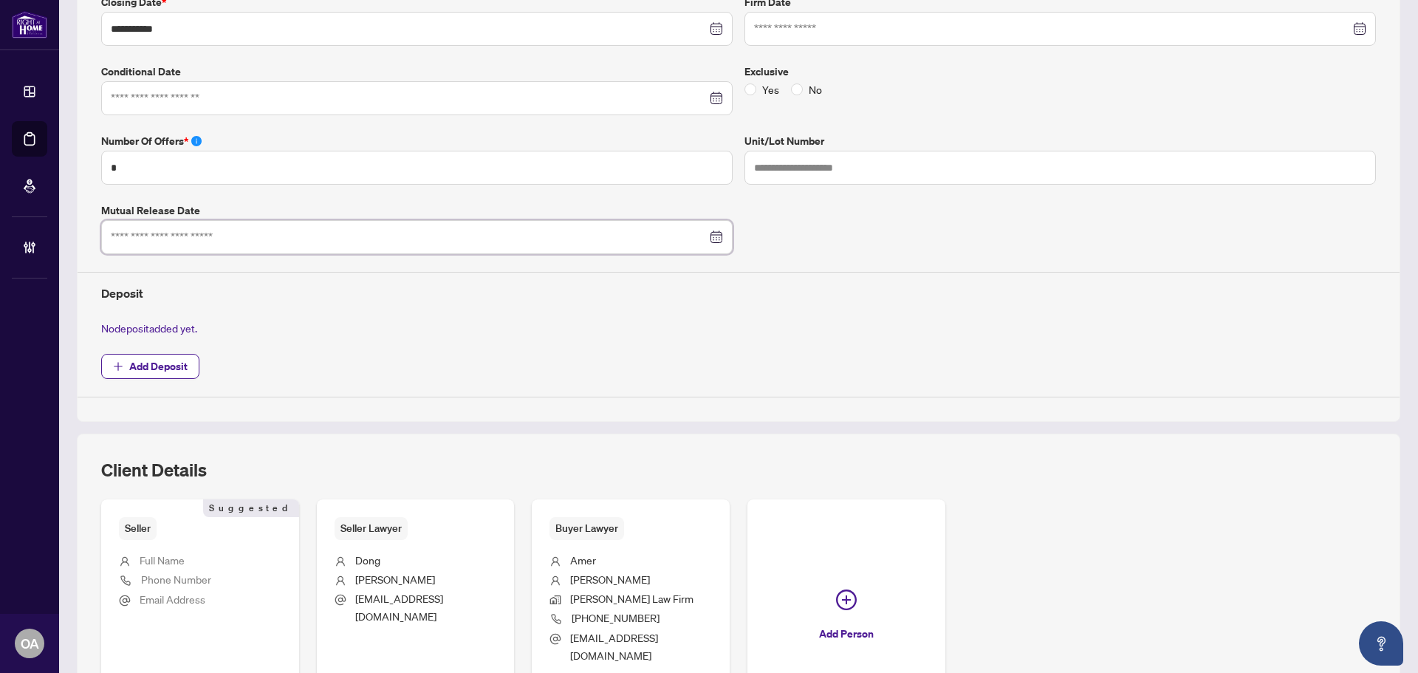
scroll to position [469, 0]
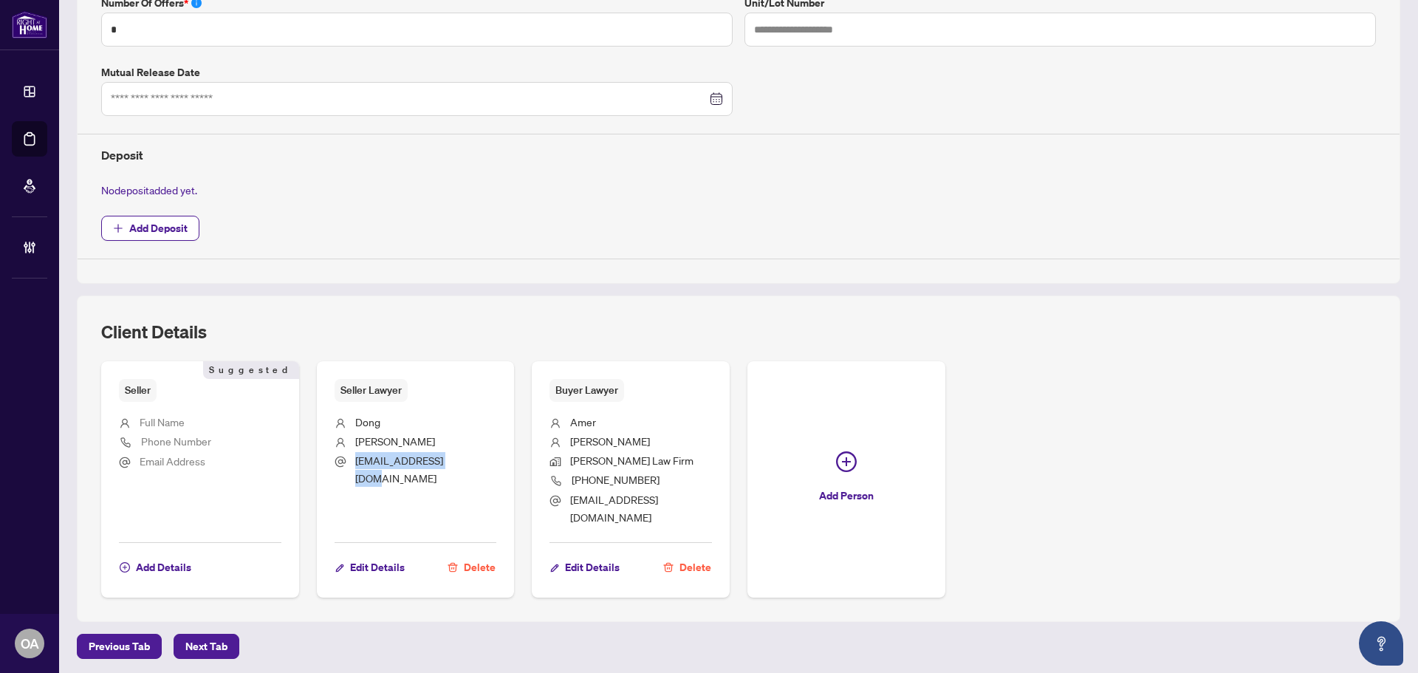
drag, startPoint x: 354, startPoint y: 457, endPoint x: 452, endPoint y: 458, distance: 97.5
click at [452, 458] on li "crystal1@donglaw.ca" at bounding box center [416, 469] width 162 height 35
copy span "crystal1@donglaw.ca"
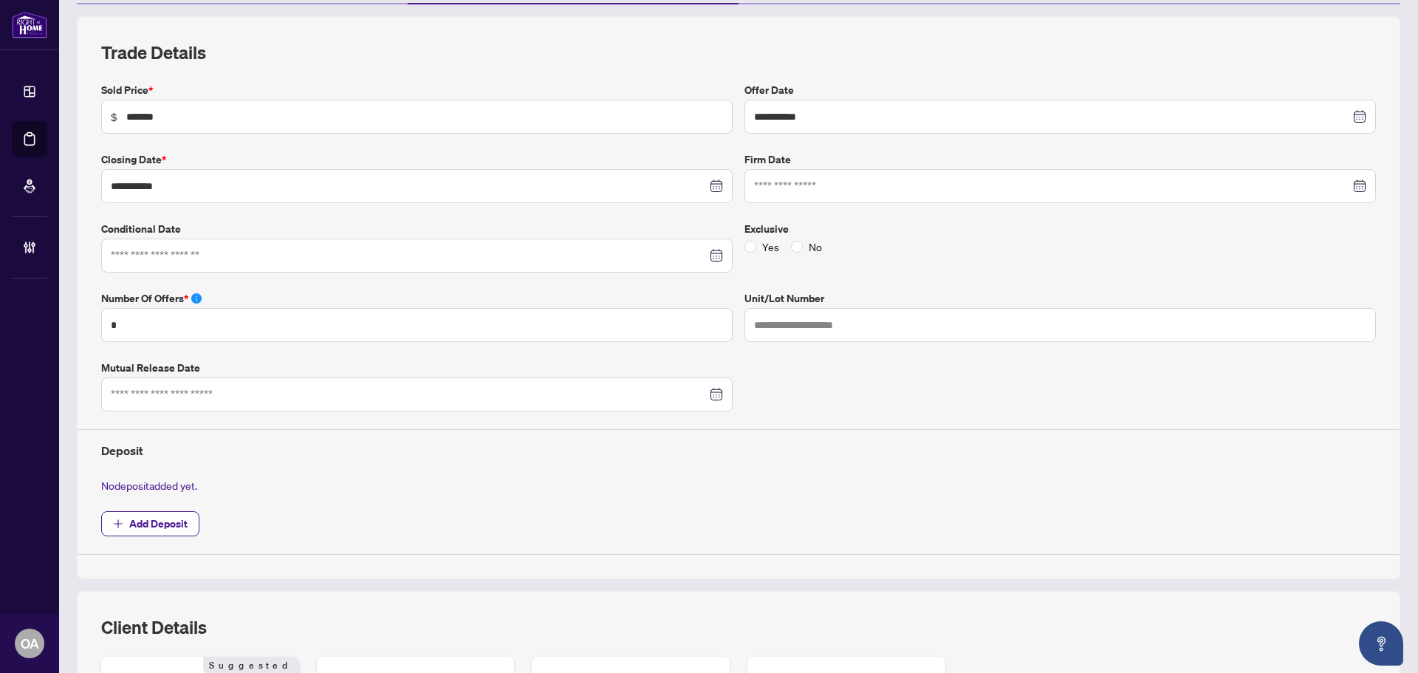
scroll to position [0, 0]
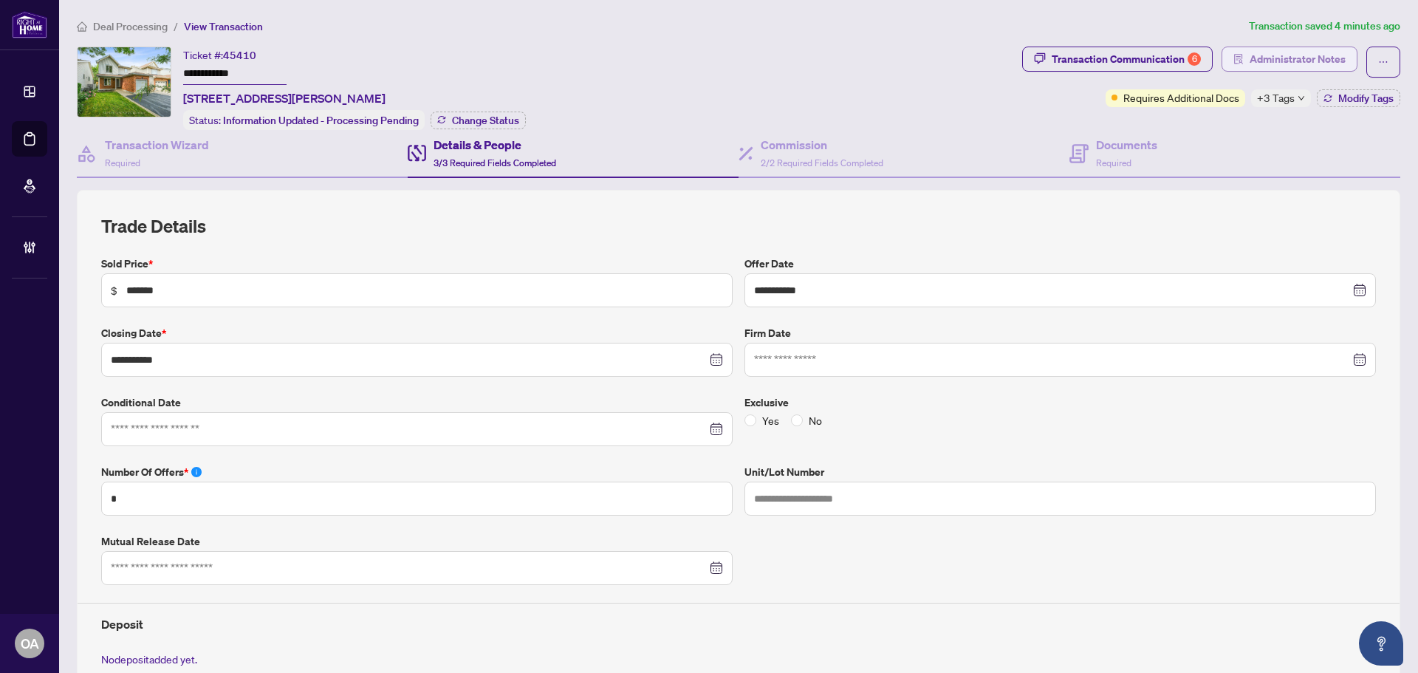
click at [1301, 61] on span "Administrator Notes" at bounding box center [1297, 59] width 96 height 24
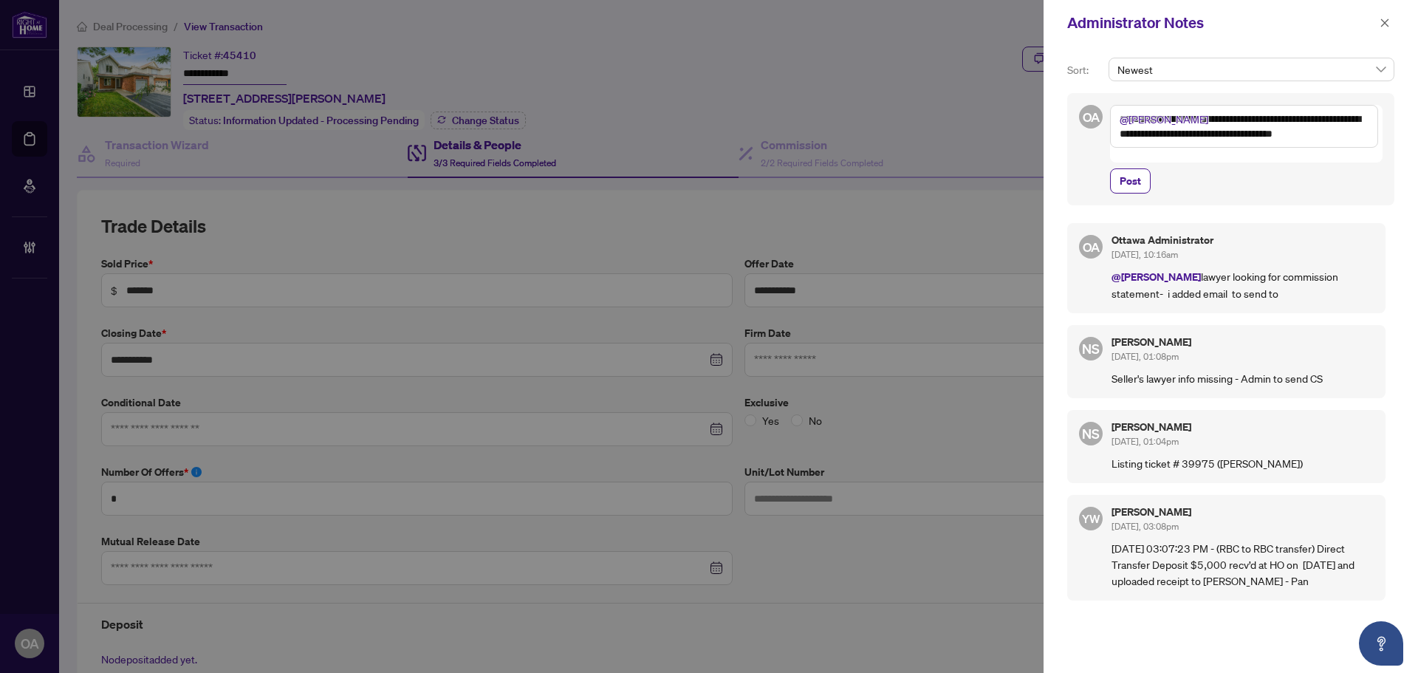
click at [1361, 134] on textarea "**********" at bounding box center [1244, 126] width 268 height 43
paste textarea "**********"
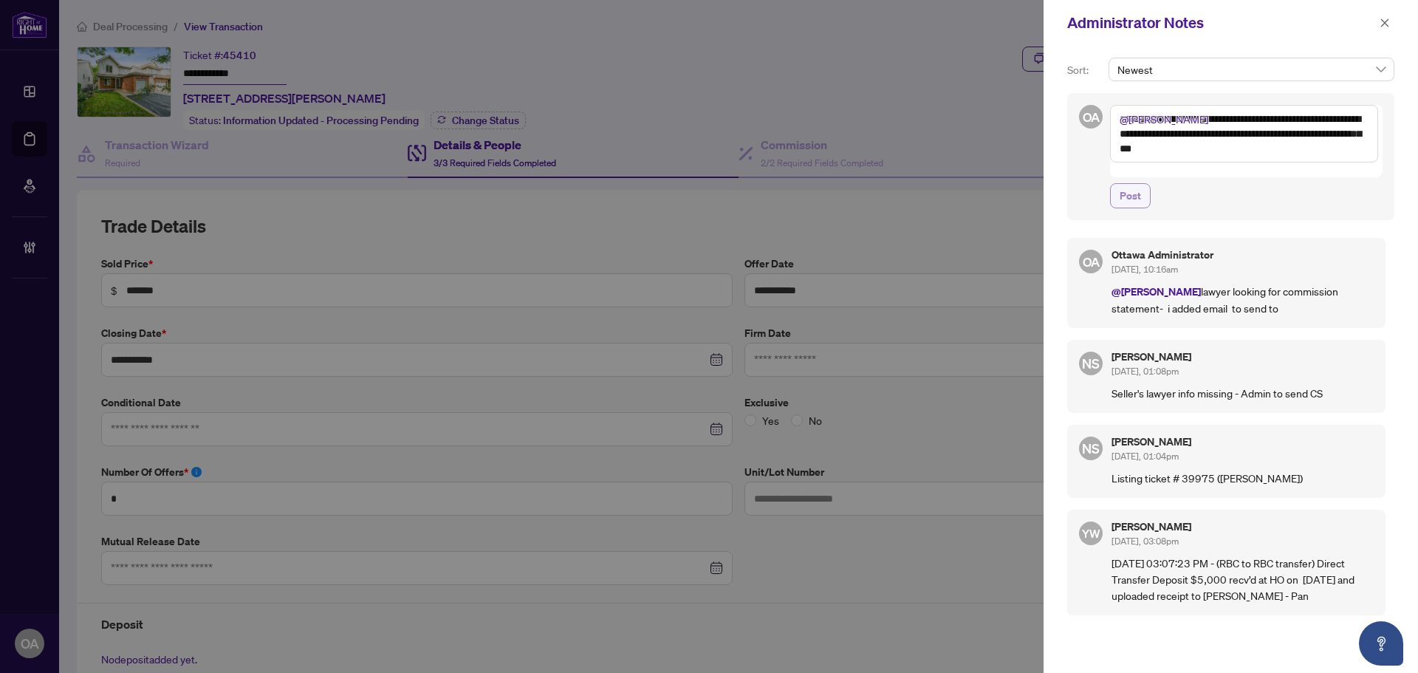
type textarea "**********"
click at [1122, 185] on span "Post" at bounding box center [1129, 196] width 21 height 24
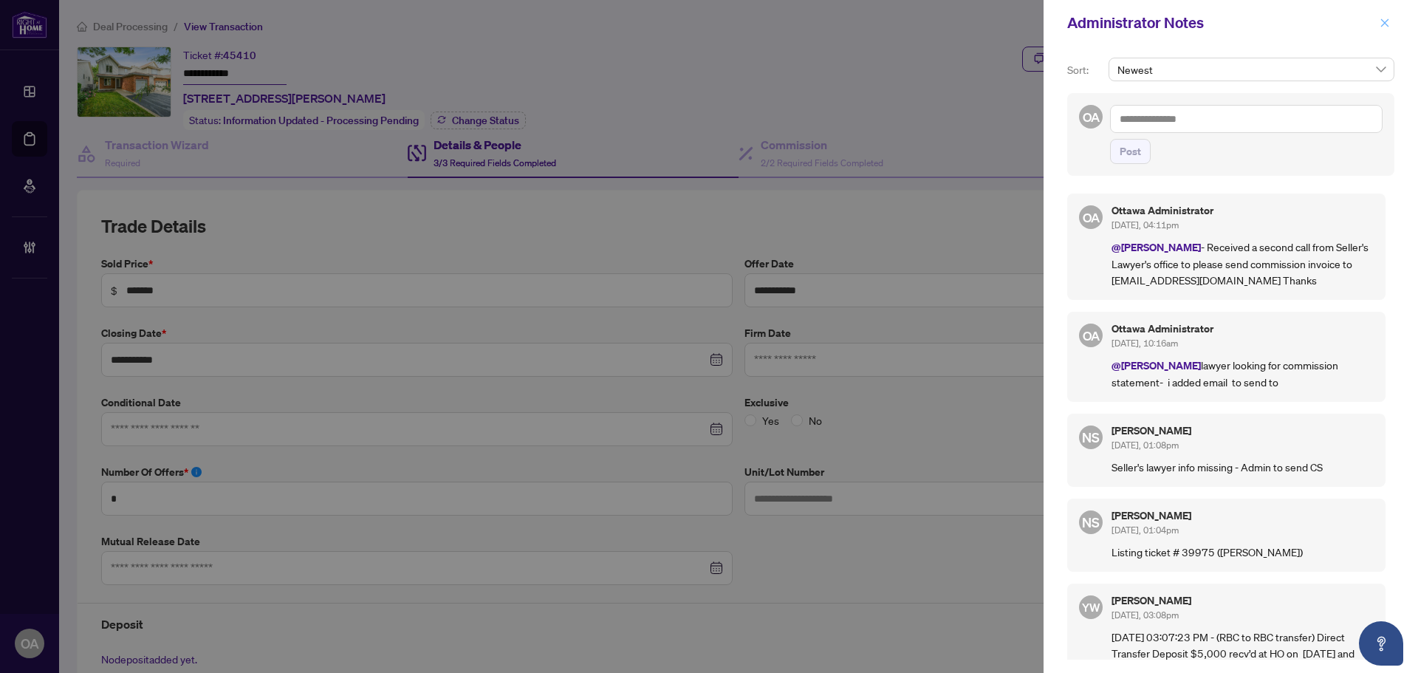
click at [1387, 21] on icon "close" at bounding box center [1385, 22] width 8 height 8
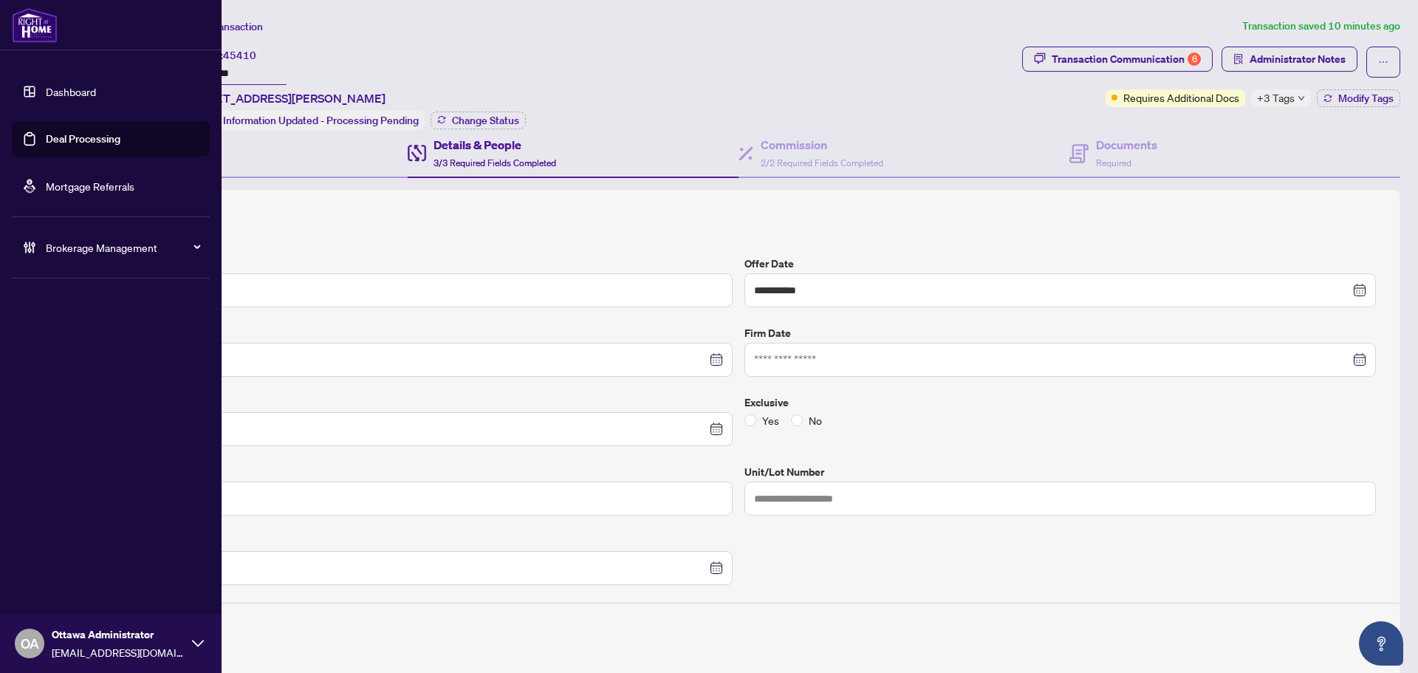
click at [46, 137] on link "Deal Processing" at bounding box center [83, 138] width 75 height 13
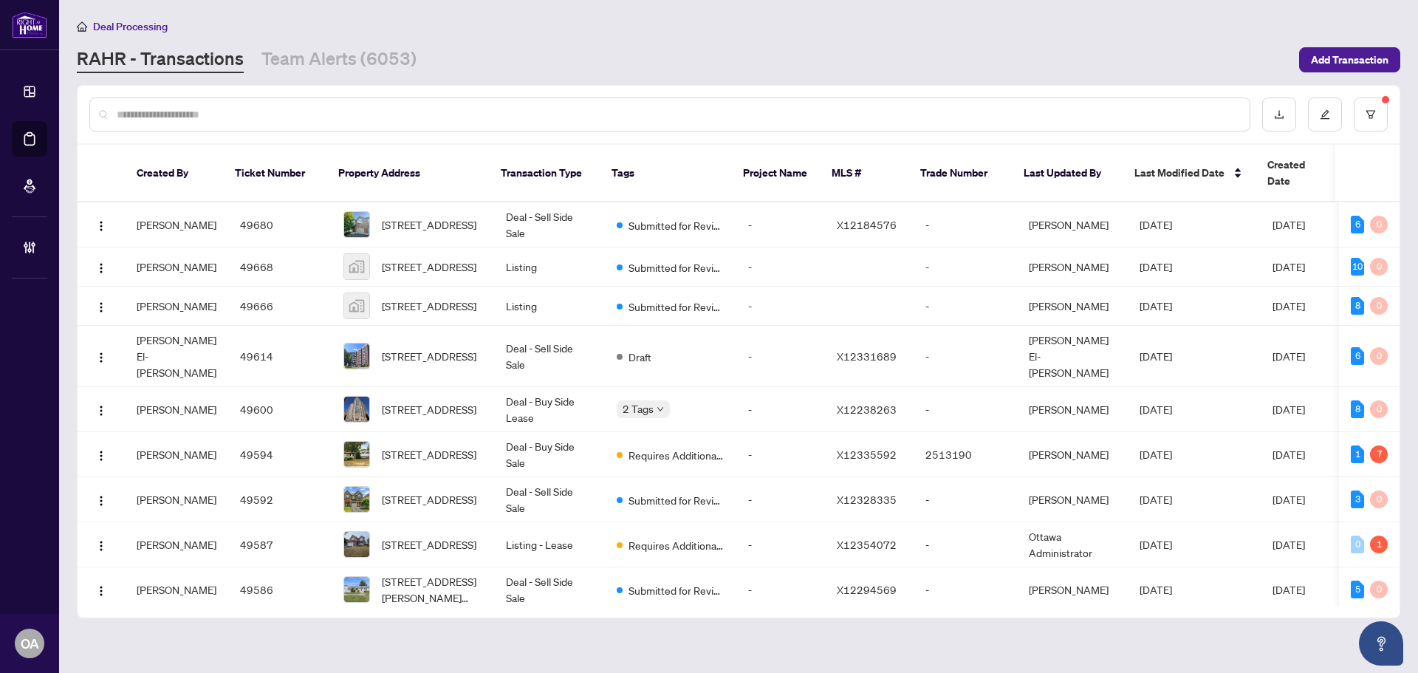
click at [392, 108] on input "text" at bounding box center [677, 114] width 1121 height 16
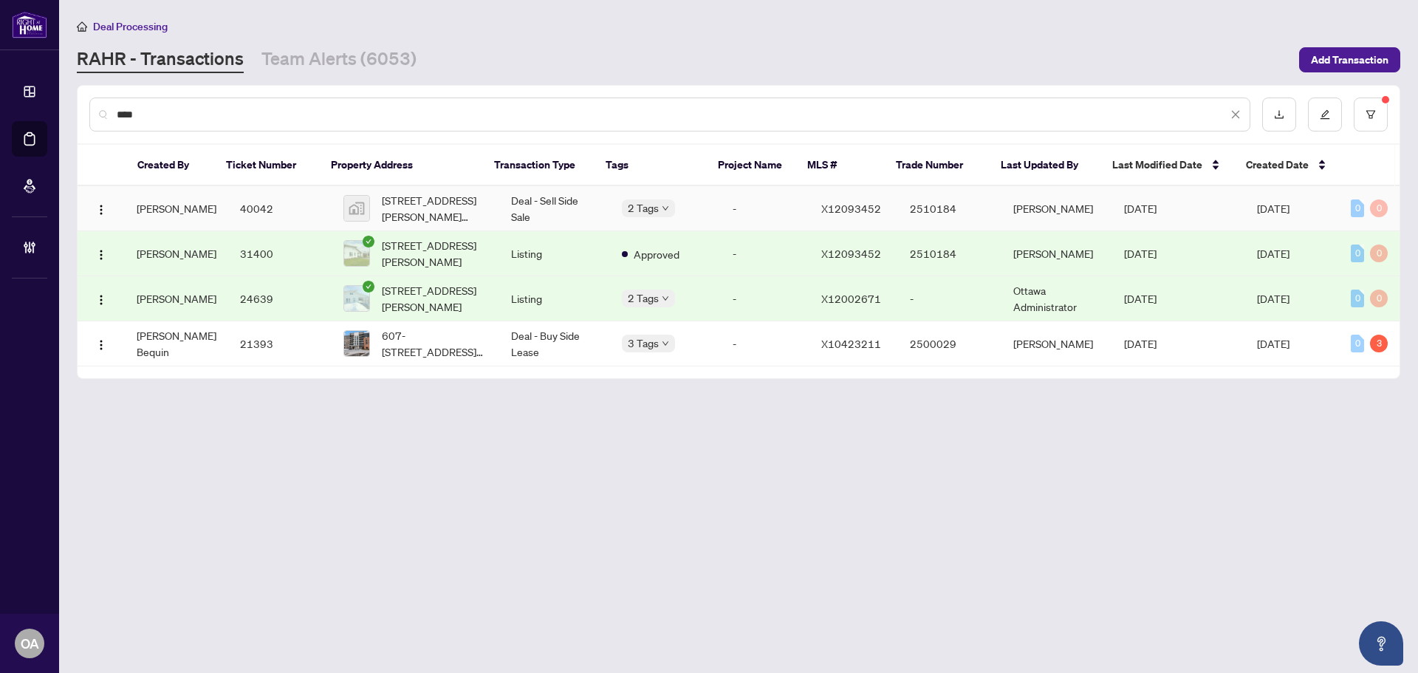
type input "****"
click at [439, 202] on span "4529 Ste-Catherine Street, Saint Isidore, ON, Canada" at bounding box center [435, 208] width 106 height 32
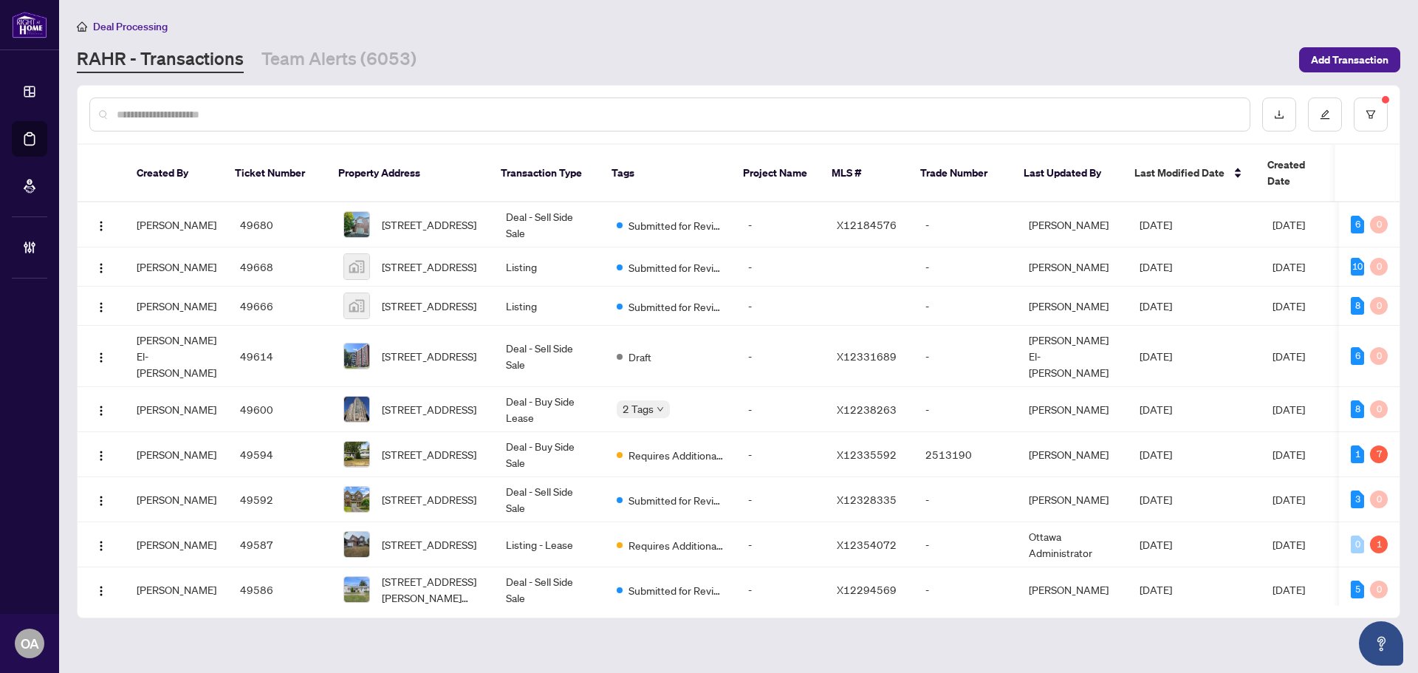
click at [239, 106] on input "text" at bounding box center [677, 114] width 1121 height 16
type input "******"
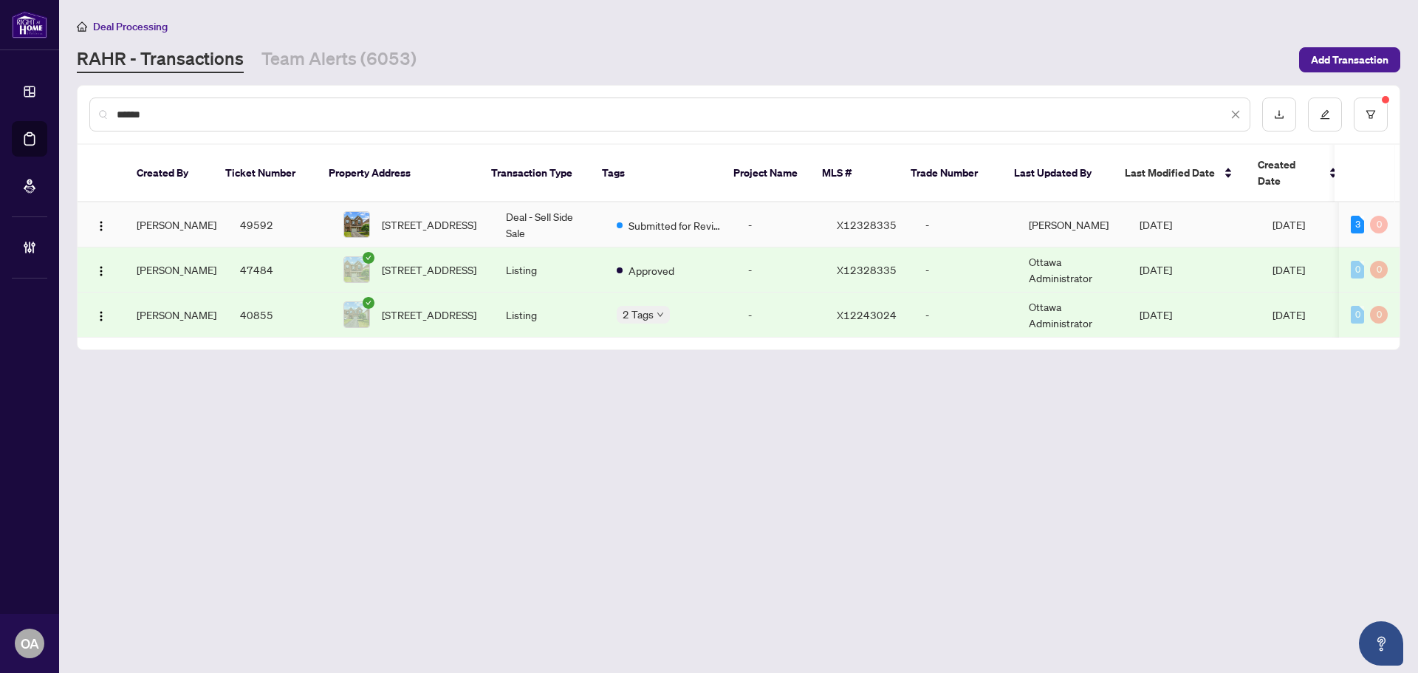
click at [404, 216] on span "77 Flowertree Cres, Ottawa, Ontario K2M 2R7, Canada" at bounding box center [429, 224] width 95 height 16
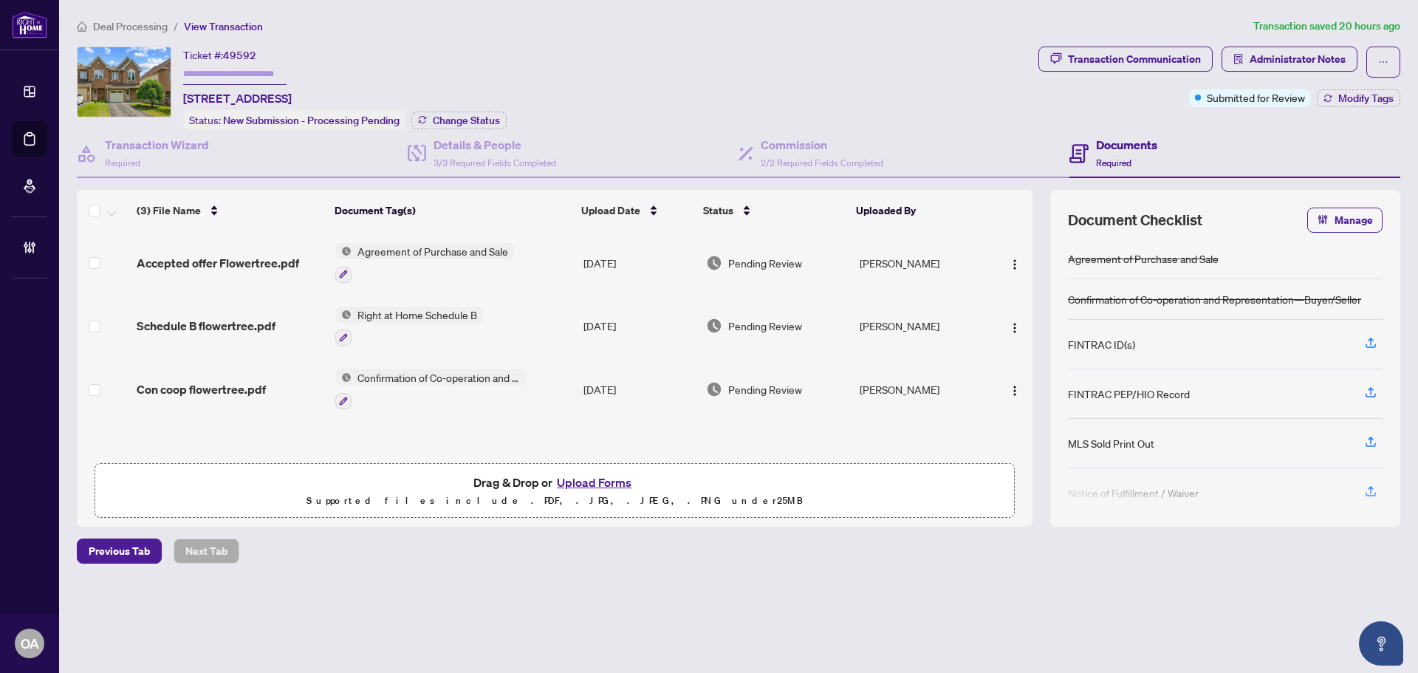
drag, startPoint x: 473, startPoint y: 96, endPoint x: 172, endPoint y: 101, distance: 300.6
click at [172, 101] on div "Ticket #: 49592 77 Flowertree Cres, Ottawa, Ontario K2M 2R7, Canada Status: New…" at bounding box center [555, 88] width 956 height 83
click at [292, 73] on div "Ticket #: 49592 77 Flowertree Cres, Ottawa, Ontario K2M 2R7, Canada" at bounding box center [237, 77] width 109 height 61
drag, startPoint x: 453, startPoint y: 97, endPoint x: 182, endPoint y: 101, distance: 271.8
click at [182, 101] on div "Ticket #: 49592 77 Flowertree Cres, Ottawa, Ontario K2M 2R7, Canada Status: New…" at bounding box center [555, 88] width 956 height 83
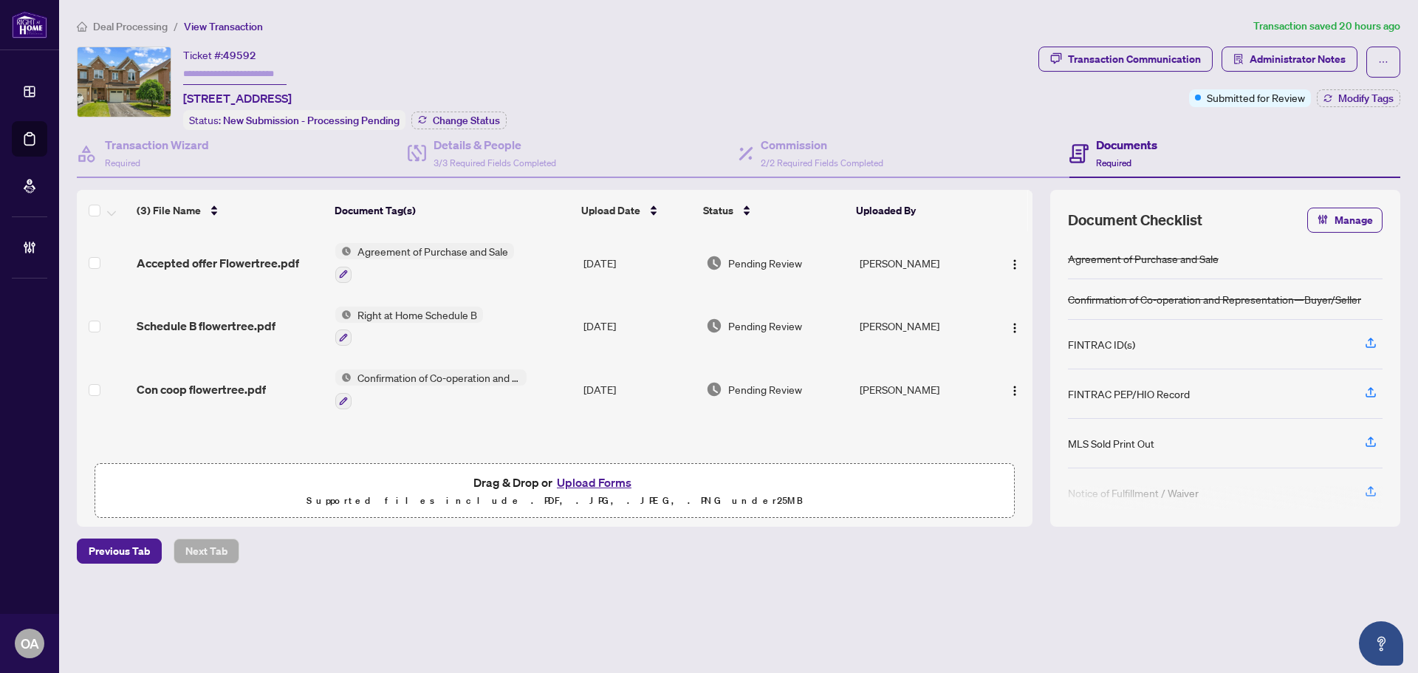
copy span "77 Flowertree Cres, Ottawa, Ontario K2M 2R7, Canada"
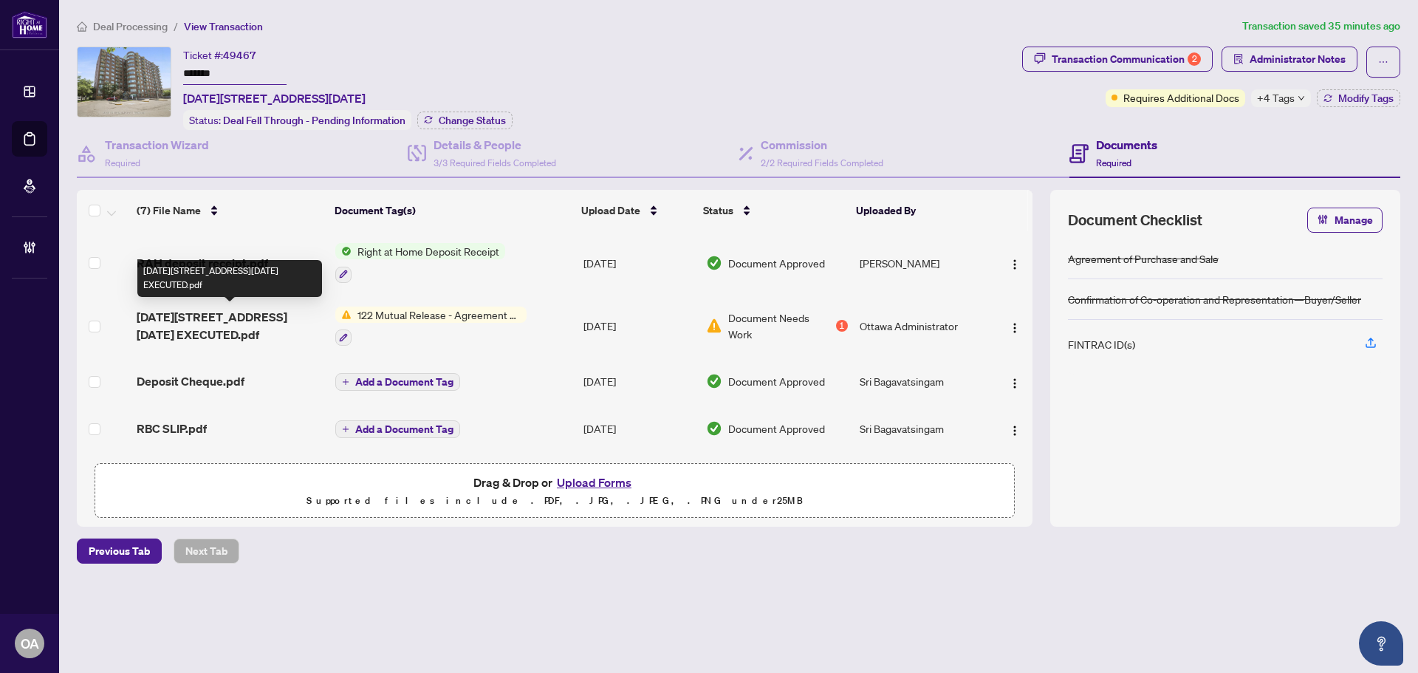
click at [213, 315] on span "[DATE][STREET_ADDRESS][DATE] EXECUTED.pdf" at bounding box center [230, 325] width 187 height 35
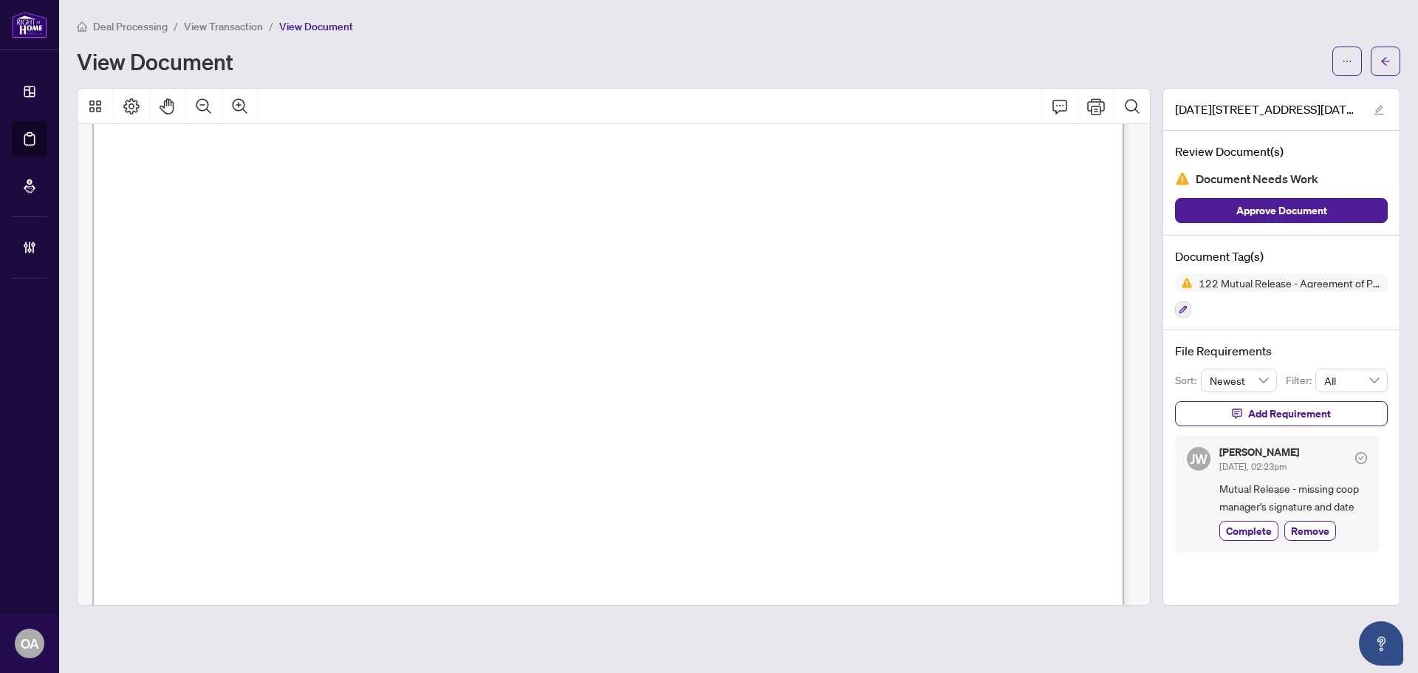
scroll to position [884, 0]
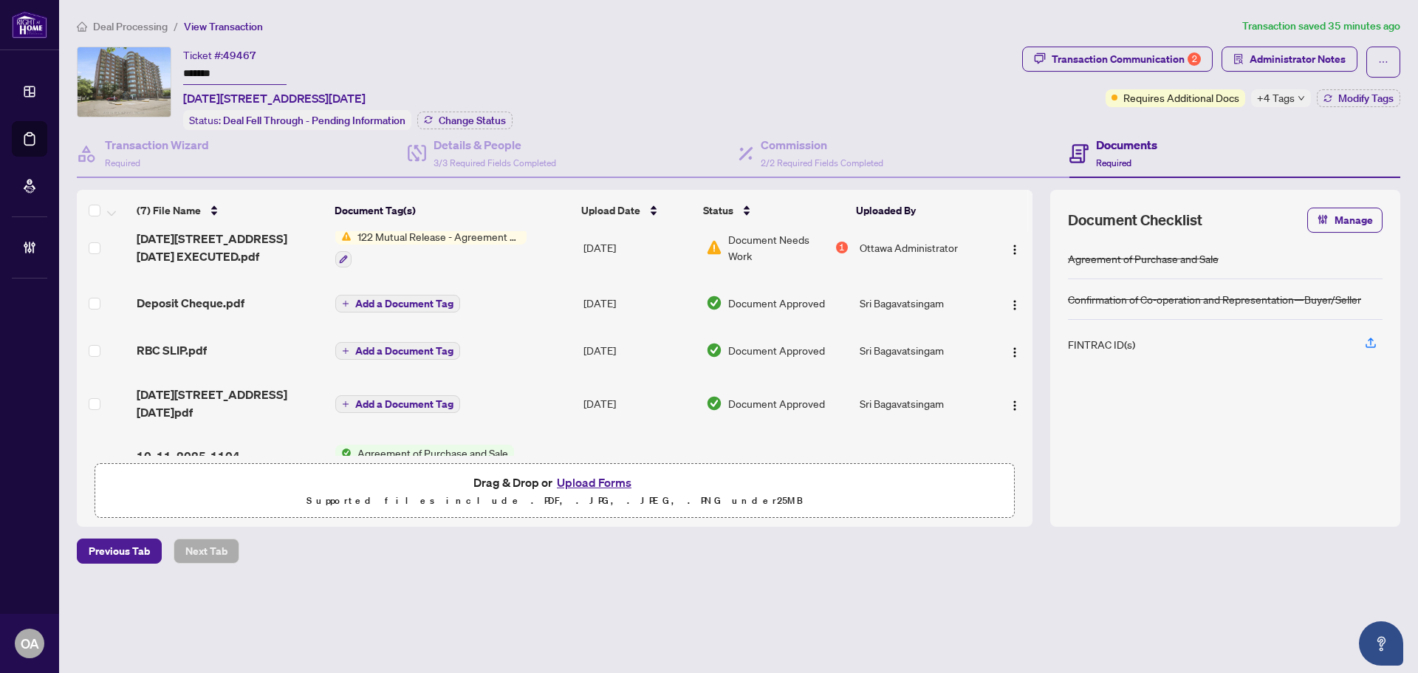
scroll to position [148, 0]
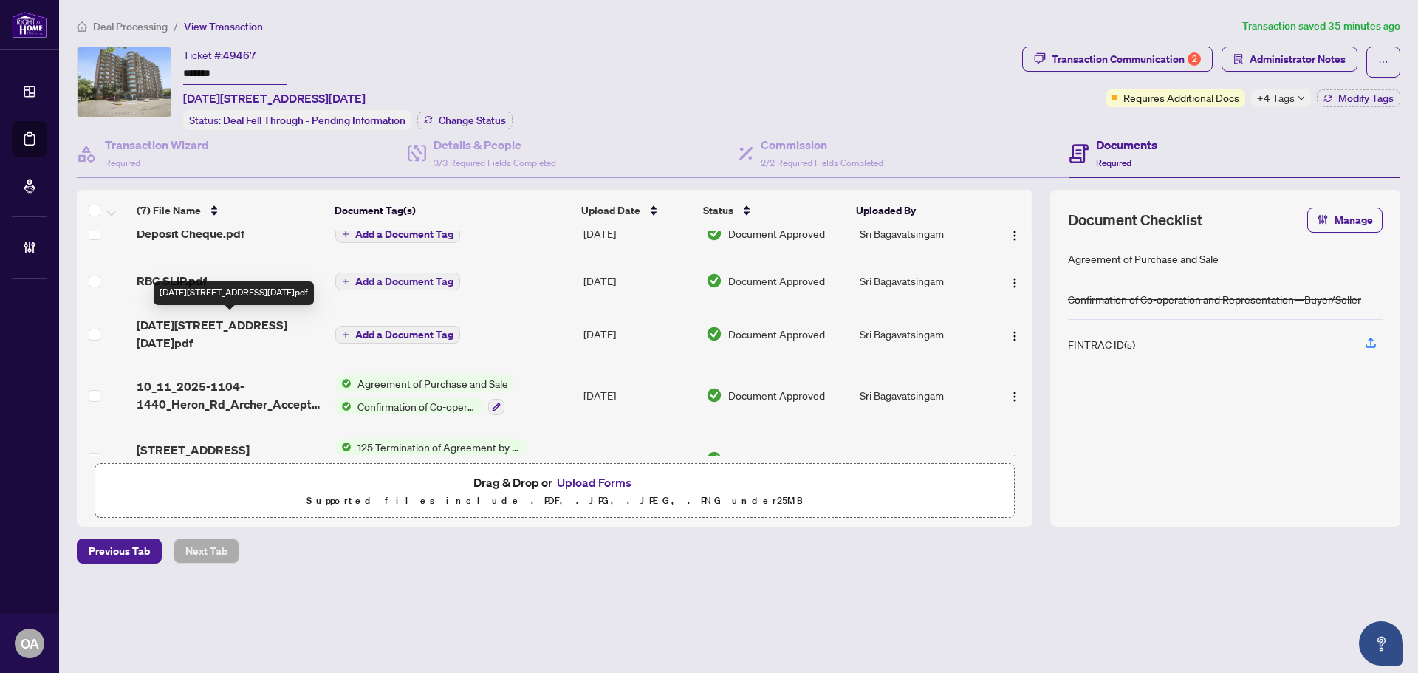
click at [267, 323] on span "[DATE][STREET_ADDRESS][DATE]pdf" at bounding box center [230, 333] width 187 height 35
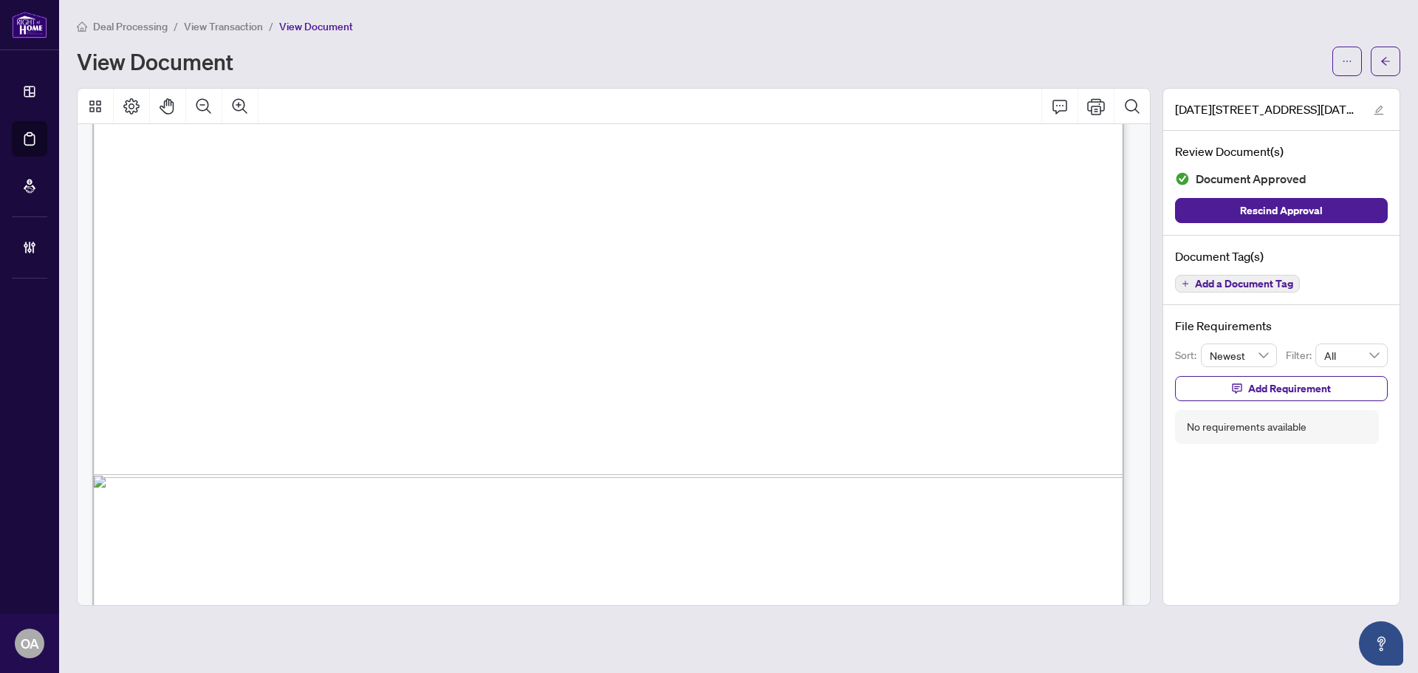
scroll to position [884, 0]
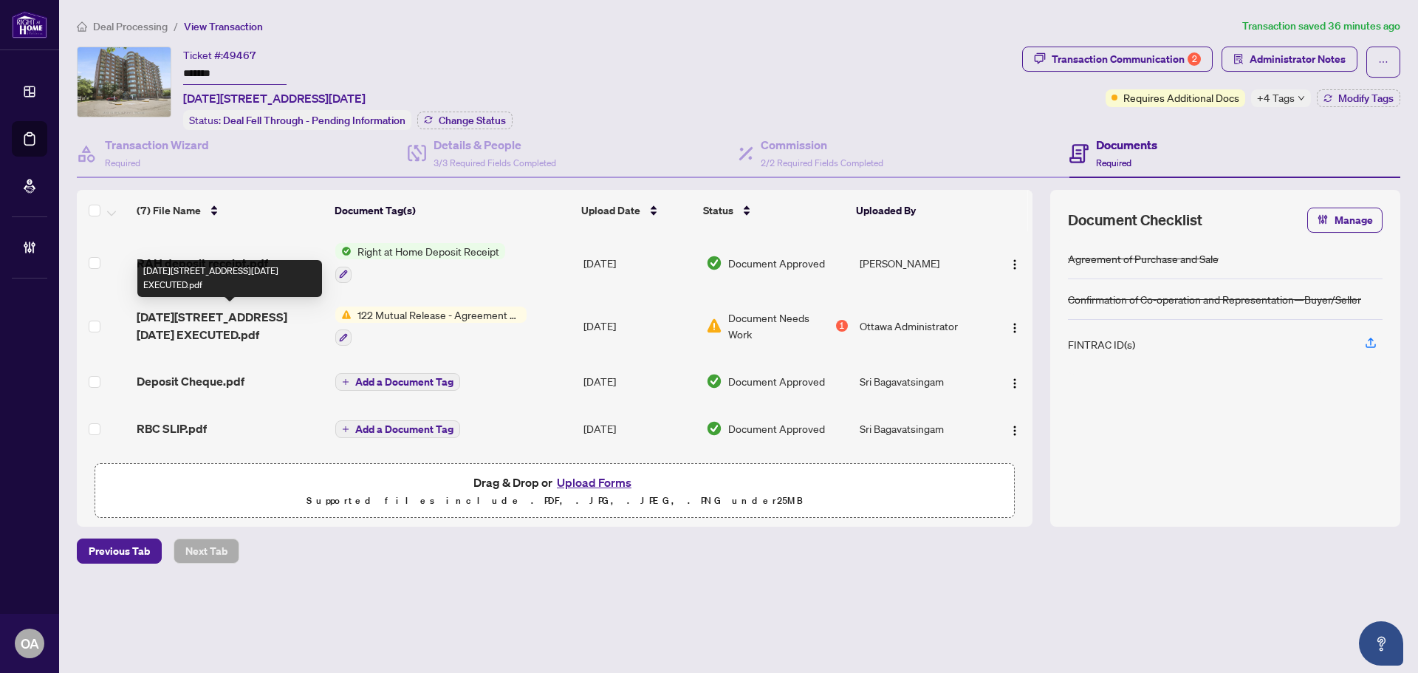
click at [229, 315] on span "[DATE][STREET_ADDRESS][DATE] EXECUTED.pdf" at bounding box center [230, 325] width 187 height 35
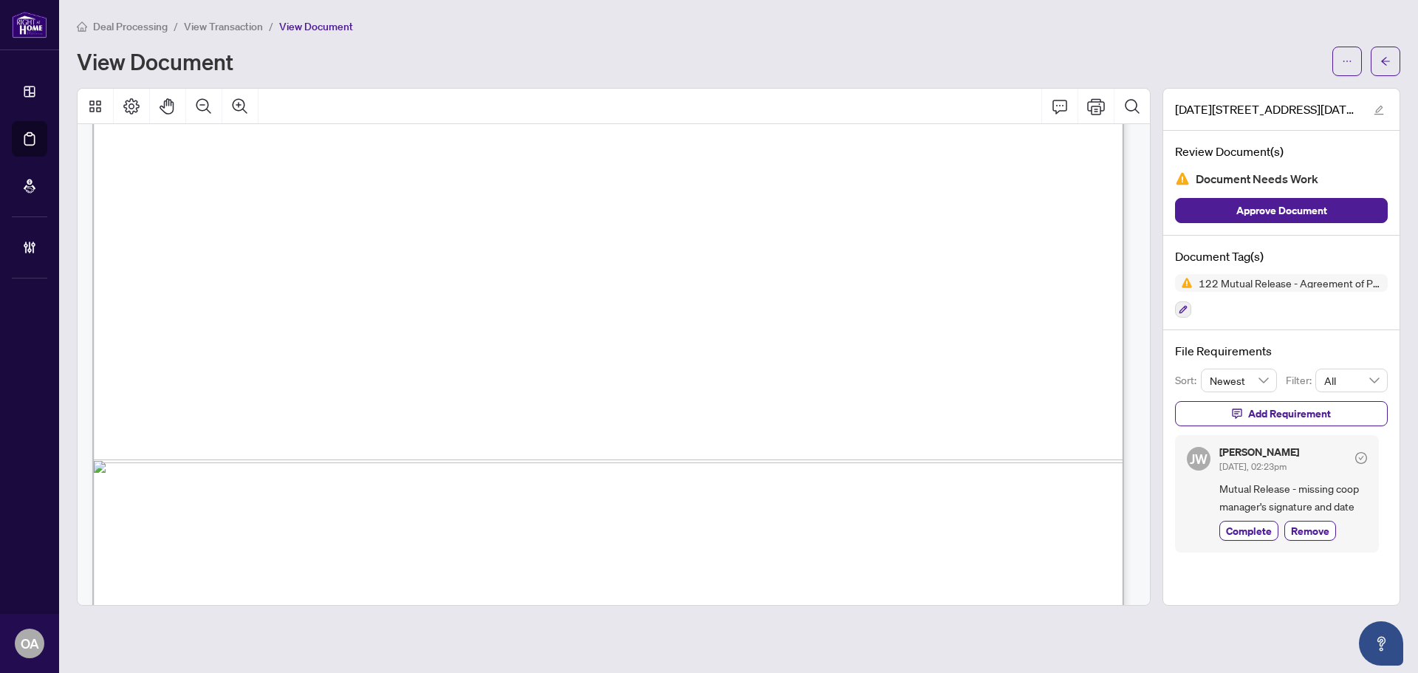
scroll to position [884, 0]
